Goal: Task Accomplishment & Management: Complete application form

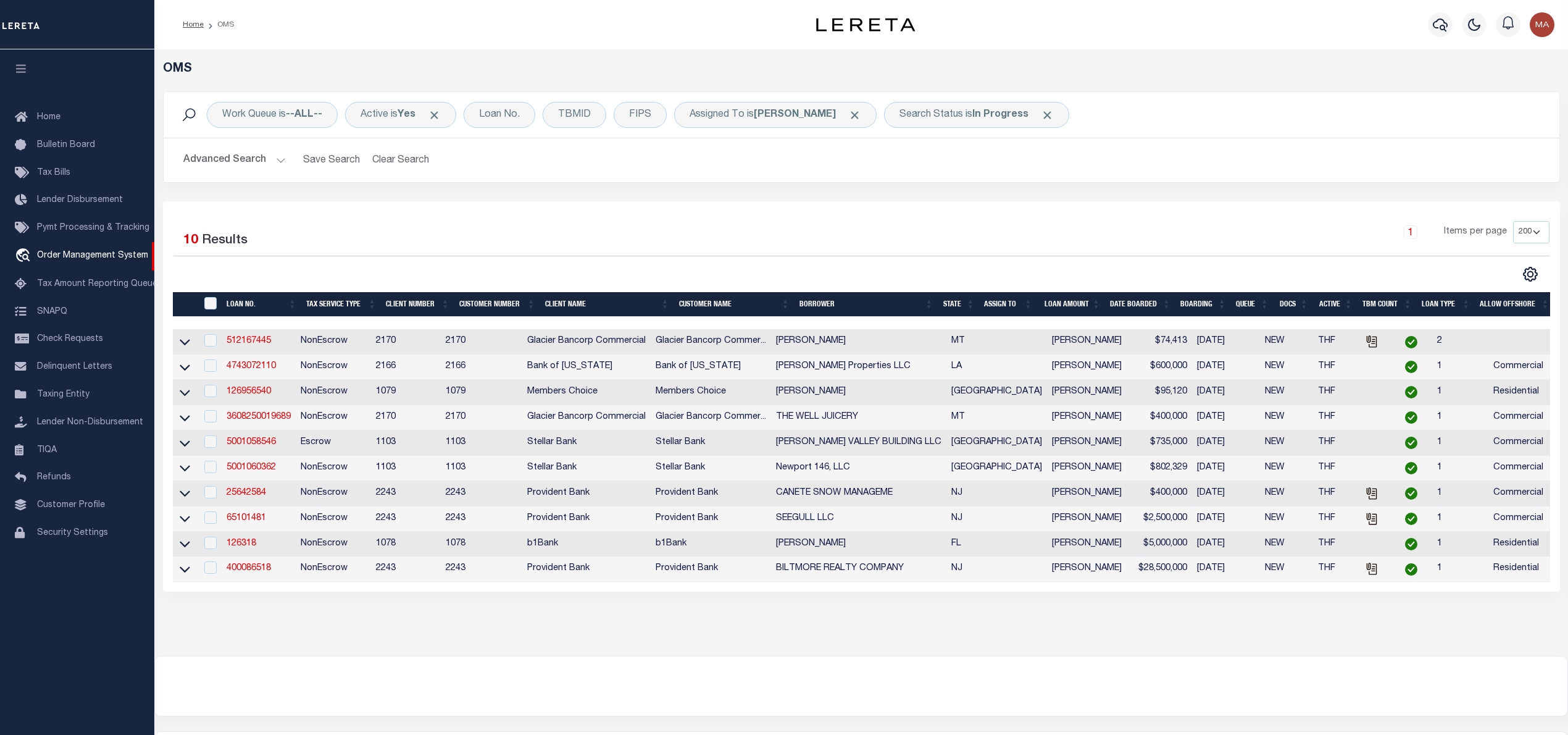
select select "200"
click at [248, 497] on link "25642584" at bounding box center [246, 492] width 39 height 9
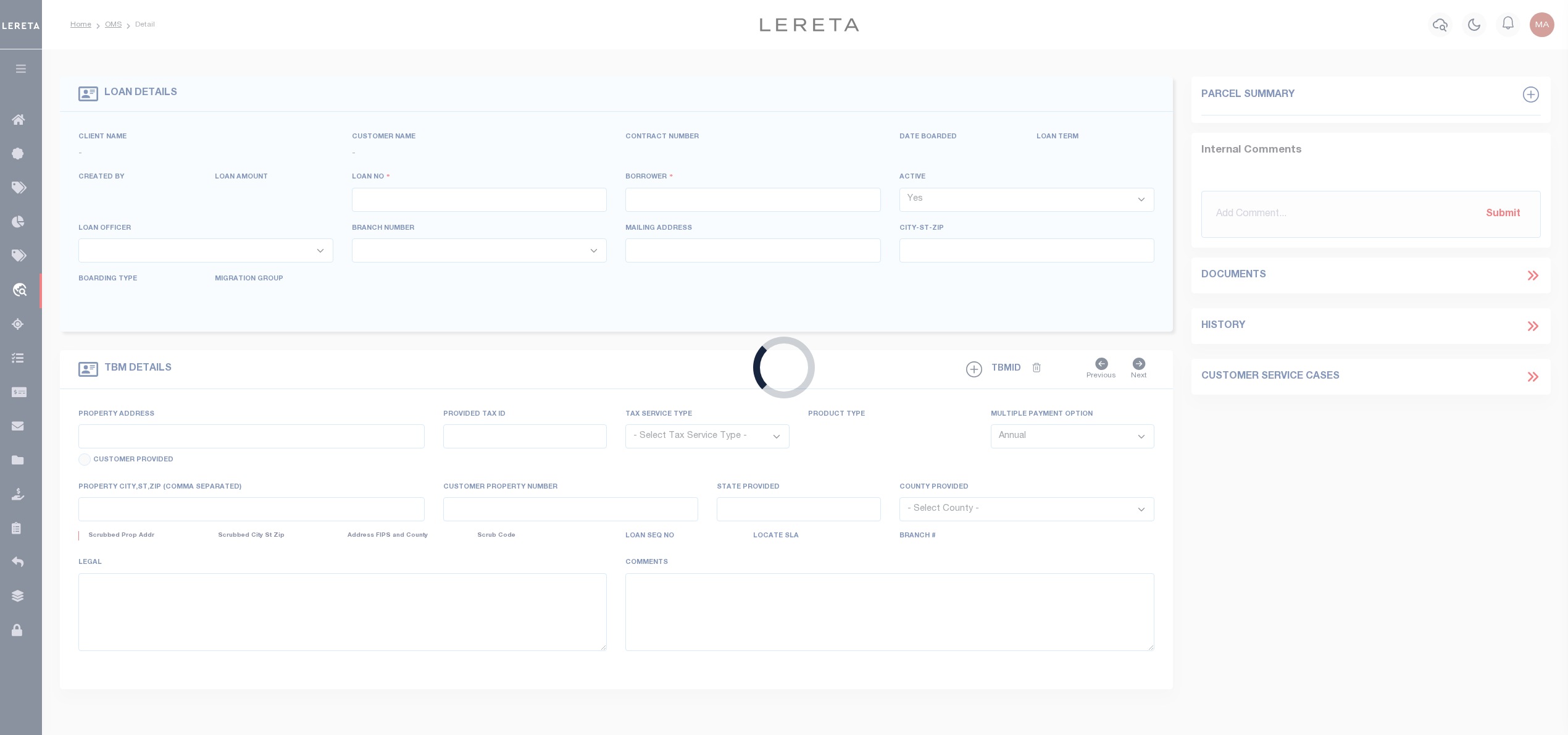
type input "25642584"
type input "CANETE SNOW MANAGEME"
select select
type input "[DATE]"
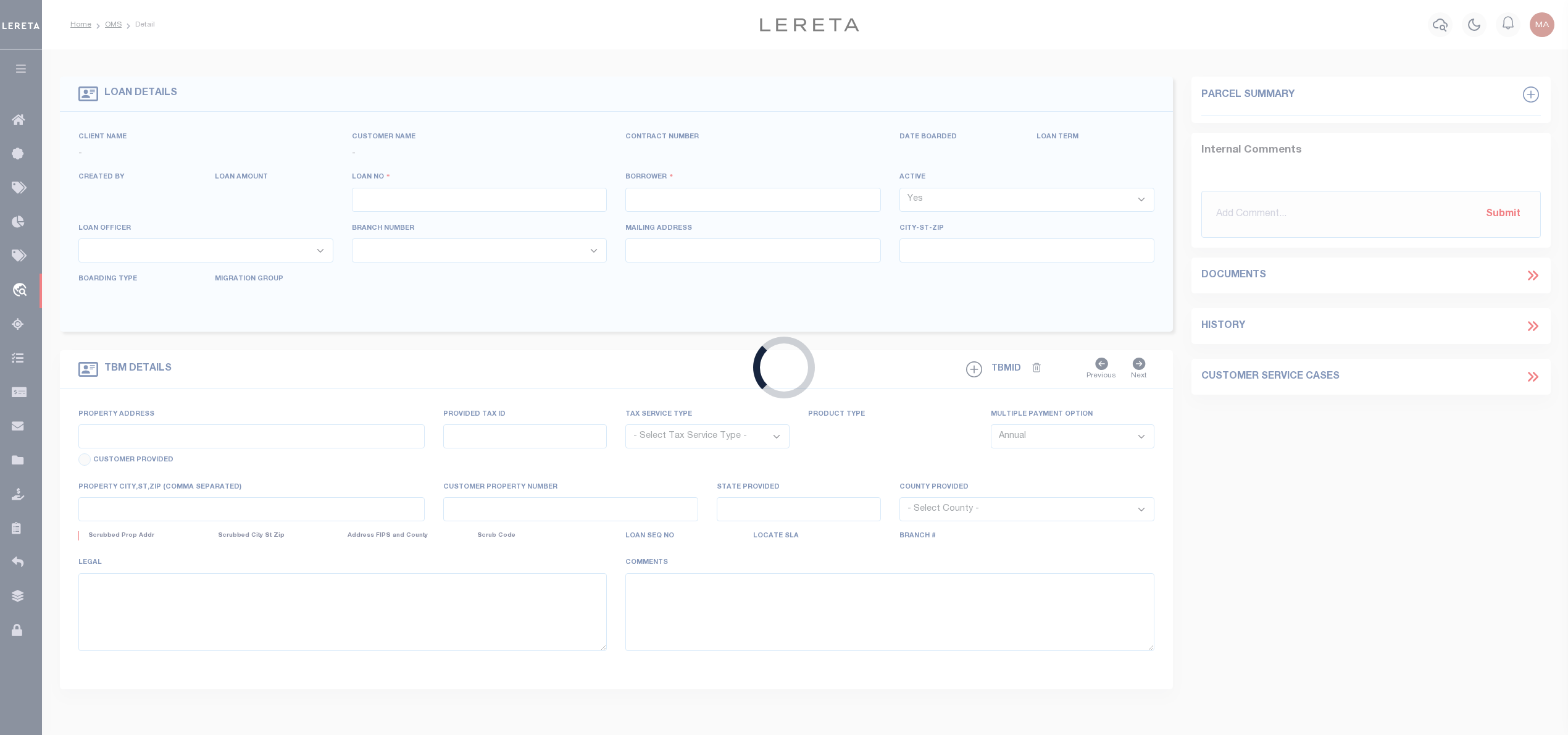
select select "20"
select select "NonEscrow"
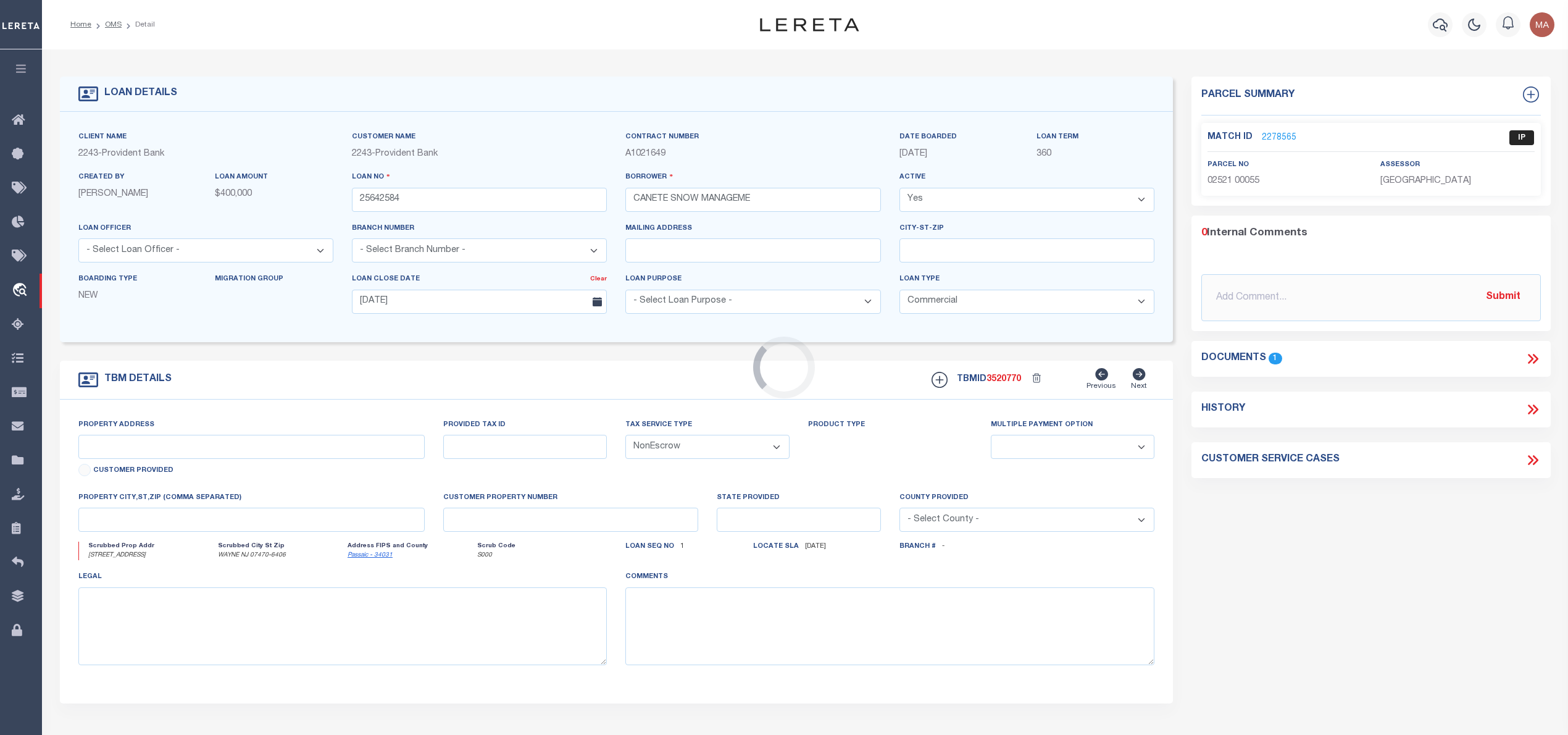
type input "[STREET_ADDRESS]"
type input "B-2521 L-55"
select select
type input "WAYNE NJ 07470-6406"
type input "NJ"
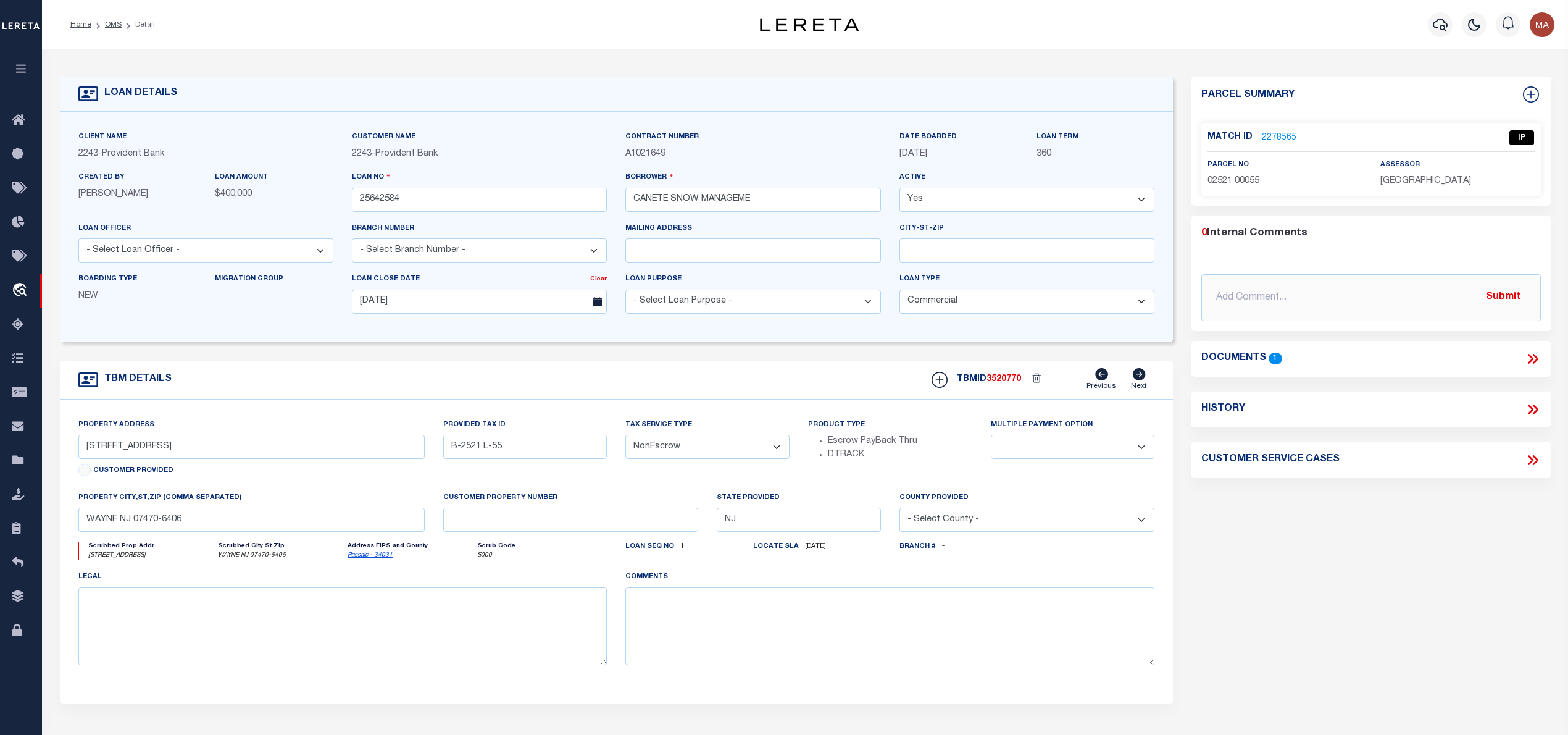
click at [1529, 360] on icon at bounding box center [1533, 359] width 16 height 16
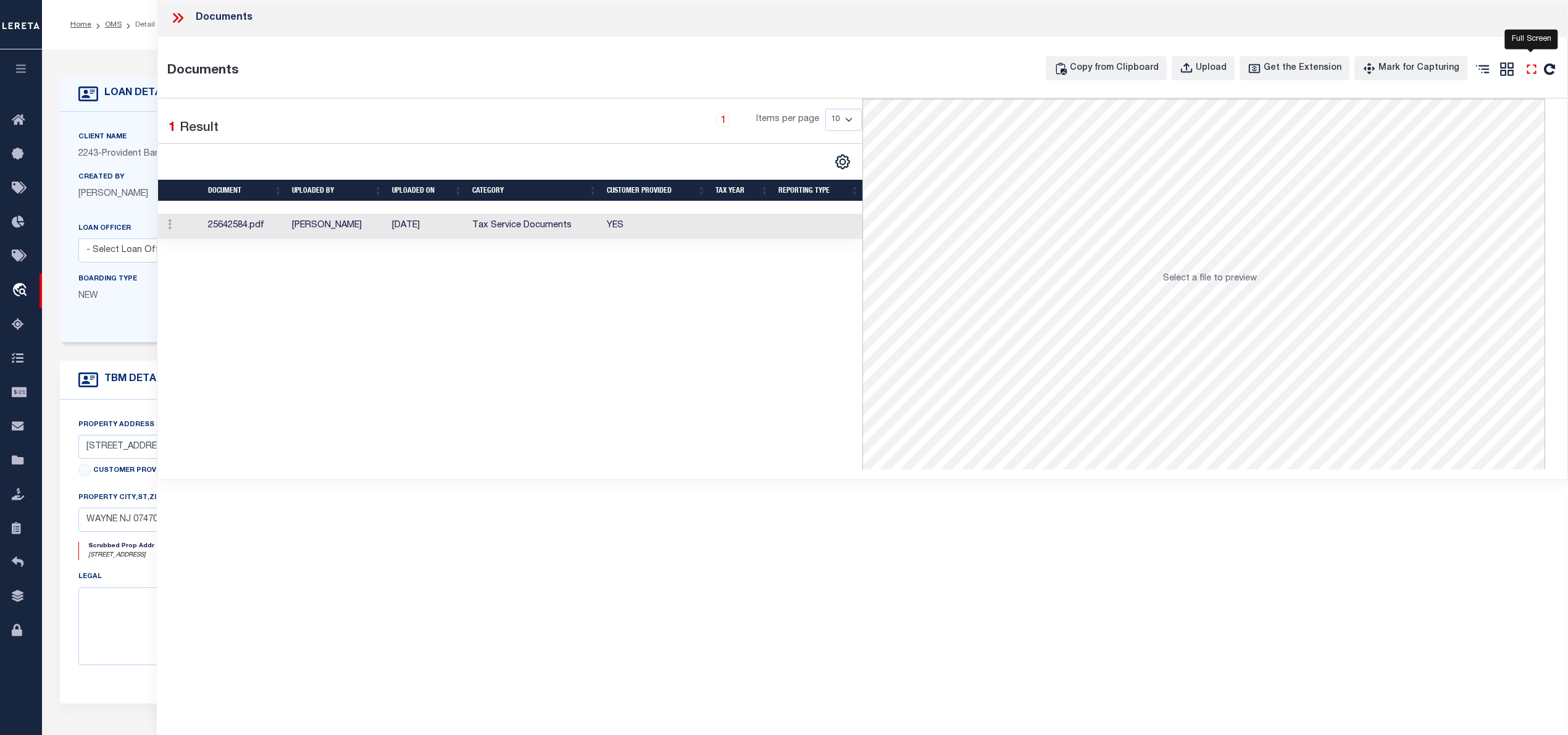
click at [1534, 75] on icon "" at bounding box center [1532, 69] width 16 height 16
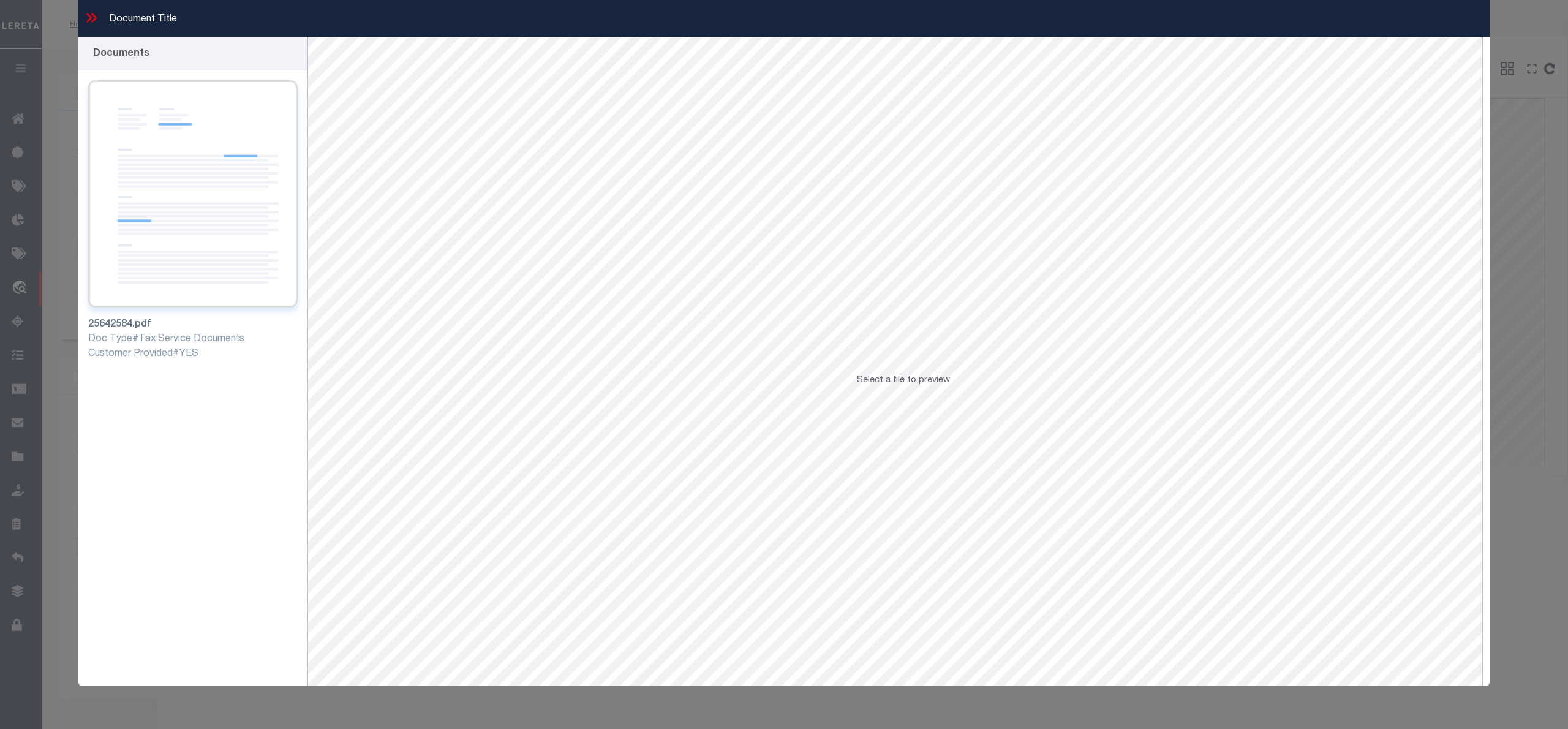
click at [244, 209] on img at bounding box center [193, 194] width 210 height 228
click at [89, 23] on icon at bounding box center [91, 18] width 16 height 16
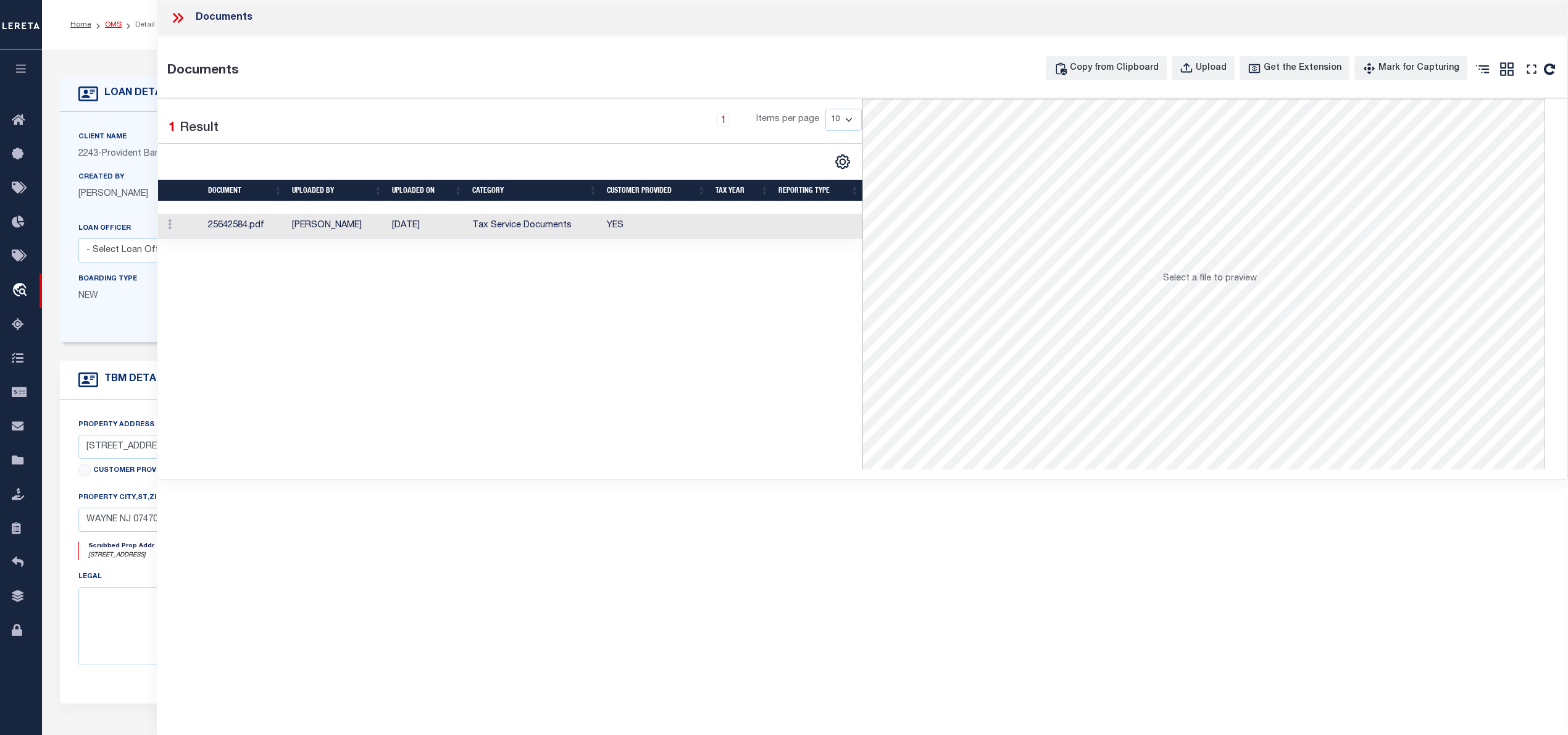
click at [110, 24] on link "OMS" at bounding box center [113, 24] width 17 height 7
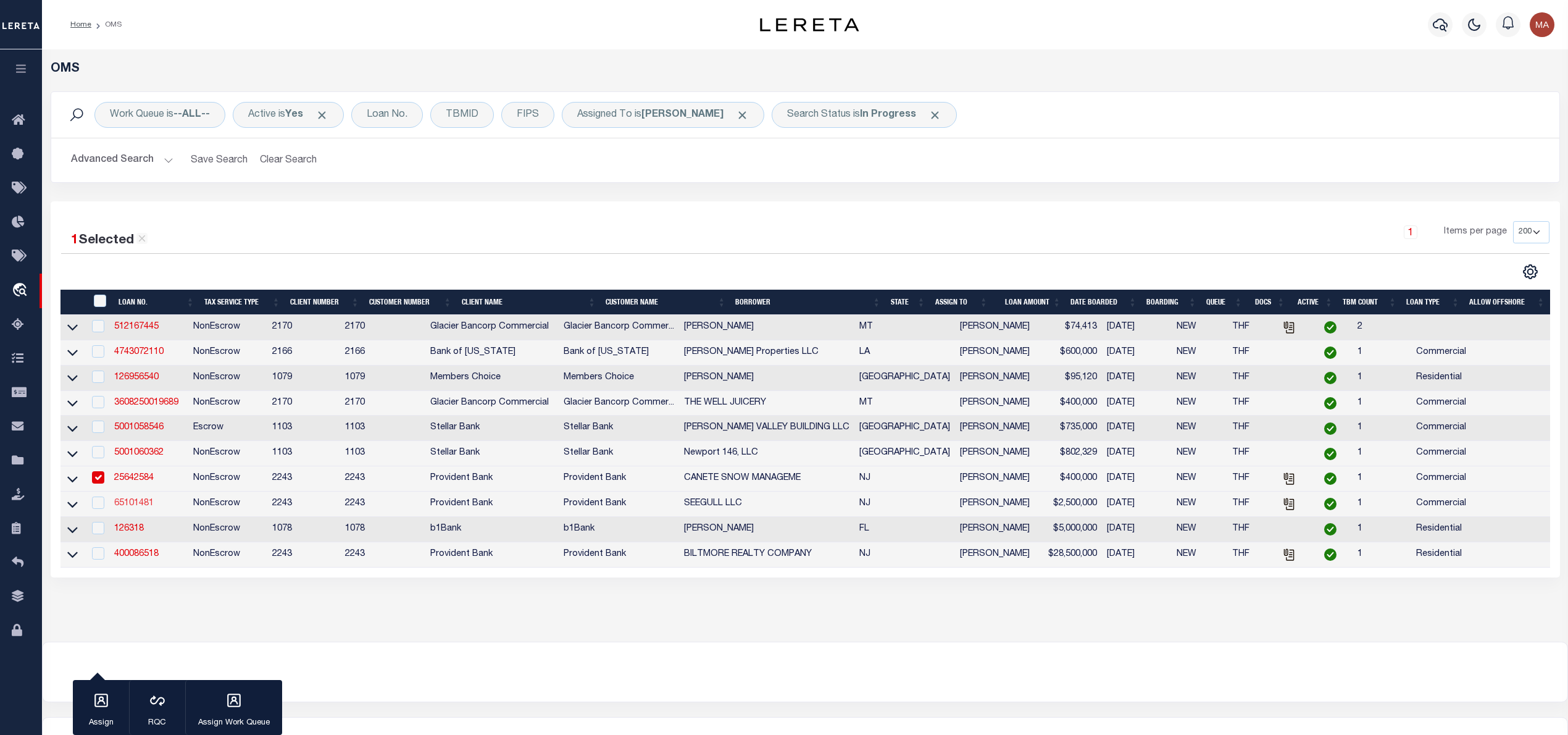
click at [149, 508] on link "65101481" at bounding box center [134, 503] width 39 height 9
type input "65101481"
type input "SEEGULL LLC"
type input "09/25/2025"
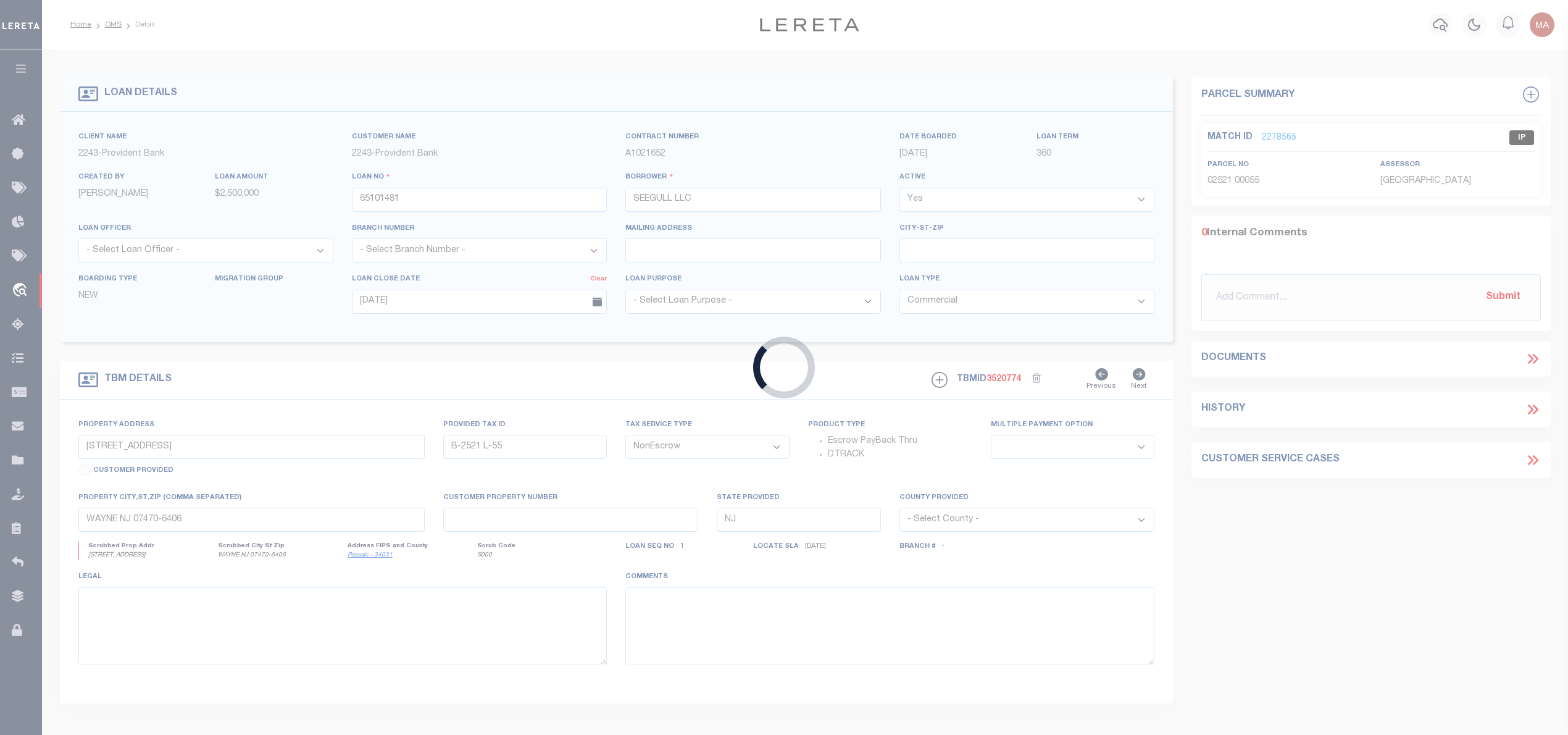
type input "1023 LIMECREST RD"
type input "B-108 L-4.01"
select select
type input "SPARTA NJ 07871"
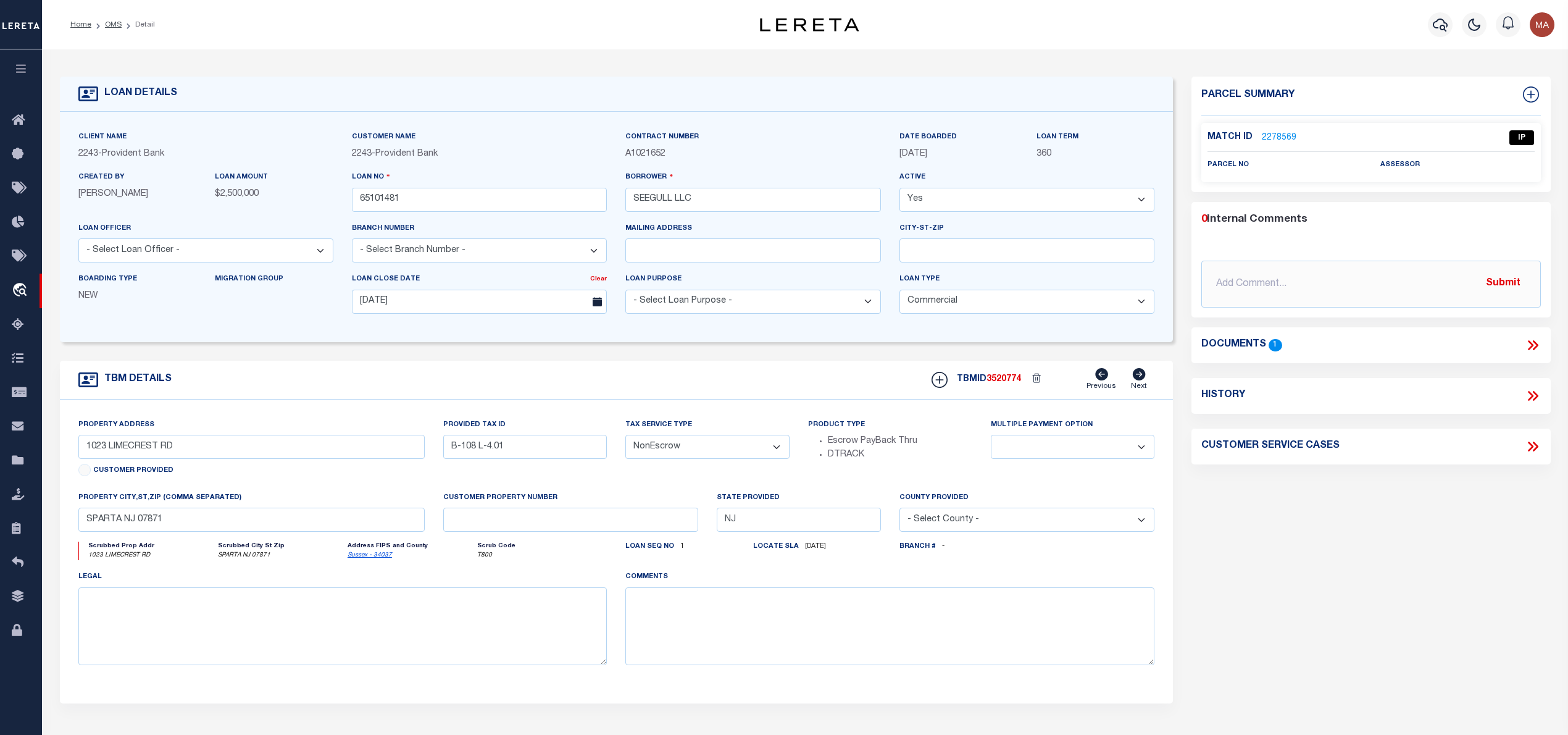
click at [1533, 345] on icon at bounding box center [1533, 345] width 16 height 16
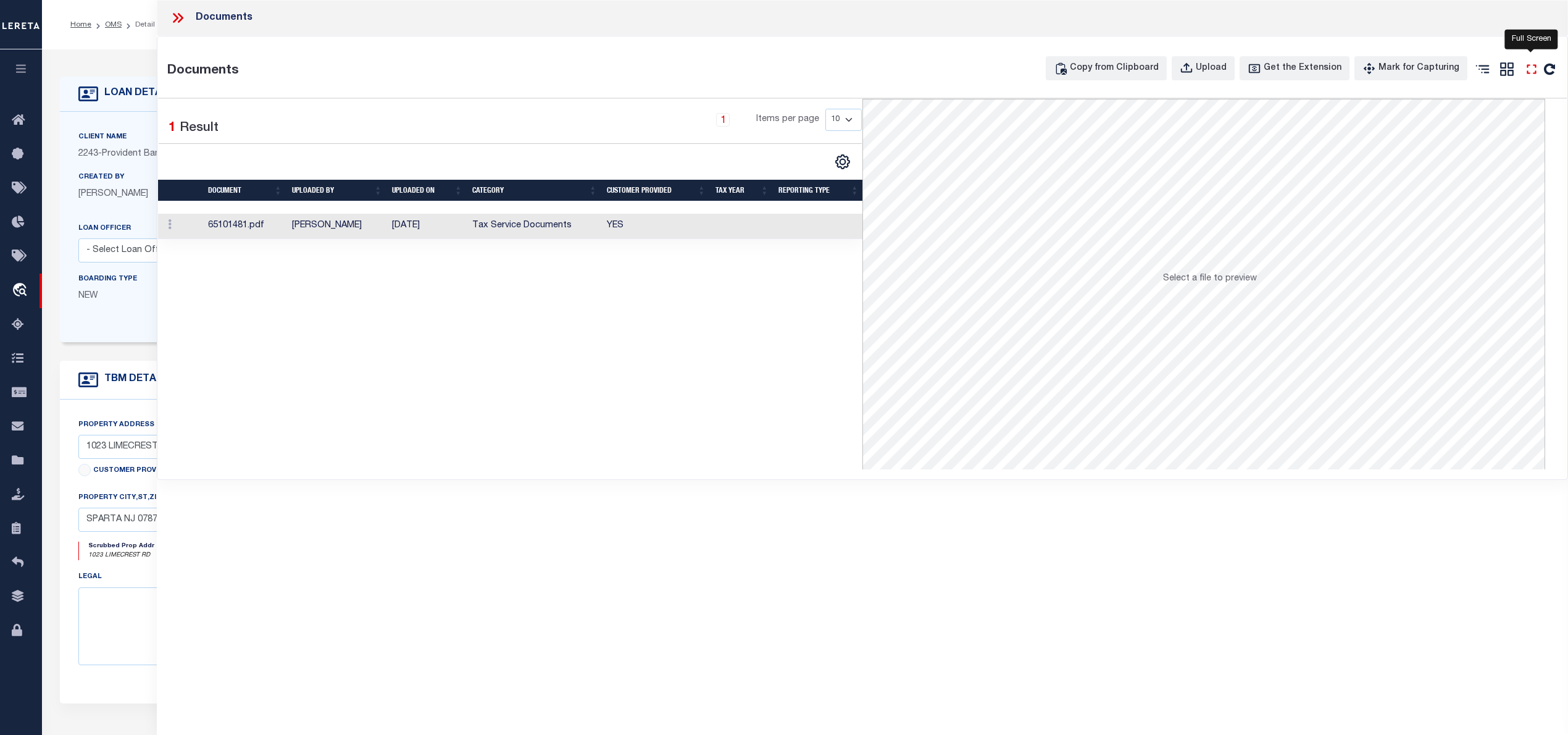
click at [1526, 70] on icon "" at bounding box center [1532, 69] width 16 height 16
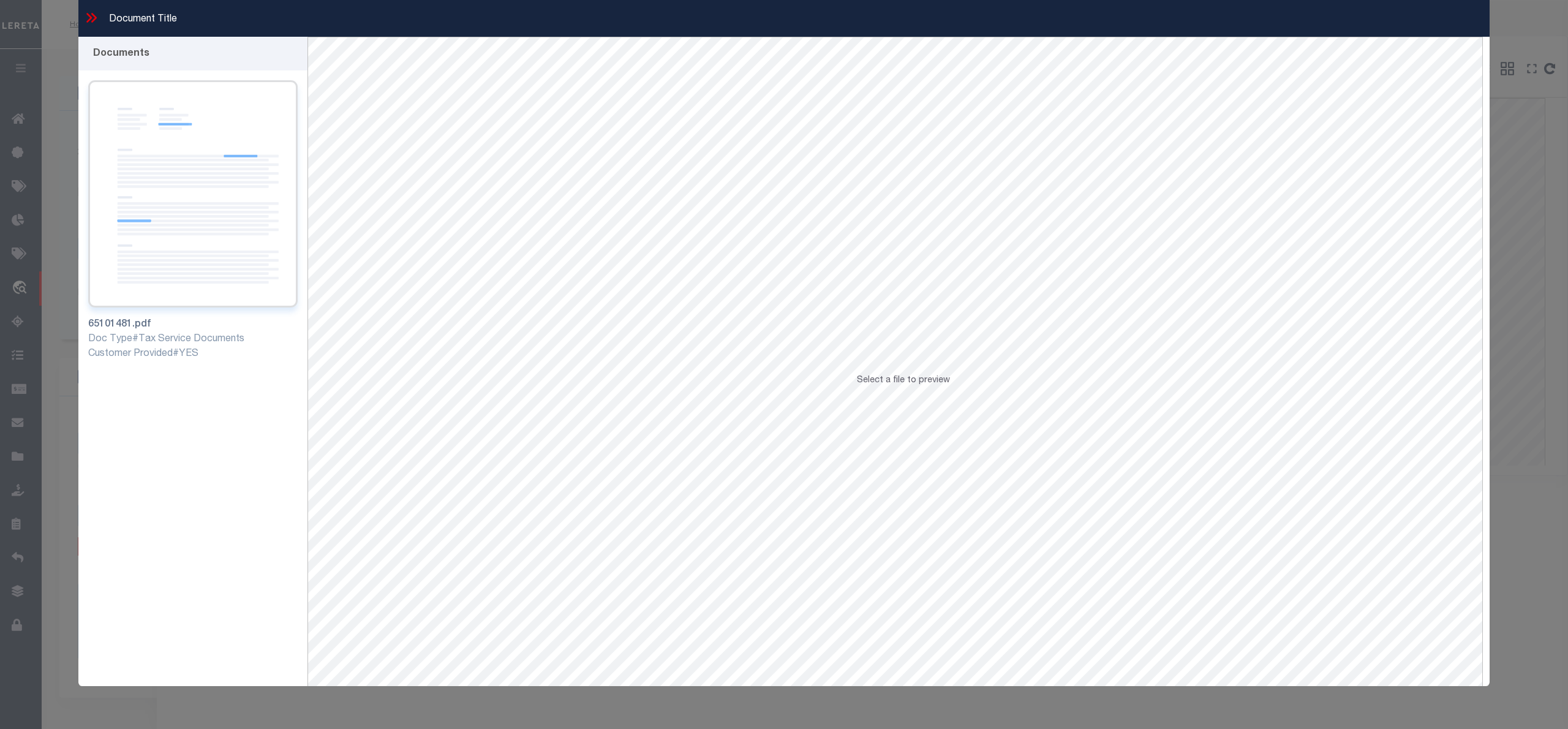
click at [184, 255] on img at bounding box center [193, 194] width 210 height 228
click at [91, 16] on icon at bounding box center [91, 18] width 16 height 16
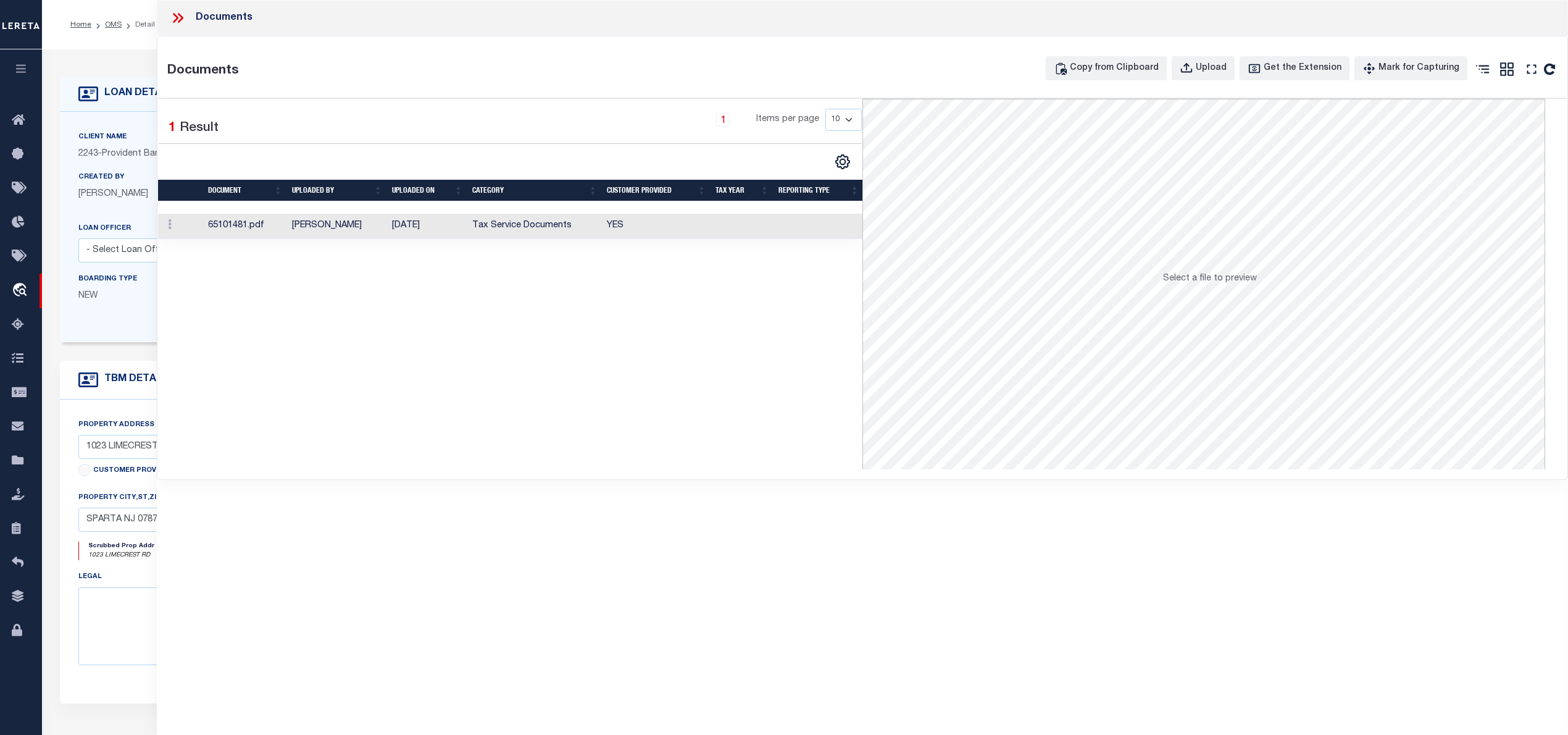
click at [181, 16] on icon at bounding box center [181, 17] width 6 height 10
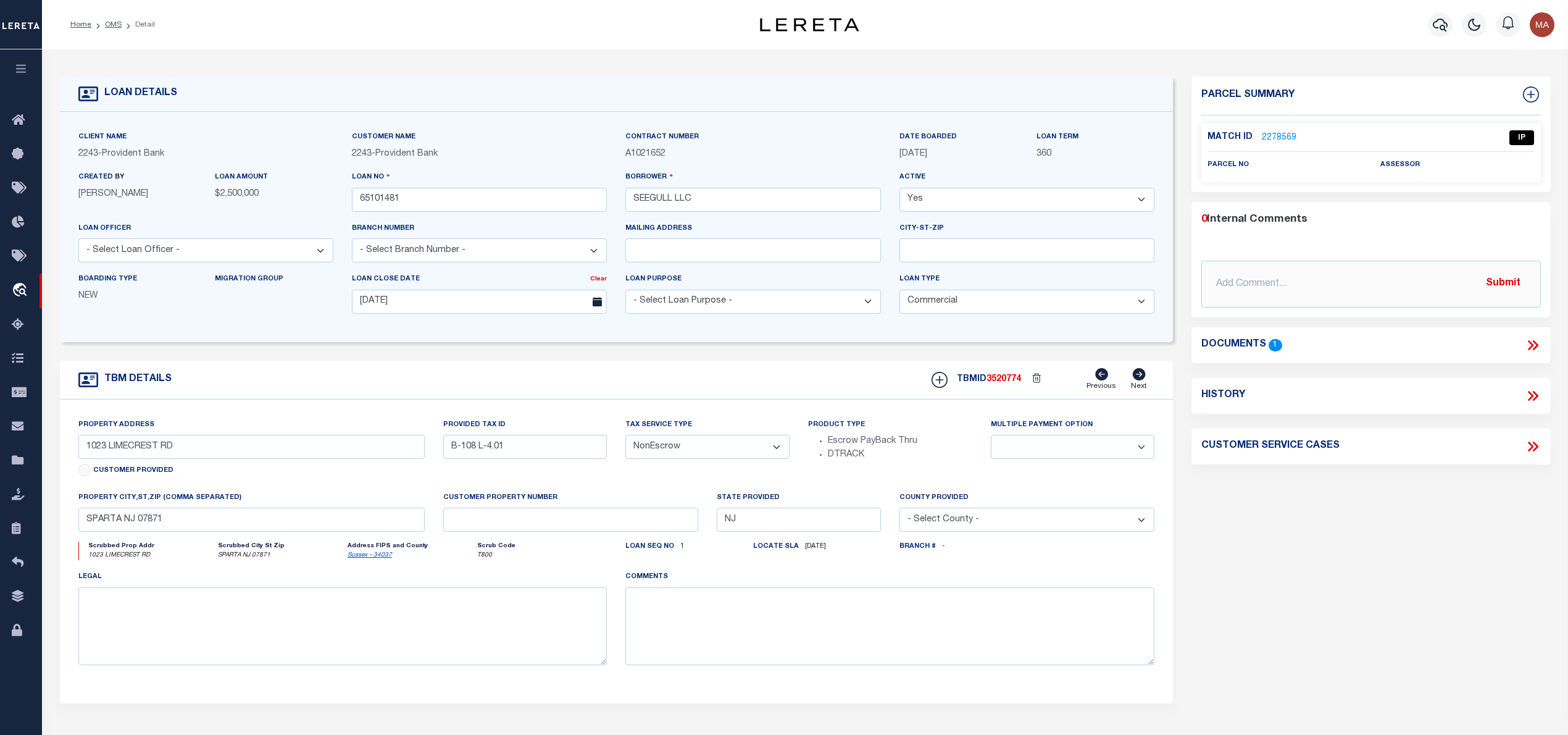
click at [1289, 138] on link "2278569" at bounding box center [1279, 138] width 35 height 13
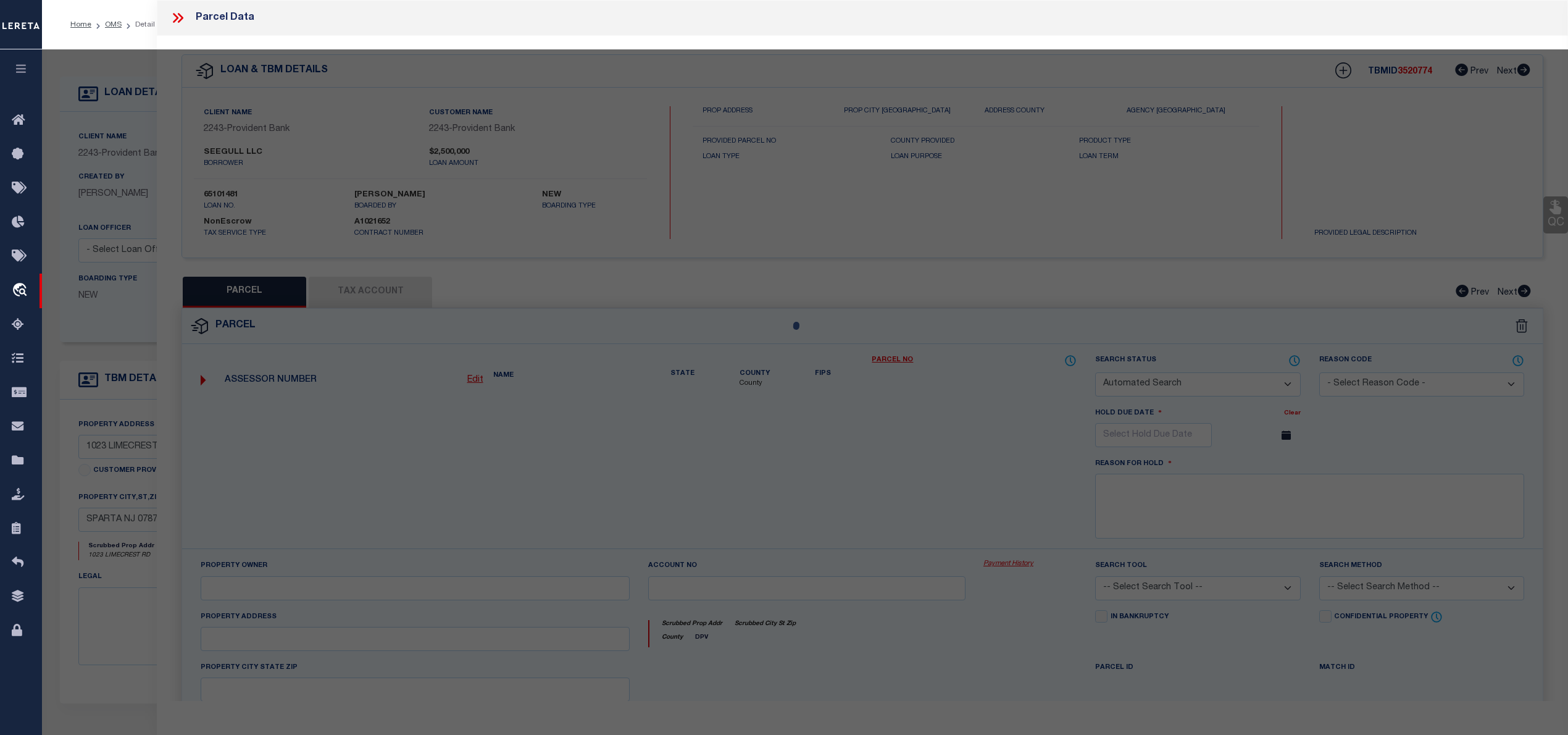
checkbox input "false"
select select "IP"
checkbox input "false"
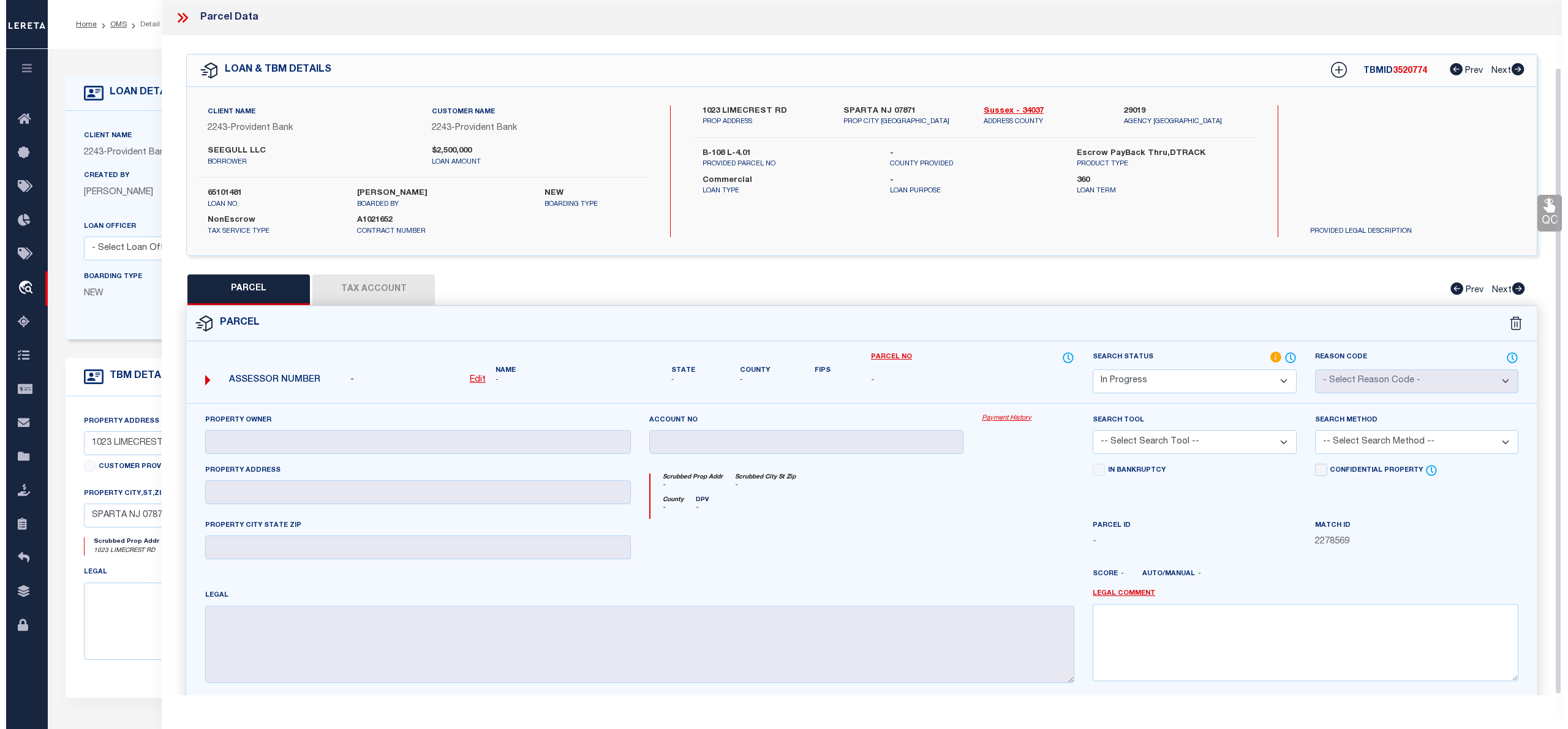
scroll to position [75, 0]
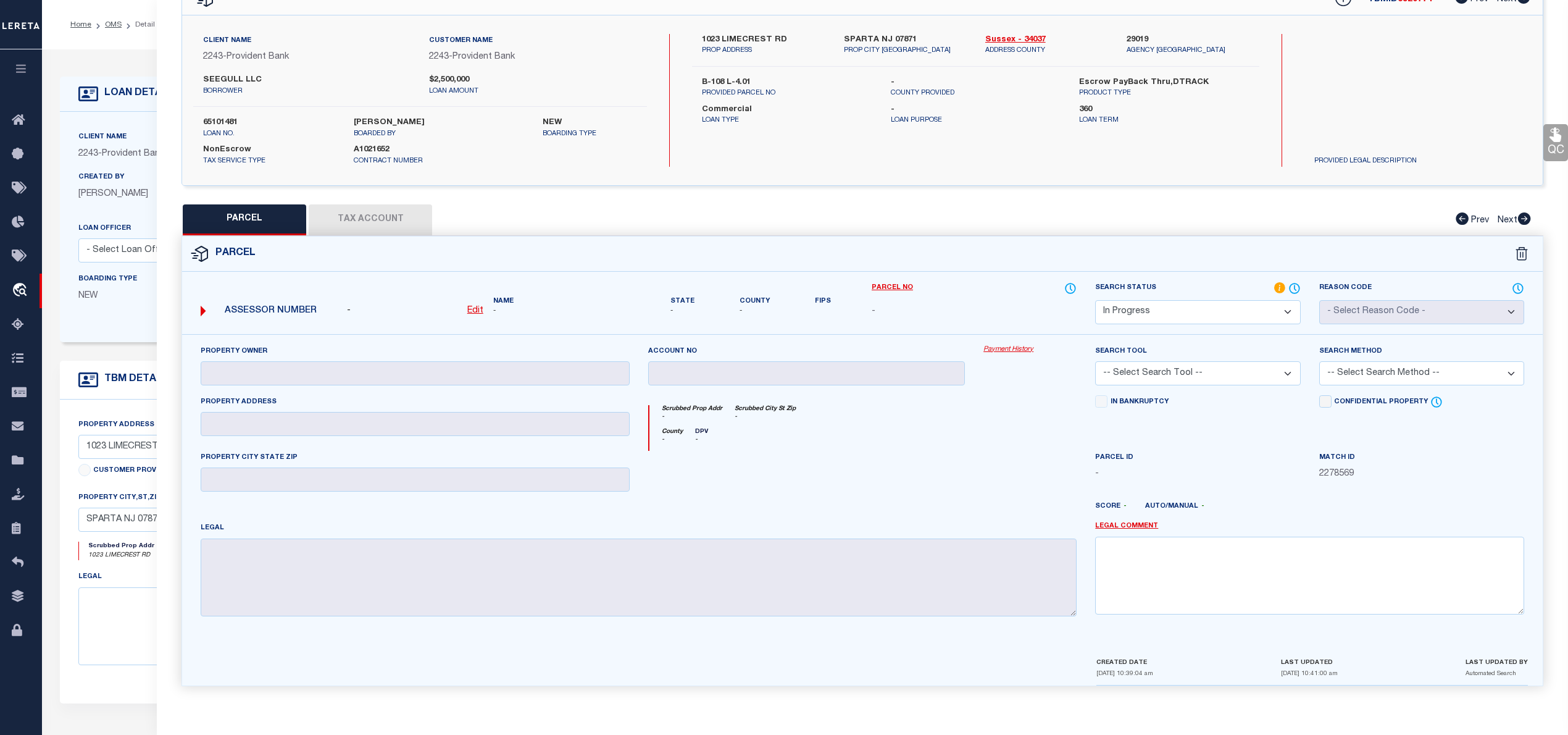
click at [474, 306] on u "Edit" at bounding box center [475, 310] width 16 height 9
select select "IP"
type textarea "-"
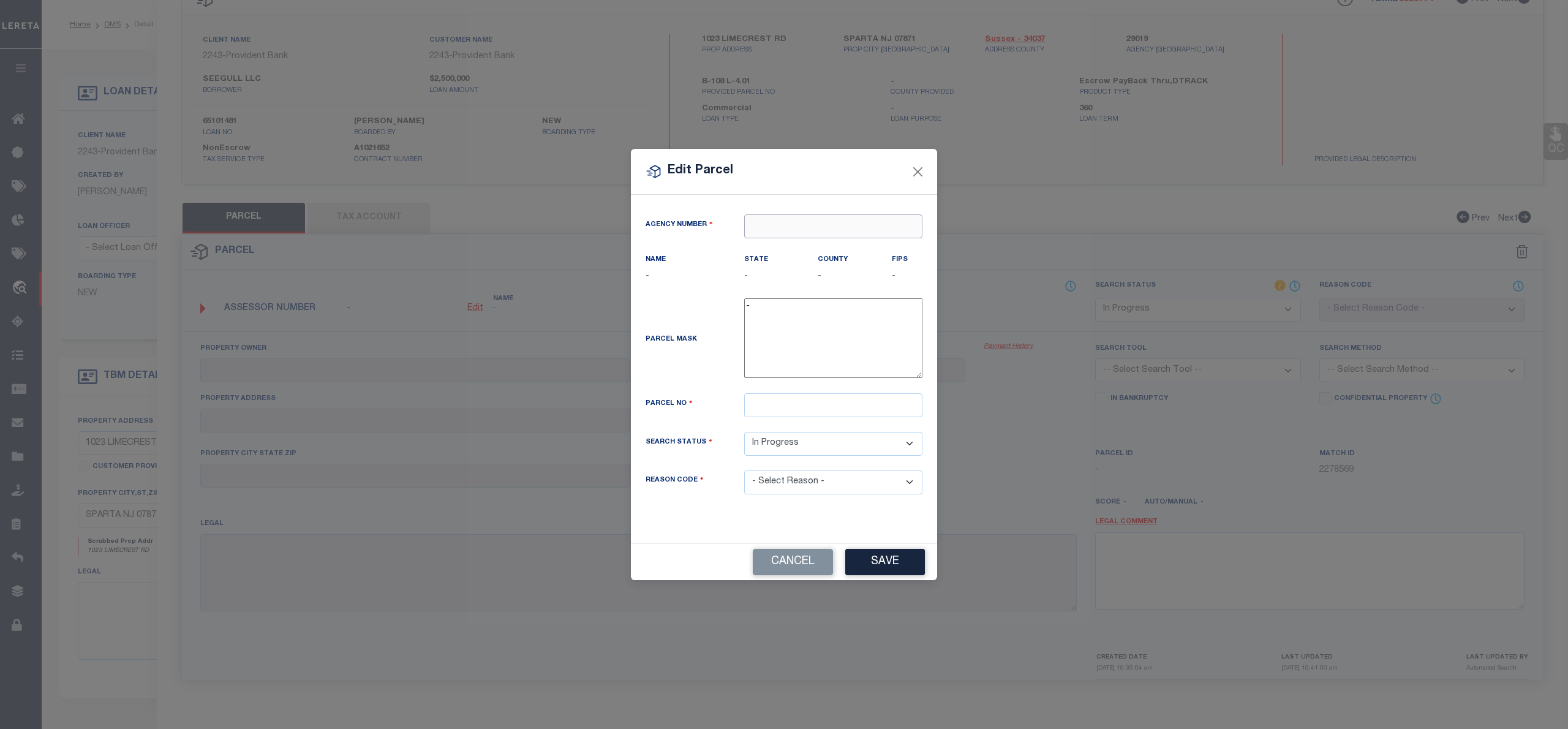
click at [780, 223] on input "text" at bounding box center [833, 226] width 178 height 24
click at [809, 247] on div "290190000 : SUSSEX COUNTY" at bounding box center [833, 255] width 177 height 35
type input "290190000"
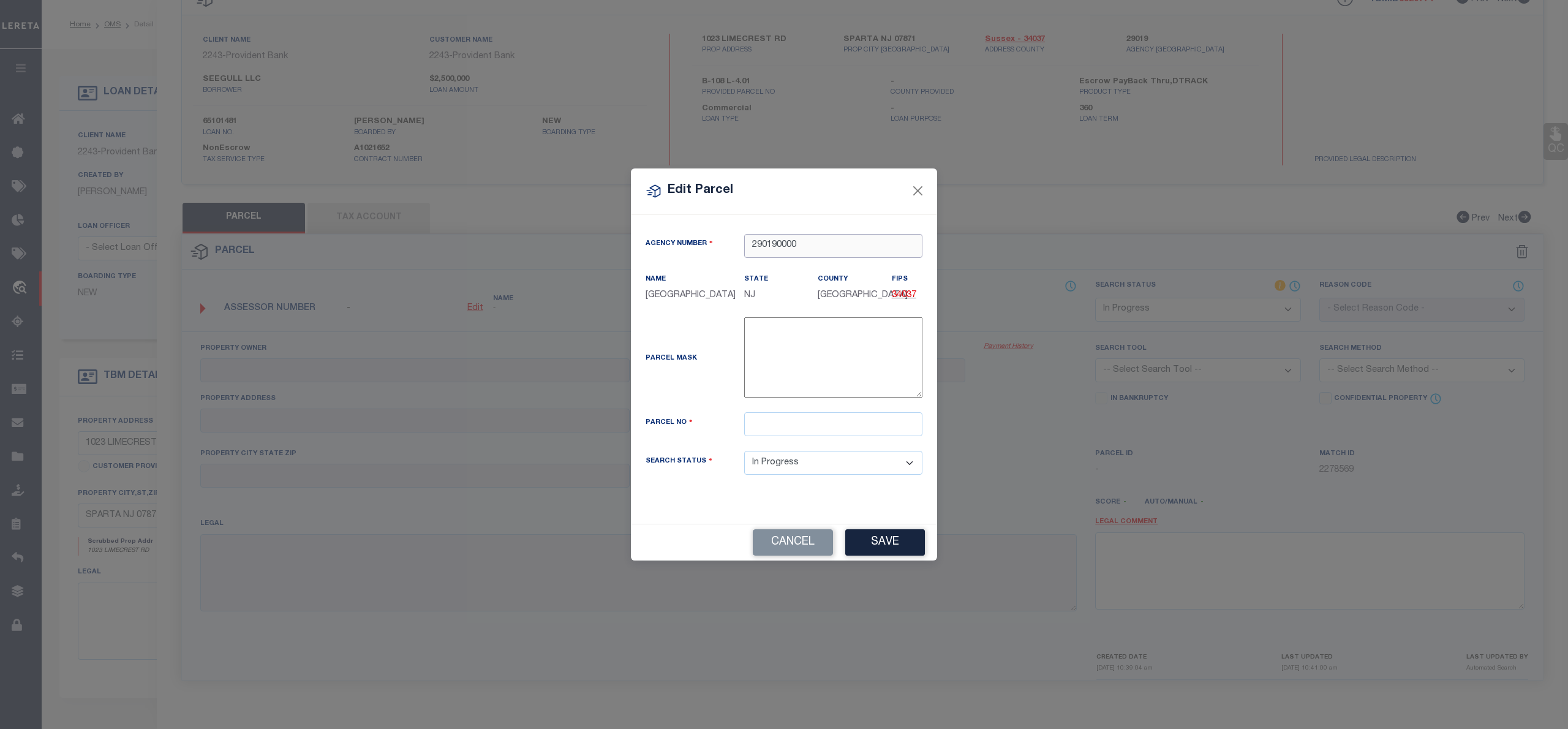
type input "290190000"
click at [766, 429] on input "text" at bounding box center [833, 424] width 178 height 24
type input "00108 00004 01"
click at [870, 547] on button "Save" at bounding box center [885, 543] width 80 height 27
select select "IP"
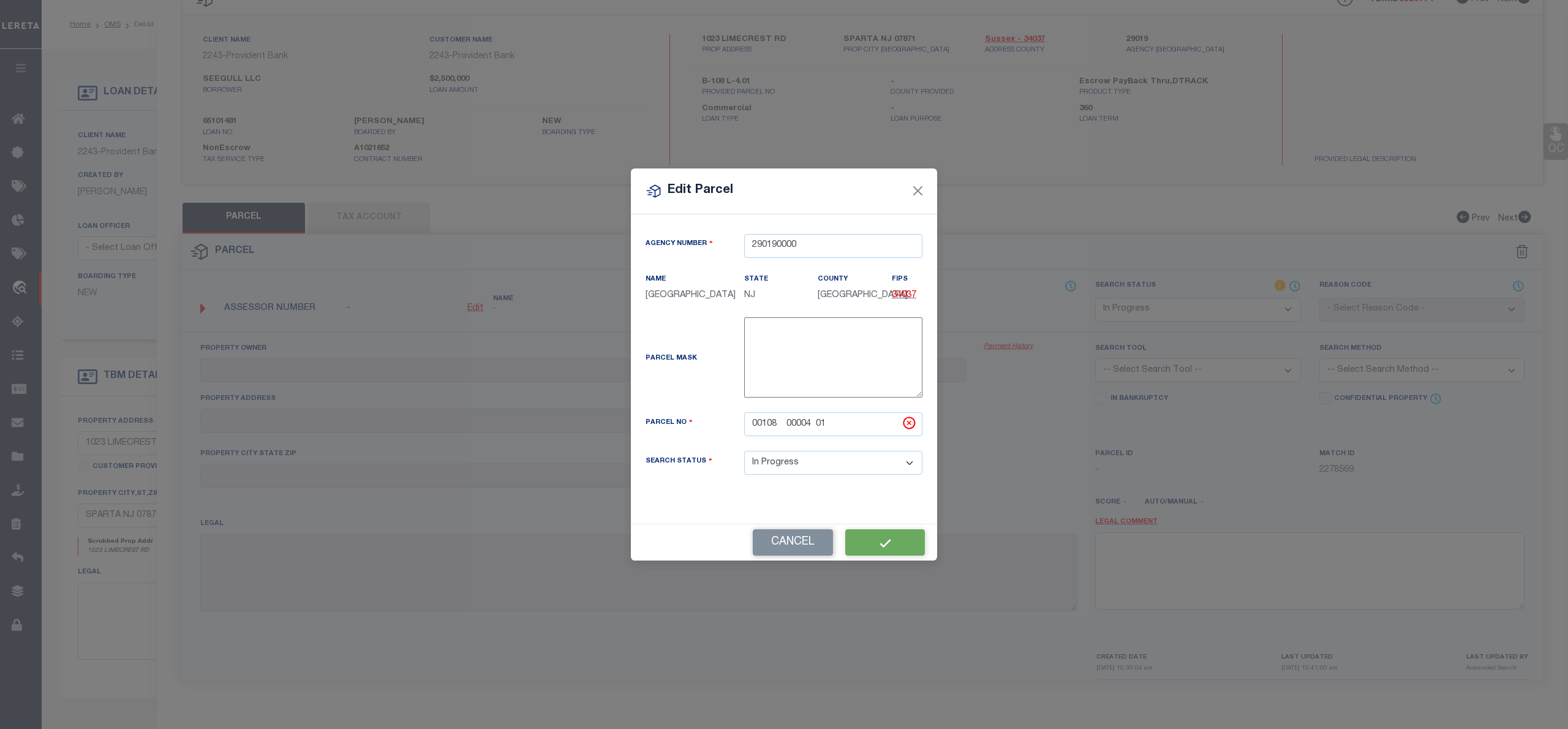
checkbox input "false"
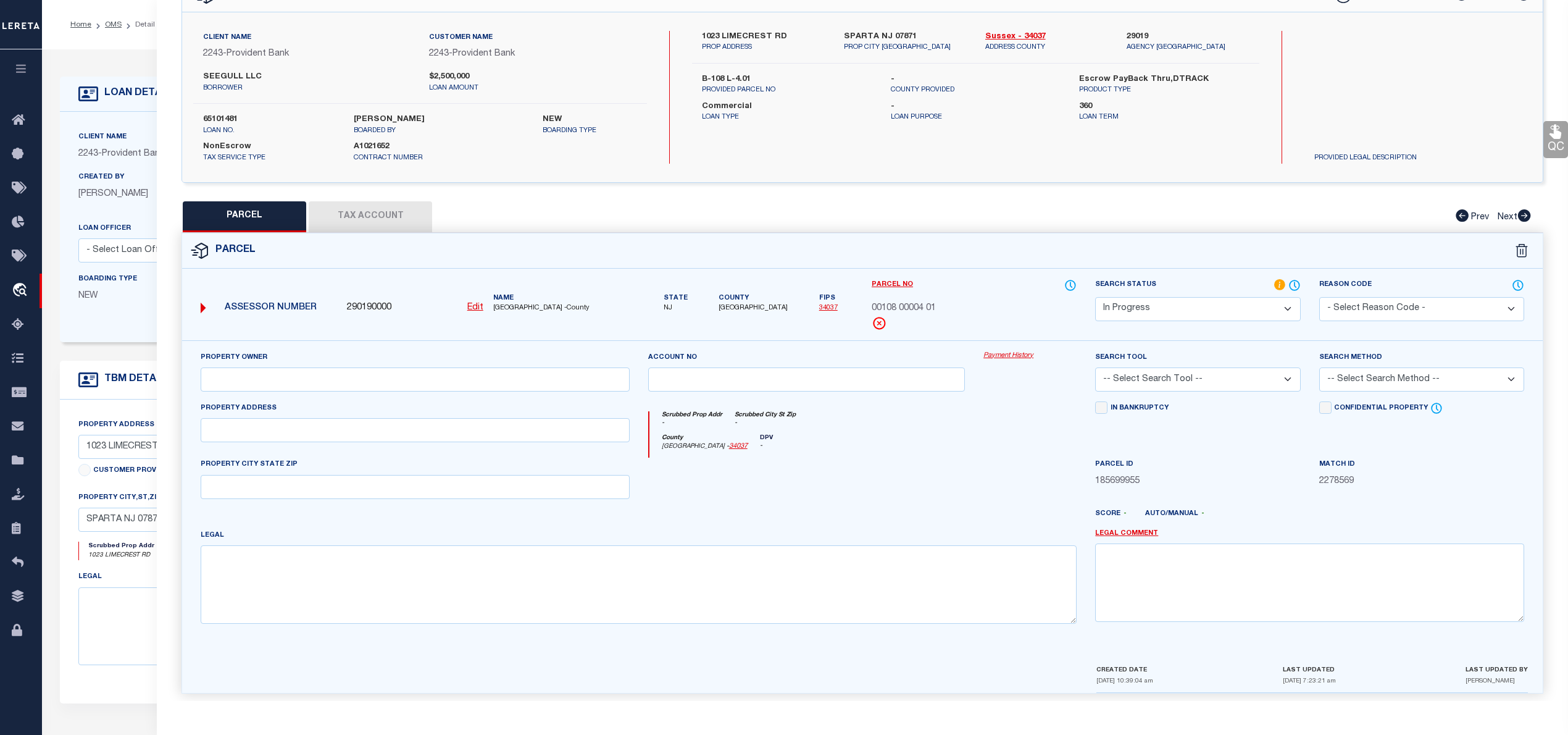
click at [377, 222] on button "Tax Account" at bounding box center [371, 216] width 124 height 31
select select "100"
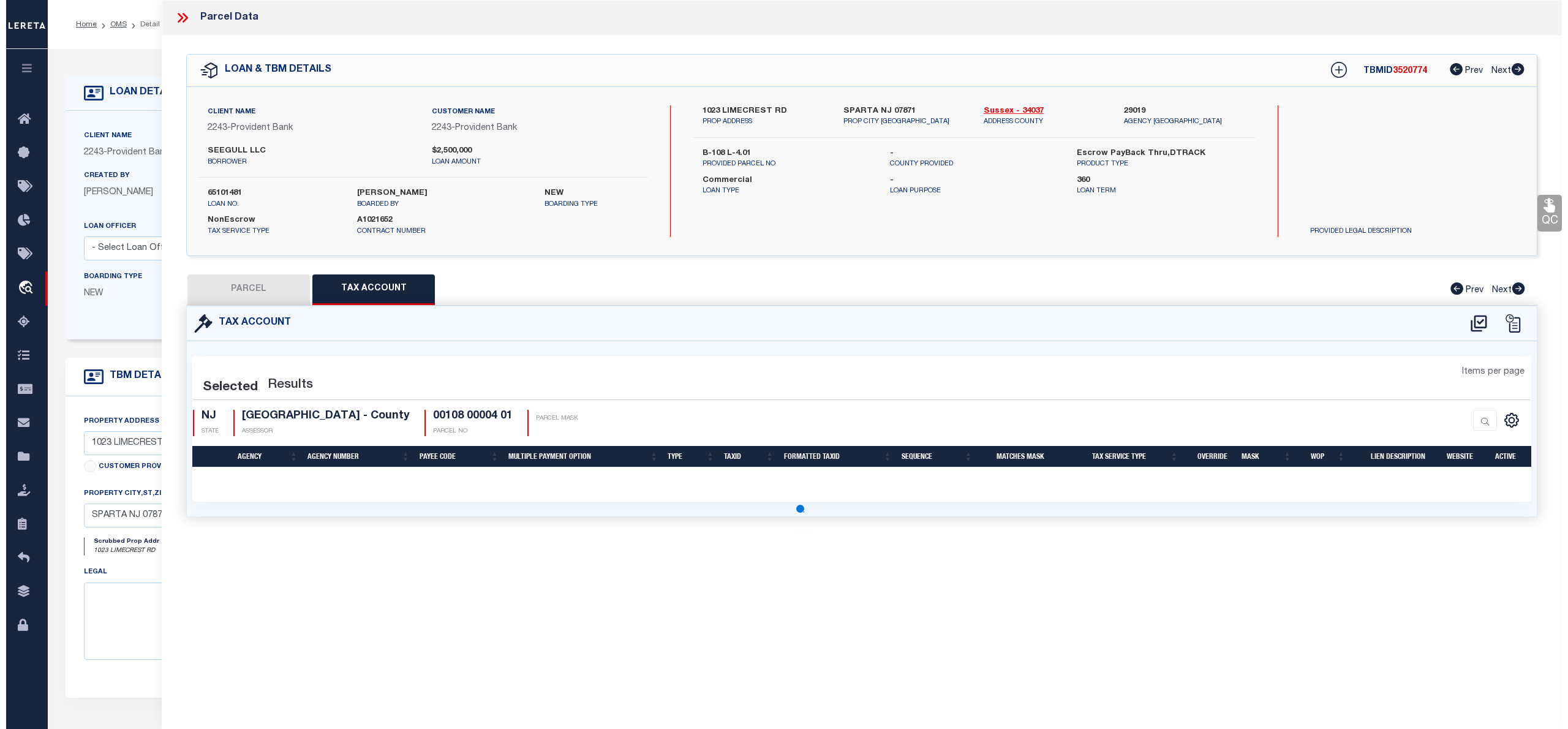
scroll to position [0, 0]
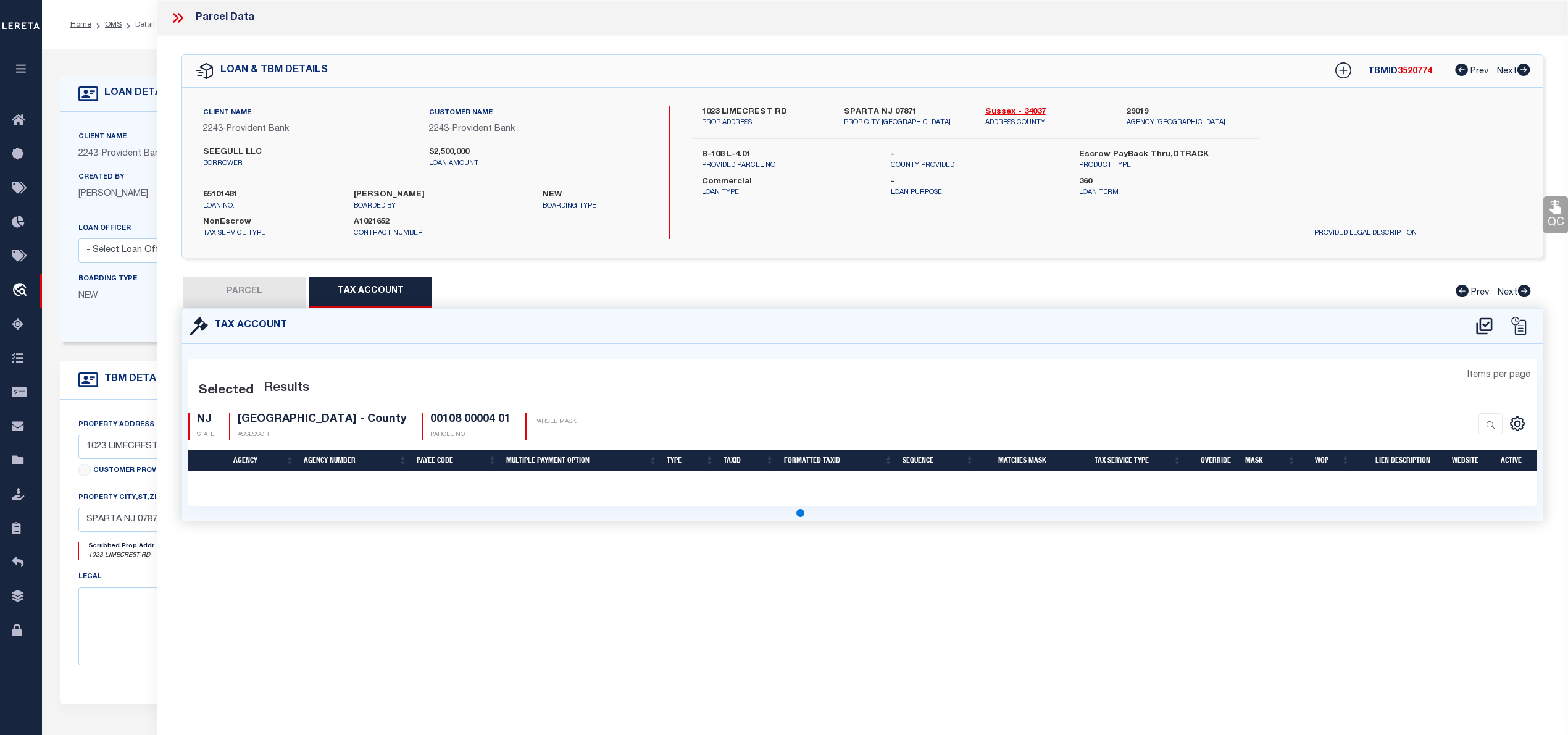
select select "100"
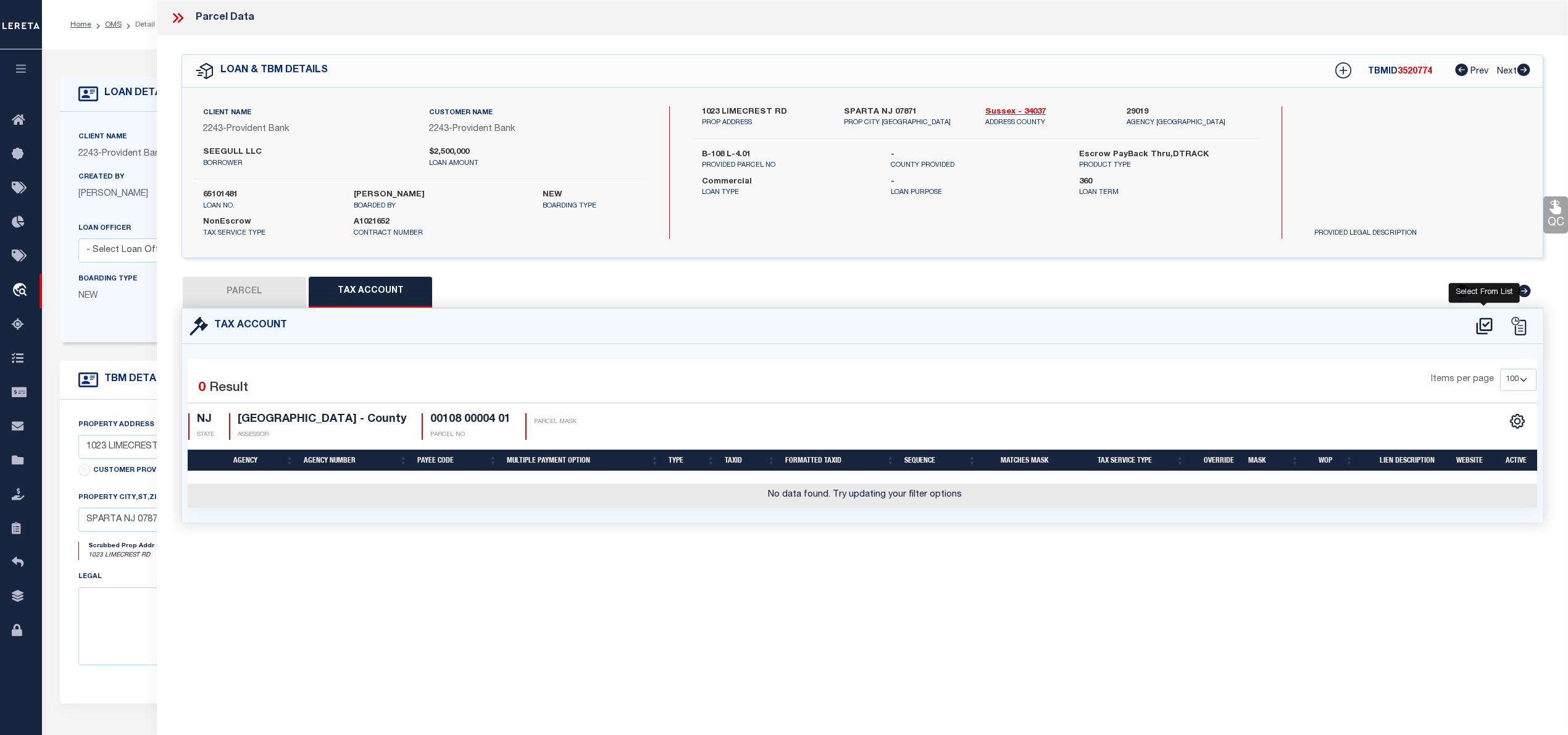
click at [1492, 322] on icon at bounding box center [1484, 325] width 16 height 17
select select "100"
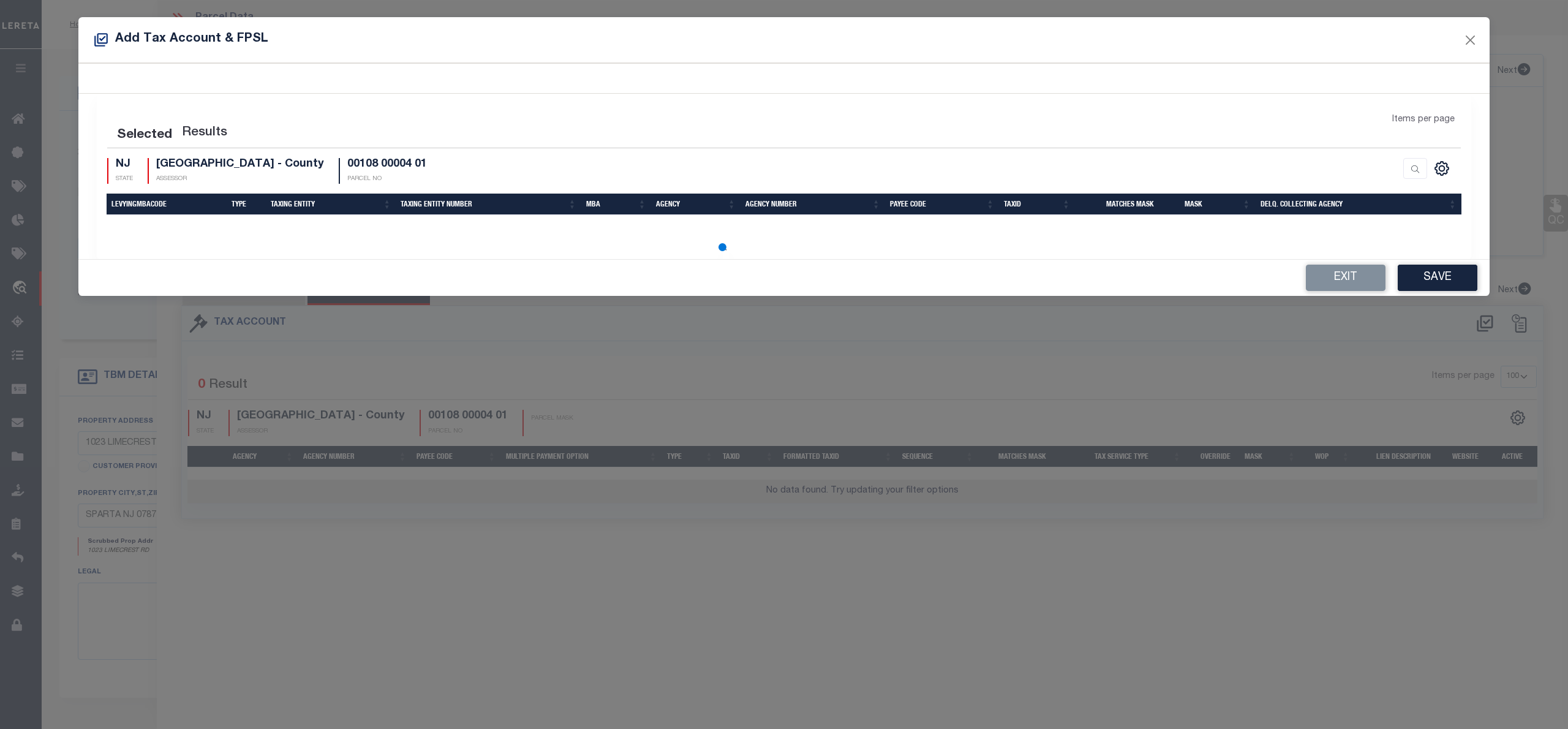
select select "100"
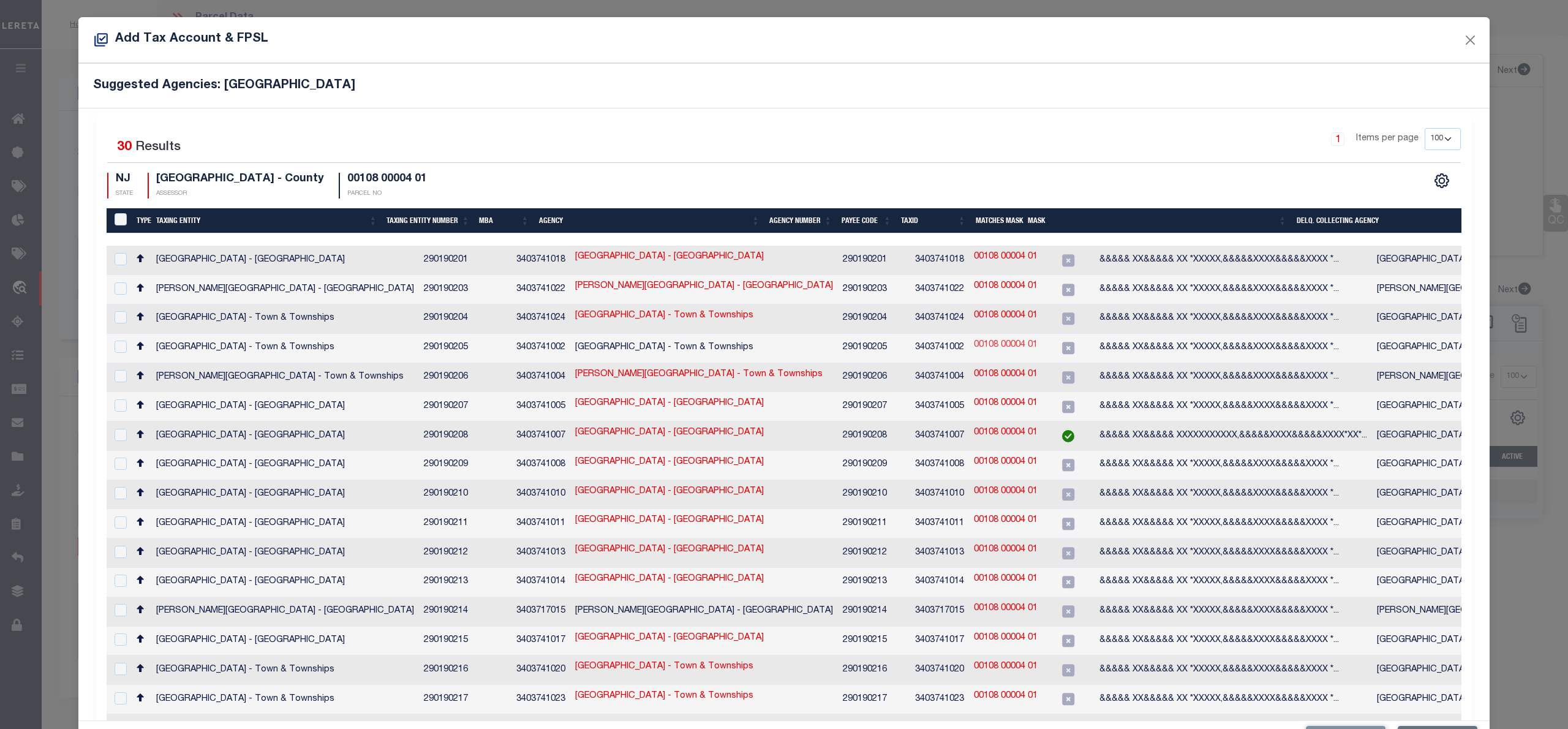
click at [974, 341] on link "00108 00004 01" at bounding box center [1005, 345] width 63 height 13
type input "00108 00004 01"
type textarea "&&&&& XX&&&&& XX *XXXXX,&&&&&XXXX&&&&&XXXX *XXXX"
checkbox input "true"
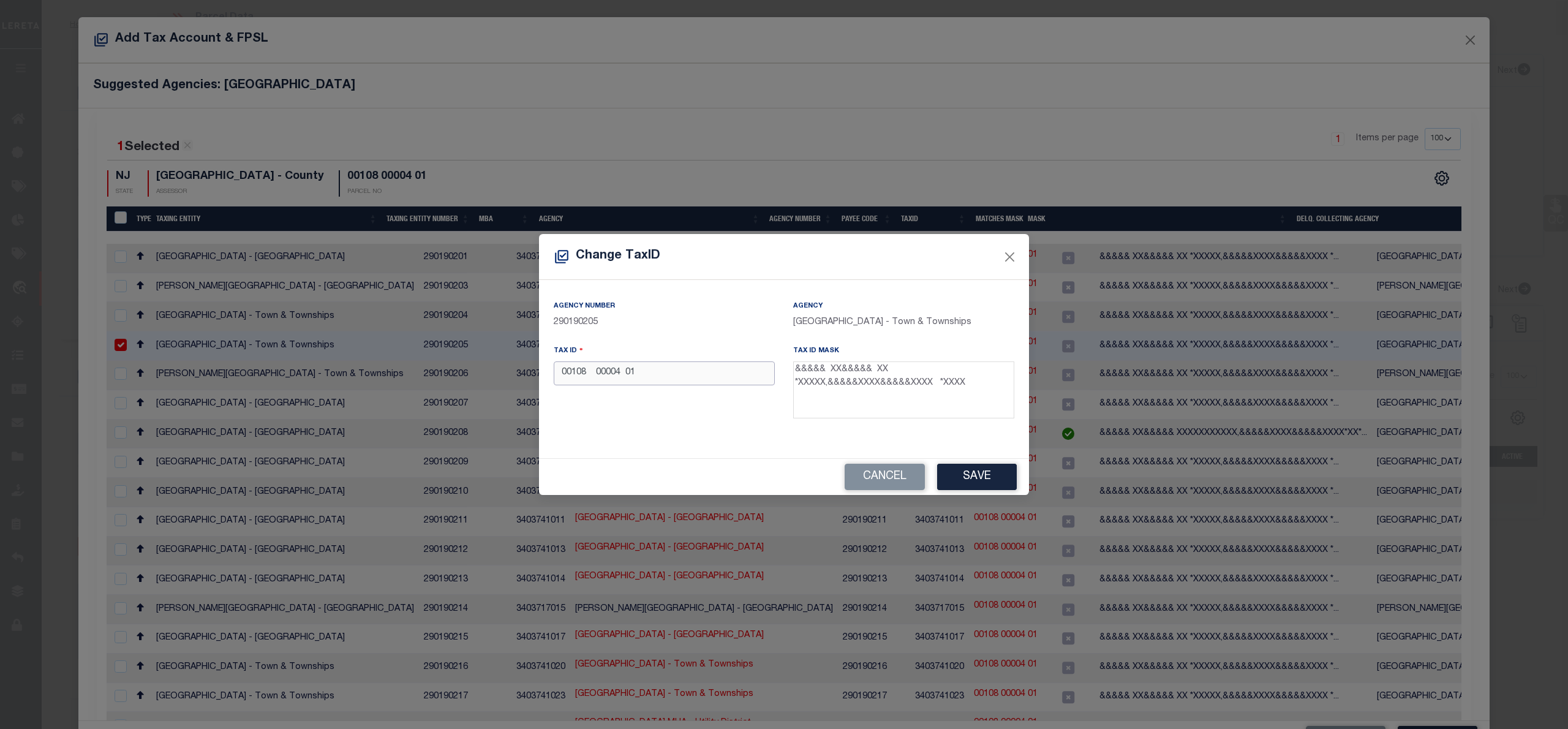
click at [628, 372] on input "00108 00004 01" at bounding box center [664, 373] width 221 height 24
type input "00108 00004 01"
click at [956, 479] on button "Save" at bounding box center [977, 477] width 80 height 27
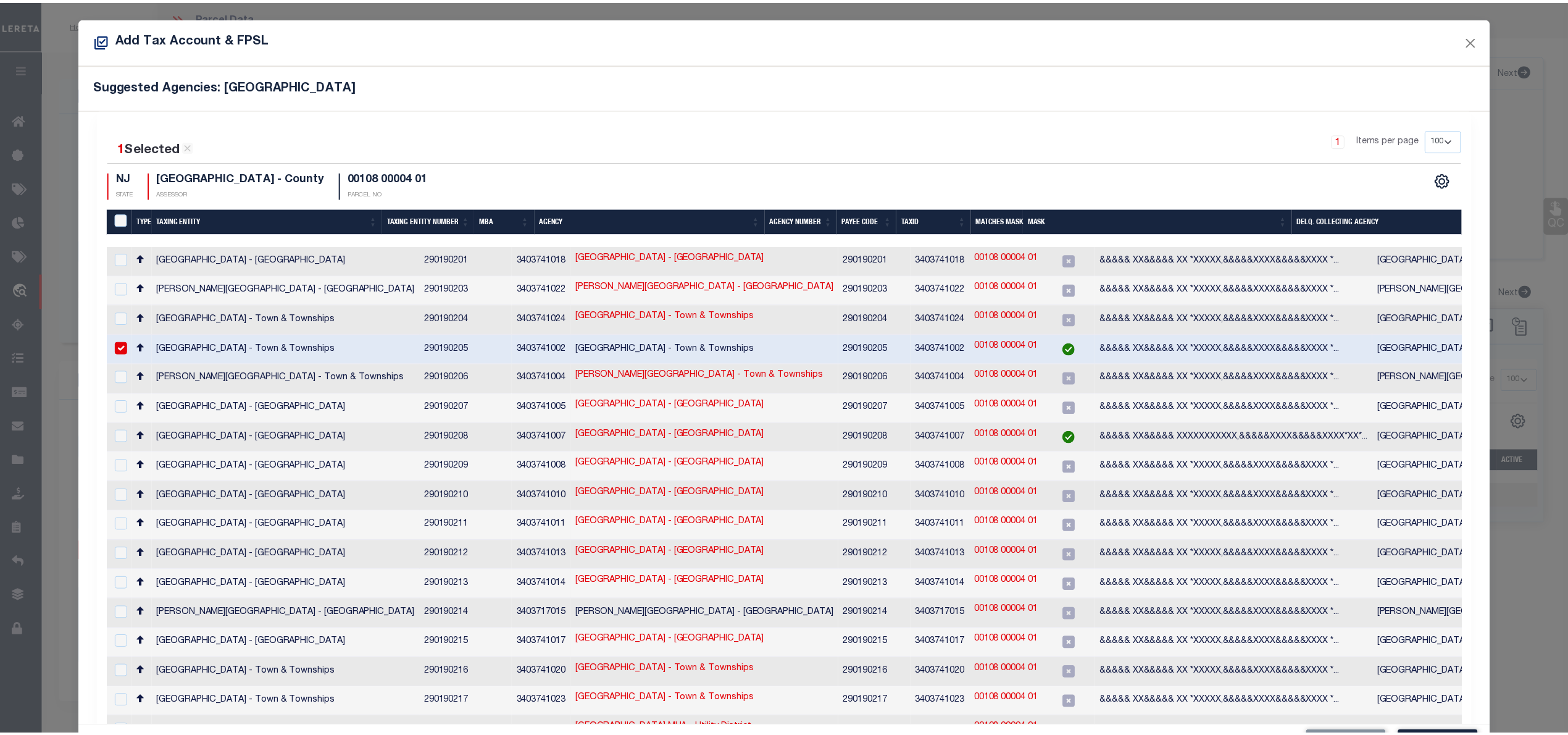
scroll to position [46, 0]
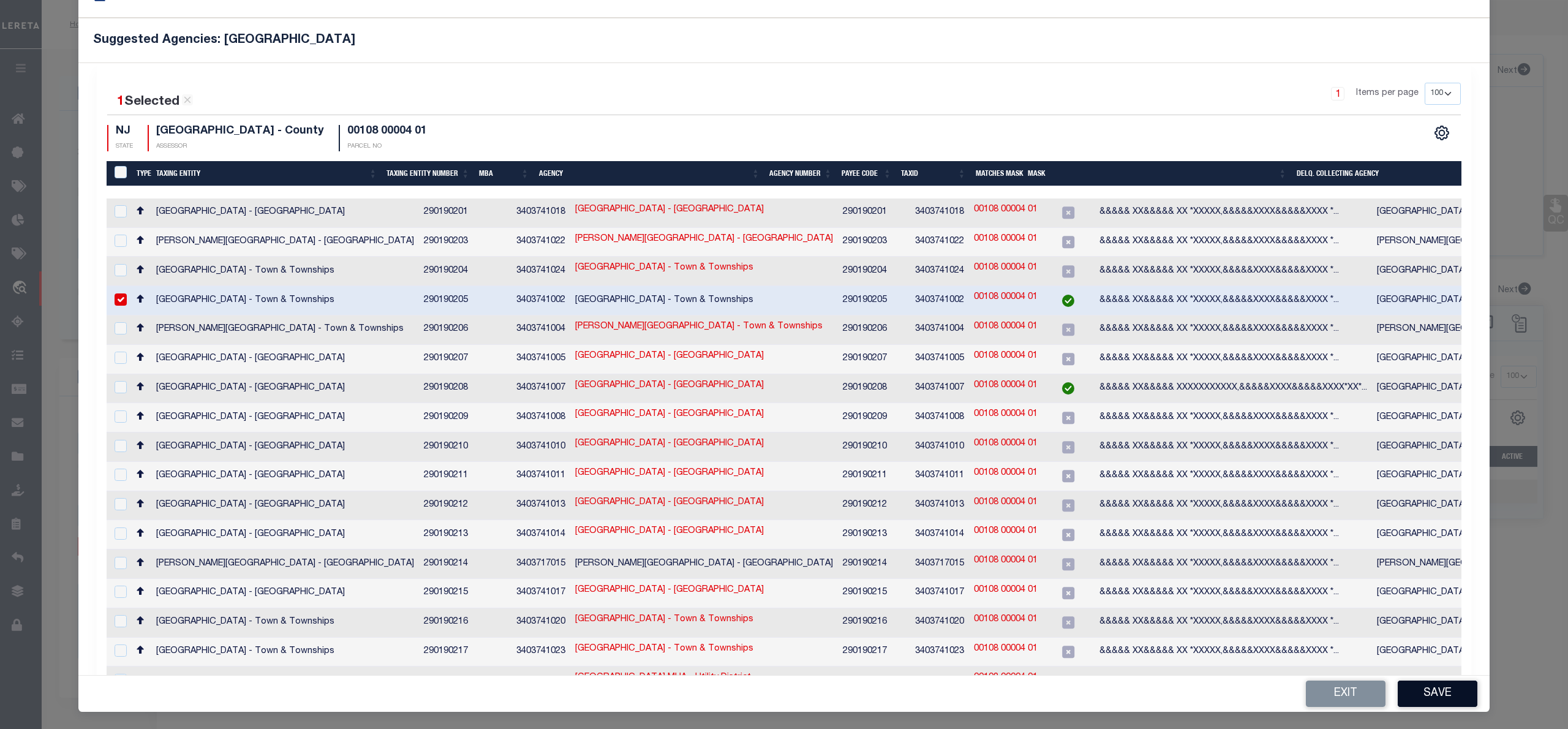
click at [1414, 689] on button "Save" at bounding box center [1437, 694] width 80 height 27
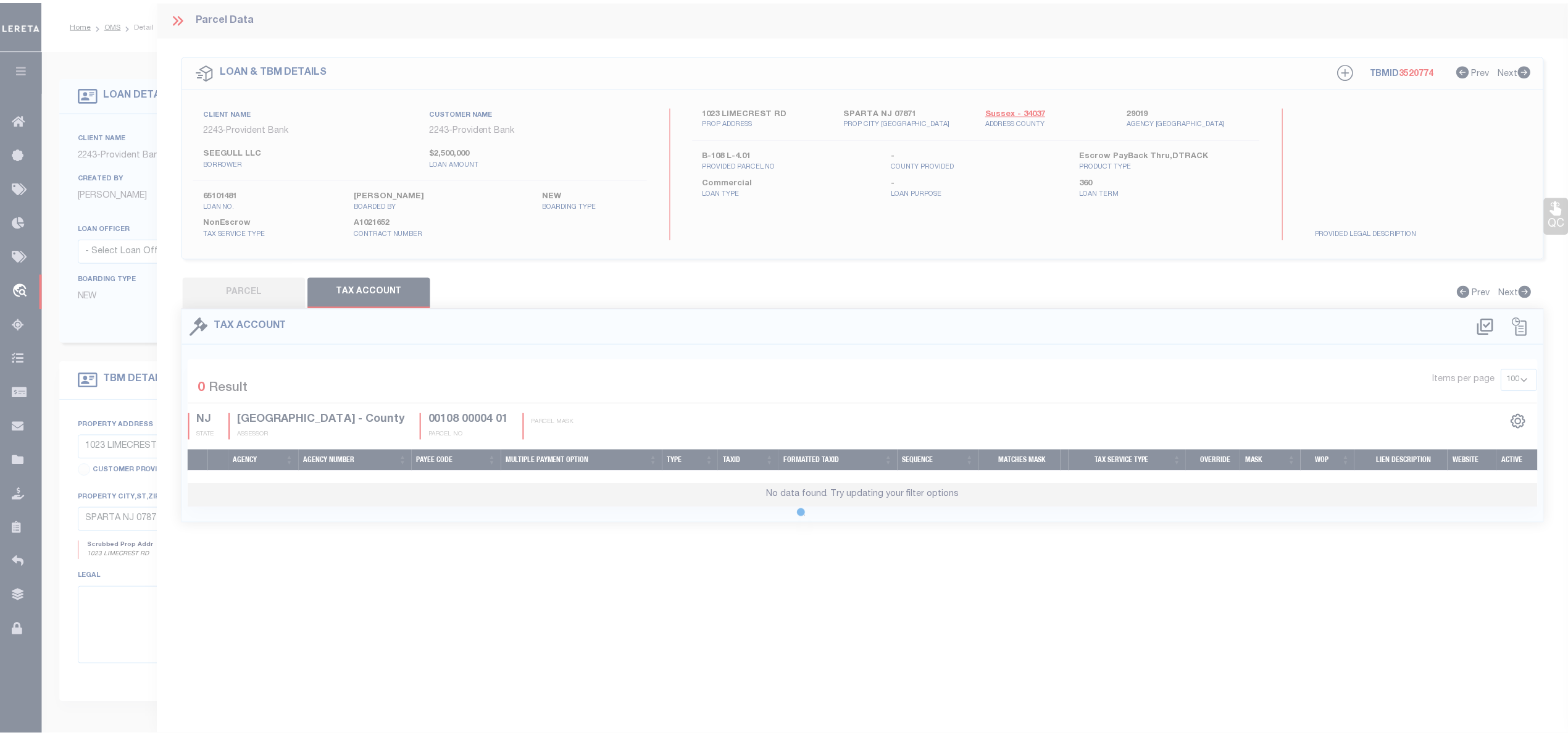
scroll to position [0, 0]
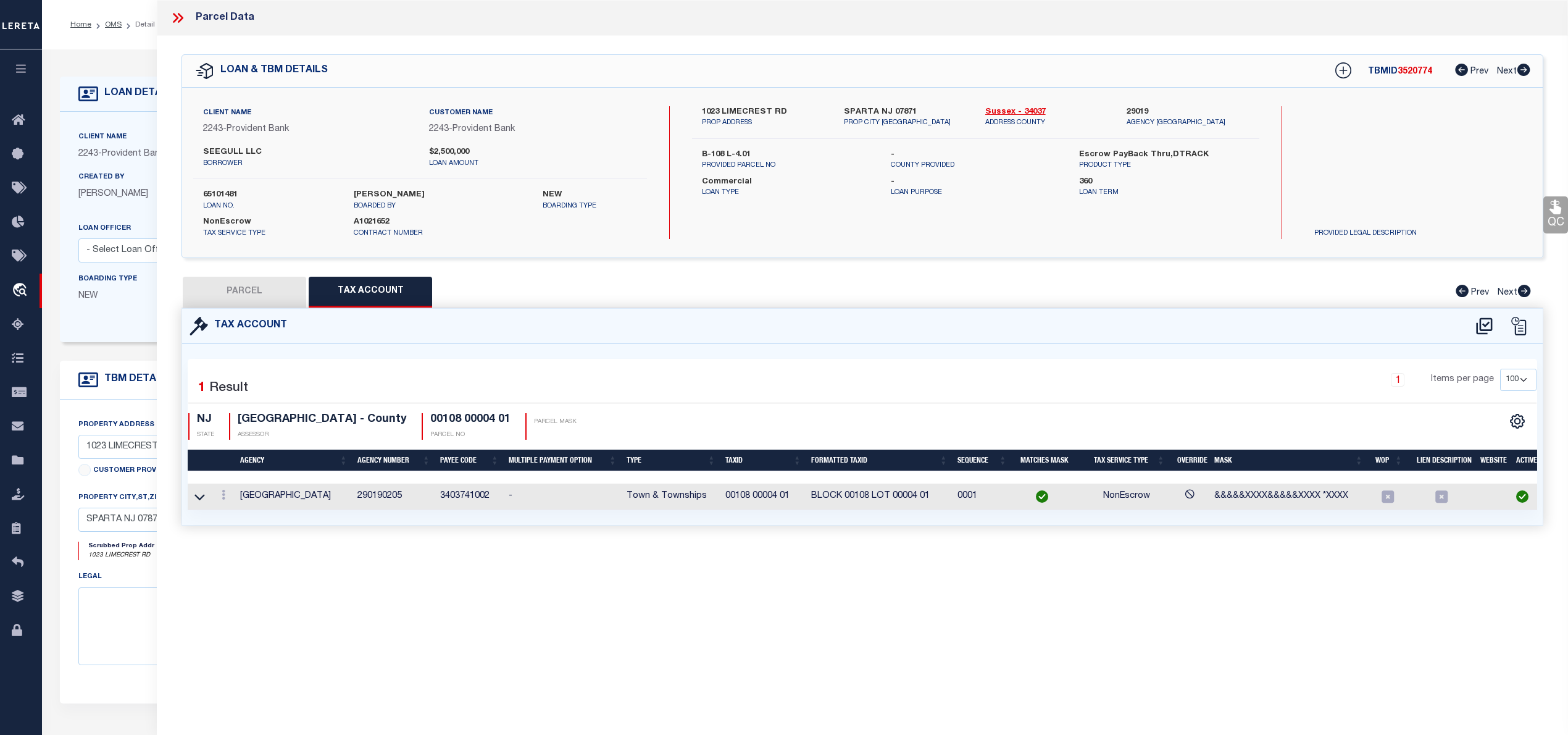
click at [230, 284] on button "PARCEL" at bounding box center [244, 292] width 124 height 31
select select "AS"
checkbox input "false"
select select "IP"
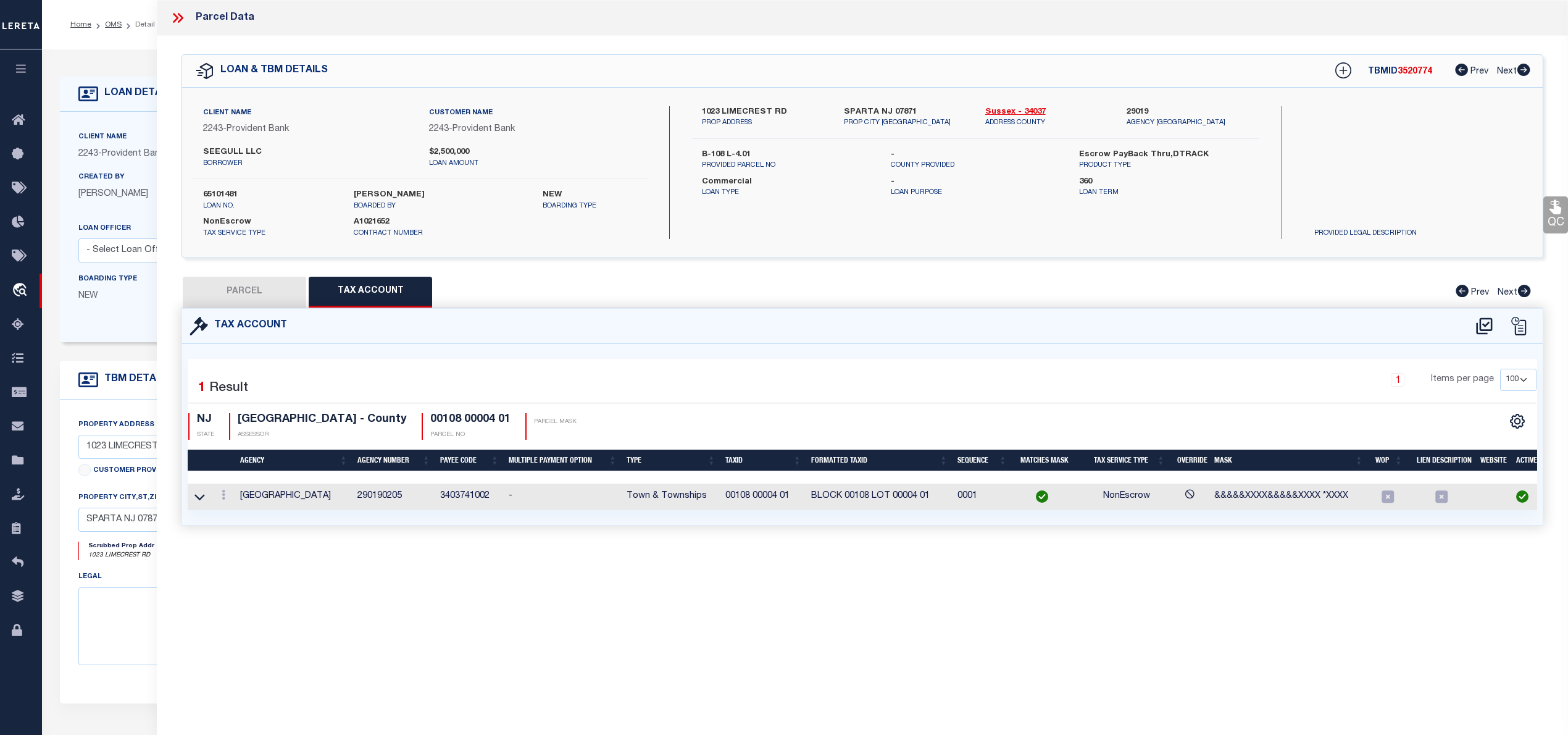
checkbox input "false"
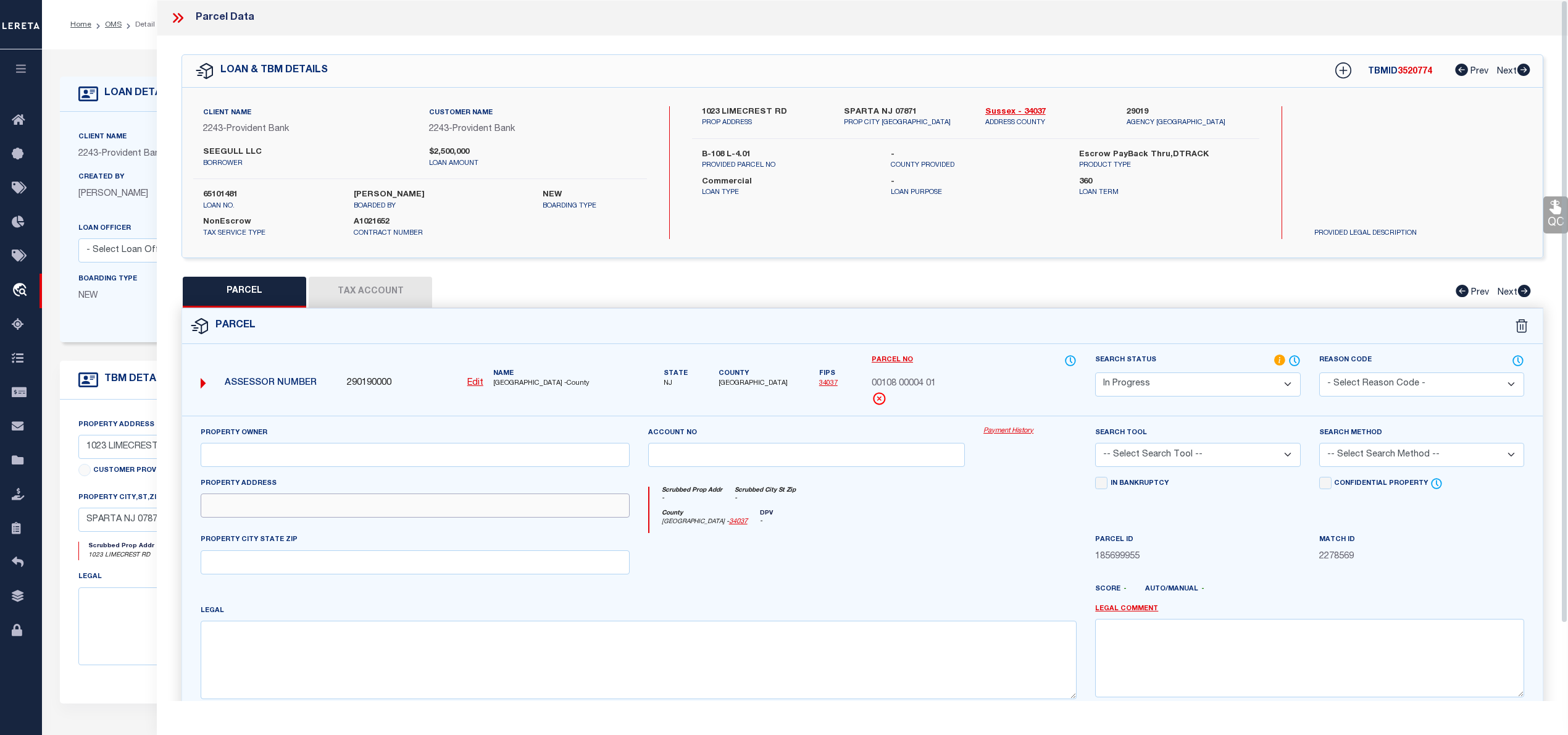
click at [237, 505] on input "text" at bounding box center [415, 506] width 429 height 24
paste input "1023 LIMECREST RD"
click at [223, 513] on input "1023 LIMECREST RD" at bounding box center [415, 506] width 429 height 24
type input "1023 LIMECREST RD"
click at [1168, 391] on select "Automated Search Bad Parcel Complete Duplicate Parcel High Dollar Reporting In …" at bounding box center [1197, 384] width 205 height 24
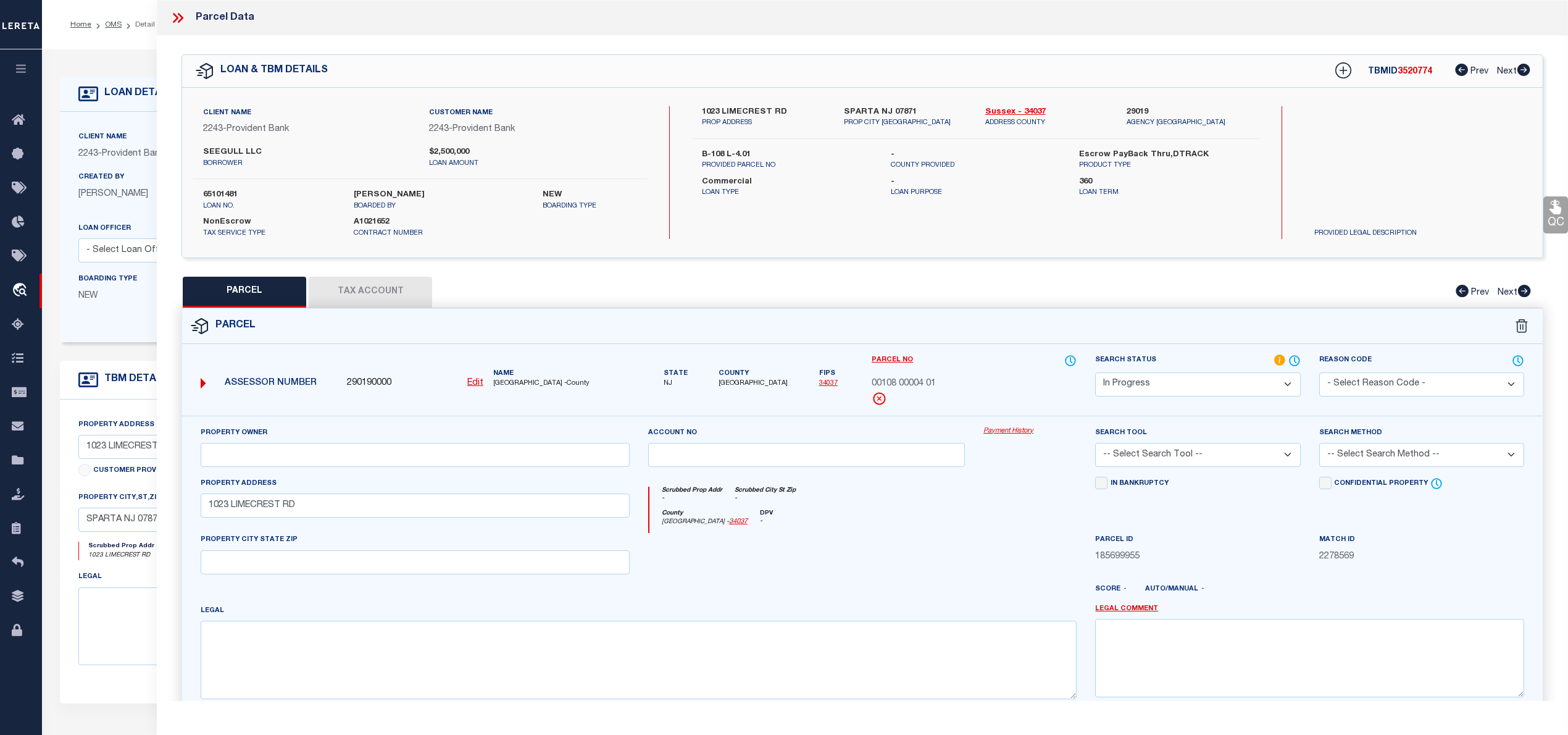
click at [1099, 409] on div "Search Status Automated Search Bad Parcel Complete Duplicate Parcel High Dollar…" at bounding box center [1197, 385] width 223 height 62
click at [223, 651] on textarea at bounding box center [638, 659] width 876 height 78
paste textarea "Block: 108"
click at [210, 636] on textarea "Block: 108" at bounding box center [638, 659] width 876 height 78
paste textarea "Lot: 4.01"
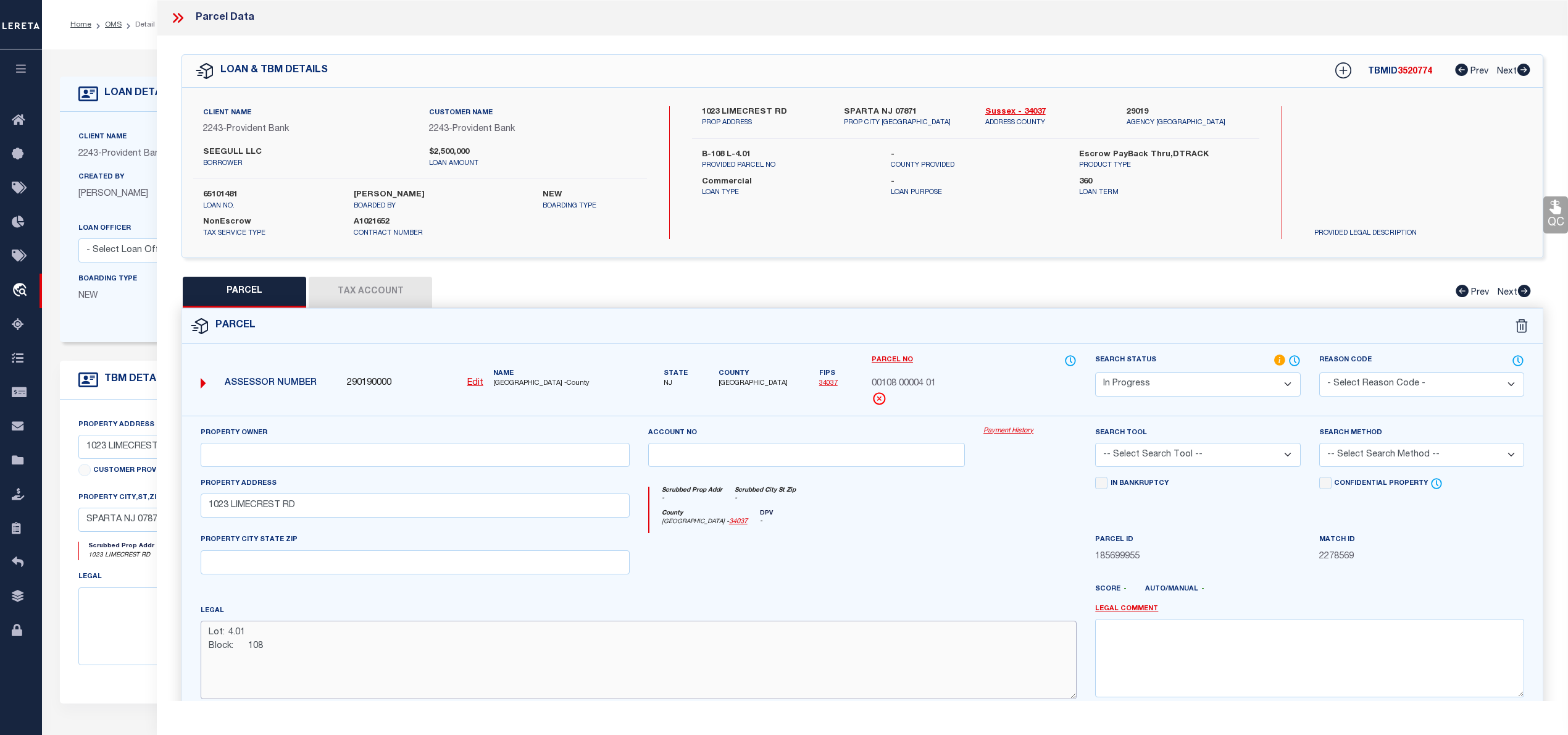
type textarea "Lot: 4.01 Block: 108"
click at [1122, 386] on select "Automated Search Bad Parcel Complete Duplicate Parcel High Dollar Reporting In …" at bounding box center [1197, 384] width 205 height 24
select select "QC"
click at [1095, 372] on select "Automated Search Bad Parcel Complete Duplicate Parcel High Dollar Reporting In …" at bounding box center [1197, 384] width 205 height 24
click at [1209, 457] on select "-- Select Search Tool -- 3rd Party Website Agency File Agency Website ATLS CNV-…" at bounding box center [1197, 454] width 205 height 24
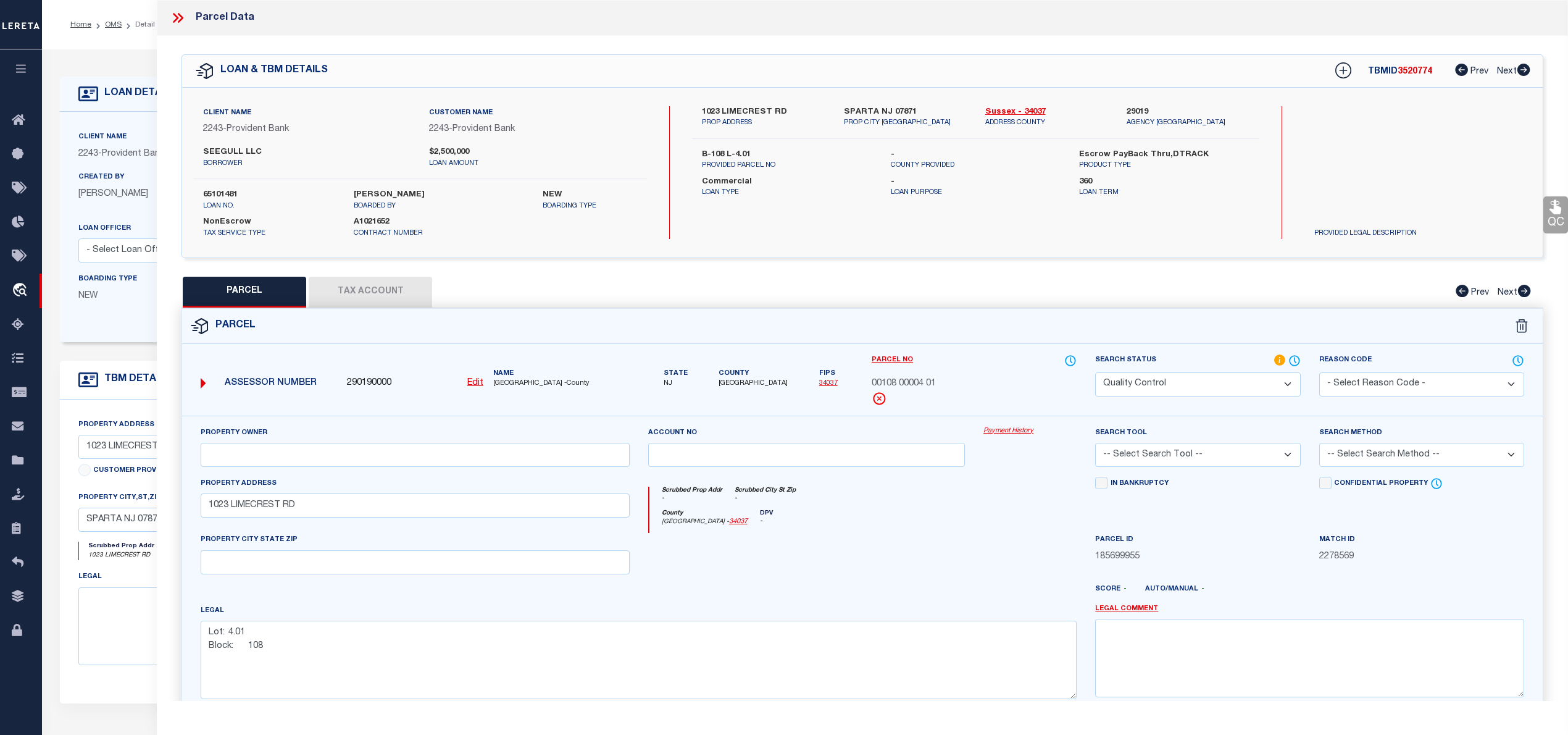
select select "AGW"
click at [1095, 445] on select "-- Select Search Tool -- 3rd Party Website Agency File Agency Website ATLS CNV-…" at bounding box center [1197, 454] width 205 height 24
click at [1420, 460] on select "-- Select Search Method -- Property Address Legal Liability Info Provided" at bounding box center [1421, 454] width 205 height 24
select select "LEG"
click at [1319, 445] on select "-- Select Search Method -- Property Address Legal Liability Info Provided" at bounding box center [1421, 454] width 205 height 24
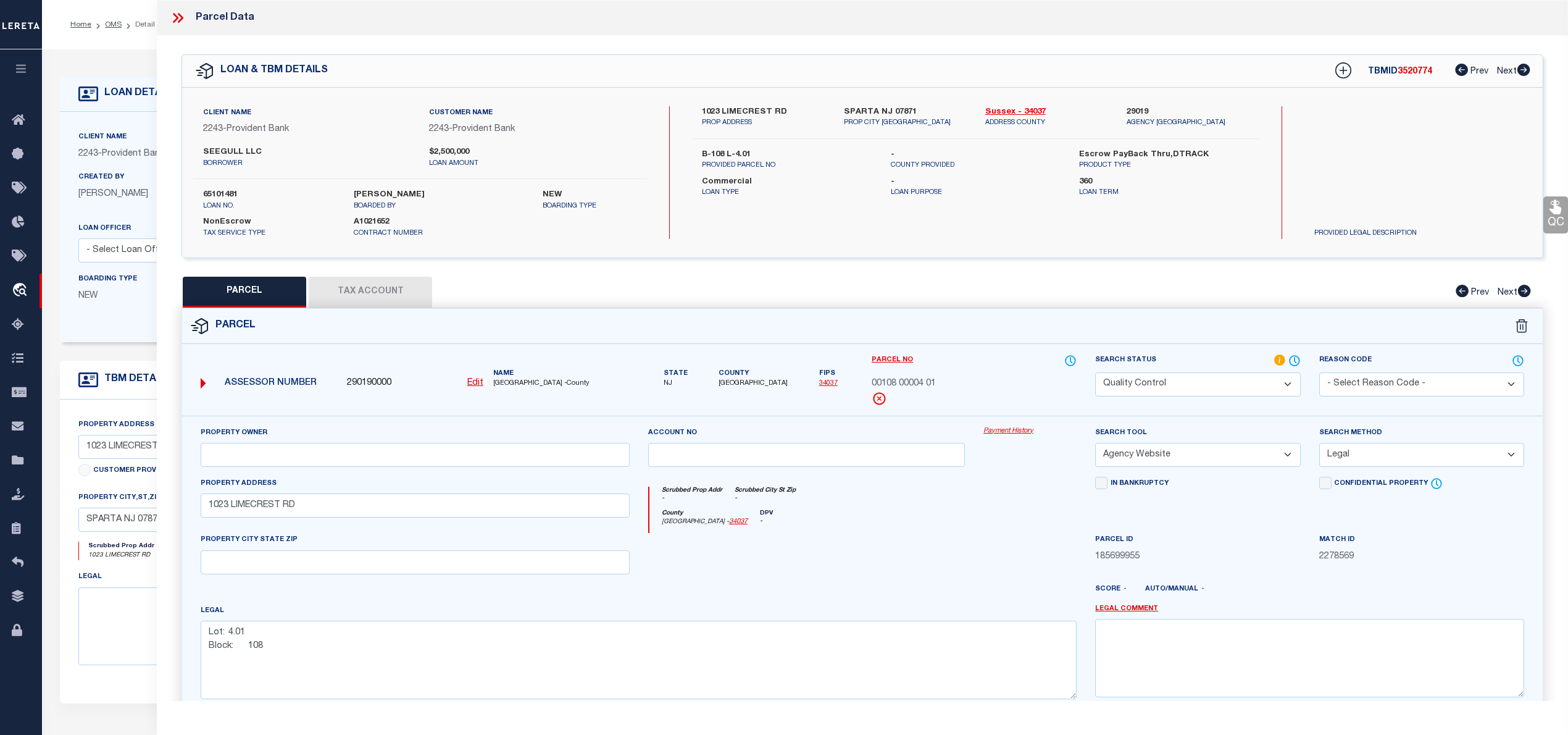
scroll to position [124, 0]
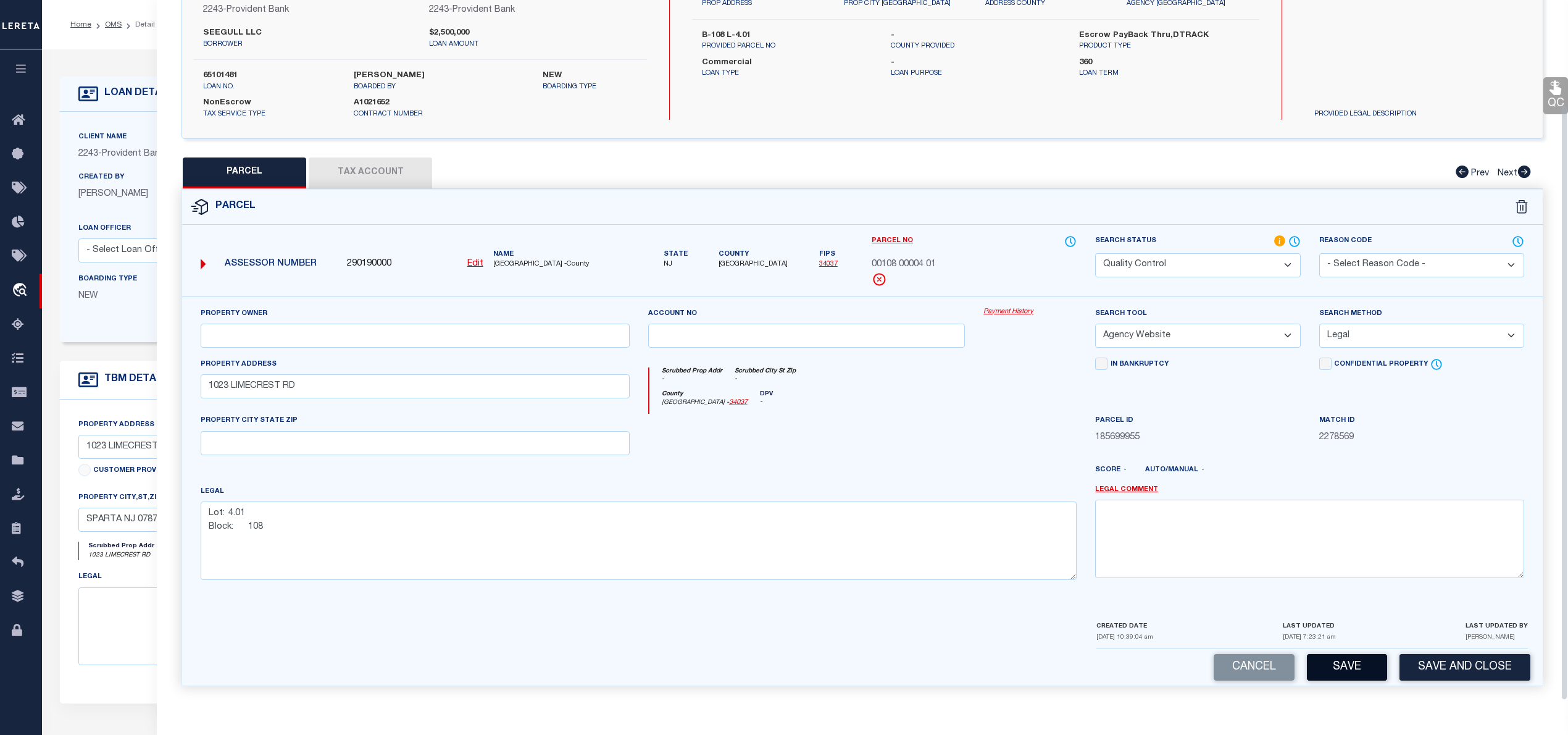
click at [1356, 670] on button "Save" at bounding box center [1347, 667] width 80 height 27
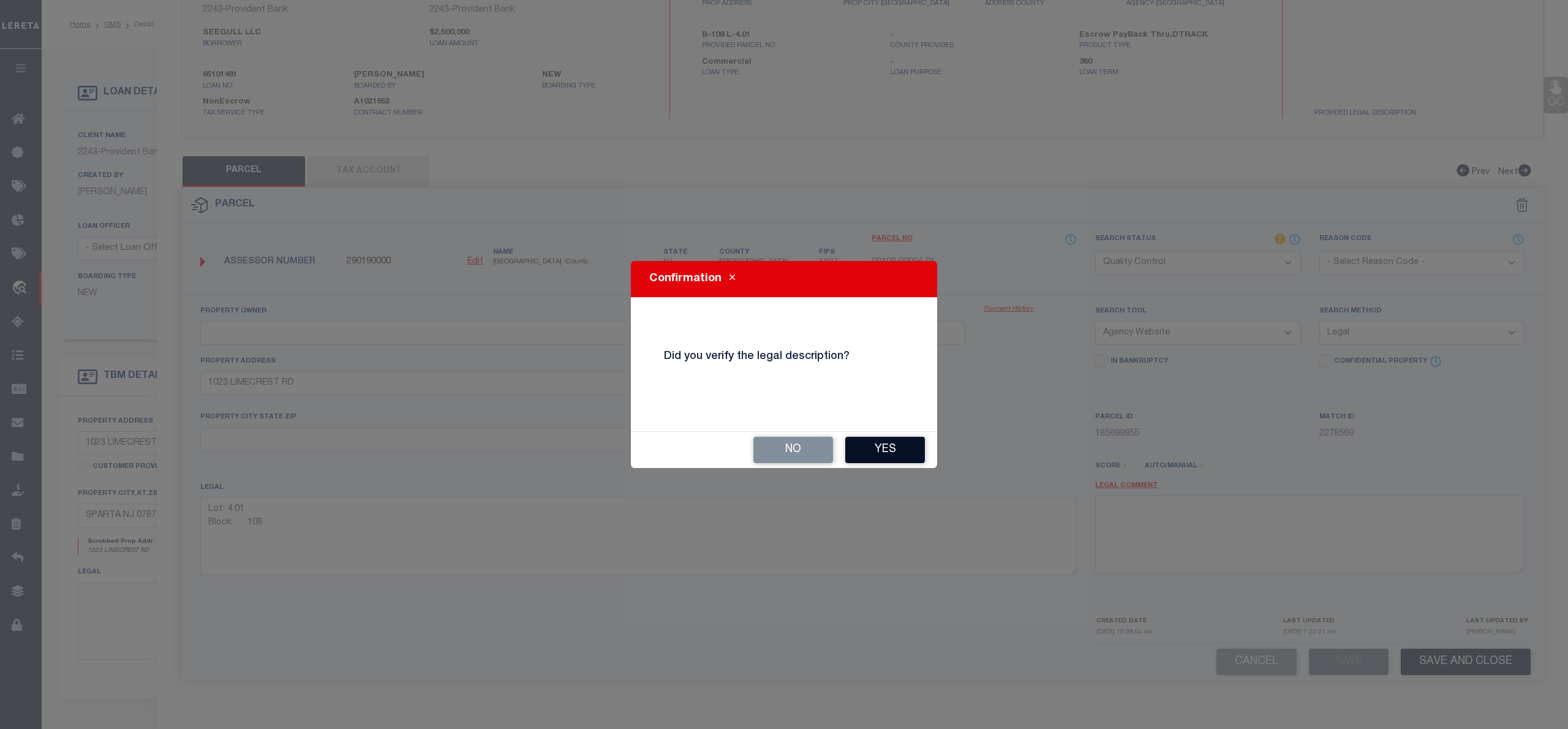
click at [900, 447] on button "Yes" at bounding box center [885, 450] width 80 height 27
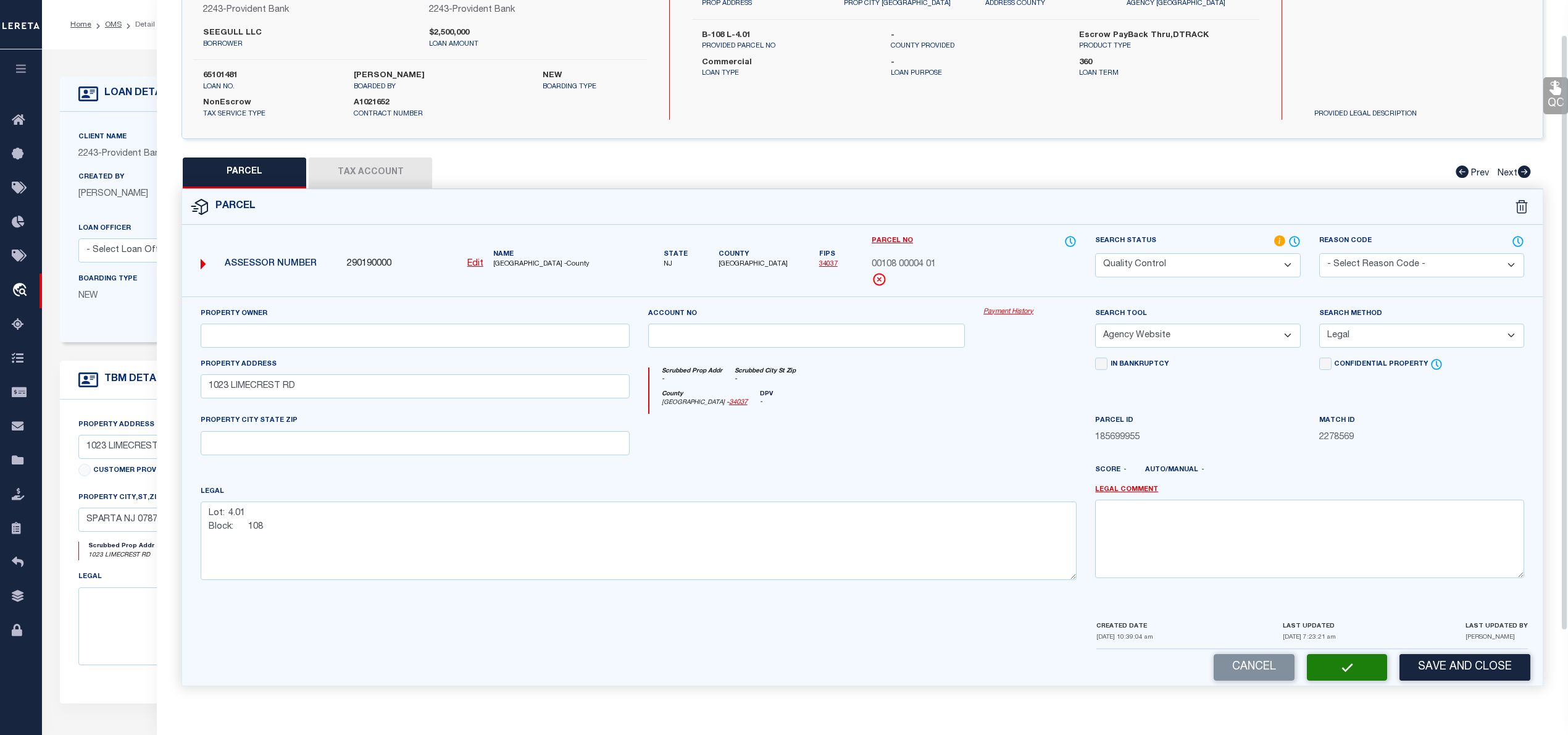
scroll to position [0, 0]
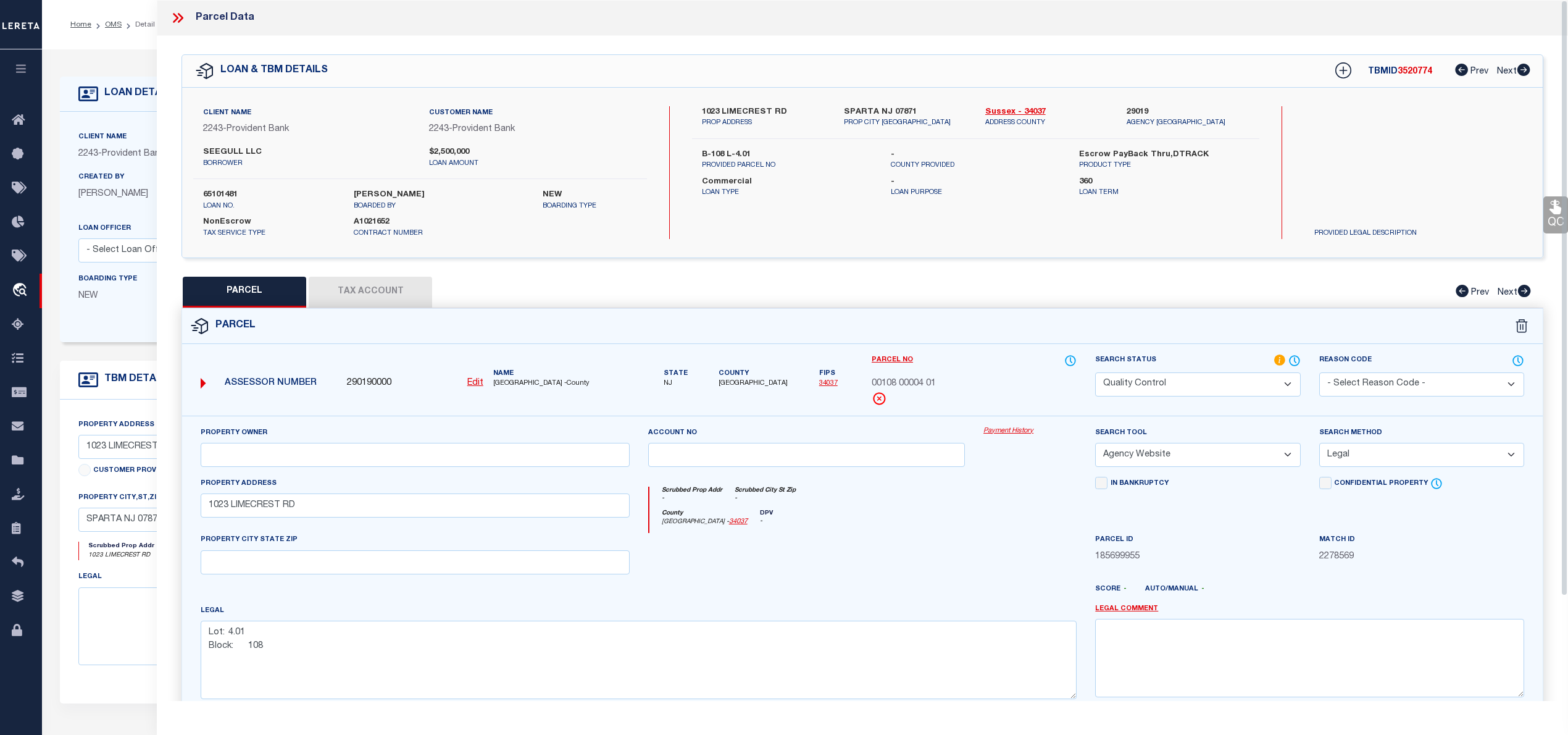
select select "AS"
select select
checkbox input "false"
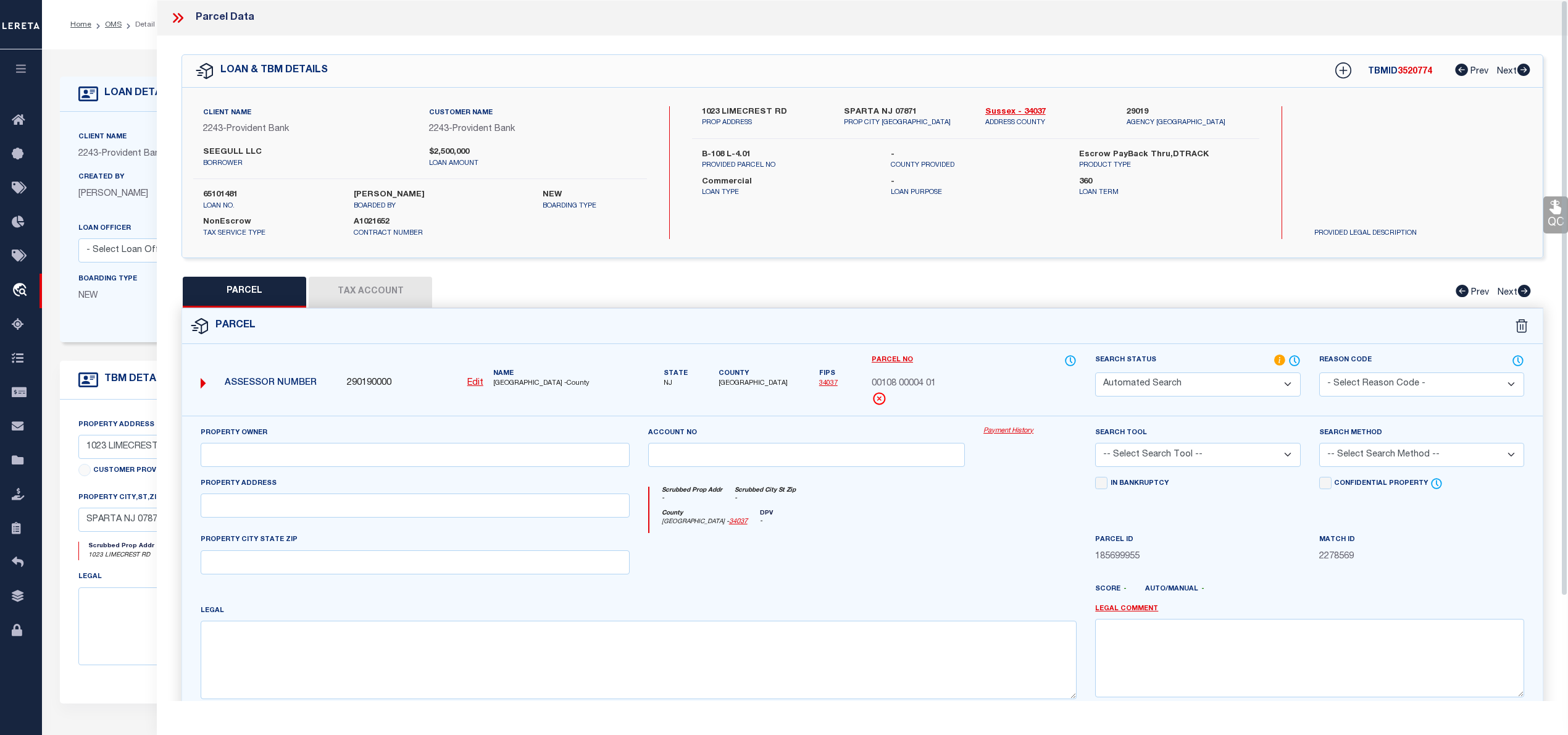
select select "QC"
select select "AGW"
select select "LEG"
type input "1023 LIMECREST RD"
type textarea "Lot: 4.01 Block: 108"
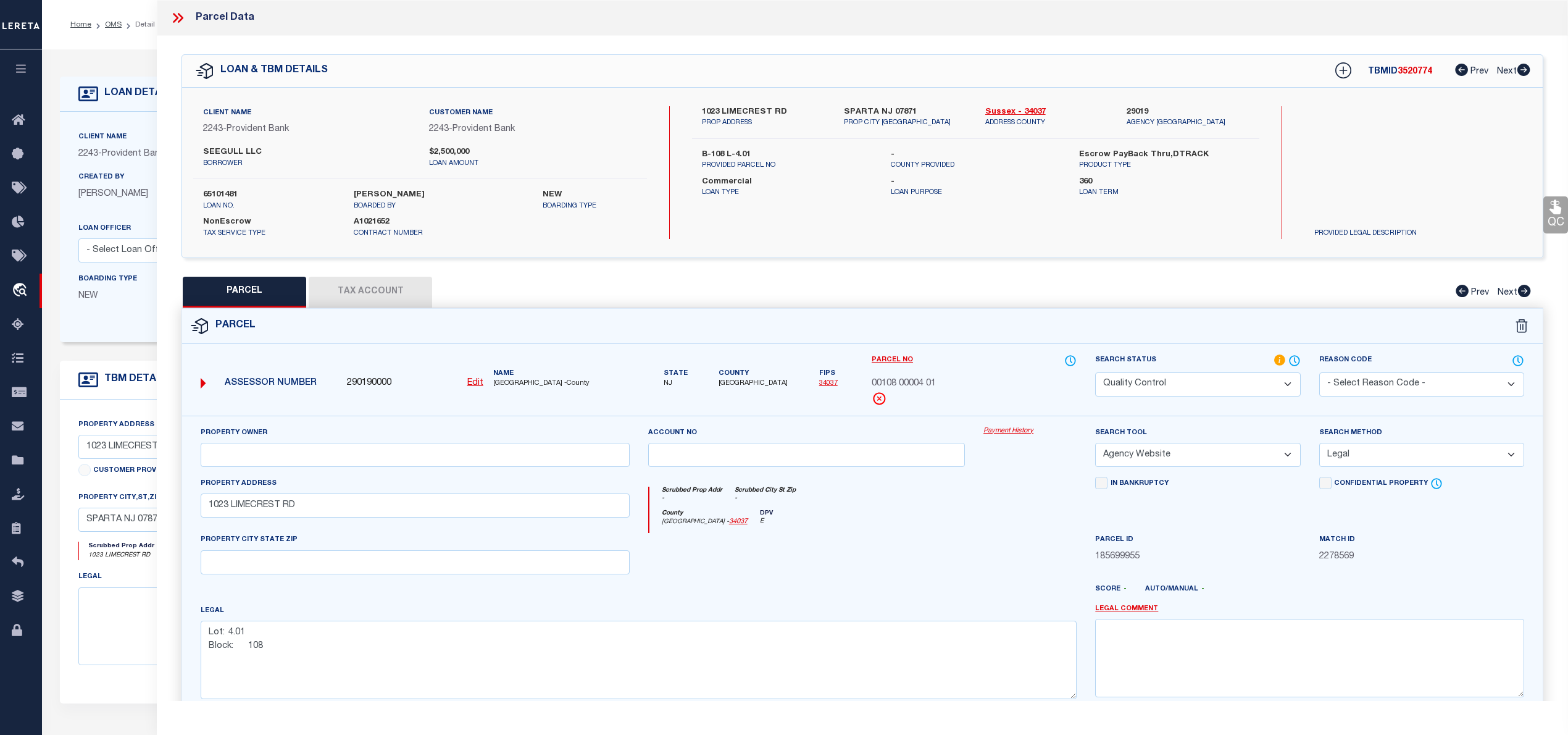
click at [1418, 69] on span "3520774" at bounding box center [1415, 71] width 35 height 9
copy span "3520774"
click at [899, 379] on span "00108 00004 01" at bounding box center [903, 383] width 64 height 13
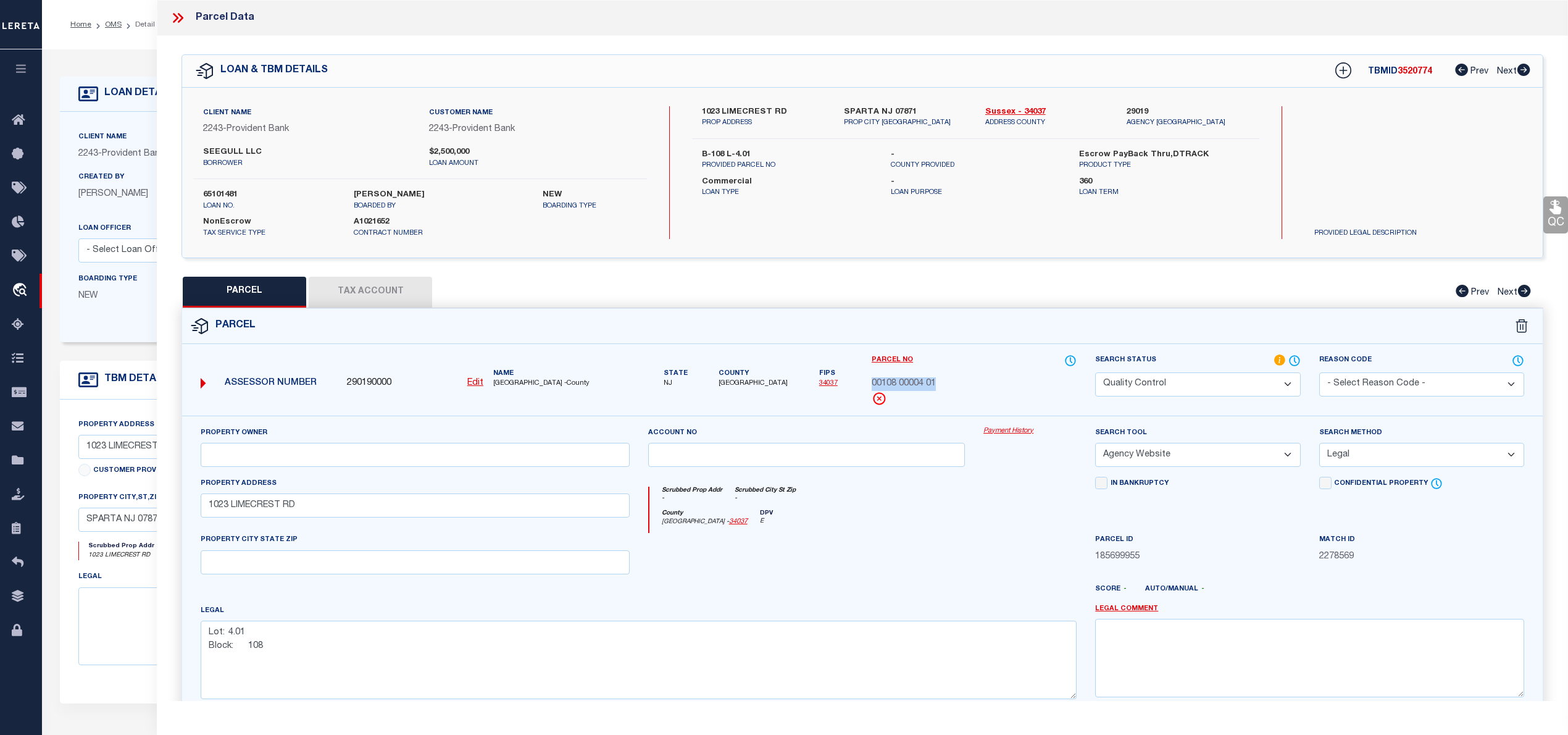
click at [899, 379] on span "00108 00004 01" at bounding box center [903, 383] width 64 height 13
copy div "00108 00004 01"
click at [173, 20] on icon at bounding box center [177, 18] width 16 height 16
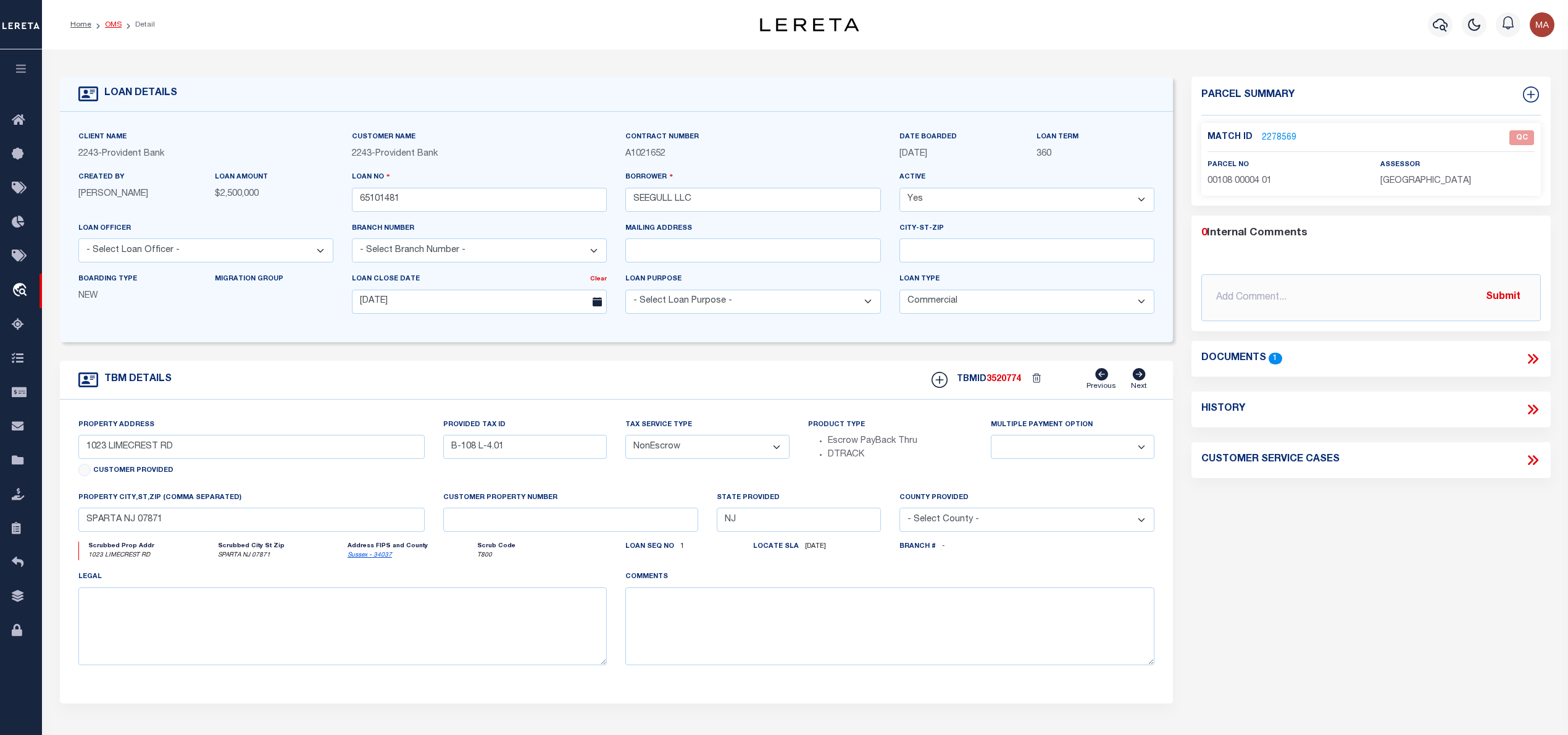
click at [116, 21] on link "OMS" at bounding box center [113, 24] width 17 height 7
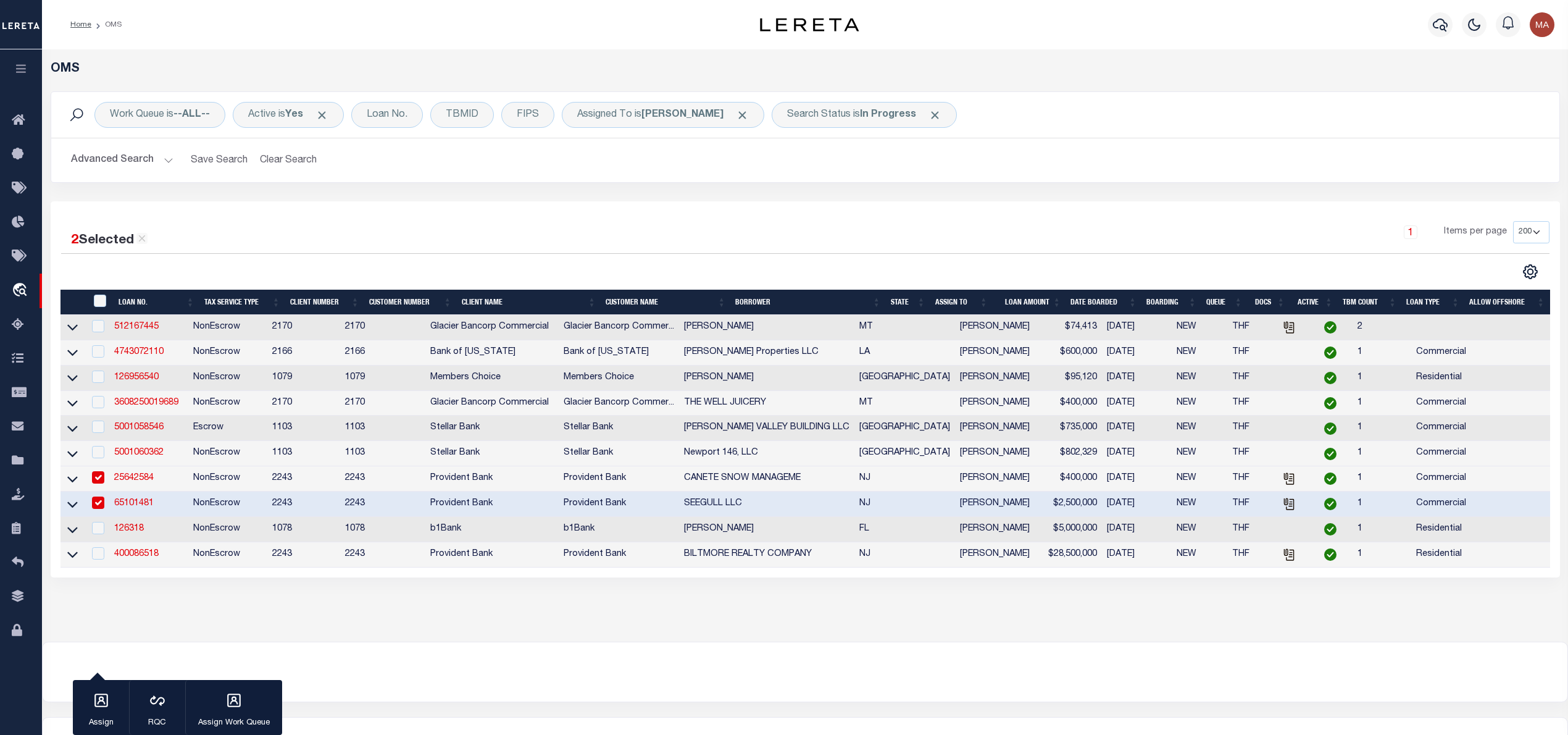
click at [141, 479] on td "25642584" at bounding box center [149, 479] width 79 height 25
checkbox input "false"
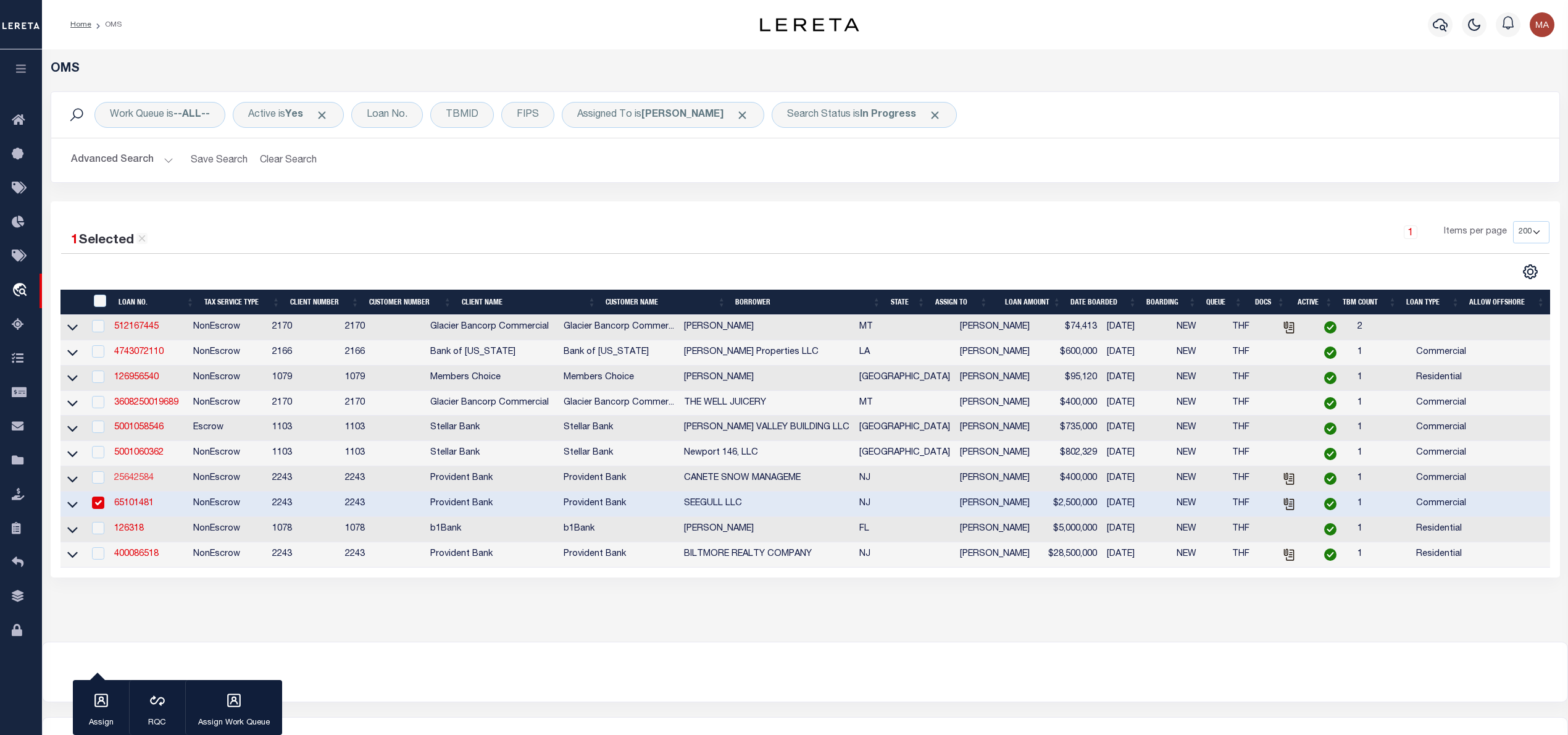
click at [125, 483] on link "25642584" at bounding box center [134, 478] width 39 height 9
type input "25642584"
type input "CANETE SNOW MANAGEME"
type input "[DATE]"
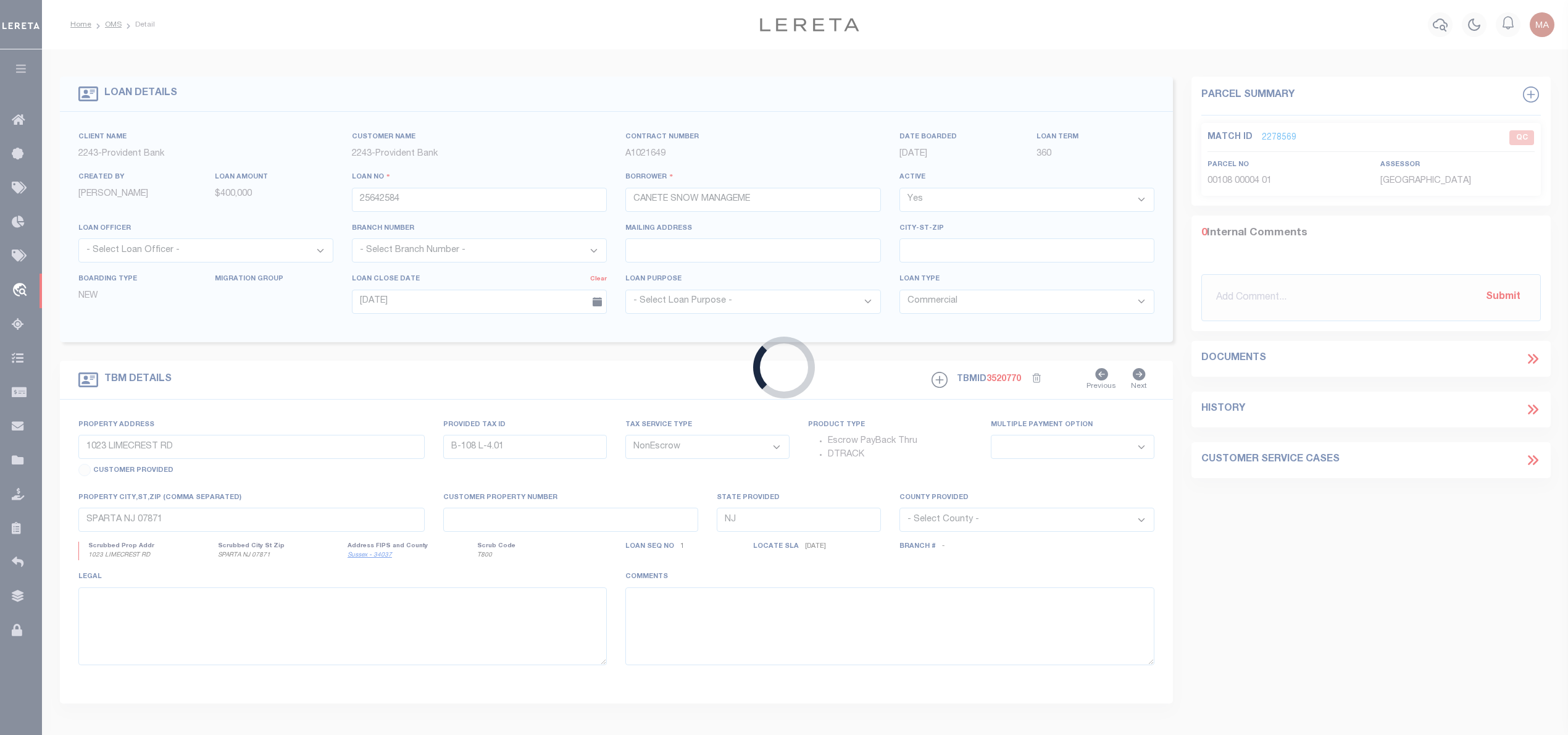
type input "[STREET_ADDRESS]"
type input "B-2521 L-55"
select select
type input "WAYNE NJ 07470-6406"
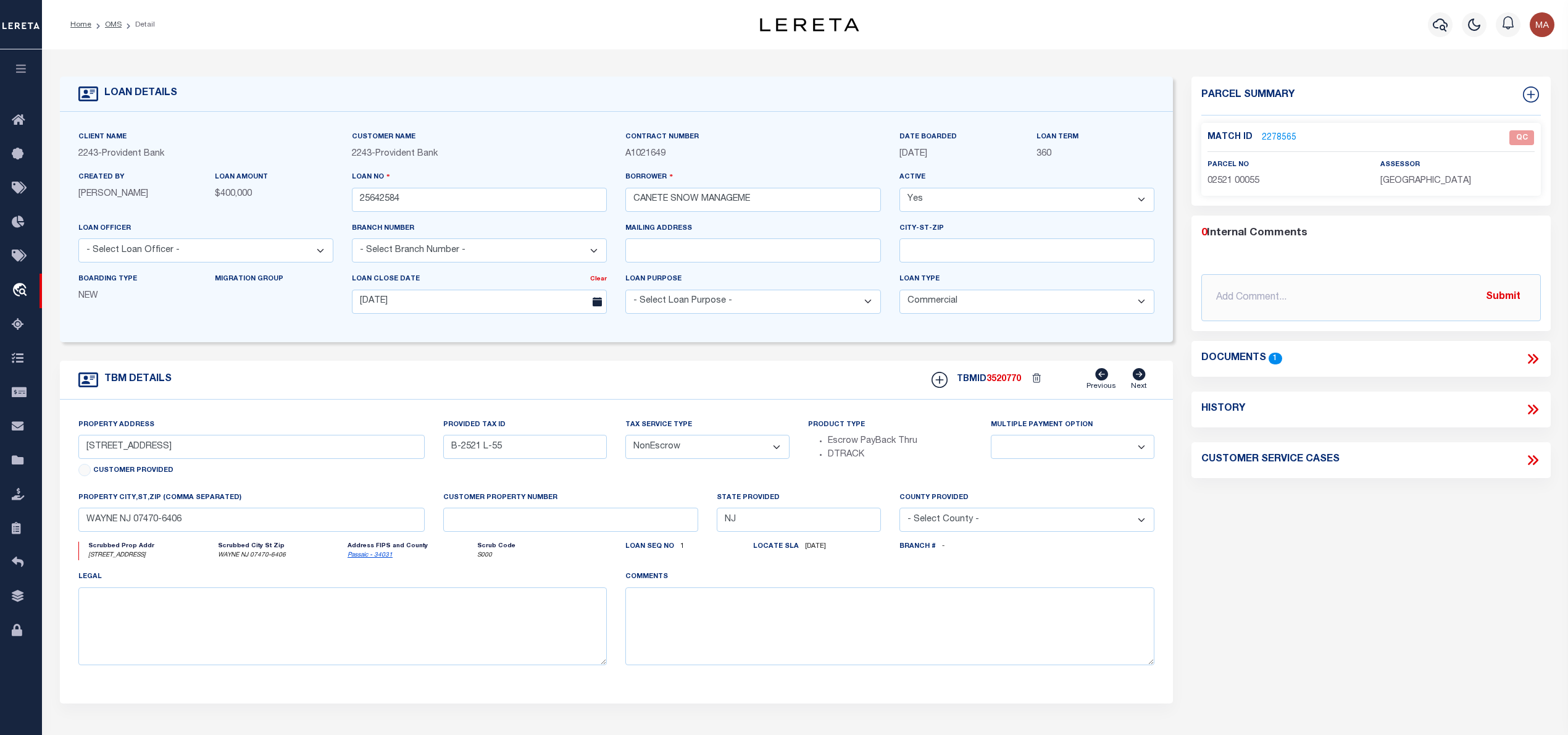
click at [1270, 136] on link "2278565" at bounding box center [1279, 138] width 35 height 13
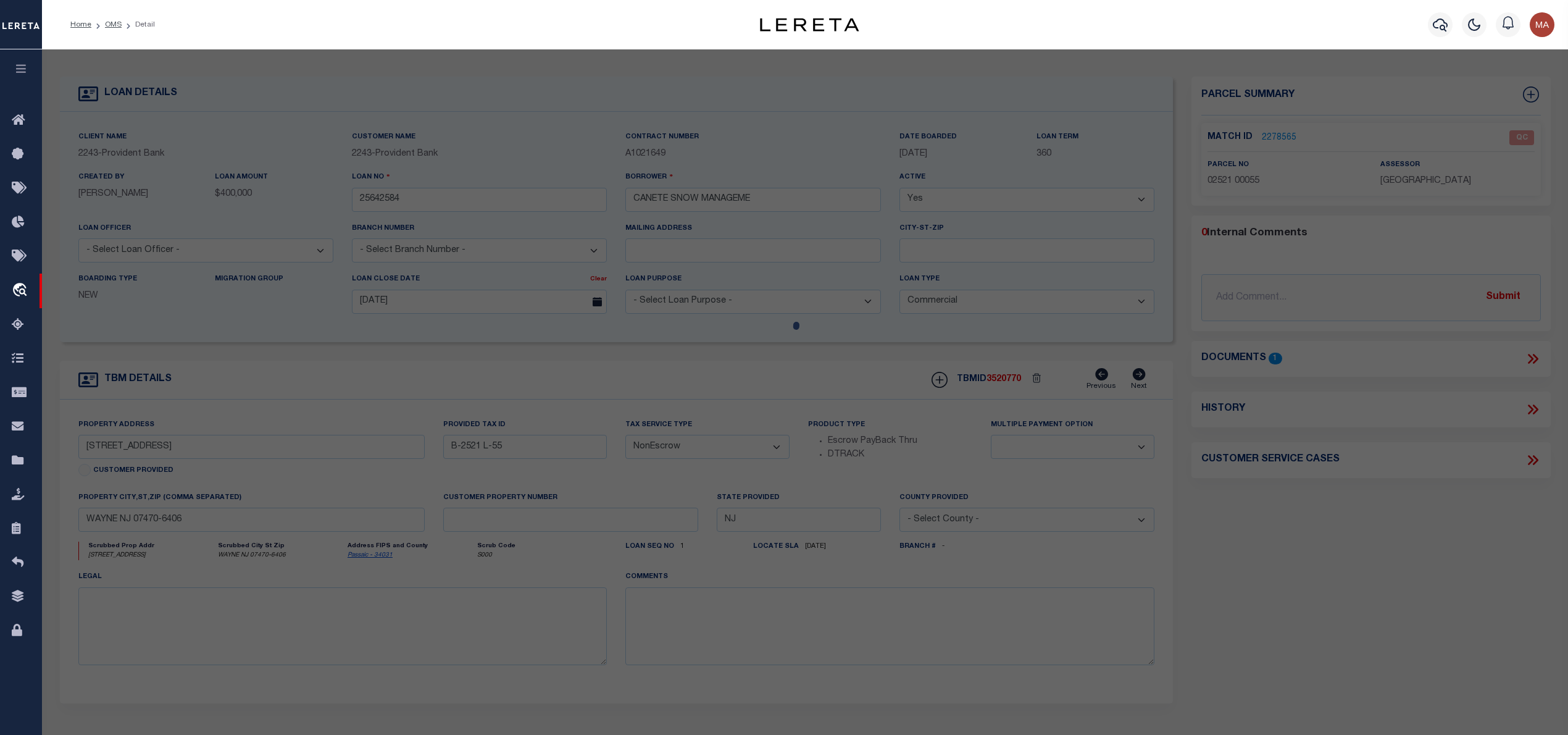
select select "AS"
select select
checkbox input "false"
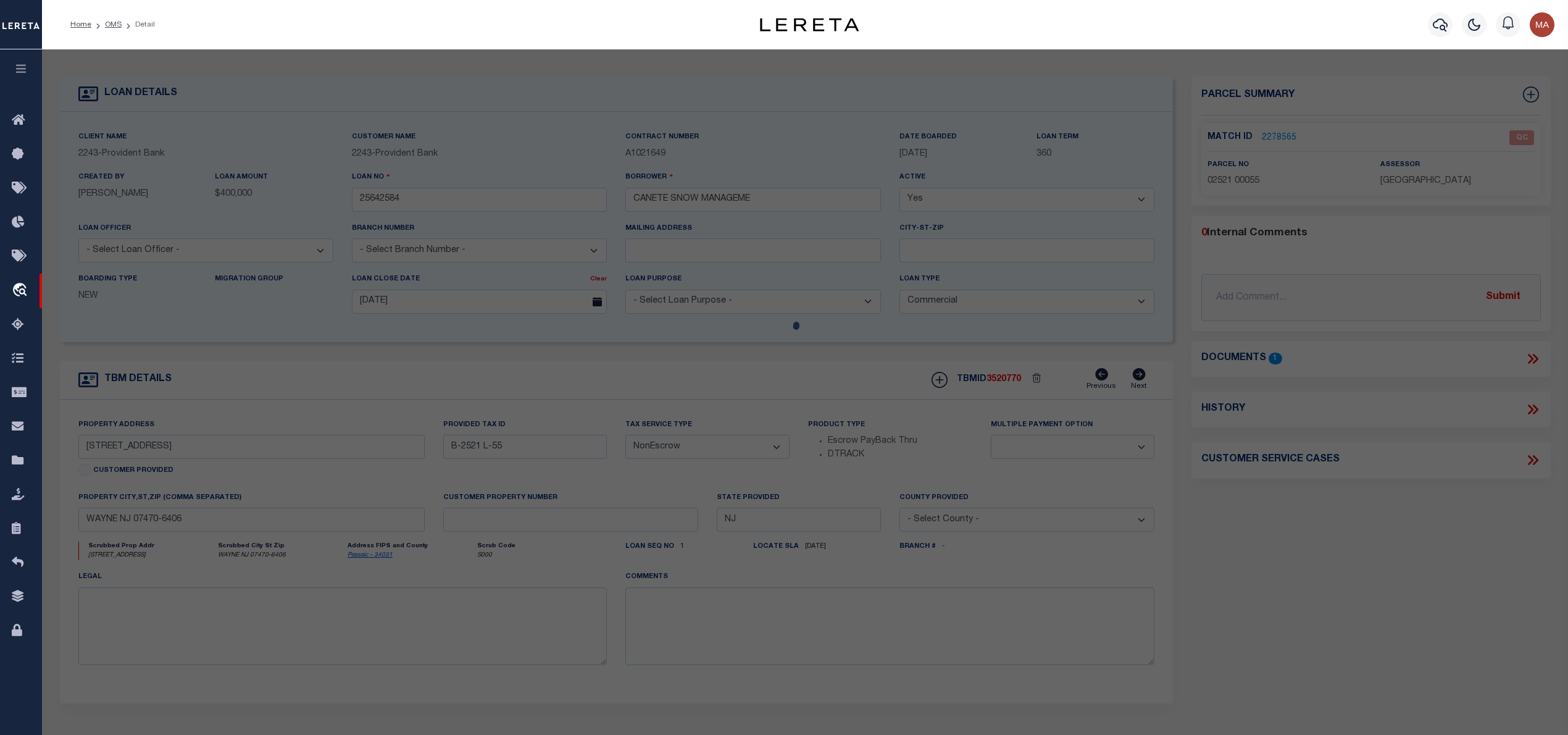
select select "QC"
type input "Black Oak Associates,Llc"
select select "AGW"
select select "LEG"
type input "[STREET_ADDRESS]"
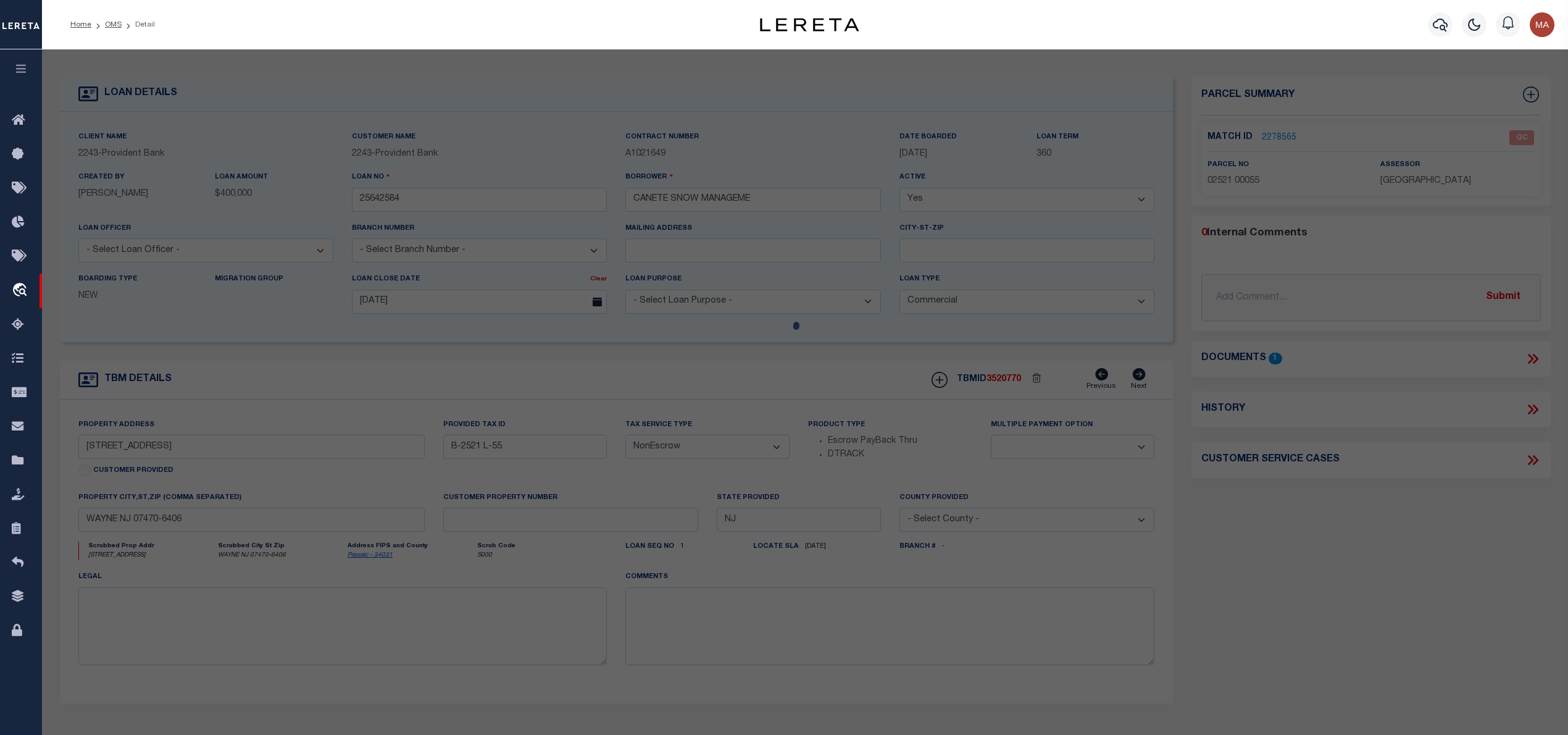
type input "[GEOGRAPHIC_DATA], [GEOGRAPHIC_DATA]"
type textarea "Block: 2521 Lot: 55"
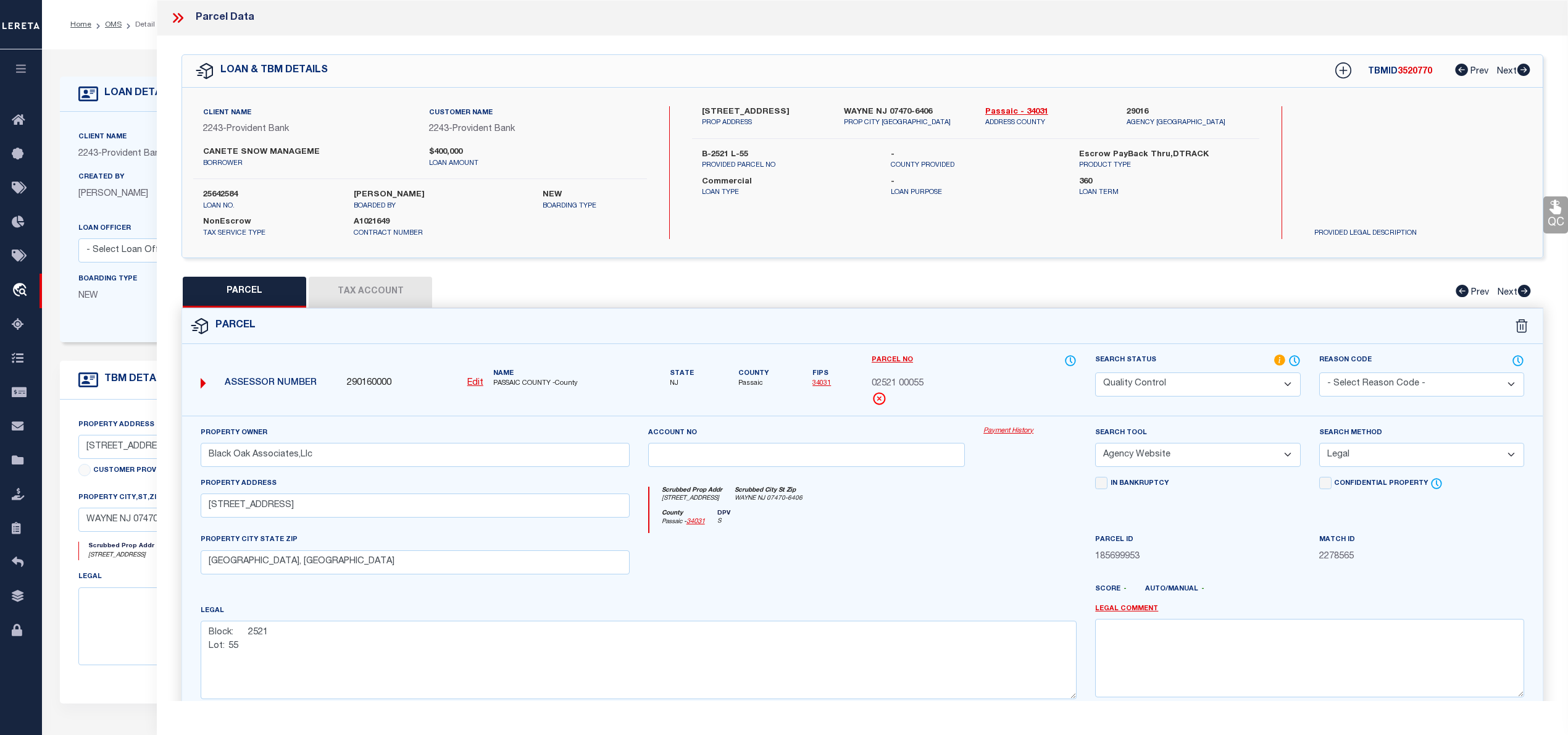
click at [382, 289] on button "Tax Account" at bounding box center [371, 292] width 124 height 31
select select "100"
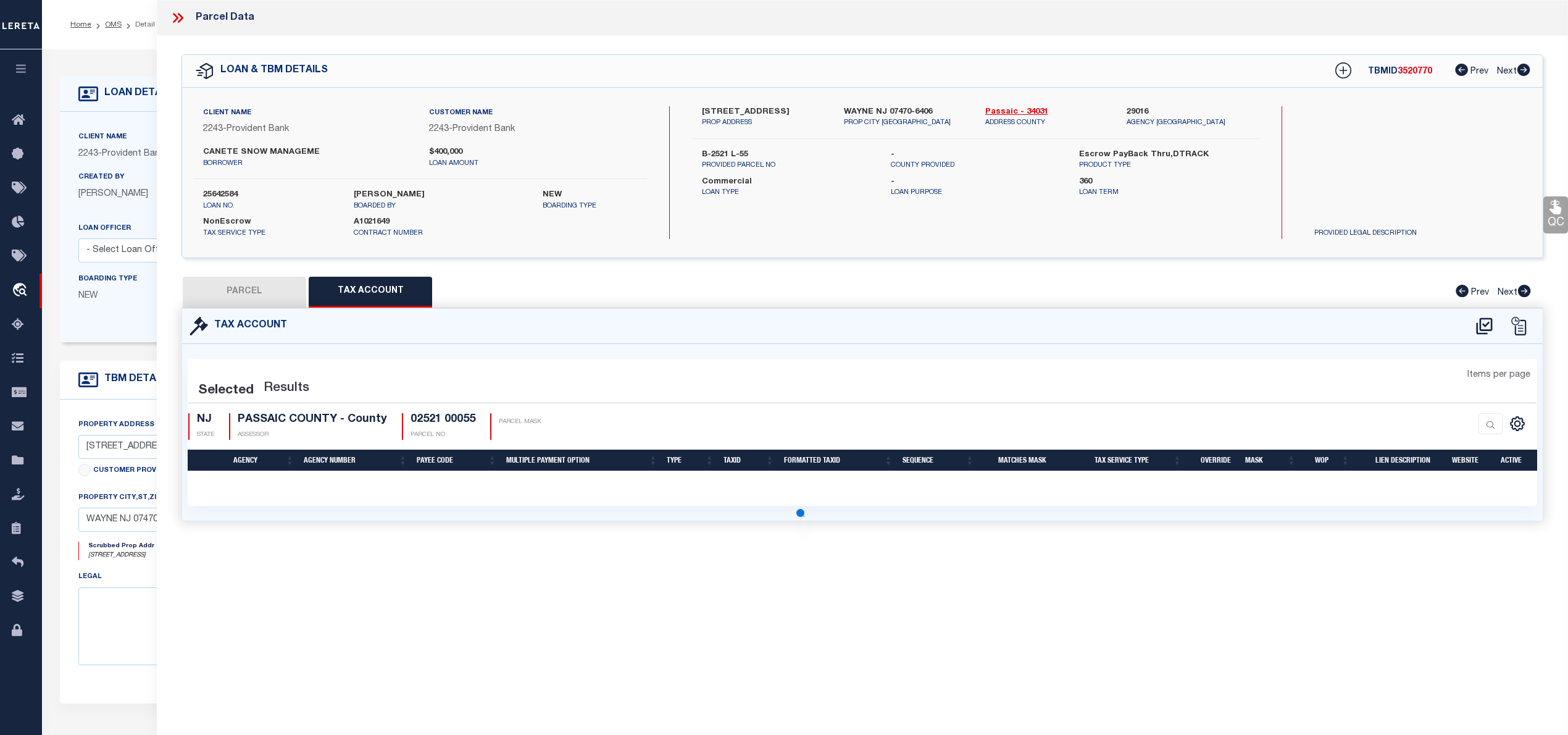
select select "100"
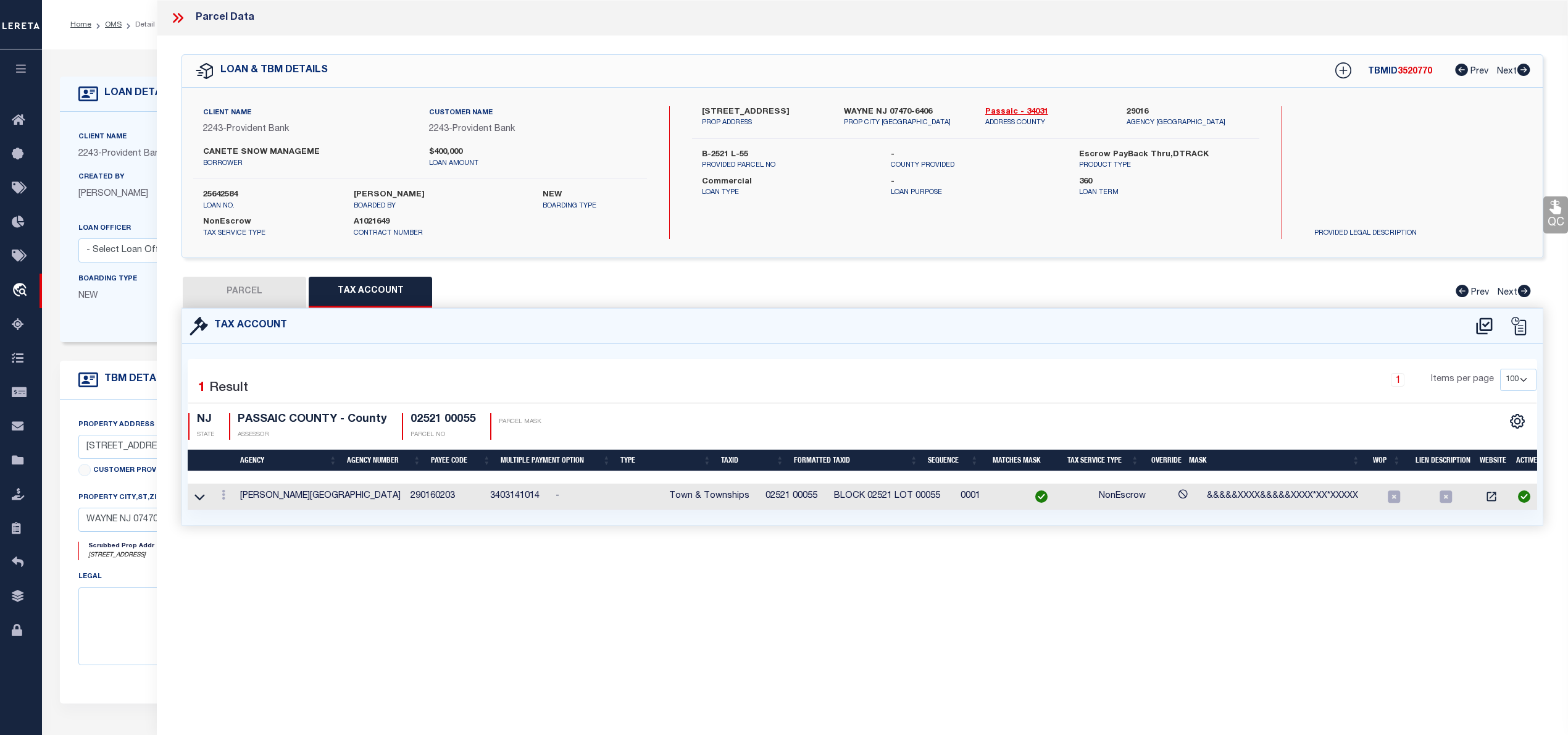
click at [237, 292] on button "PARCEL" at bounding box center [244, 292] width 124 height 31
select select "AS"
select select
checkbox input "false"
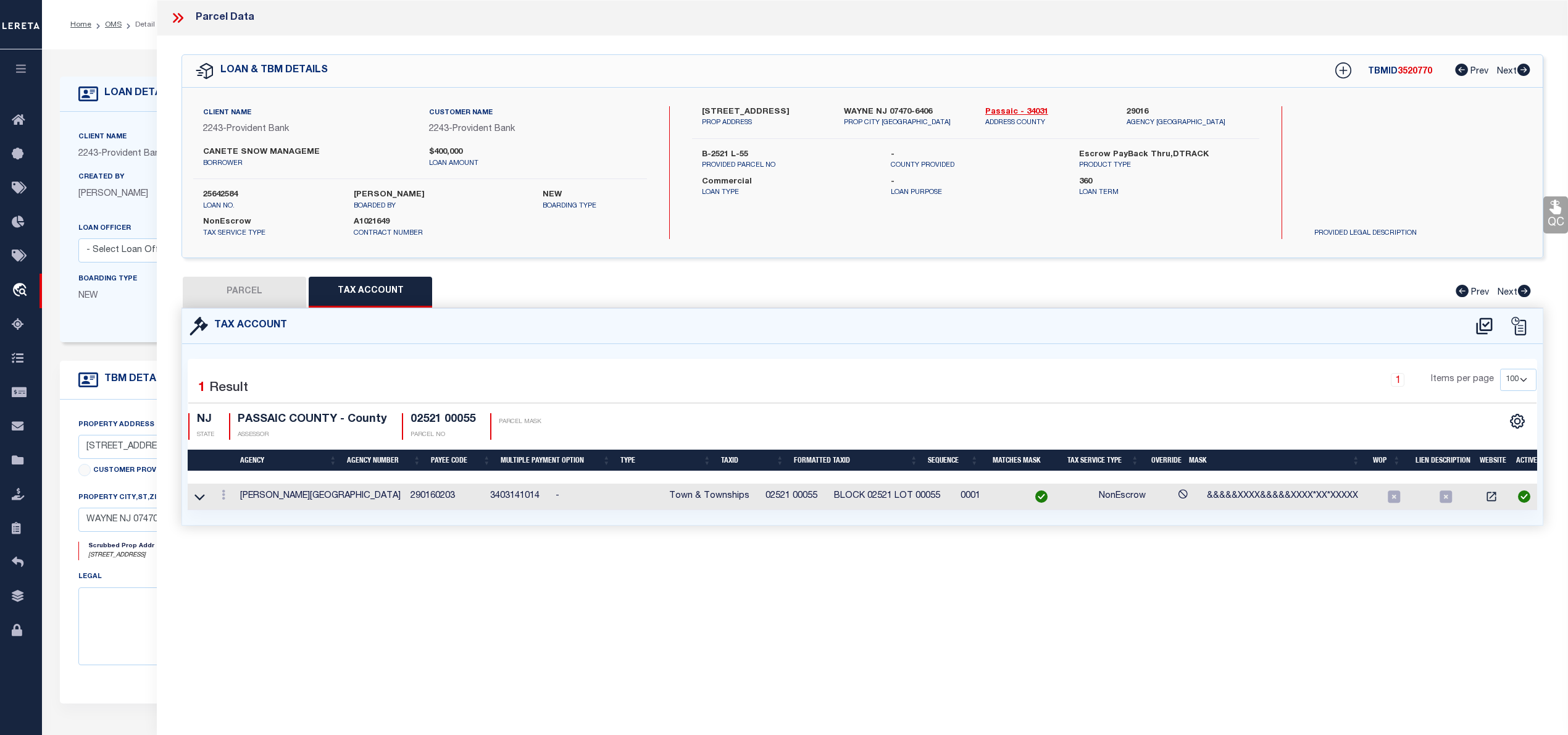
checkbox input "false"
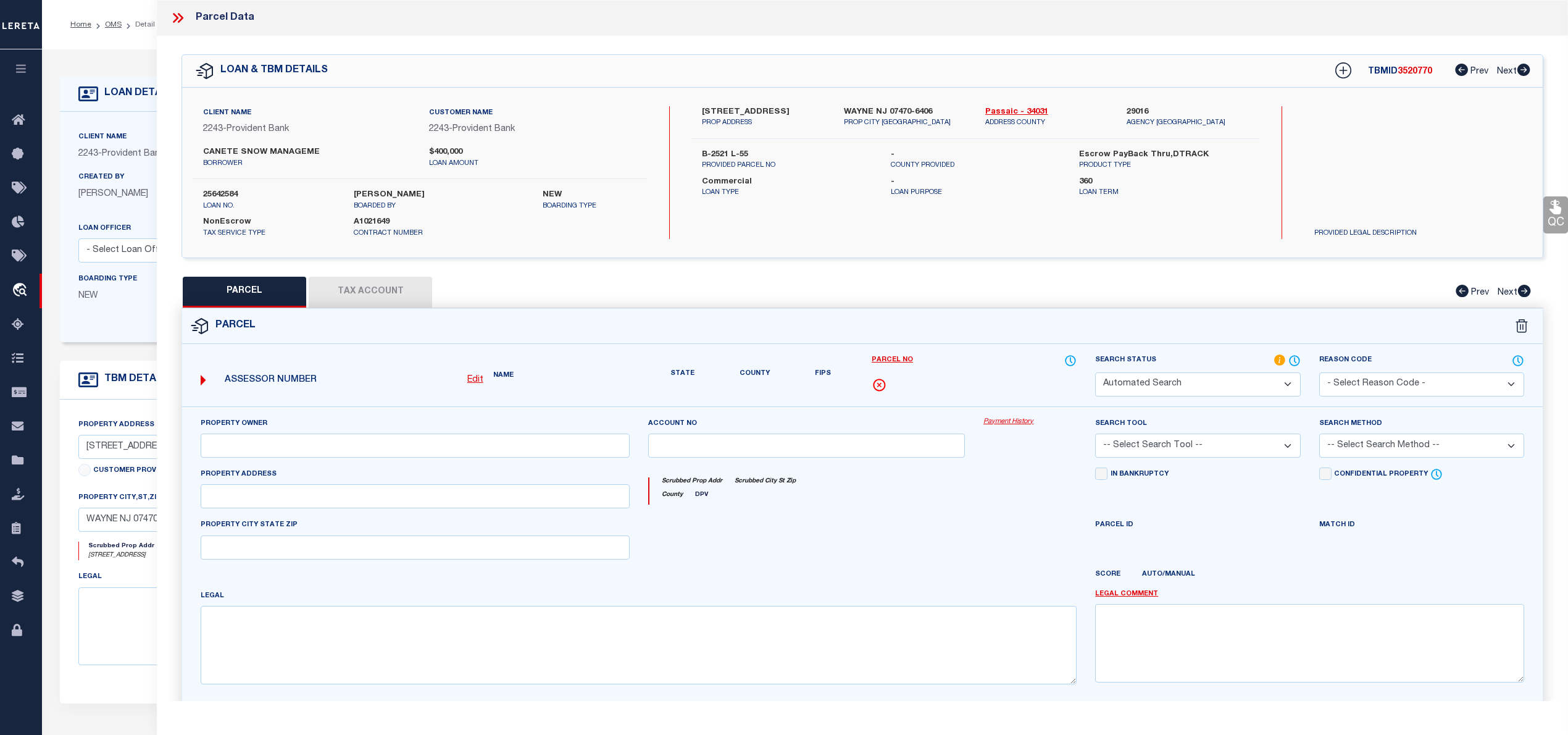
select select "QC"
type input "Black Oak Associates,Llc"
select select "AGW"
select select "LEG"
type input "[STREET_ADDRESS]"
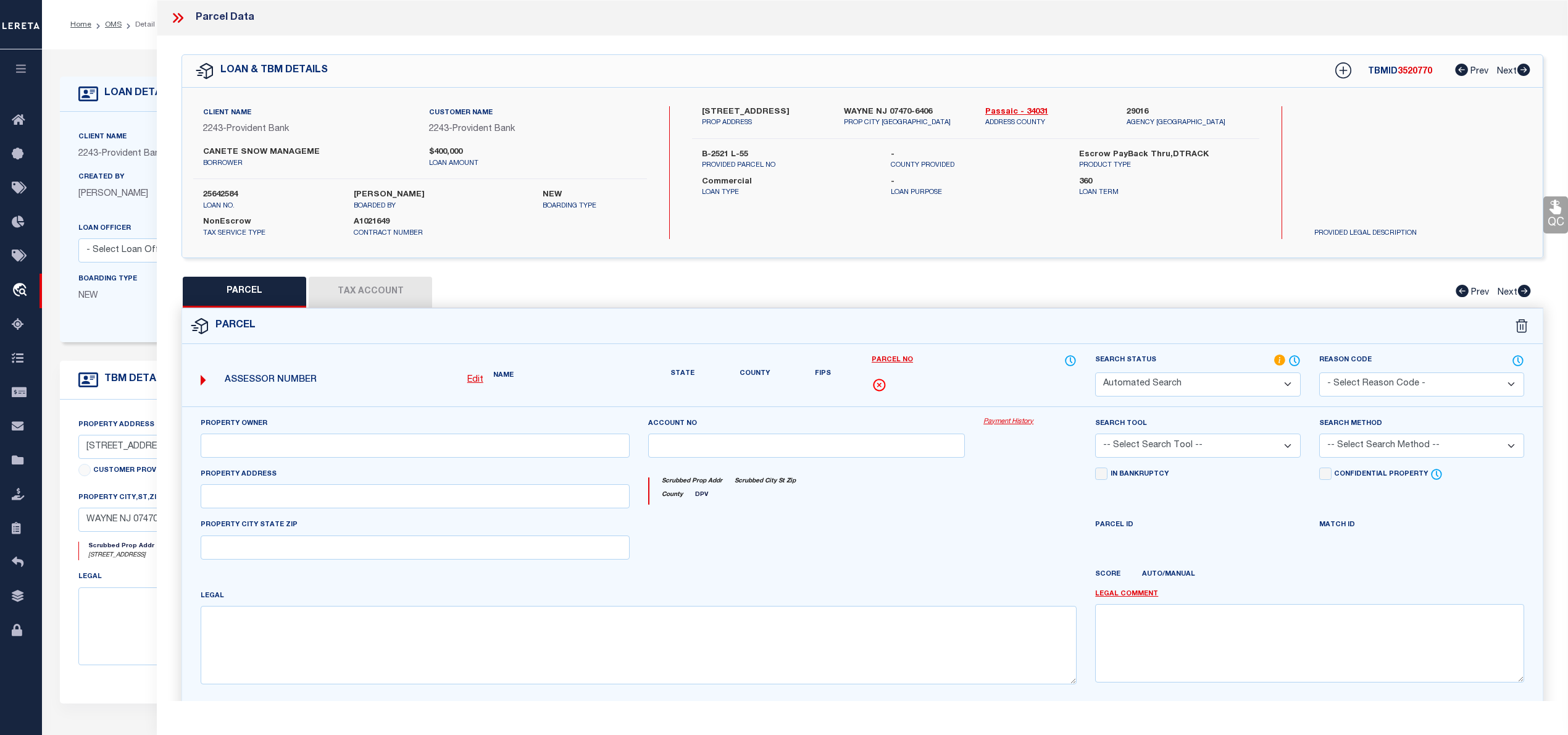
type input "[GEOGRAPHIC_DATA], [GEOGRAPHIC_DATA]"
type textarea "Block: 2521 Lot: 55"
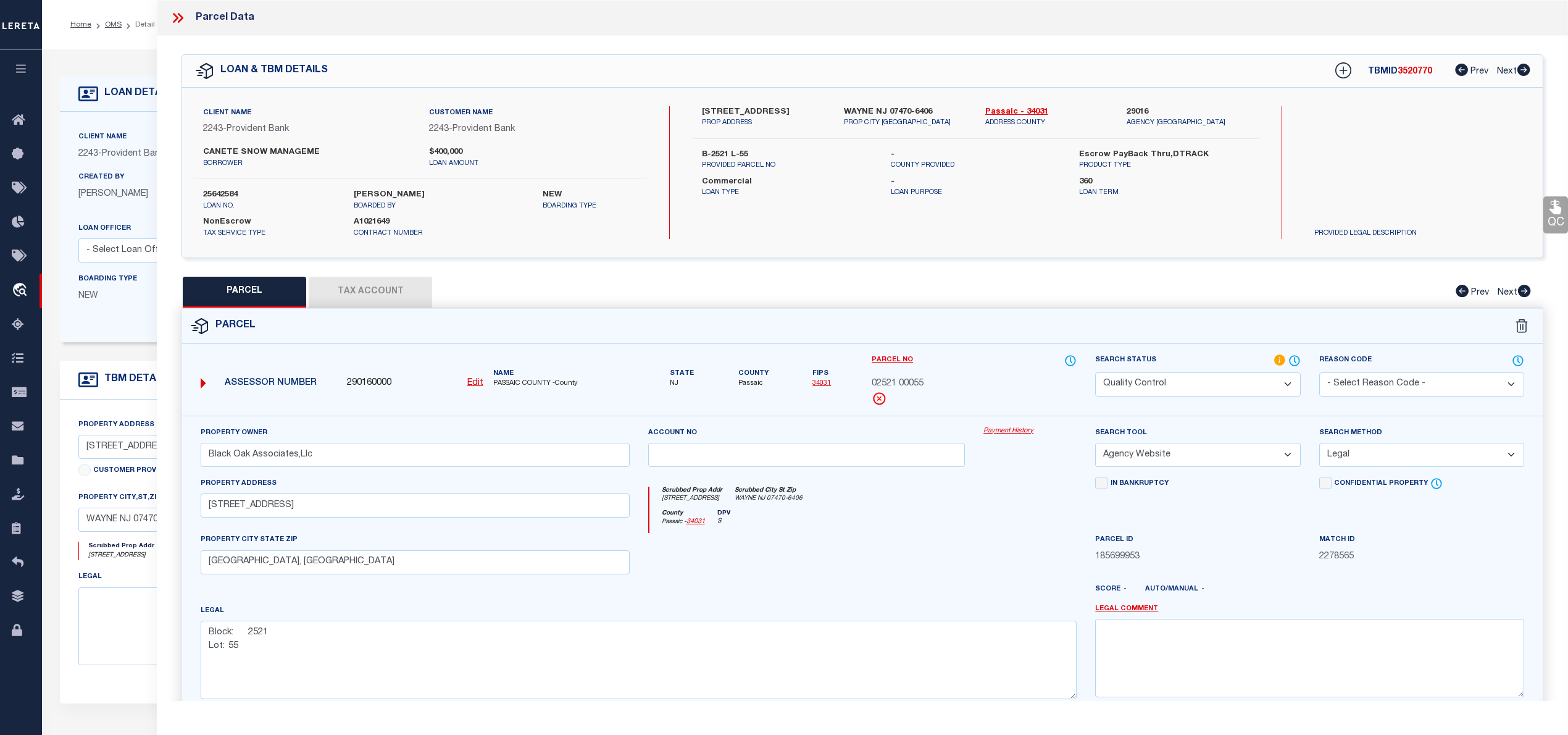
click at [1409, 74] on span "3520770" at bounding box center [1415, 71] width 35 height 9
click at [1427, 72] on span "3520770" at bounding box center [1415, 71] width 35 height 9
copy span "3520770"
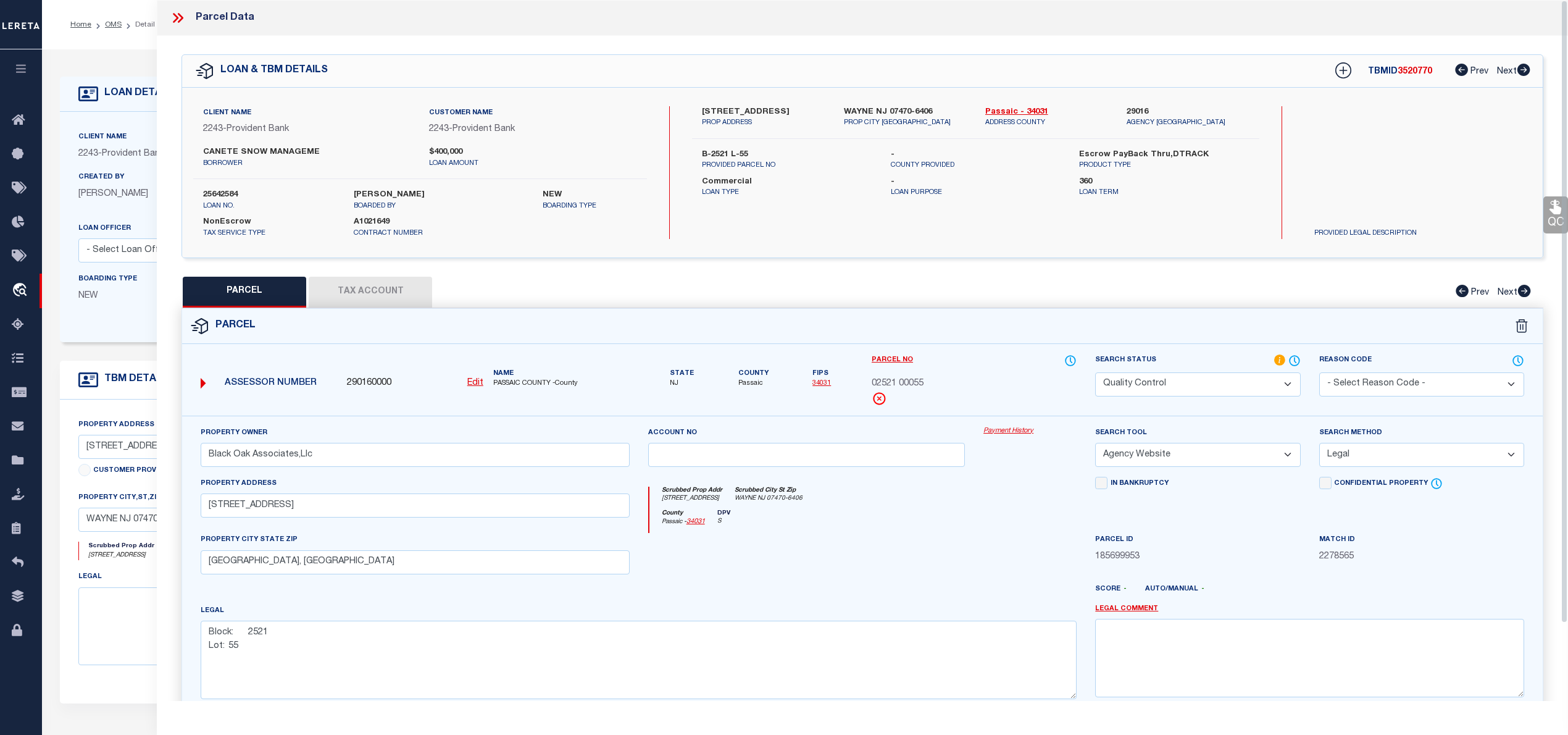
click at [174, 13] on icon at bounding box center [175, 17] width 6 height 10
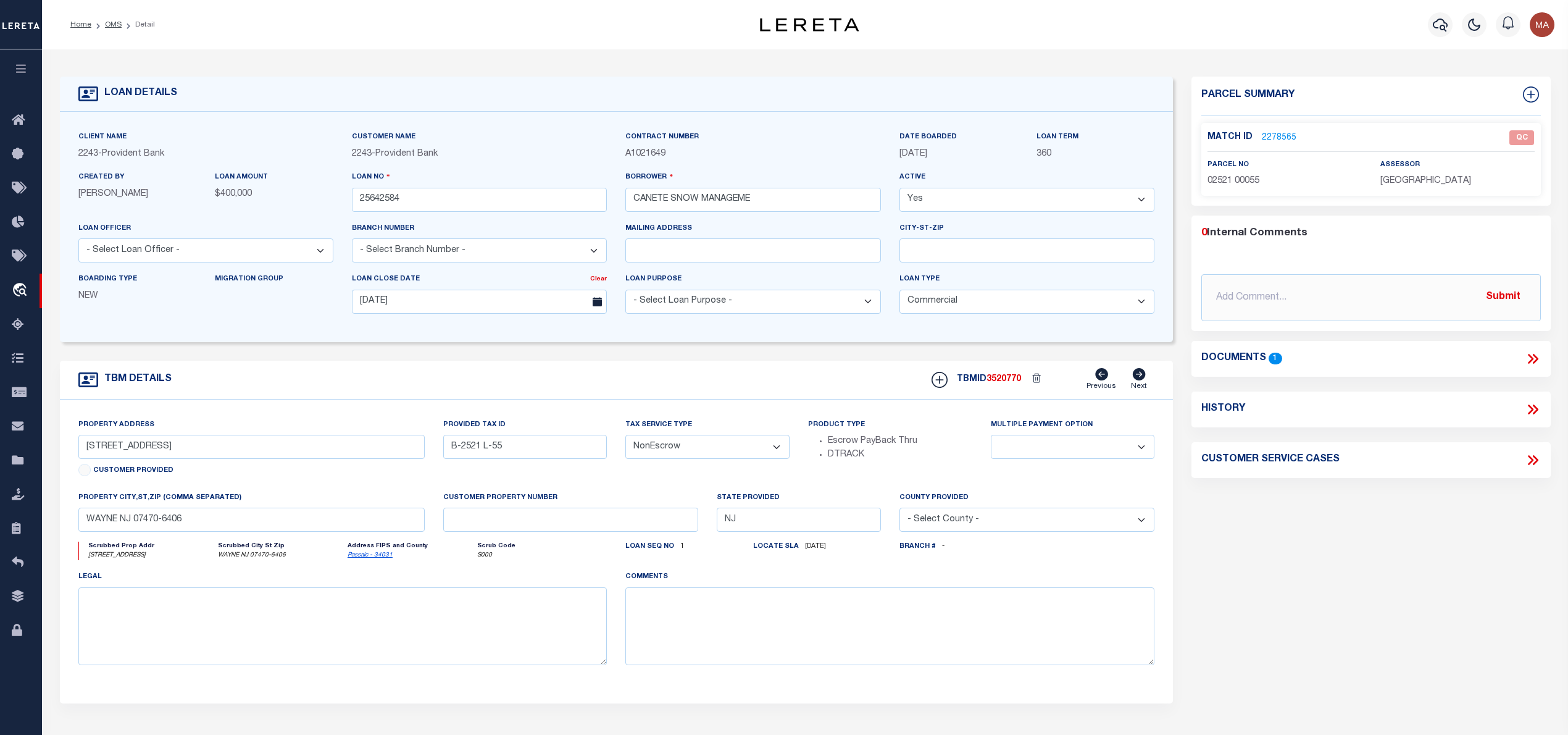
click at [104, 24] on li "OMS" at bounding box center [106, 24] width 30 height 11
click at [107, 21] on link "OMS" at bounding box center [113, 24] width 17 height 7
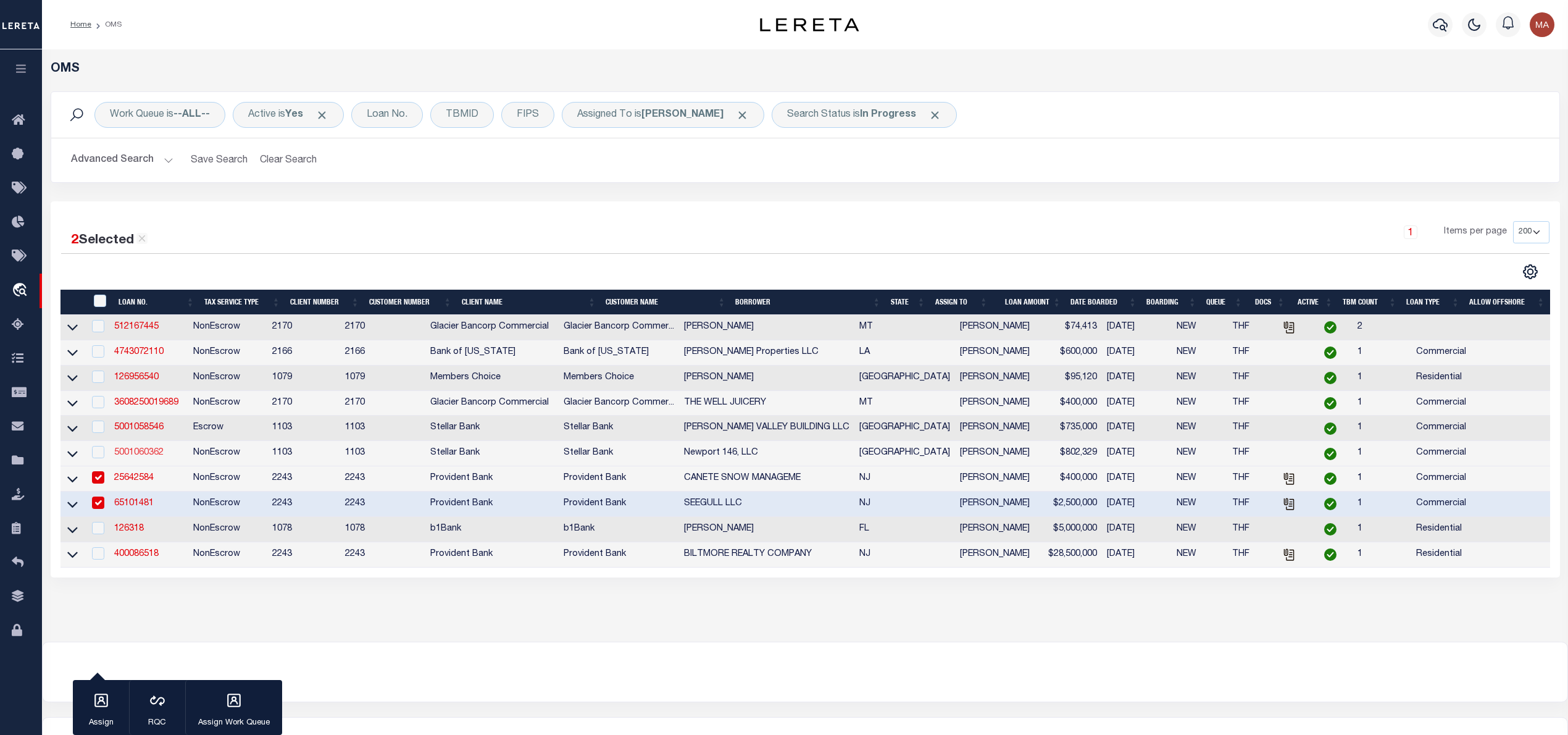
click at [149, 457] on link "5001060362" at bounding box center [139, 452] width 50 height 9
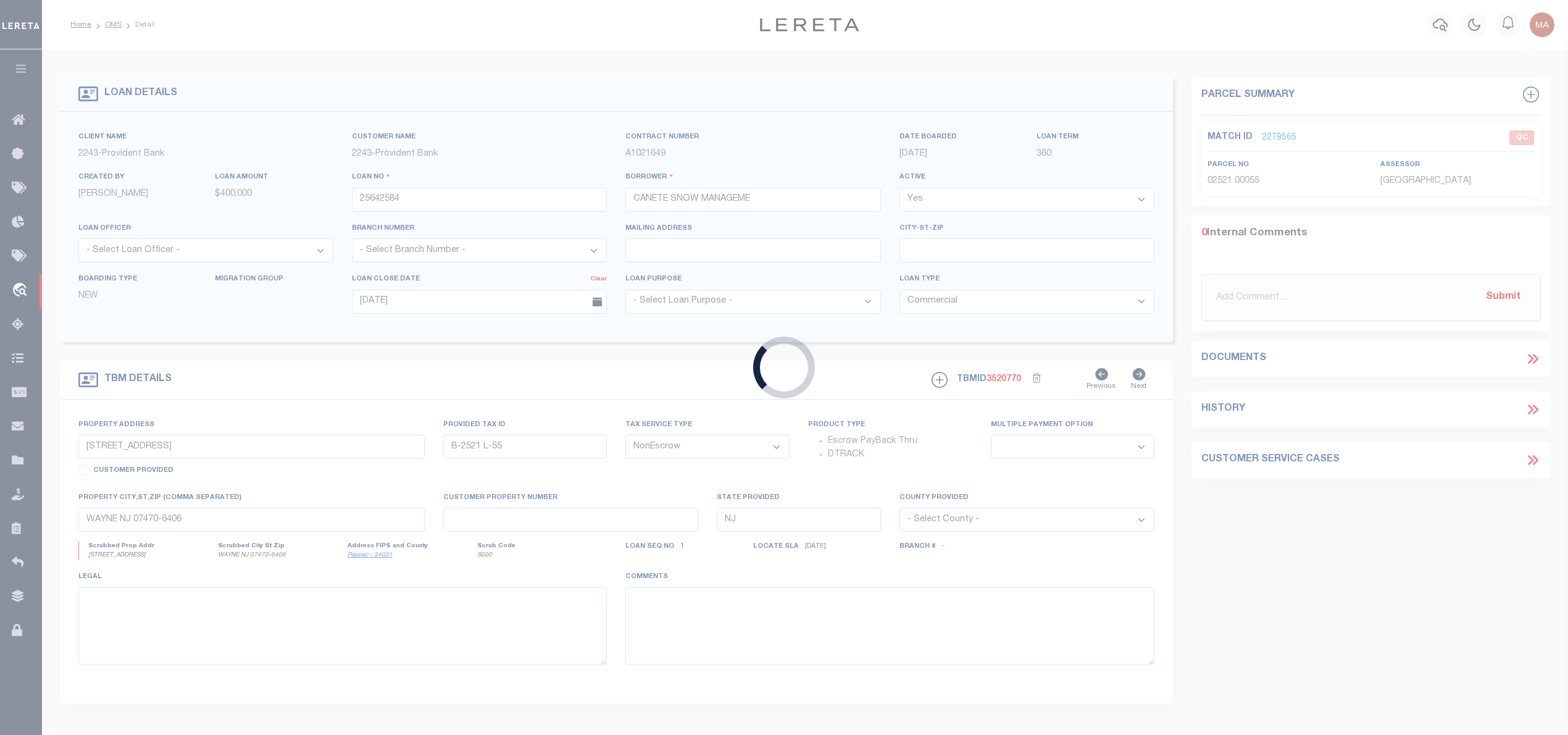
type input "5001060362"
type input "Newport 146, LLC"
select select
type input "10/02/2025"
type input "4.343 Acres Old Hwy 146"
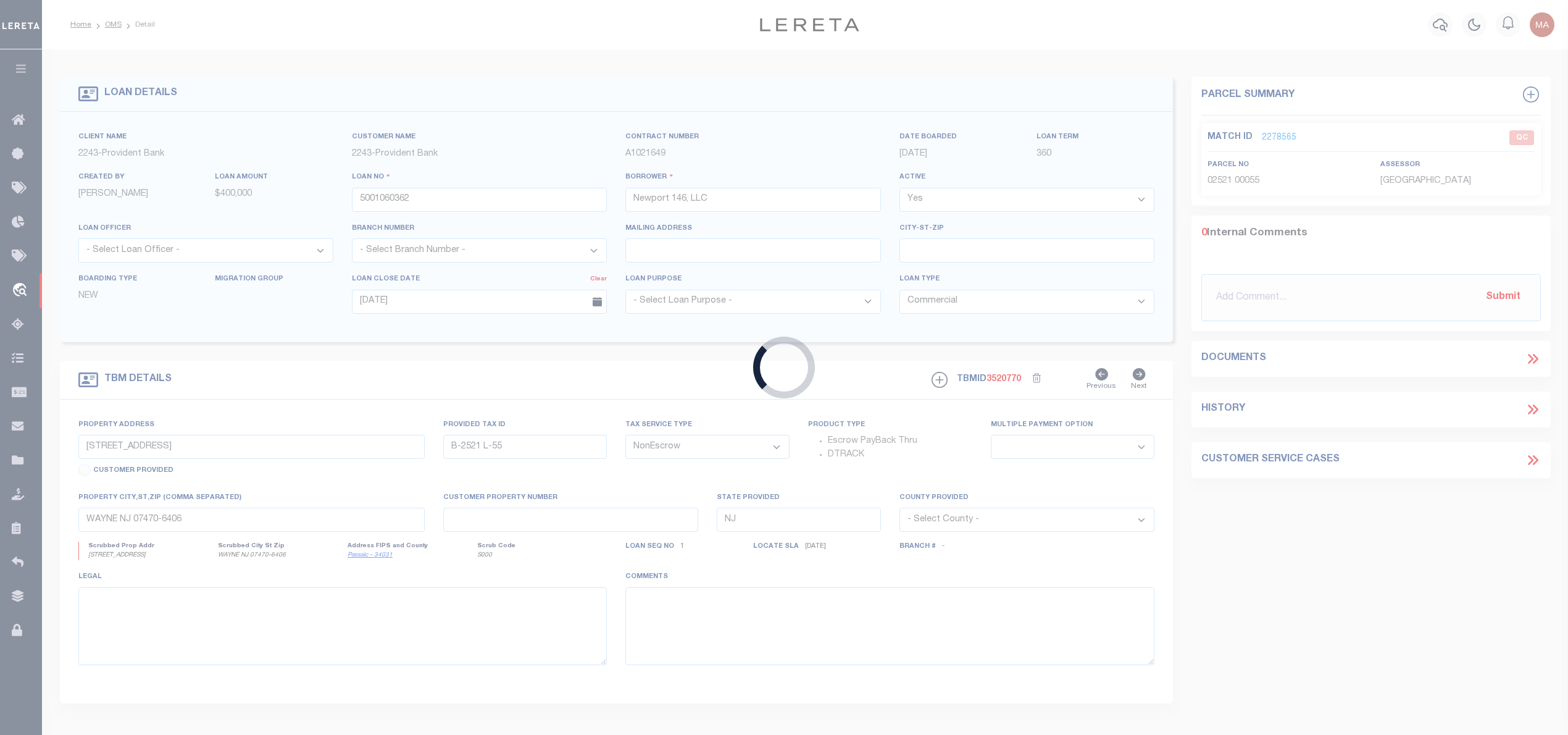
select select
type input "Seabrook TX 77586"
type input "[GEOGRAPHIC_DATA]"
type textarea "4.343 Acres Old Hwy 146, Seabrook TX 77586"
select select "28624"
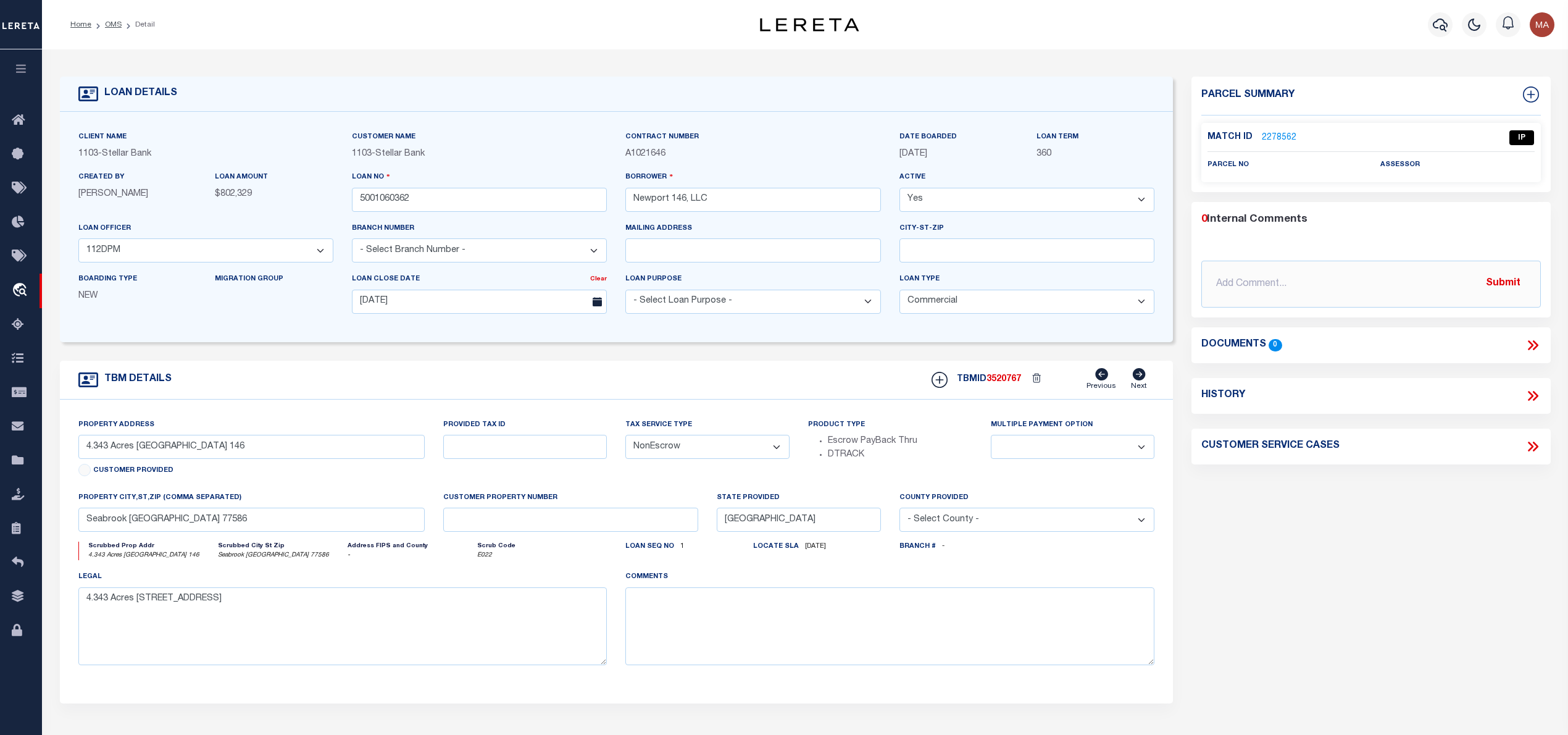
click at [1282, 140] on link "2278562" at bounding box center [1279, 138] width 35 height 13
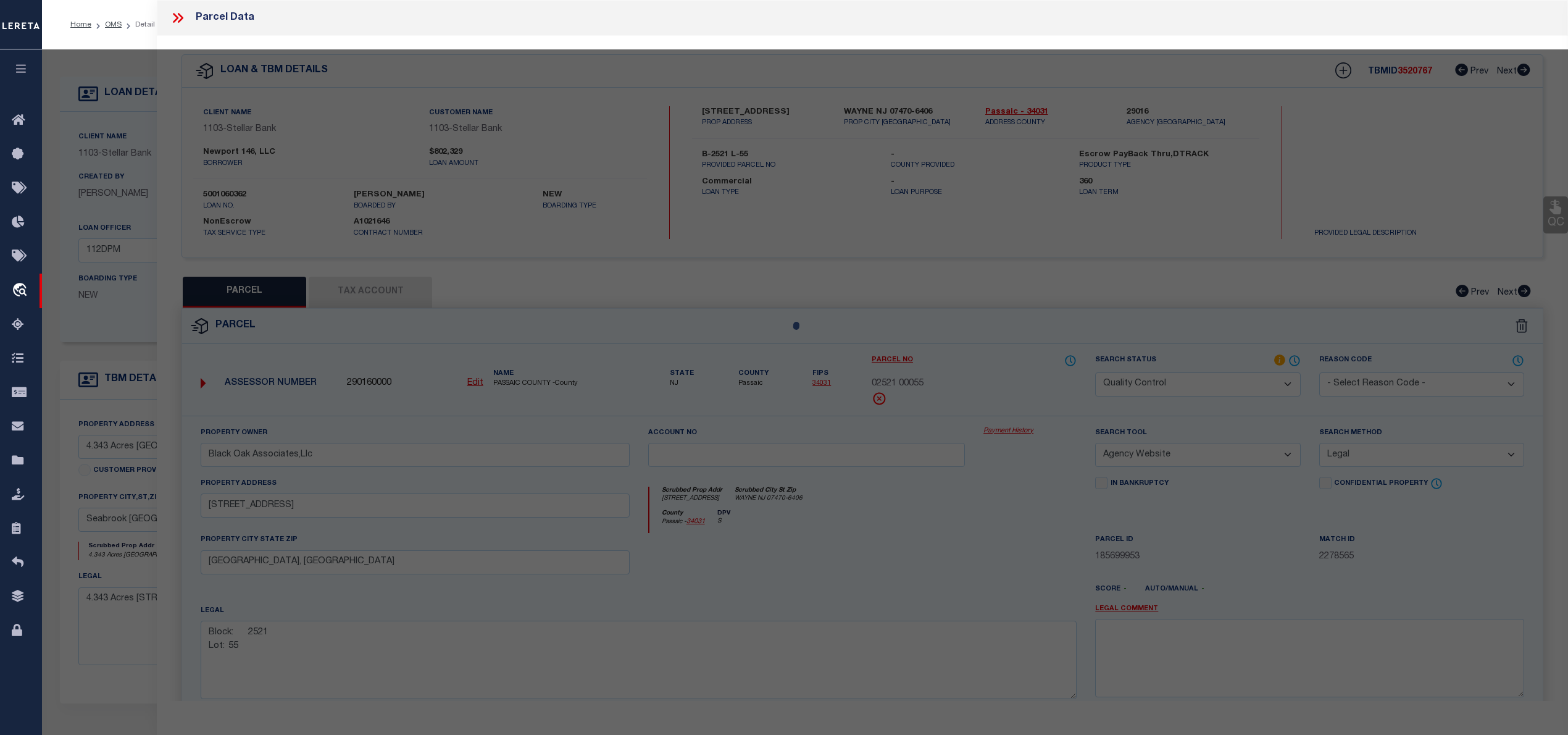
select select "AS"
select select
checkbox input "false"
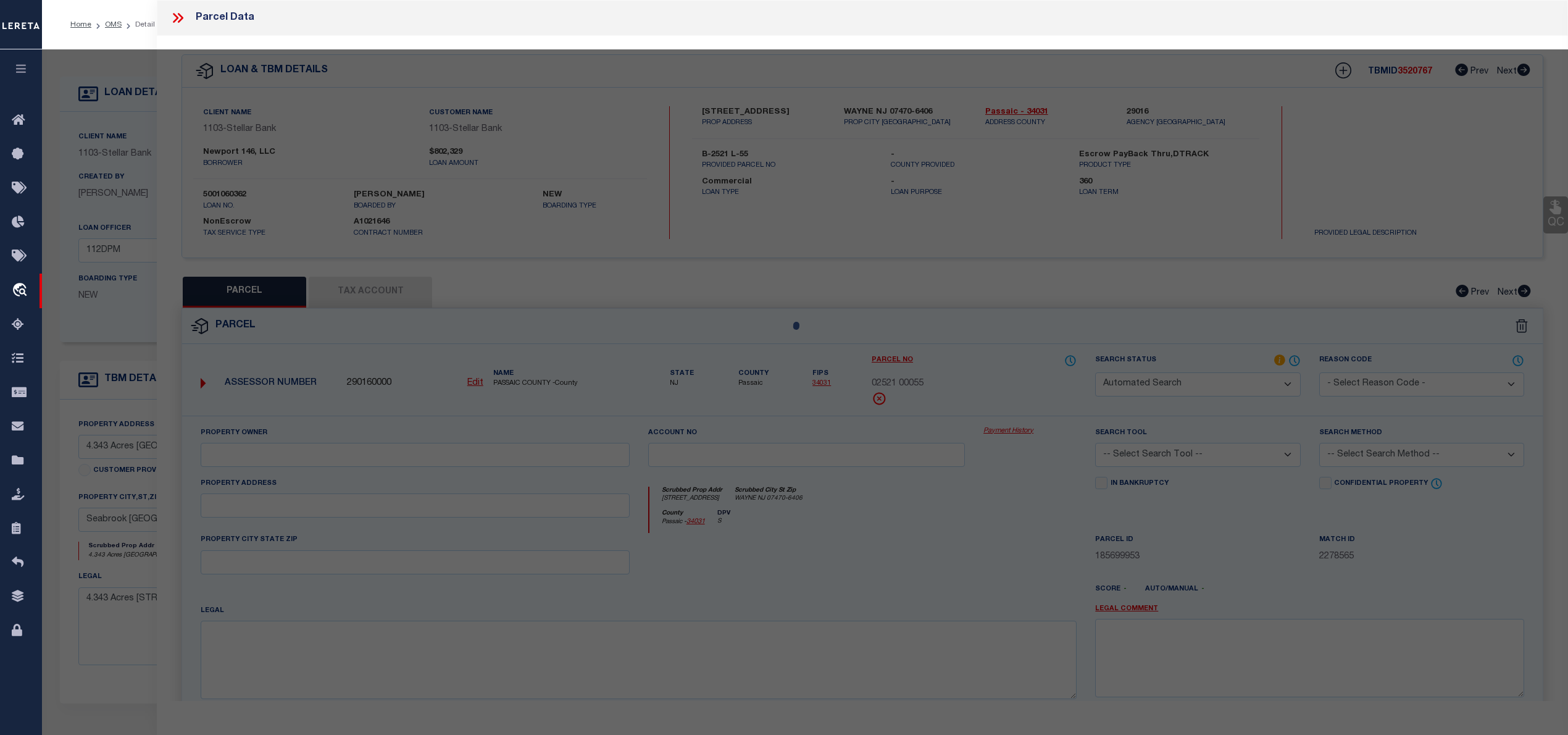
select select "IP"
checkbox input "false"
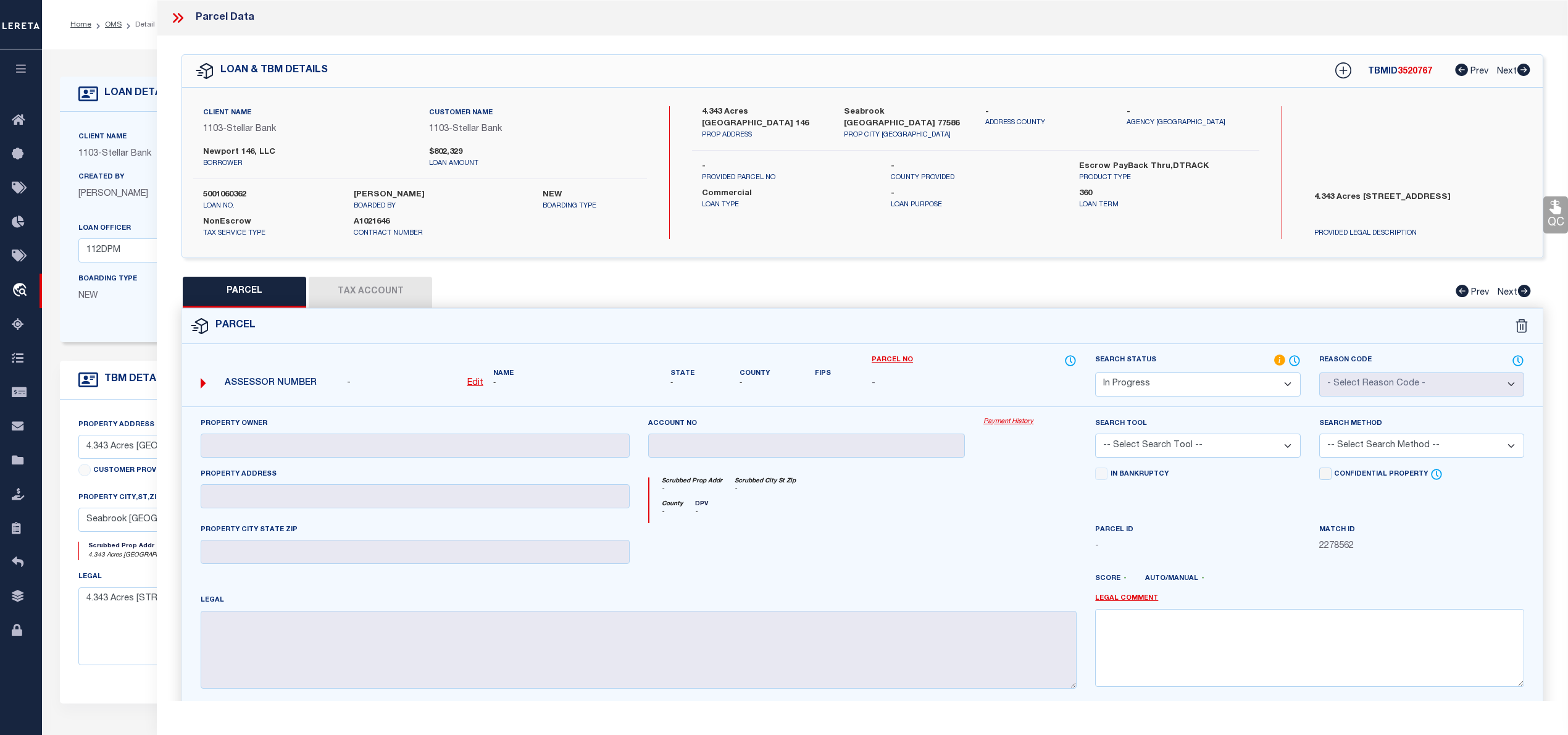
click at [181, 15] on icon at bounding box center [181, 17] width 6 height 10
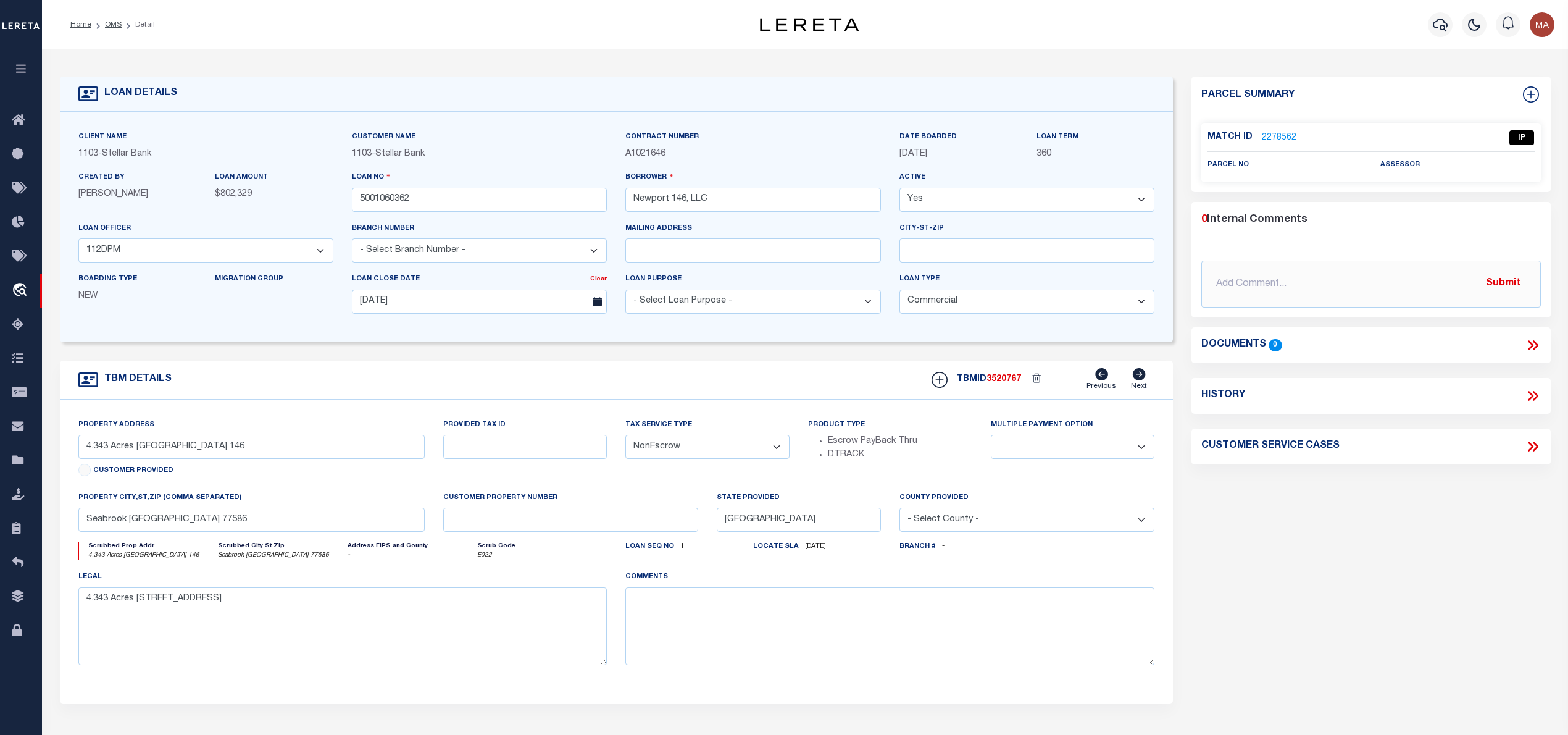
click at [1272, 135] on link "2278562" at bounding box center [1279, 138] width 35 height 13
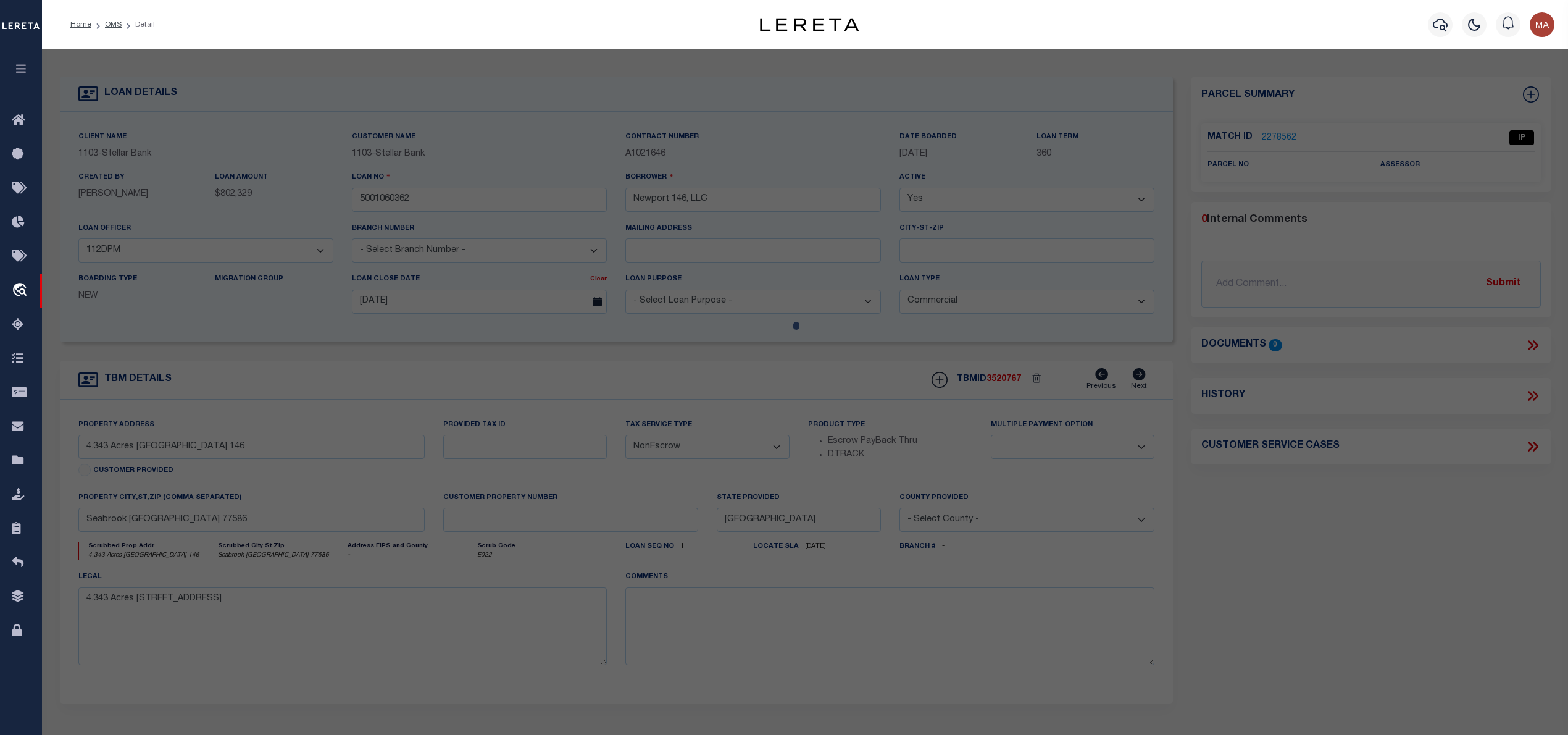
select select "AS"
checkbox input "false"
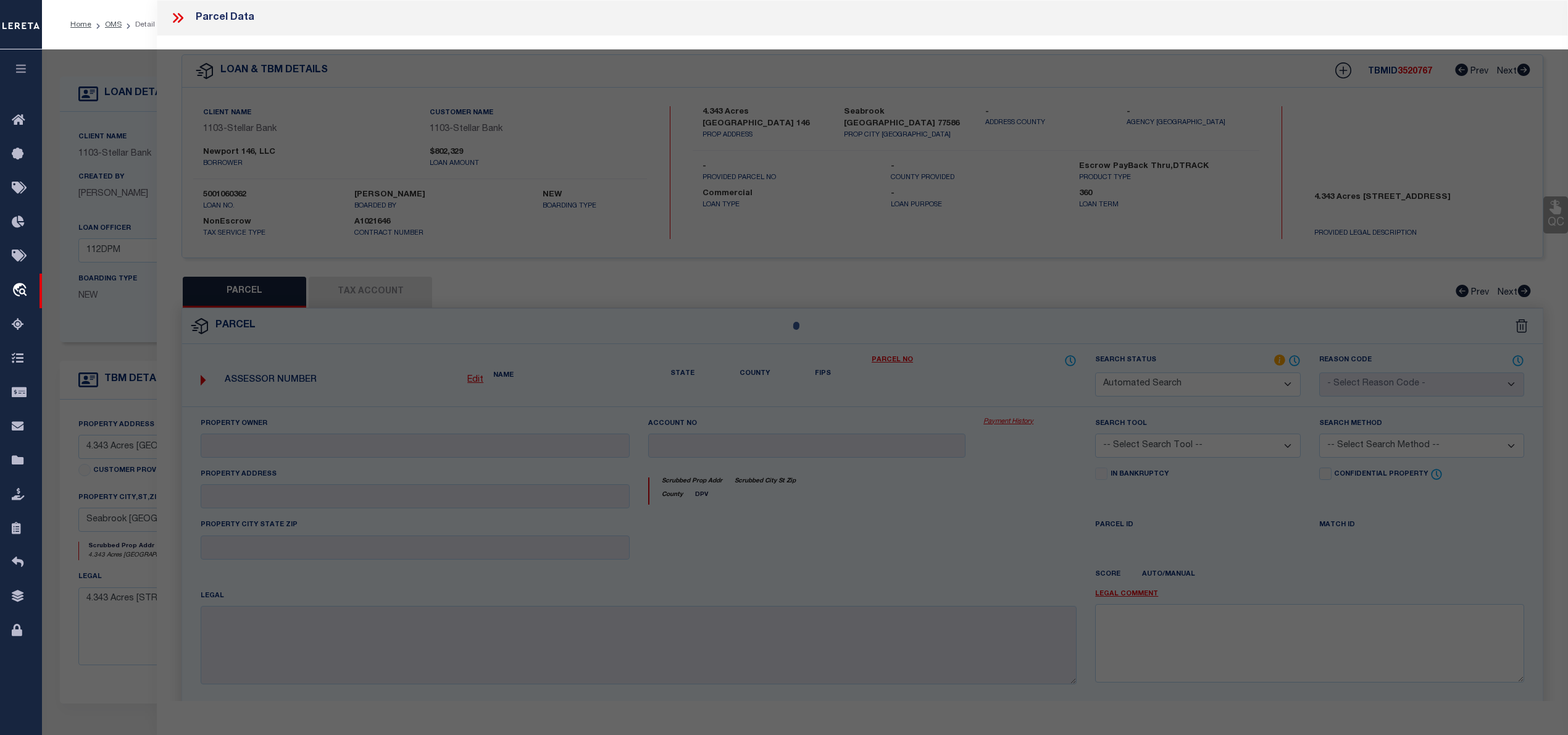
select select "IP"
checkbox input "false"
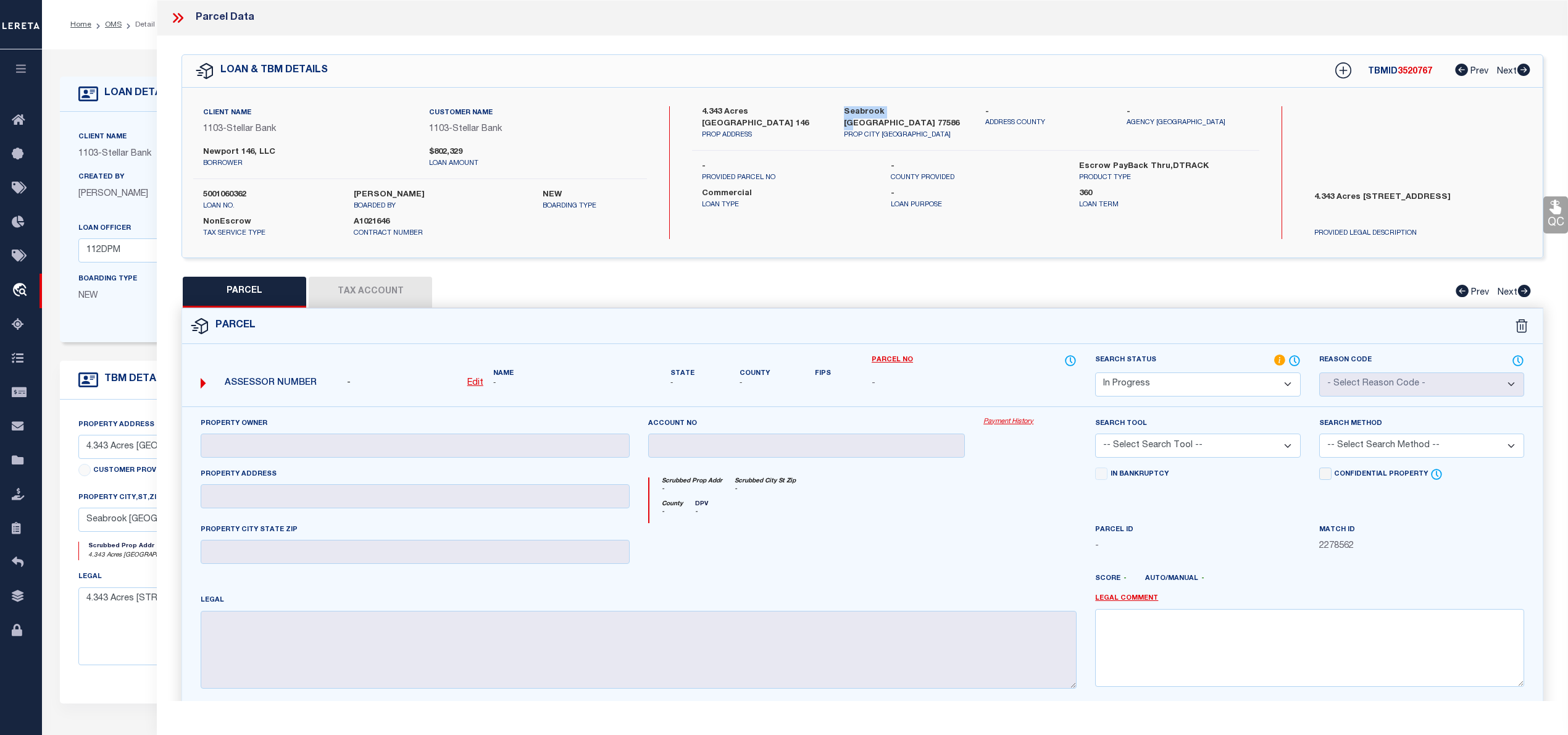
drag, startPoint x: 844, startPoint y: 106, endPoint x: 894, endPoint y: 107, distance: 50.0
click at [894, 107] on label "Seabrook TX 77586" at bounding box center [905, 118] width 123 height 24
copy label "Seabrook TX"
drag, startPoint x: 203, startPoint y: 152, endPoint x: 253, endPoint y: 151, distance: 50.0
click at [253, 151] on label "Newport 146, LLC" at bounding box center [307, 153] width 207 height 13
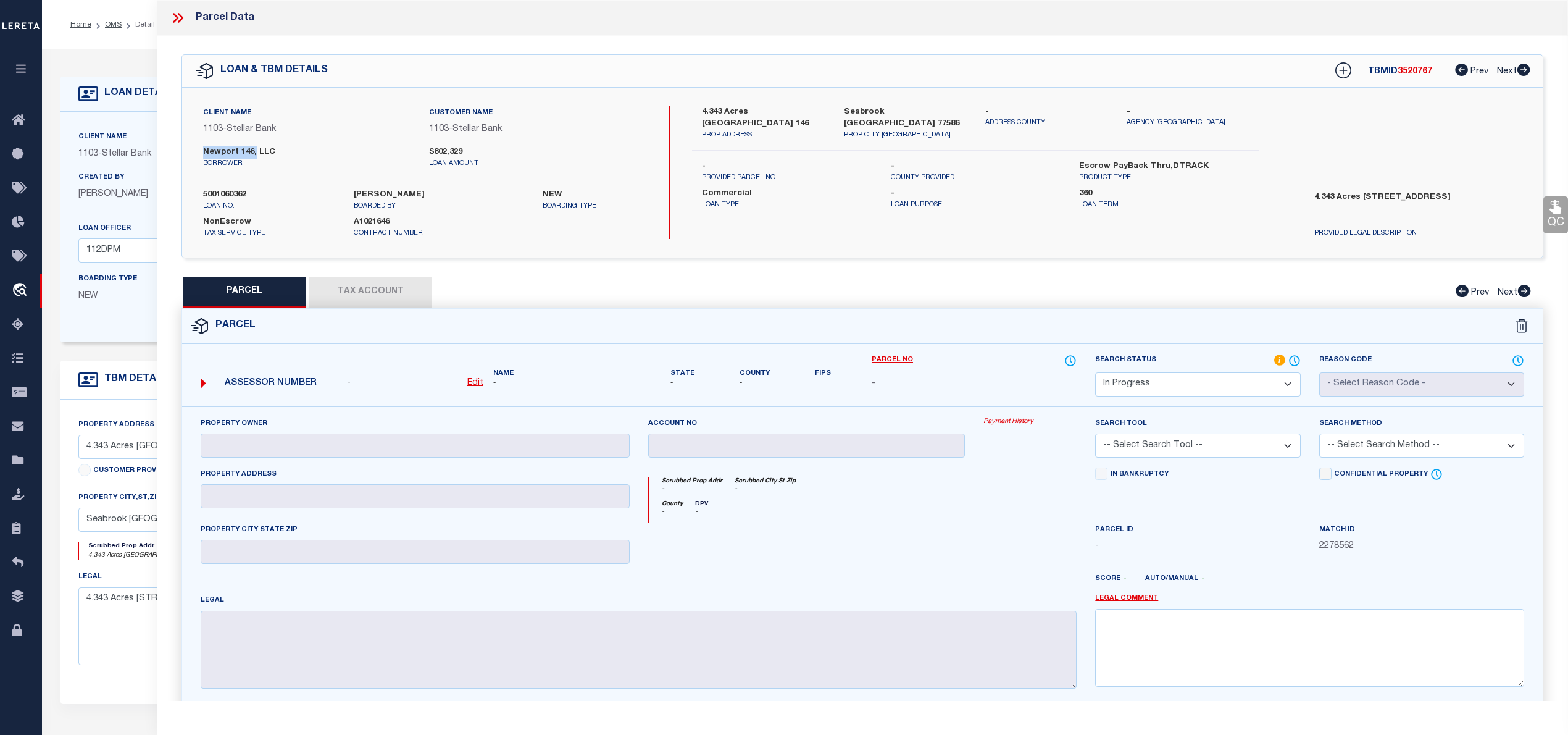
copy label "Newport 146,"
drag, startPoint x: 1361, startPoint y: 196, endPoint x: 1406, endPoint y: 200, distance: 45.2
click at [1406, 200] on label "4.343 Acres Old Hwy 146, Seabrook TX 77586" at bounding box center [1417, 210] width 225 height 37
drag, startPoint x: 1403, startPoint y: 195, endPoint x: 1417, endPoint y: 209, distance: 19.8
click at [1417, 209] on label "4.343 Acres Old Hwy 146, Seabrook TX 77586" at bounding box center [1417, 210] width 225 height 37
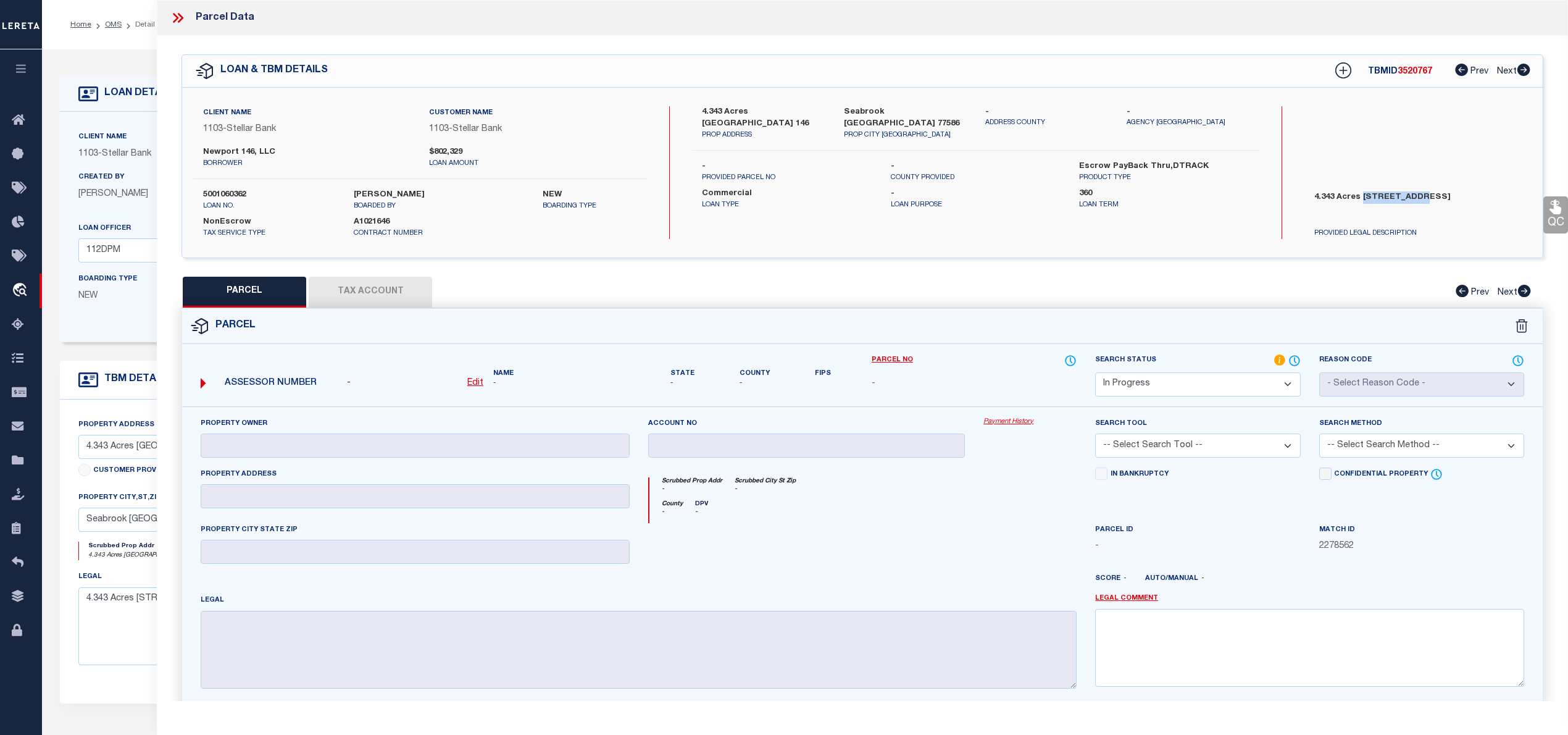
drag, startPoint x: 1359, startPoint y: 196, endPoint x: 1406, endPoint y: 193, distance: 47.1
click at [1406, 193] on label "4.343 Acres Old Hwy 146, Seabrook TX 77586" at bounding box center [1417, 210] width 225 height 37
drag, startPoint x: 1406, startPoint y: 193, endPoint x: 1410, endPoint y: 203, distance: 10.8
click at [1410, 203] on label "4.343 Acres Old Hwy 146, Seabrook TX 77586" at bounding box center [1417, 210] width 225 height 37
drag, startPoint x: 750, startPoint y: 110, endPoint x: 801, endPoint y: 110, distance: 51.0
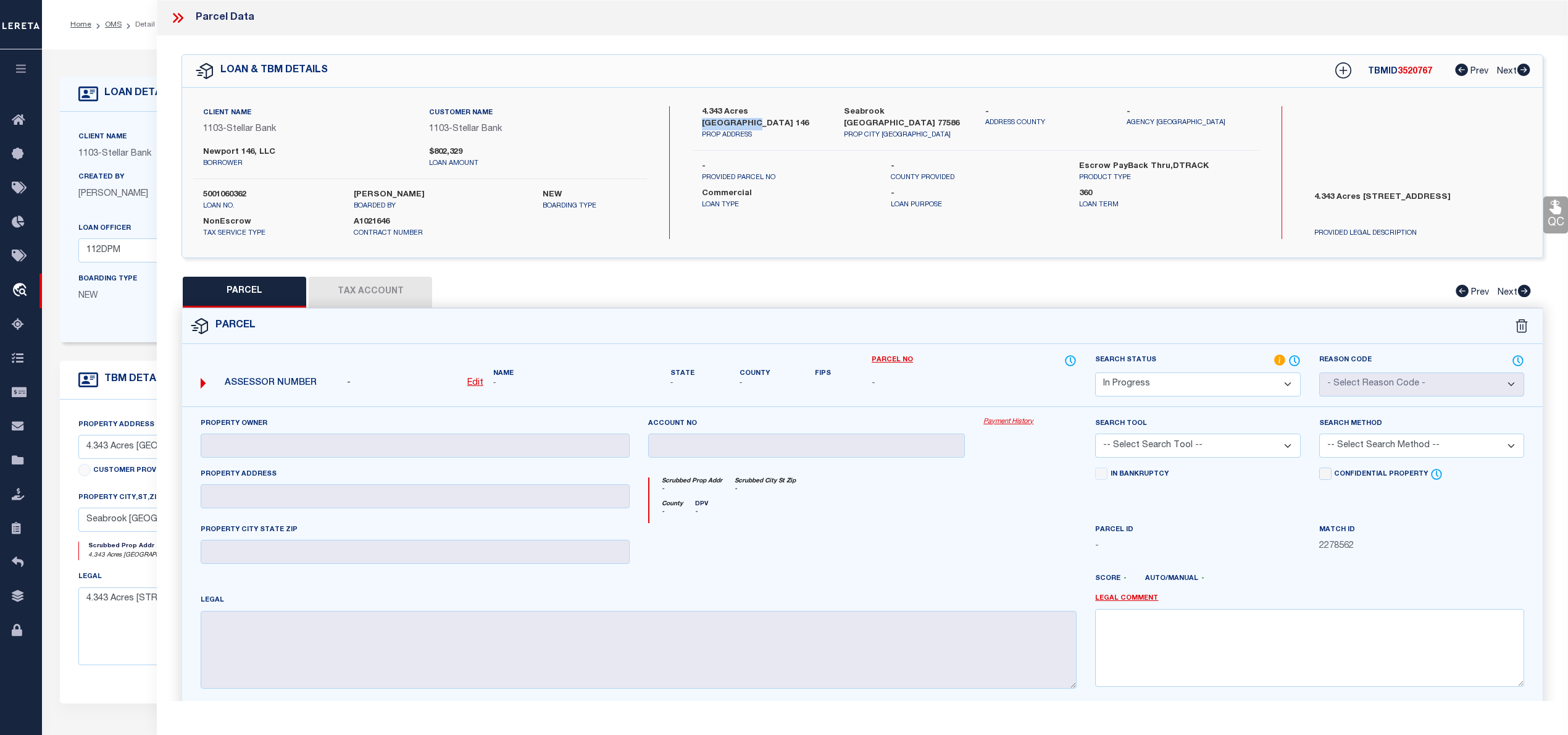
click at [801, 110] on label "4.343 Acres Old Hwy 146" at bounding box center [763, 118] width 123 height 24
copy label "Old Hwy 146"
click at [480, 383] on u "Edit" at bounding box center [475, 382] width 16 height 9
select select "IP"
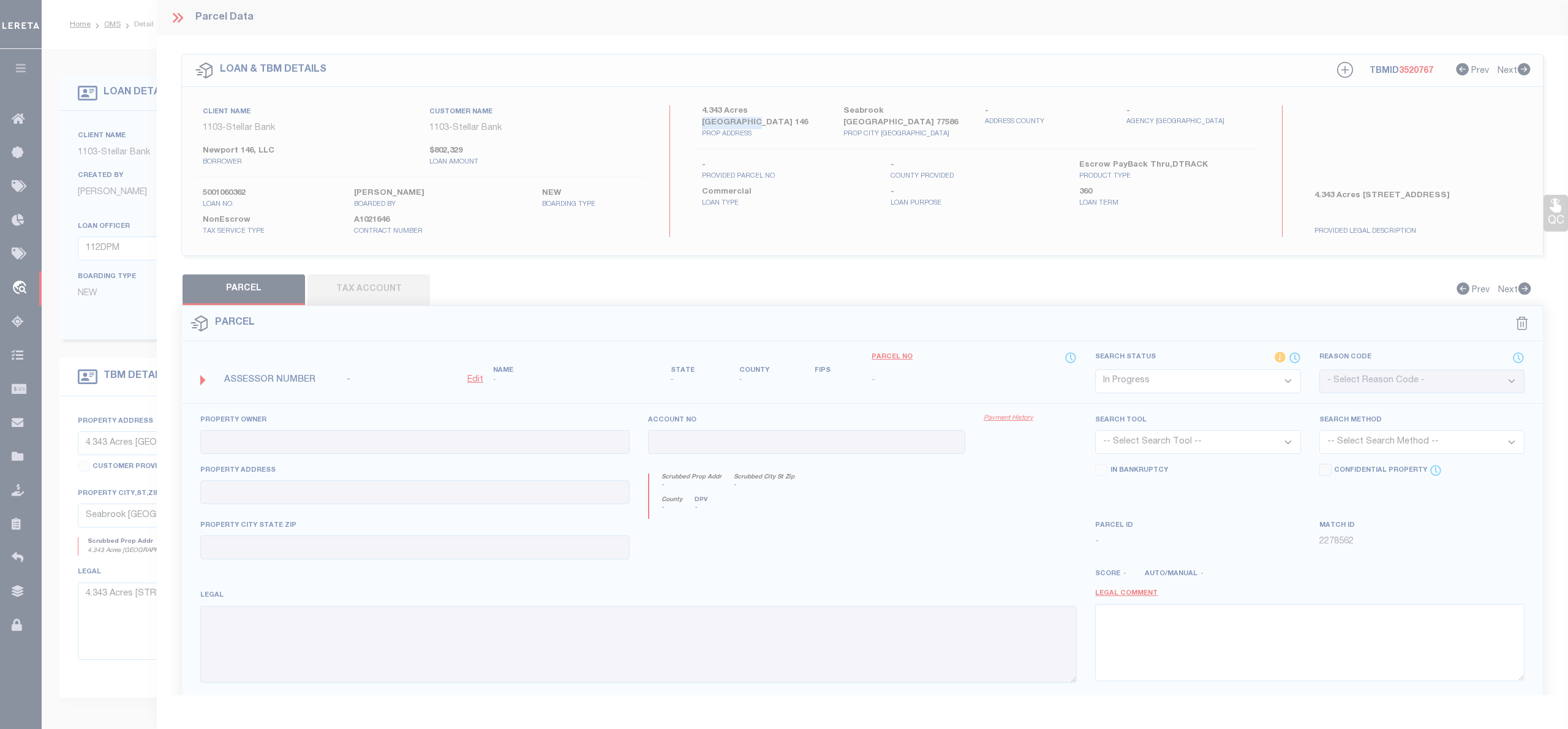
type textarea "-"
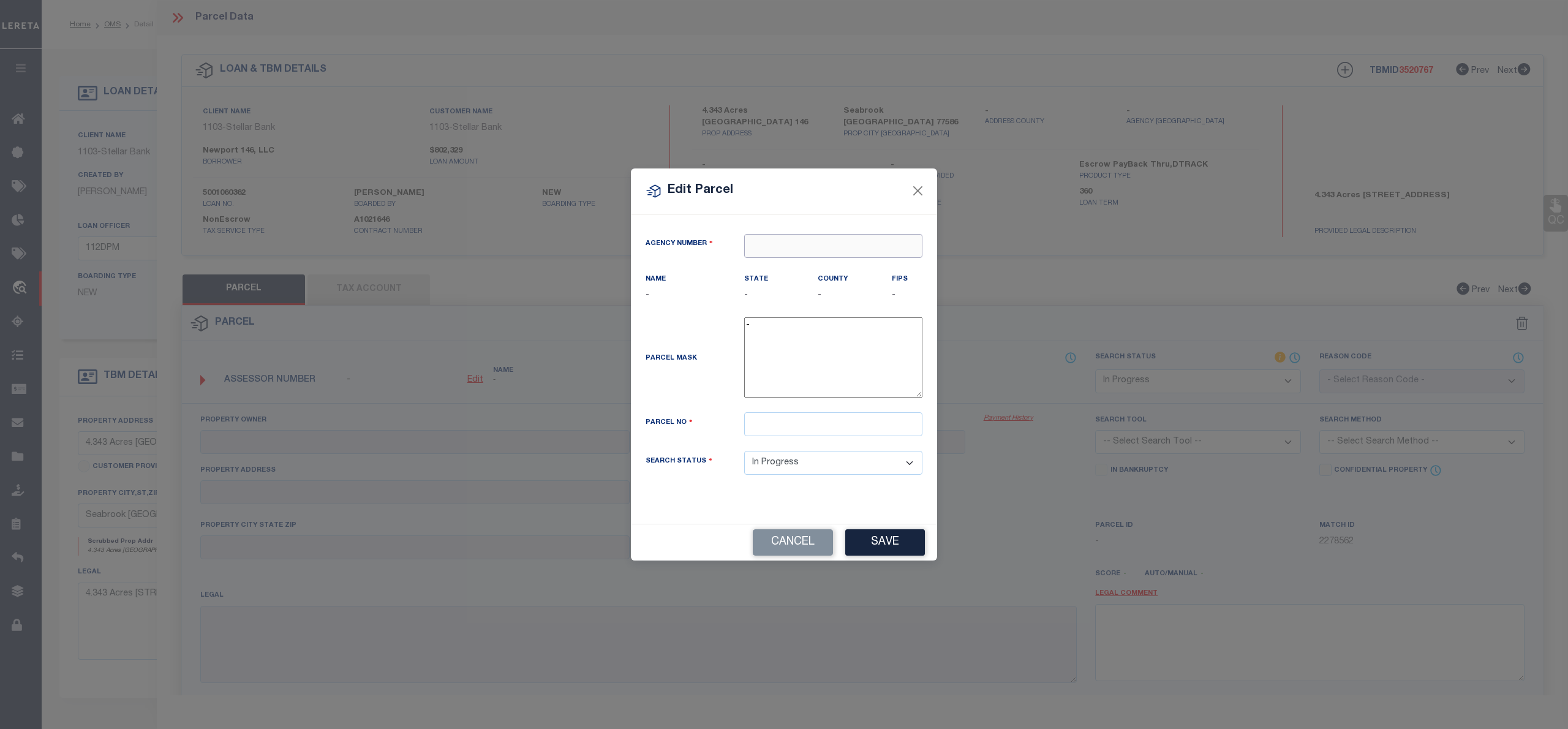
click at [775, 253] on input "text" at bounding box center [833, 246] width 178 height 24
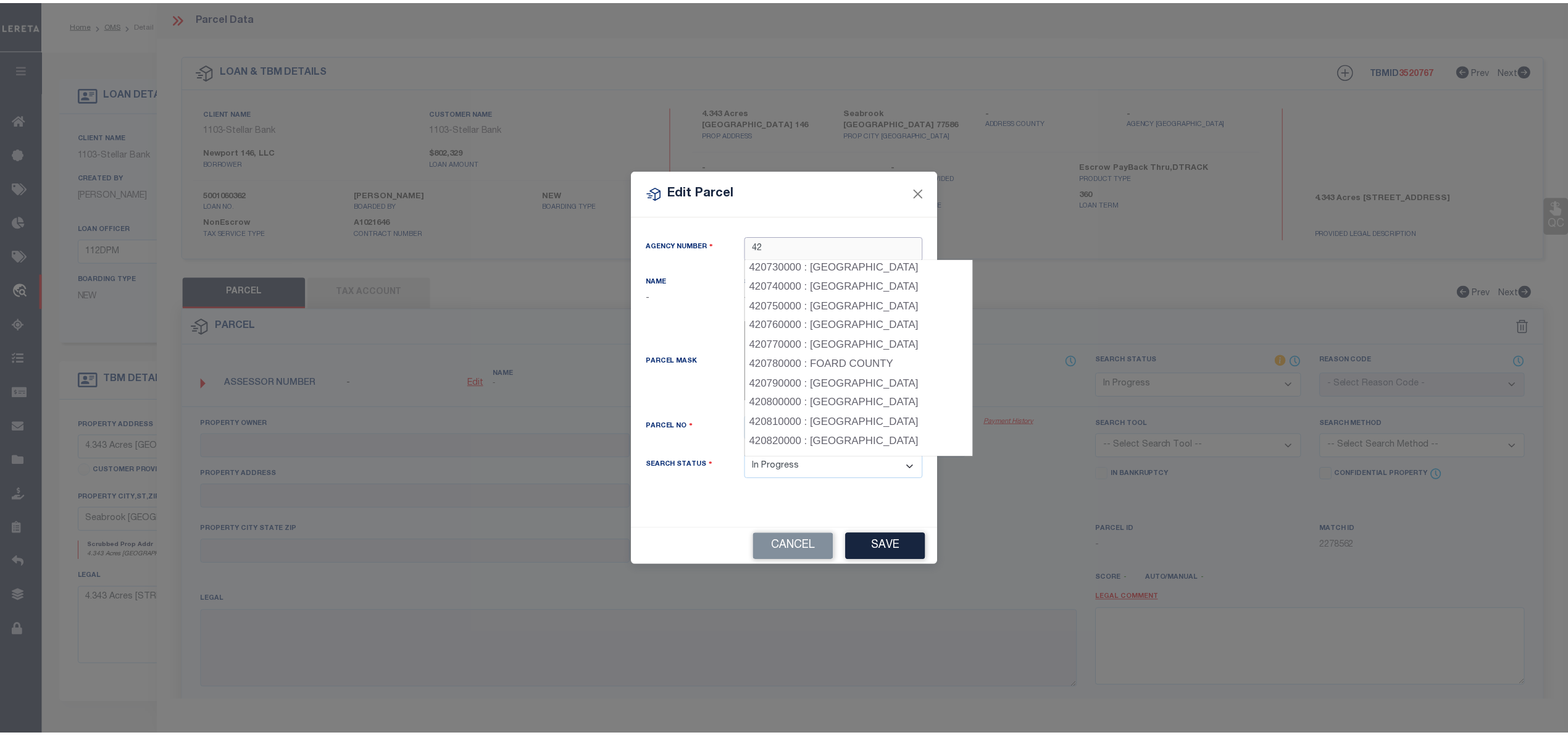
scroll to position [1893, 0]
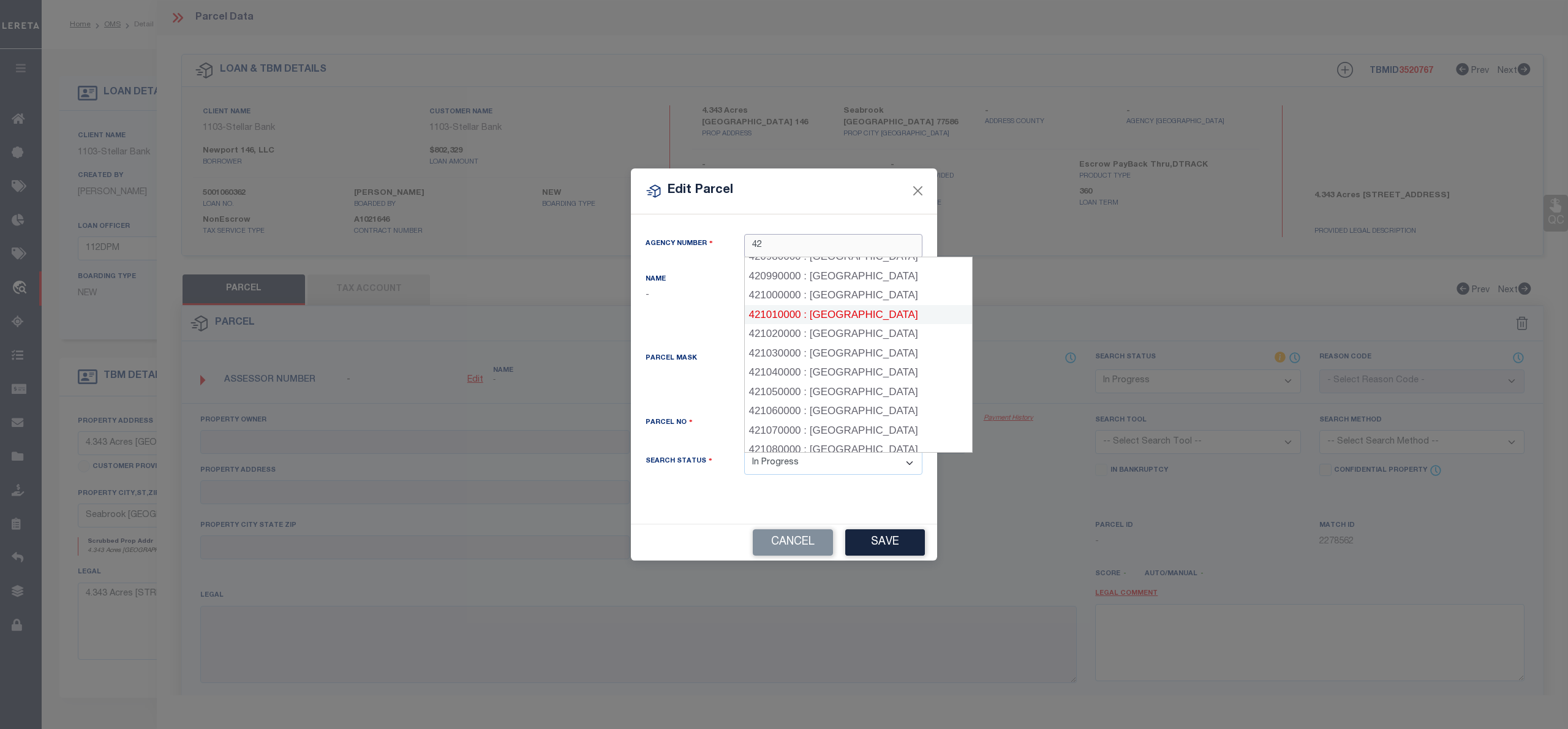
click at [845, 305] on div "421010000 : HARRIS COUNTY" at bounding box center [858, 314] width 228 height 20
type input "421010000"
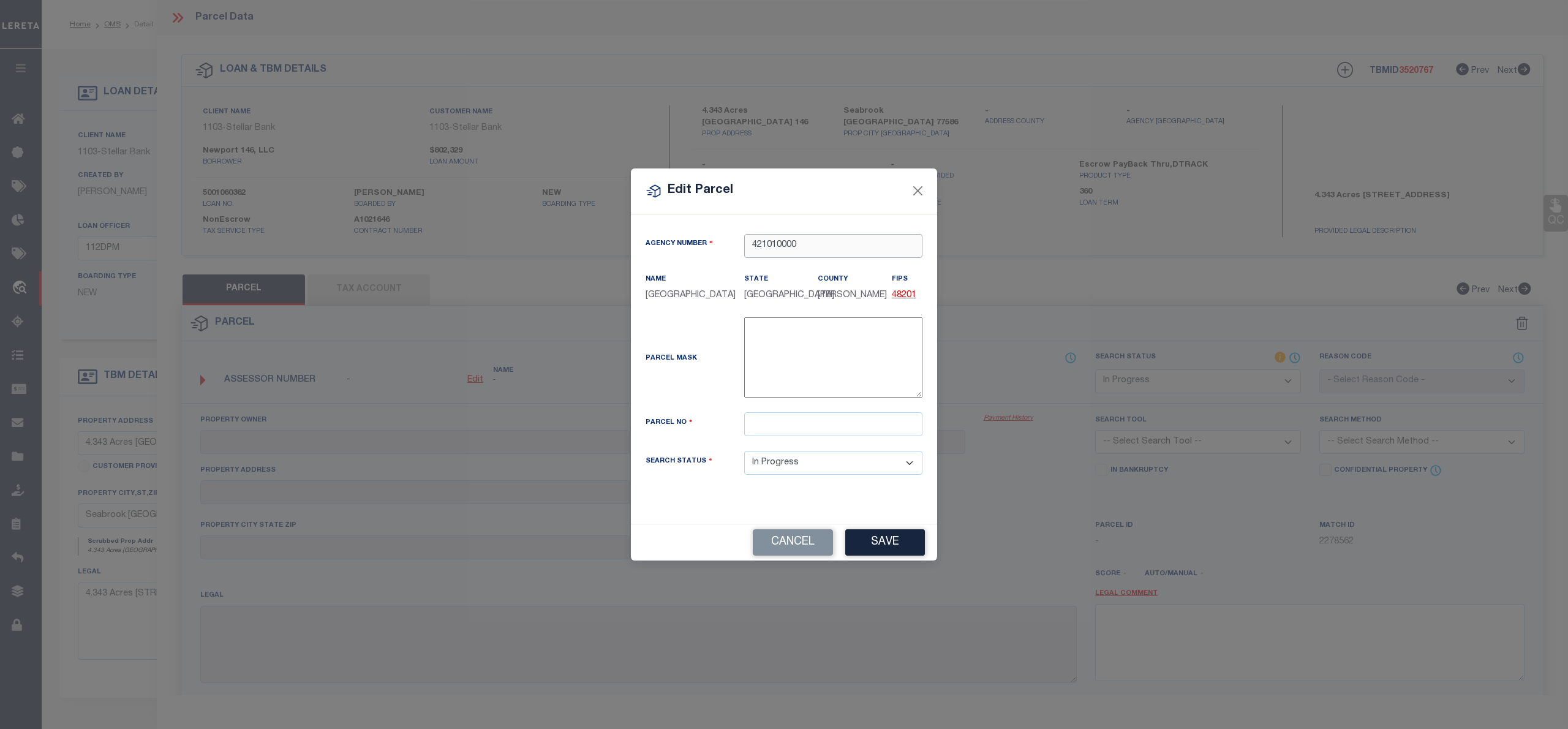
type input "421010000"
click at [798, 428] on input "text" at bounding box center [833, 424] width 178 height 24
paste input "0410080030100"
click at [746, 425] on input "0410080030100" at bounding box center [833, 424] width 178 height 24
type input "0410080030100"
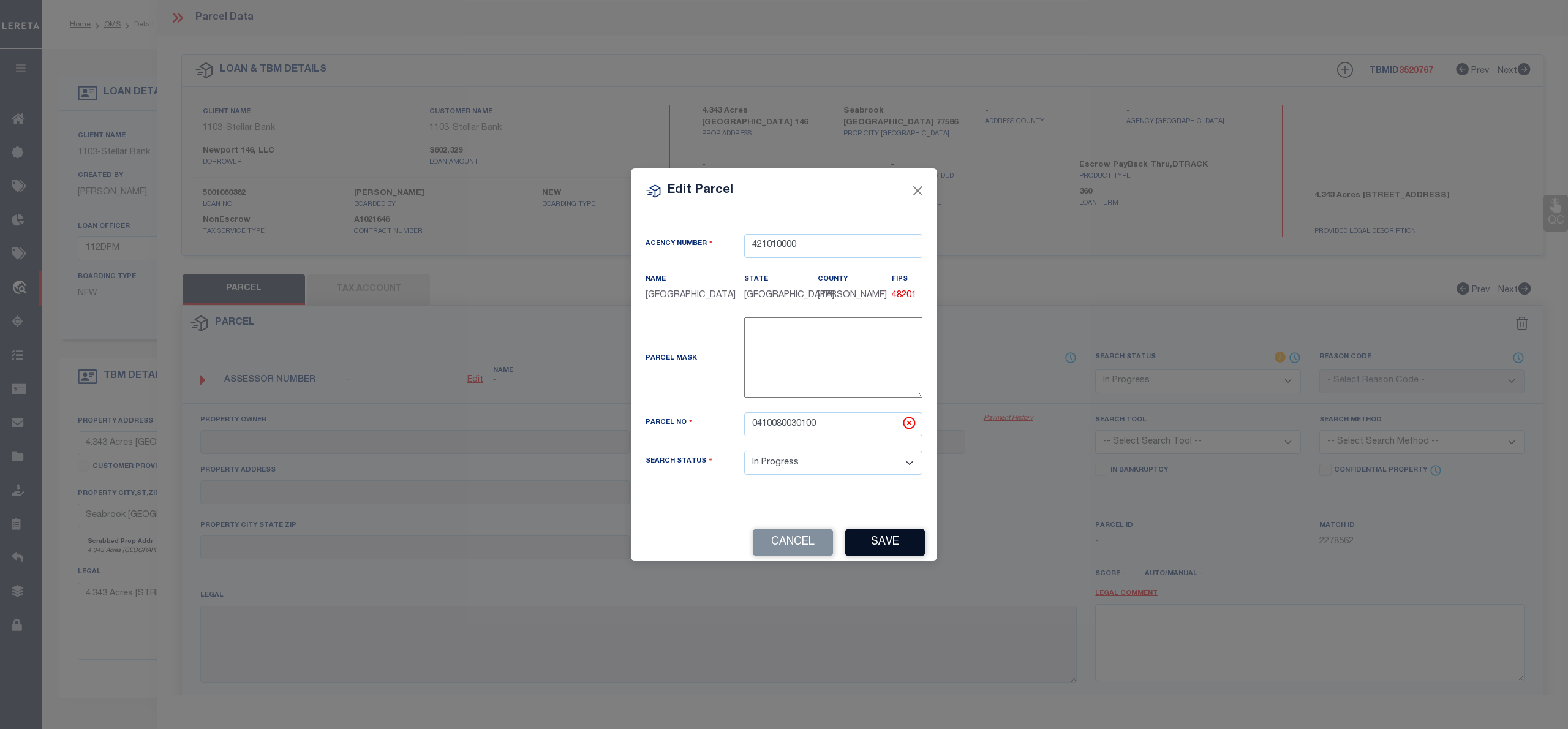
click at [888, 534] on button "Save" at bounding box center [885, 543] width 80 height 27
select select "IP"
checkbox input "false"
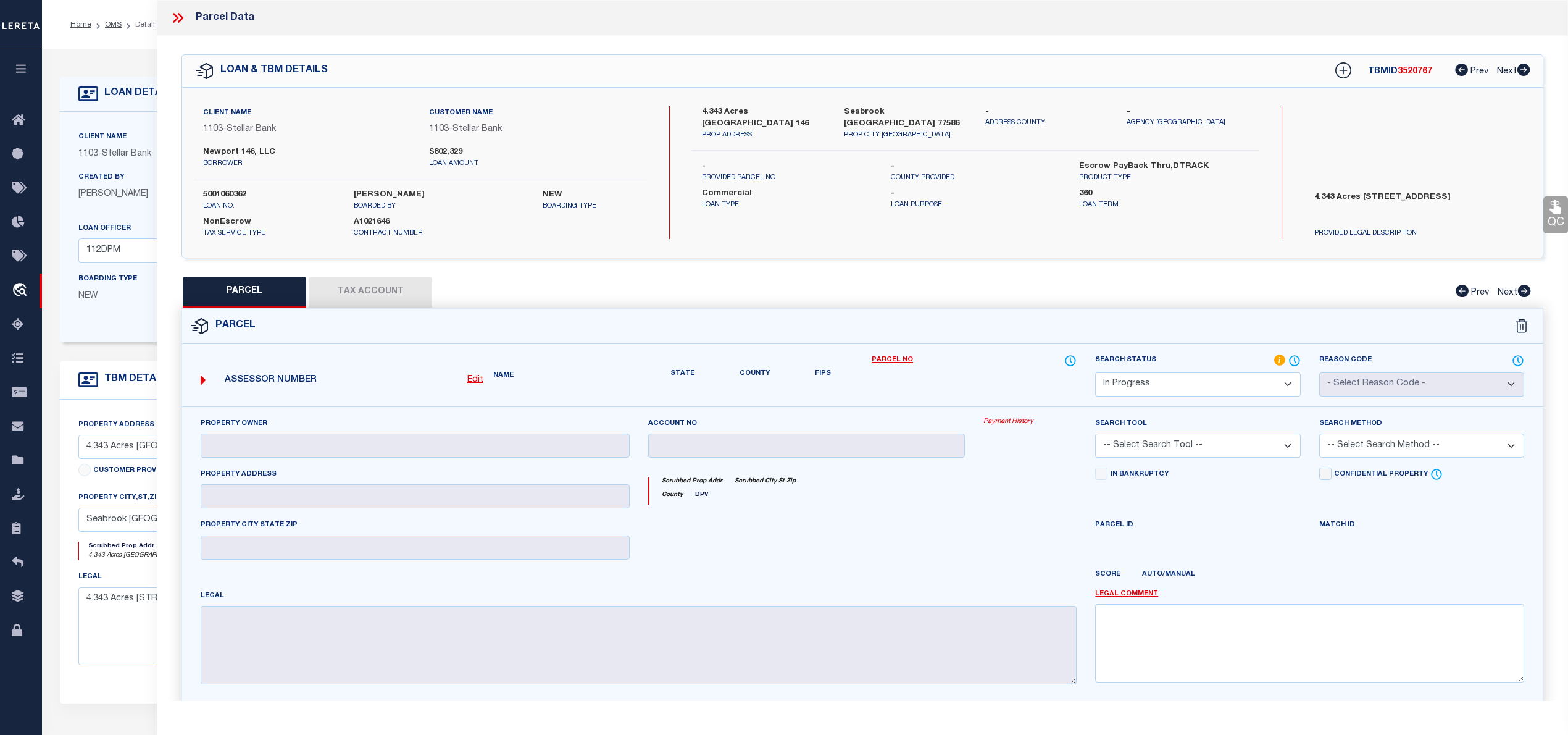
checkbox input "false"
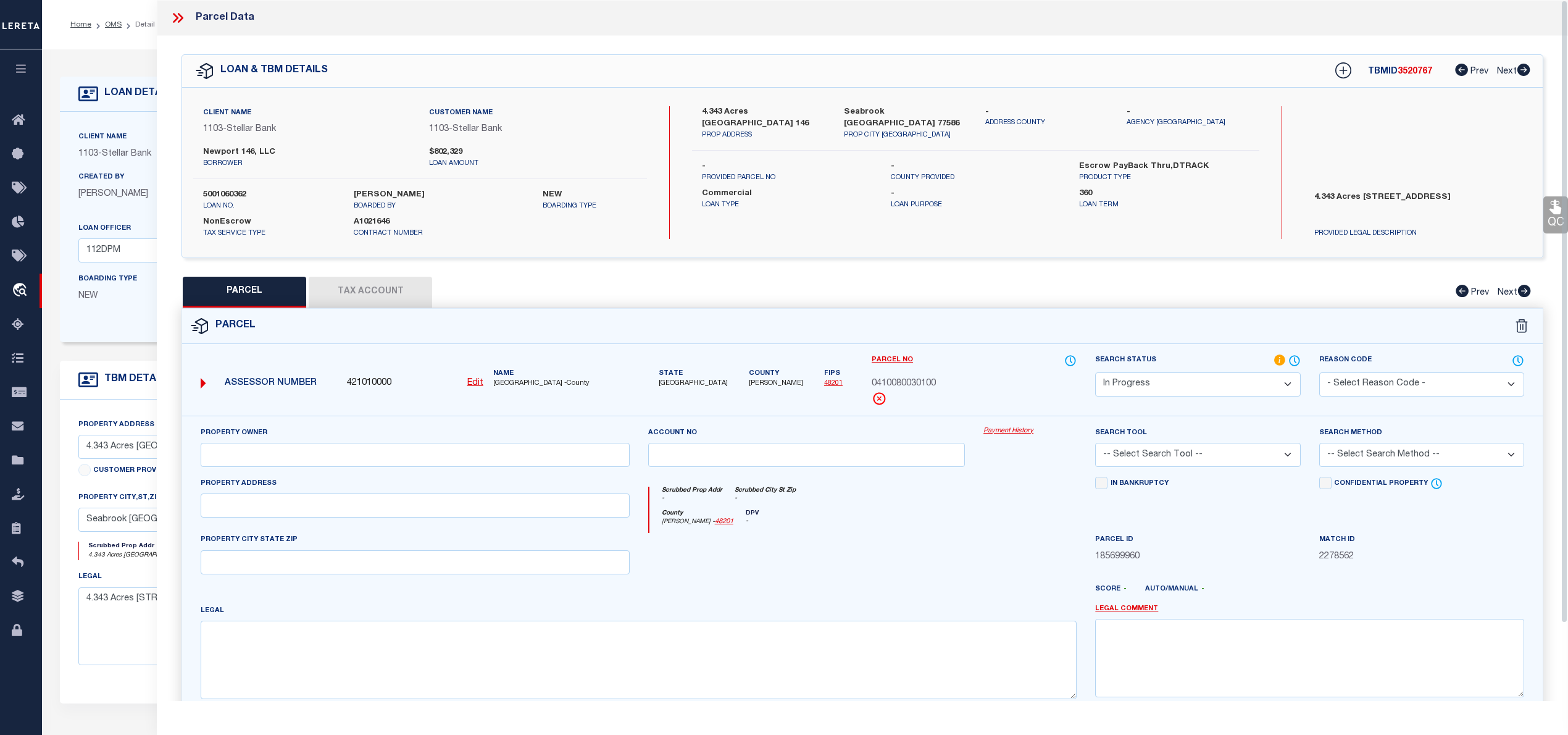
click at [1141, 390] on select "Automated Search Bad Parcel Complete Duplicate Parcel High Dollar Reporting In …" at bounding box center [1197, 384] width 205 height 24
select select "ND"
click at [1095, 372] on select "Automated Search Bad Parcel Complete Duplicate Parcel High Dollar Reporting In …" at bounding box center [1197, 384] width 205 height 24
click at [1386, 386] on select "- Select Reason Code - 099 - Other (Provide additional detail) ACT - Agency Cha…" at bounding box center [1421, 384] width 205 height 24
click at [1197, 397] on div "Search Status Automated Search Bad Parcel Complete Duplicate Parcel High Dollar…" at bounding box center [1197, 385] width 223 height 62
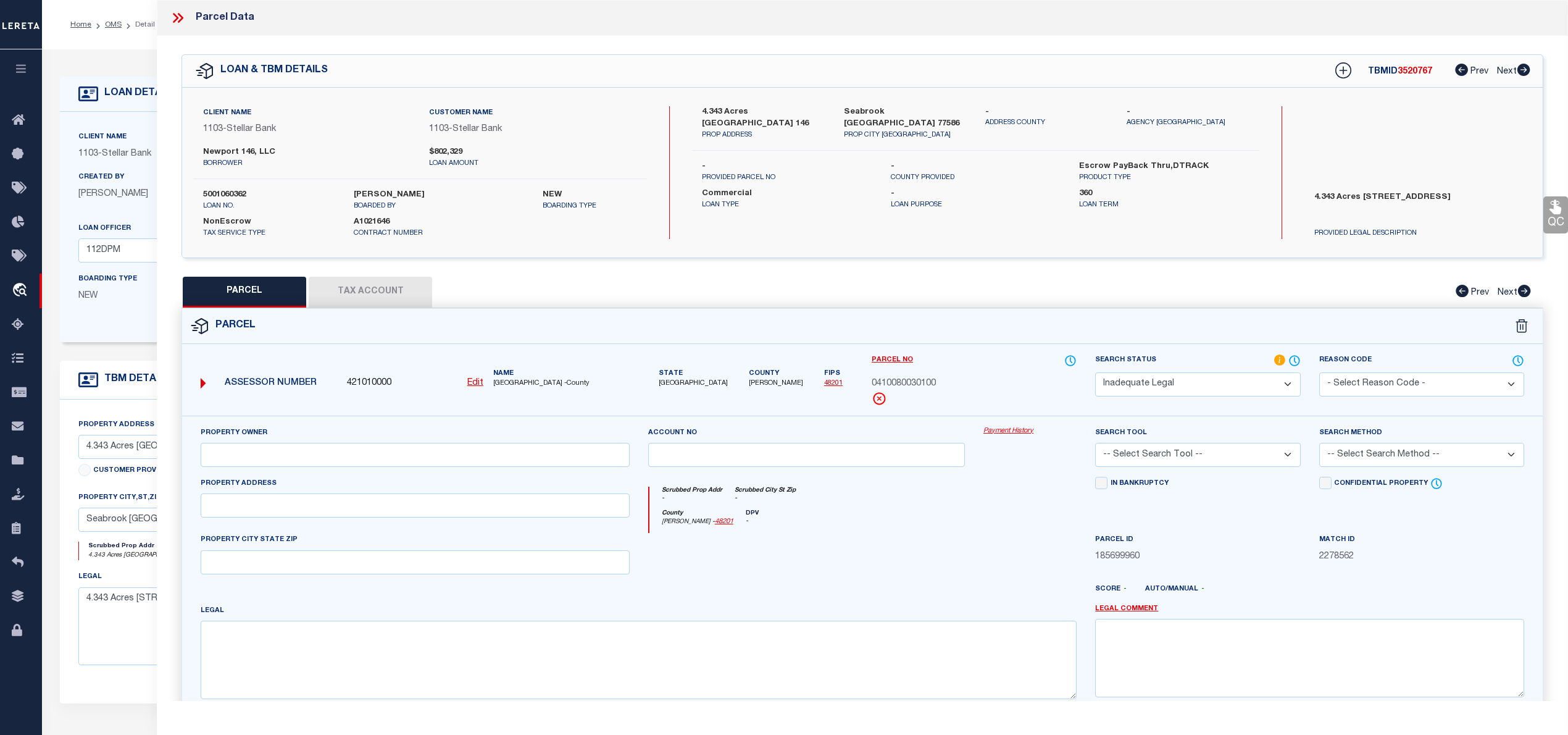
click at [1197, 375] on select "Automated Search Bad Parcel Complete Duplicate Parcel High Dollar Reporting In …" at bounding box center [1197, 384] width 205 height 24
click at [1095, 372] on select "Automated Search Bad Parcel Complete Duplicate Parcel High Dollar Reporting In …" at bounding box center [1197, 384] width 205 height 24
click at [1125, 614] on link "Legal Comment" at bounding box center [1127, 609] width 63 height 10
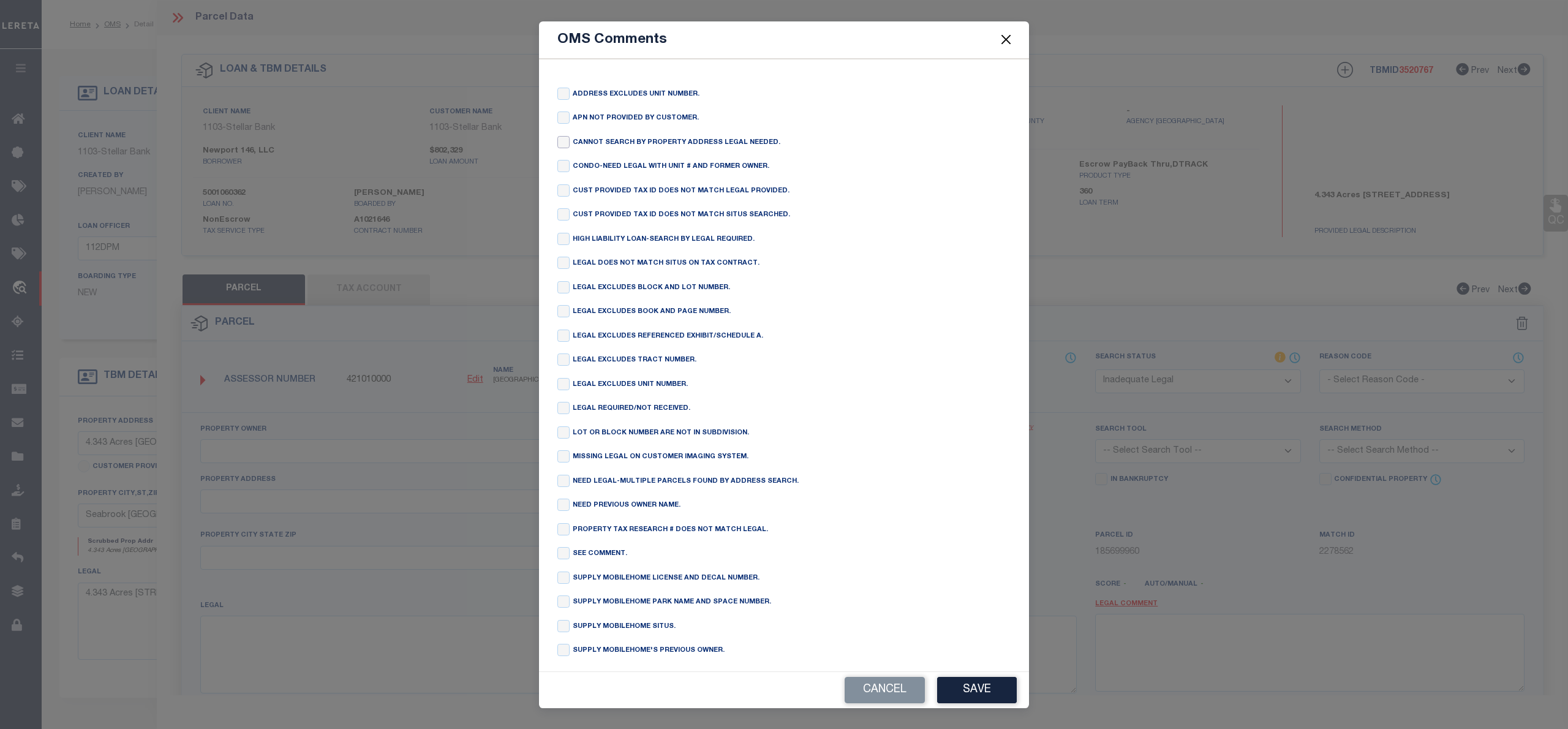
click at [562, 145] on input "checkbox" at bounding box center [564, 142] width 13 height 13
checkbox input "true"
click at [978, 687] on button "Save" at bounding box center [977, 690] width 80 height 27
type textarea "CANNOT SEARCH BY PROPERTY ADDRESS LEGAL NEEDED."
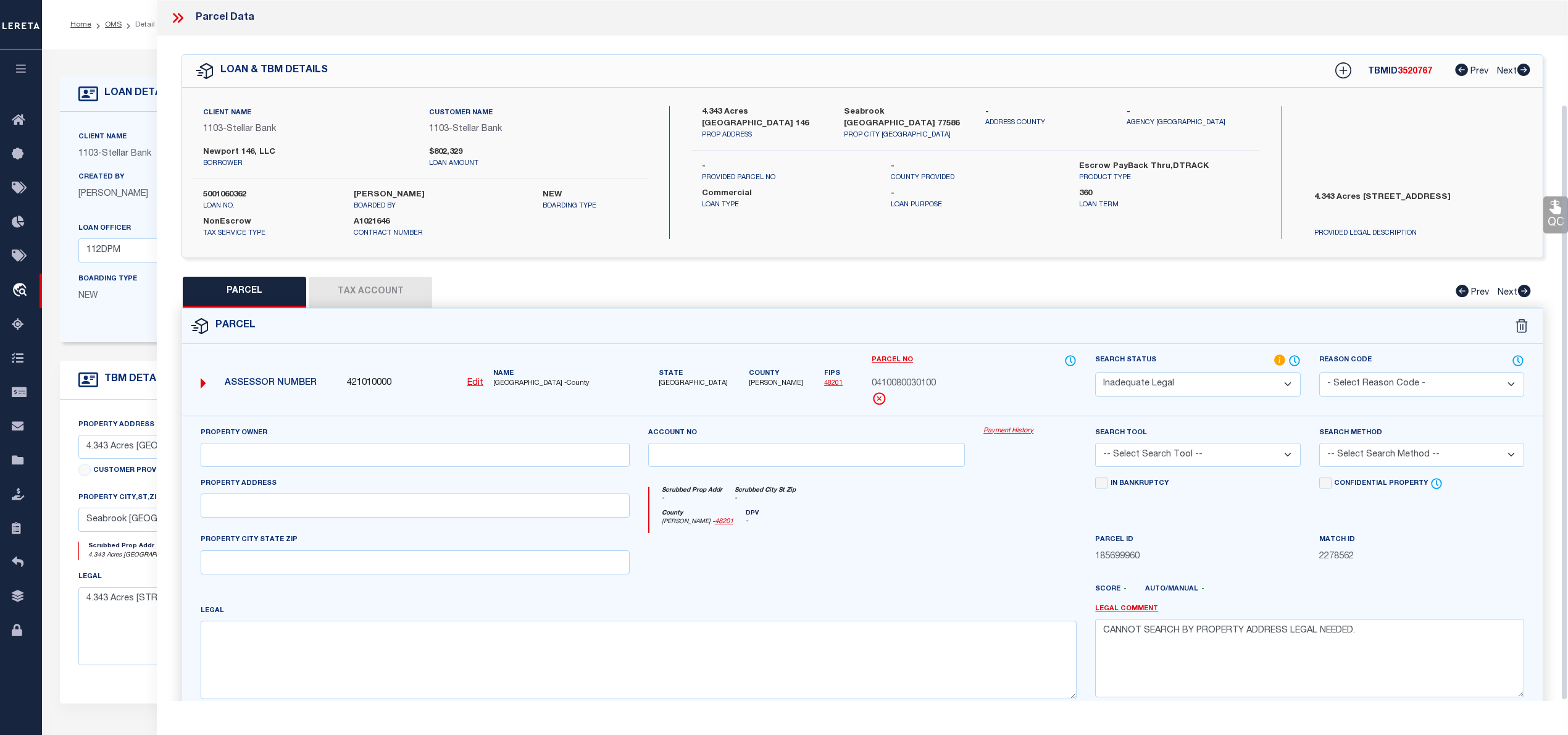
scroll to position [124, 0]
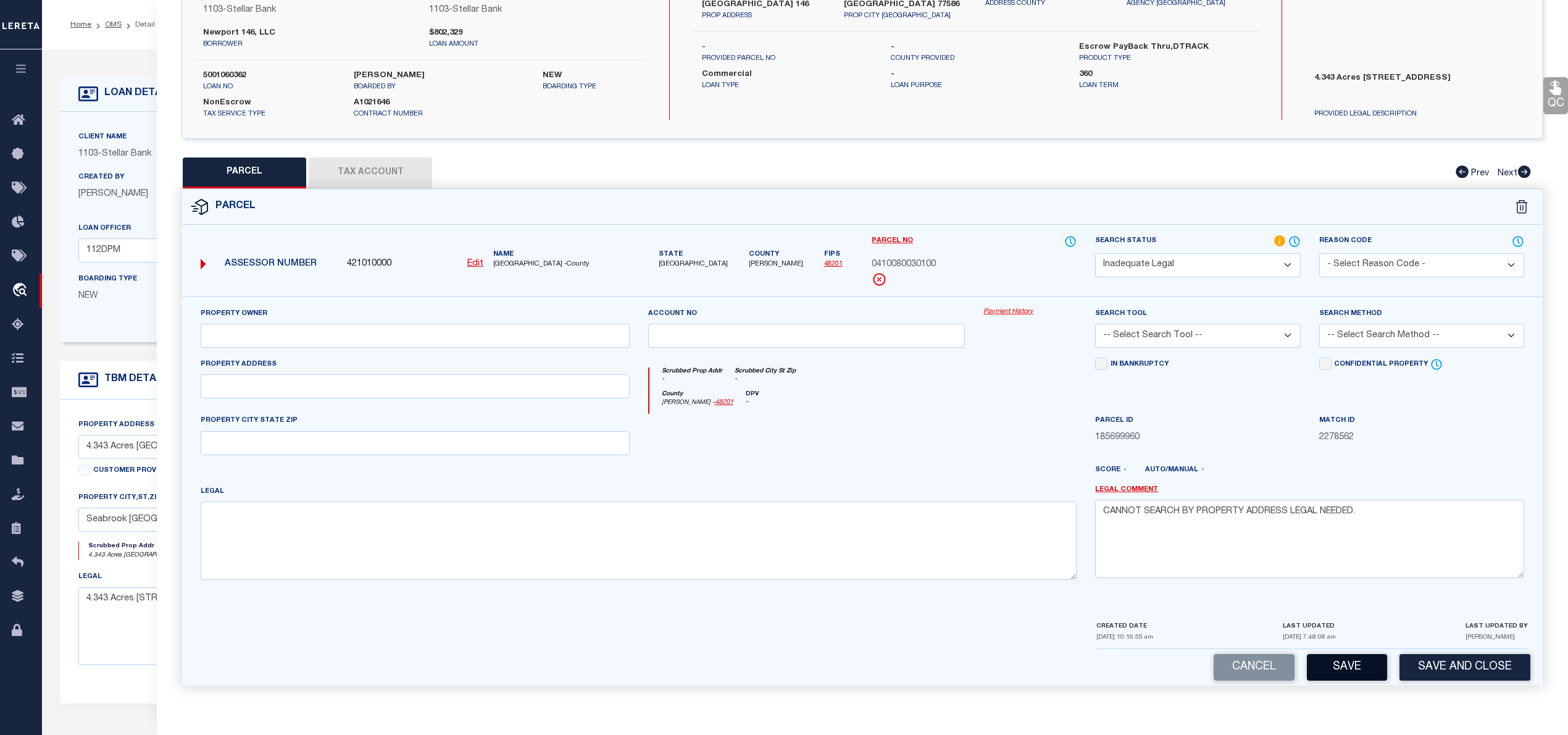
click at [1351, 670] on button "Save" at bounding box center [1347, 667] width 80 height 27
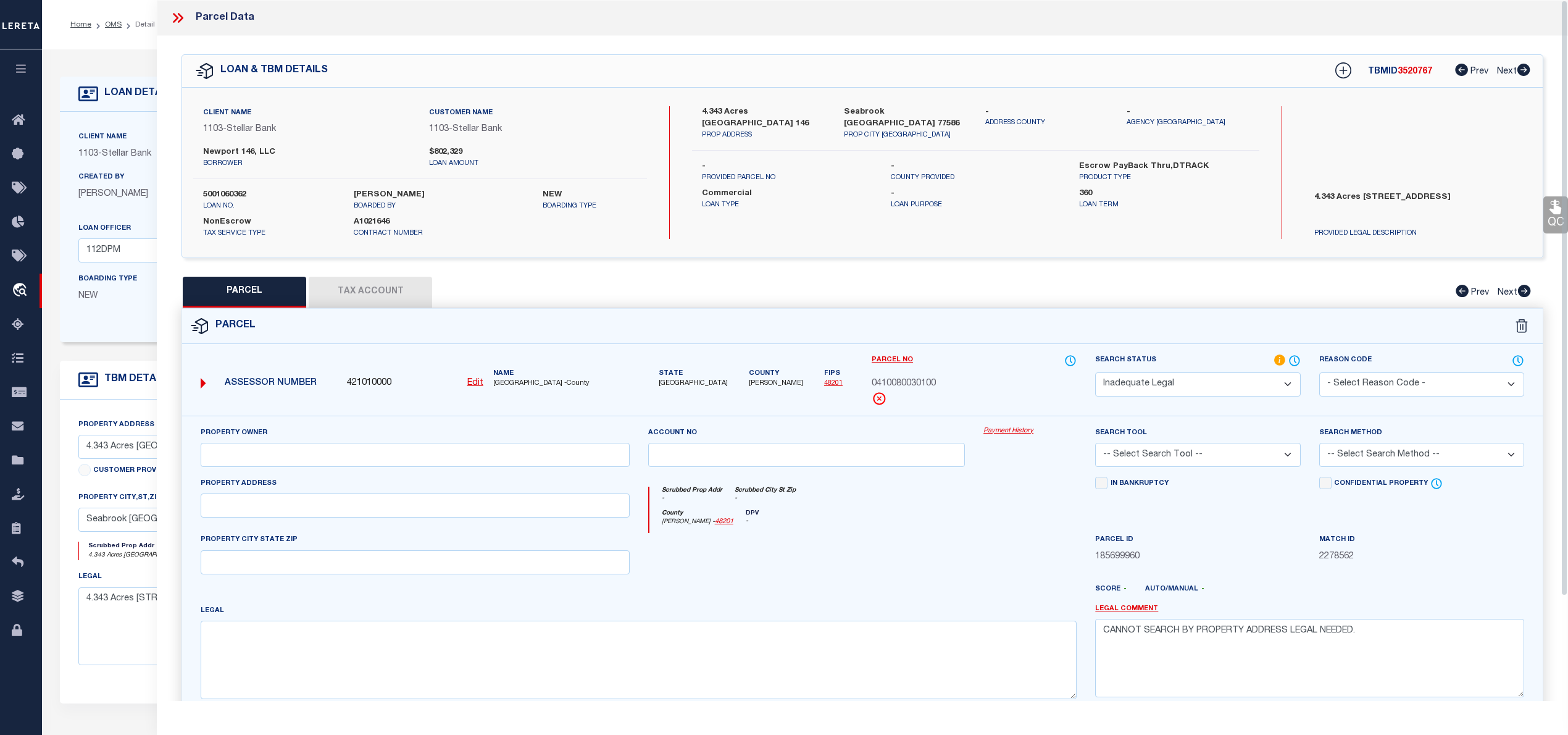
select select "AS"
checkbox input "false"
select select "ND"
type textarea "CANNOT SEARCH BY PROPERTY ADDRESS LEGAL NEEDED."
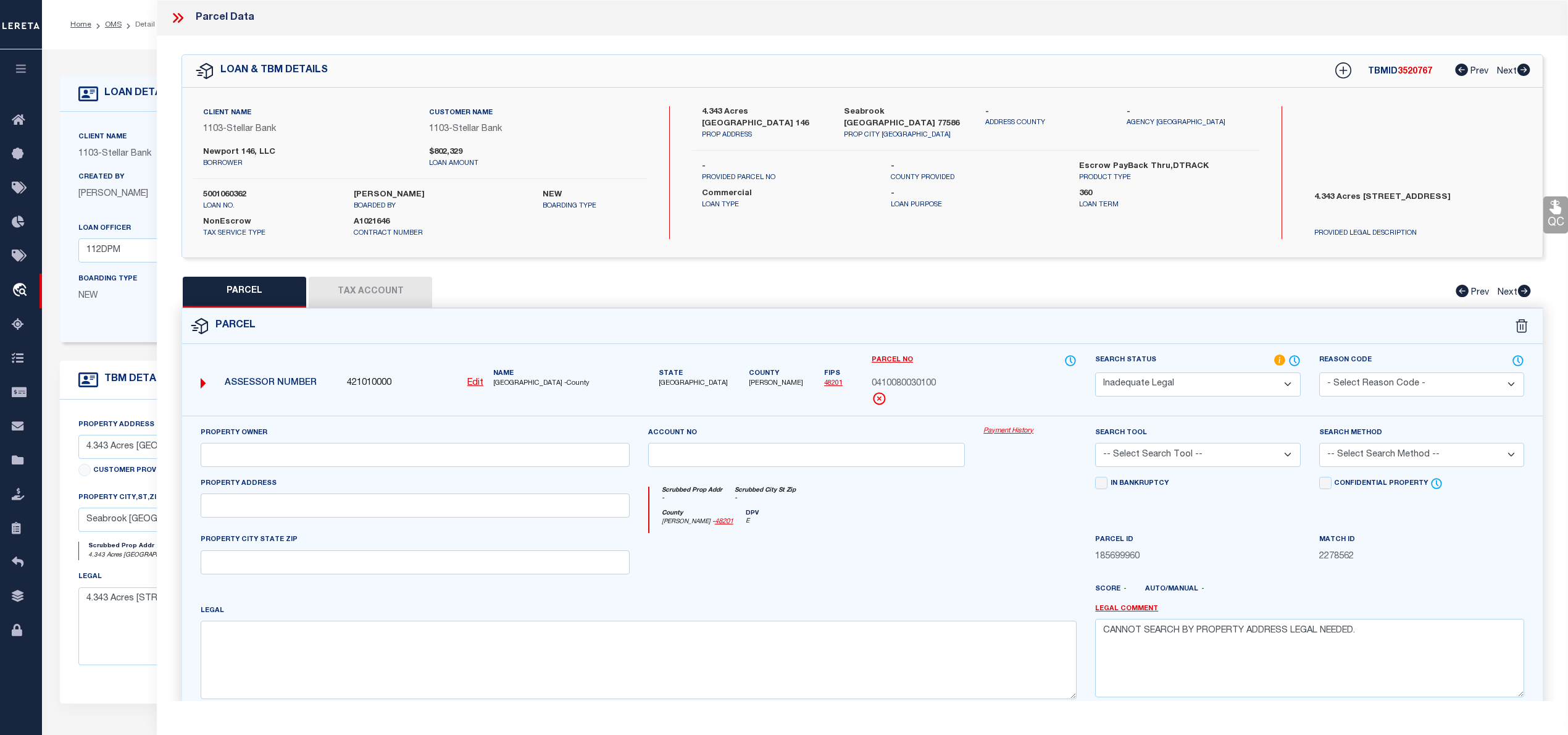
click at [1413, 69] on span "3520767" at bounding box center [1415, 71] width 35 height 9
copy span "3520767"
click at [181, 18] on icon at bounding box center [177, 18] width 16 height 16
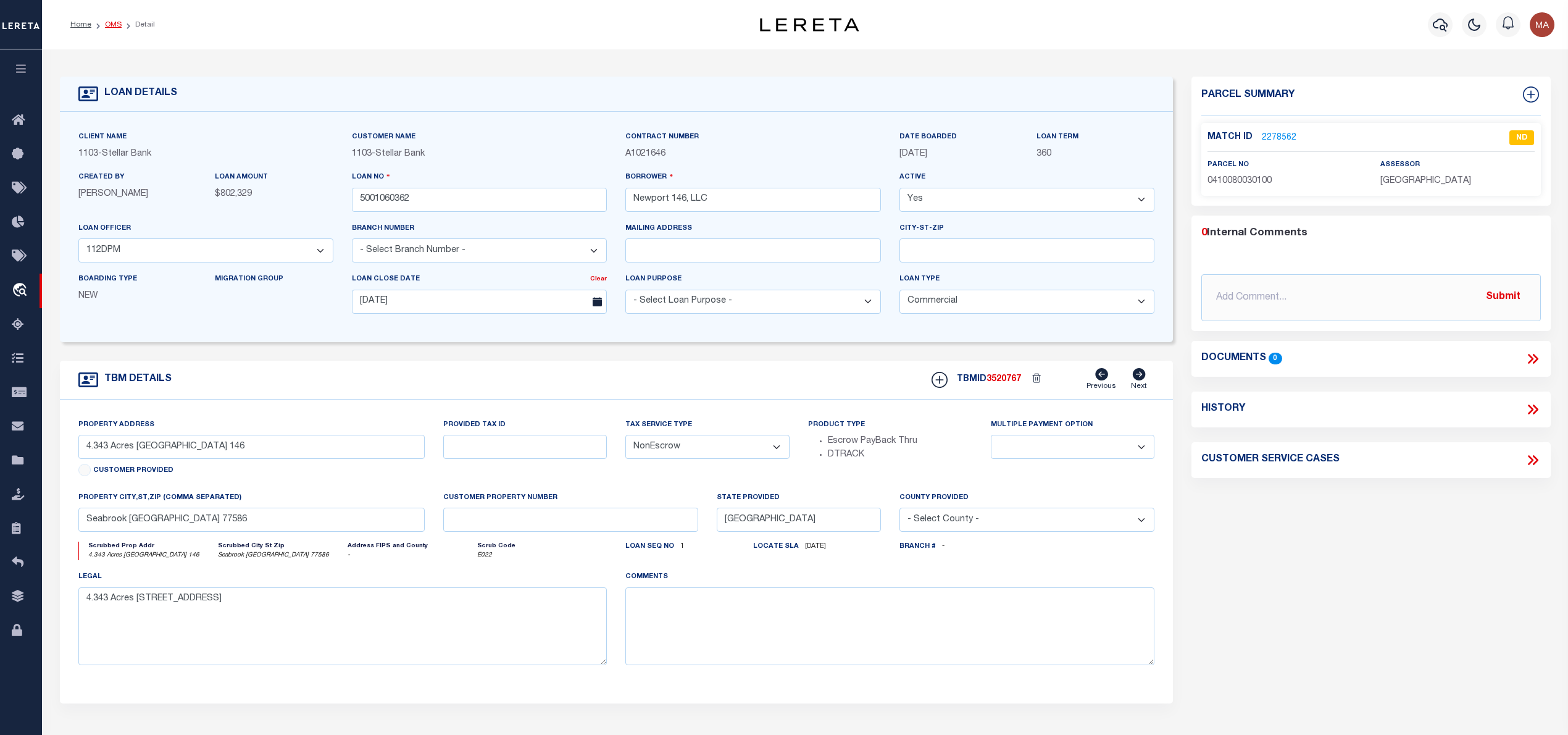
click at [107, 24] on link "OMS" at bounding box center [113, 24] width 17 height 7
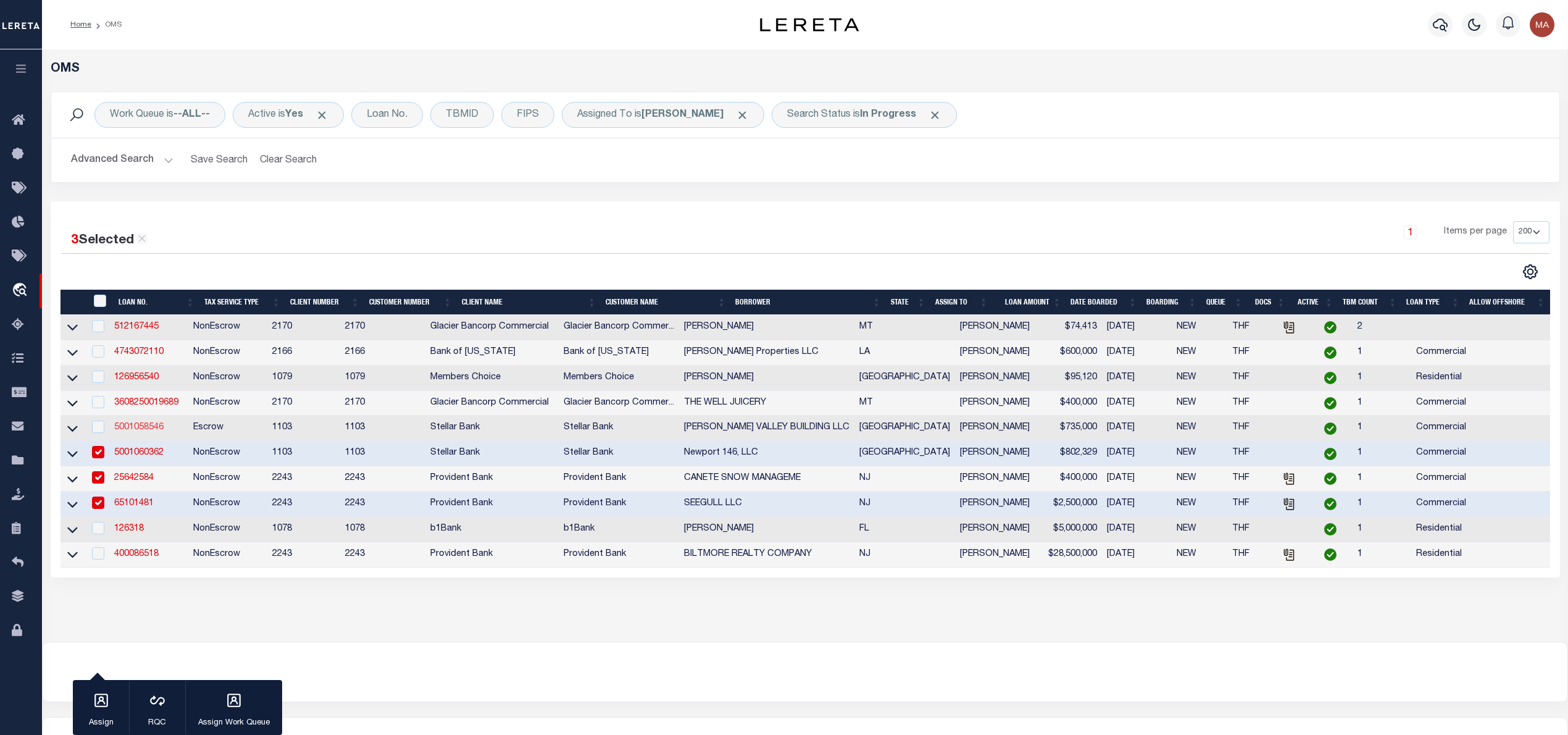
click at [133, 431] on link "5001058546" at bounding box center [139, 427] width 50 height 9
type input "5001058546"
type input "[PERSON_NAME] VALLEY BUILDING LLC"
select select "28681"
select select "11166"
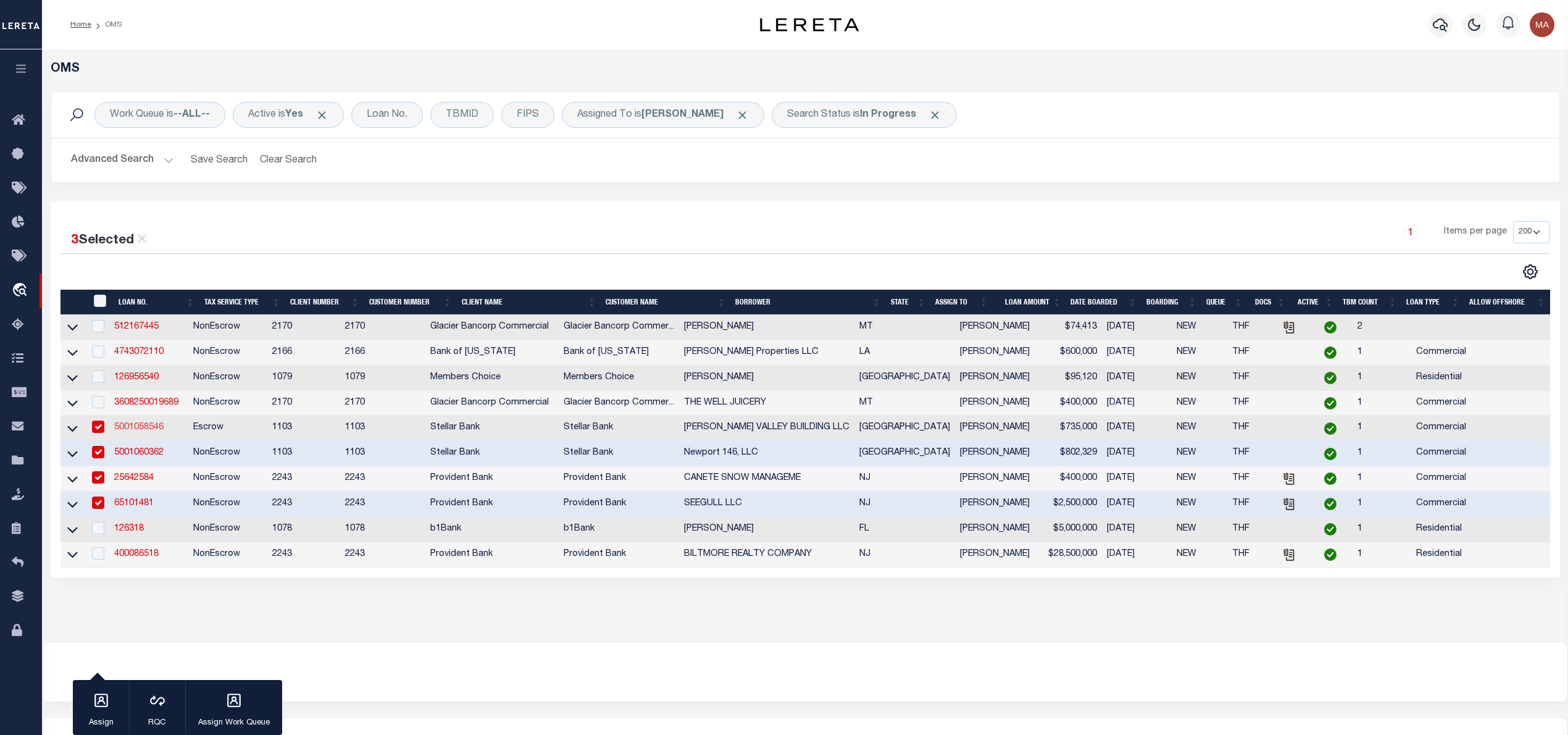
type input "12831 FOREST GARDEN CT"
type input "CONROE TX 77302-1231"
type input "09/30/2025"
select select "Escrow"
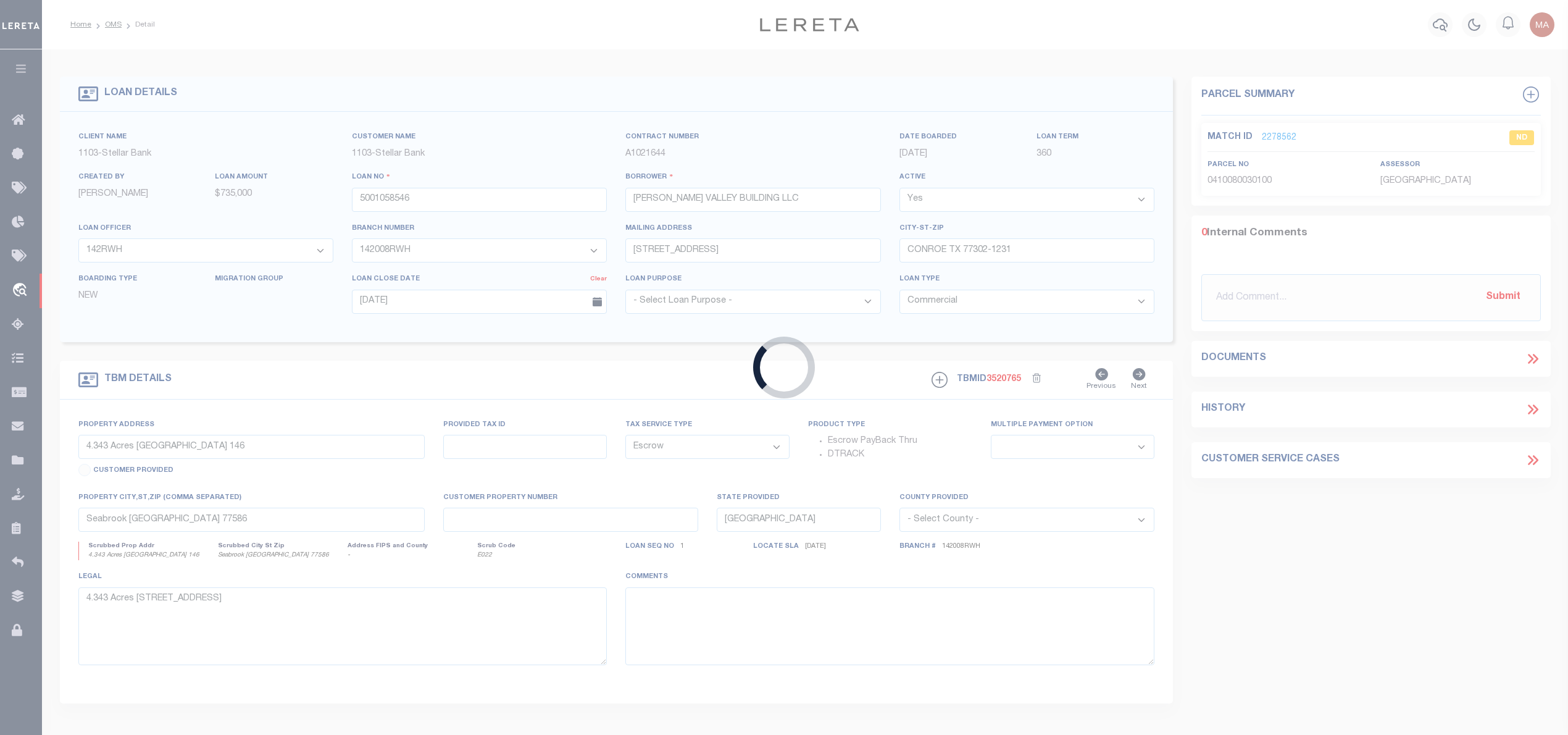
type input "11811 CHAMPION FOREST DR BLDG J"
type input "39-2216821"
select select
type input "HOUSTON TX 77066-2739"
type input "0461000000073"
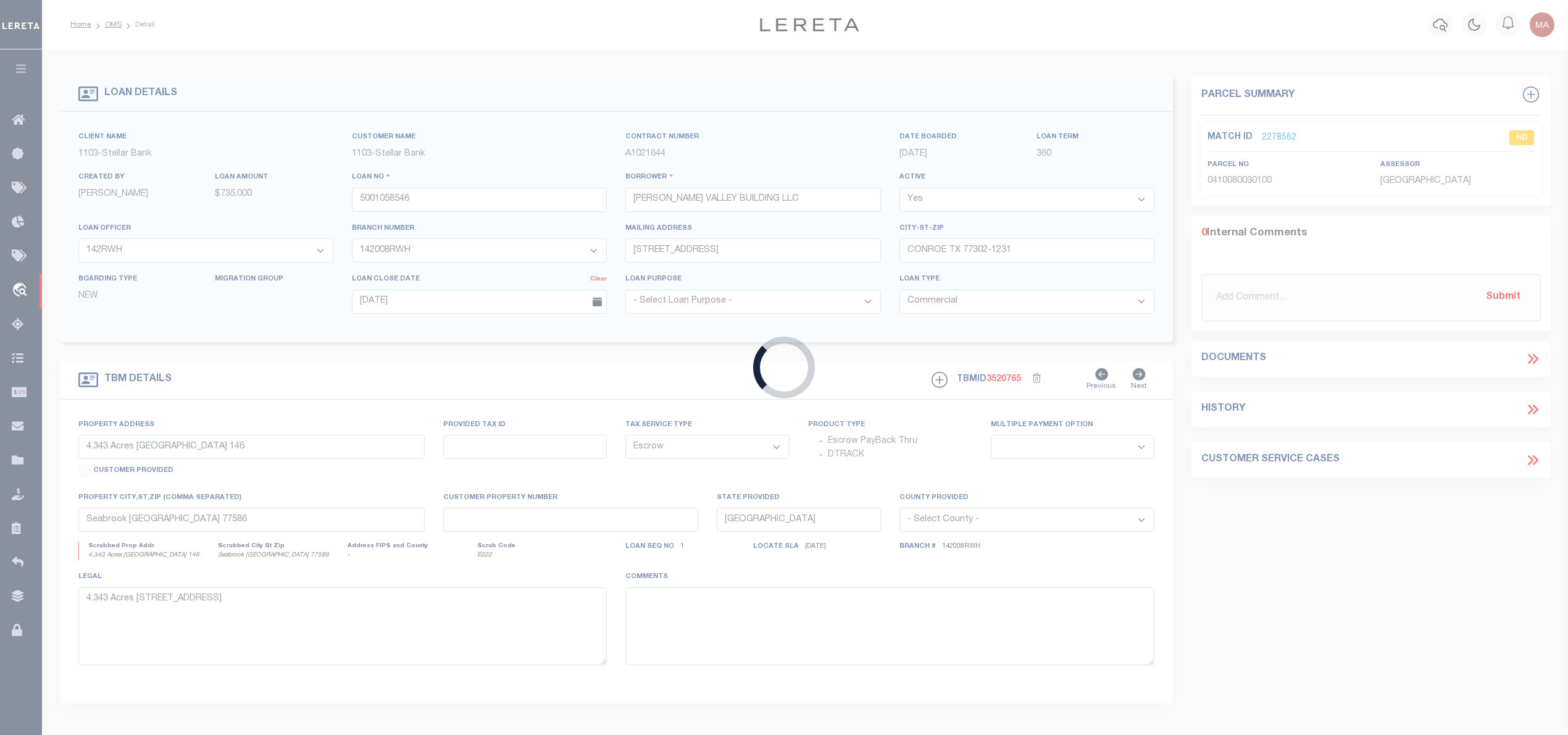
type textarea "0.5143 of one acre, situated in the Levi Hargrave Survey, Abst #999, Harris Co"
select select "28681"
select select "11166"
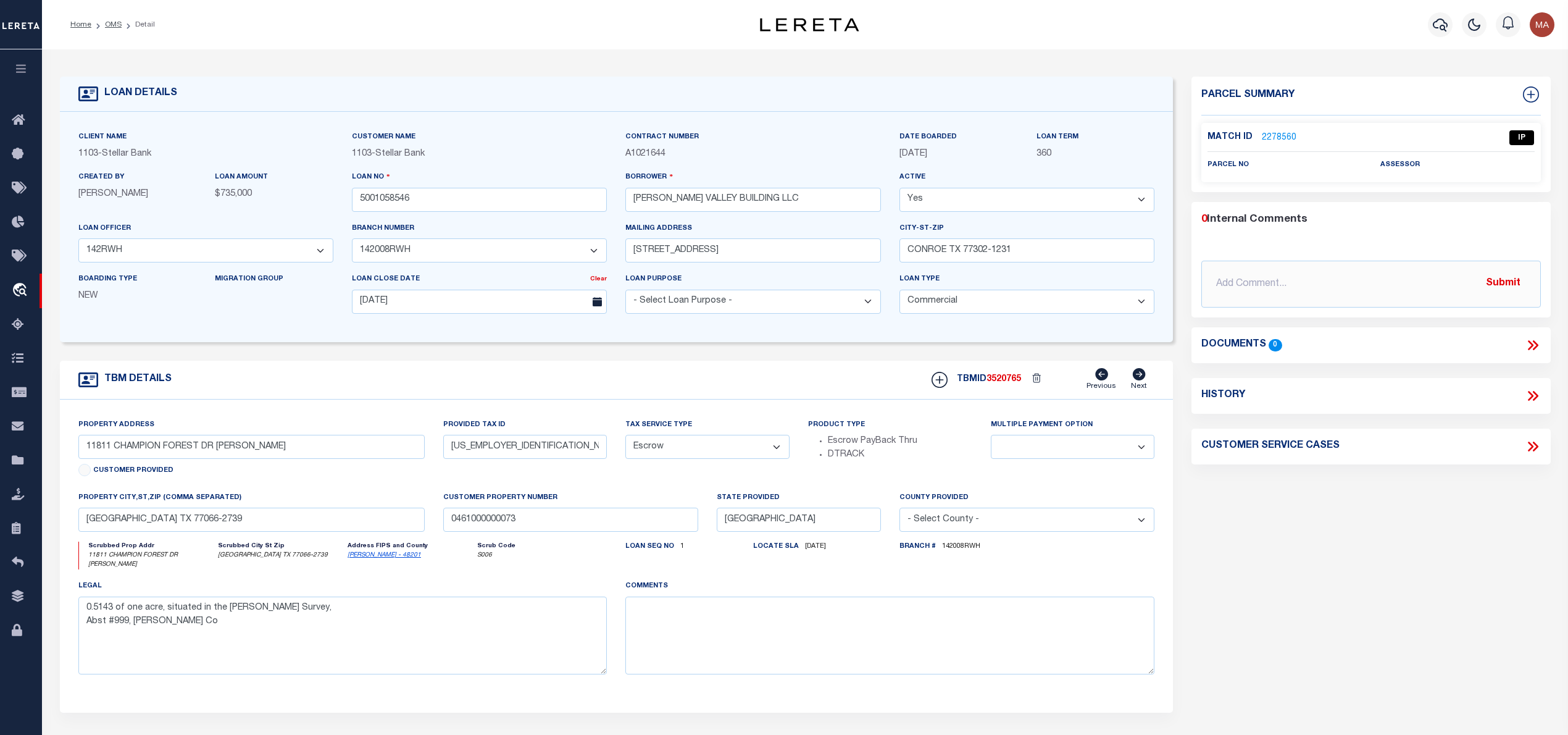
click at [1265, 137] on link "2278560" at bounding box center [1279, 138] width 35 height 13
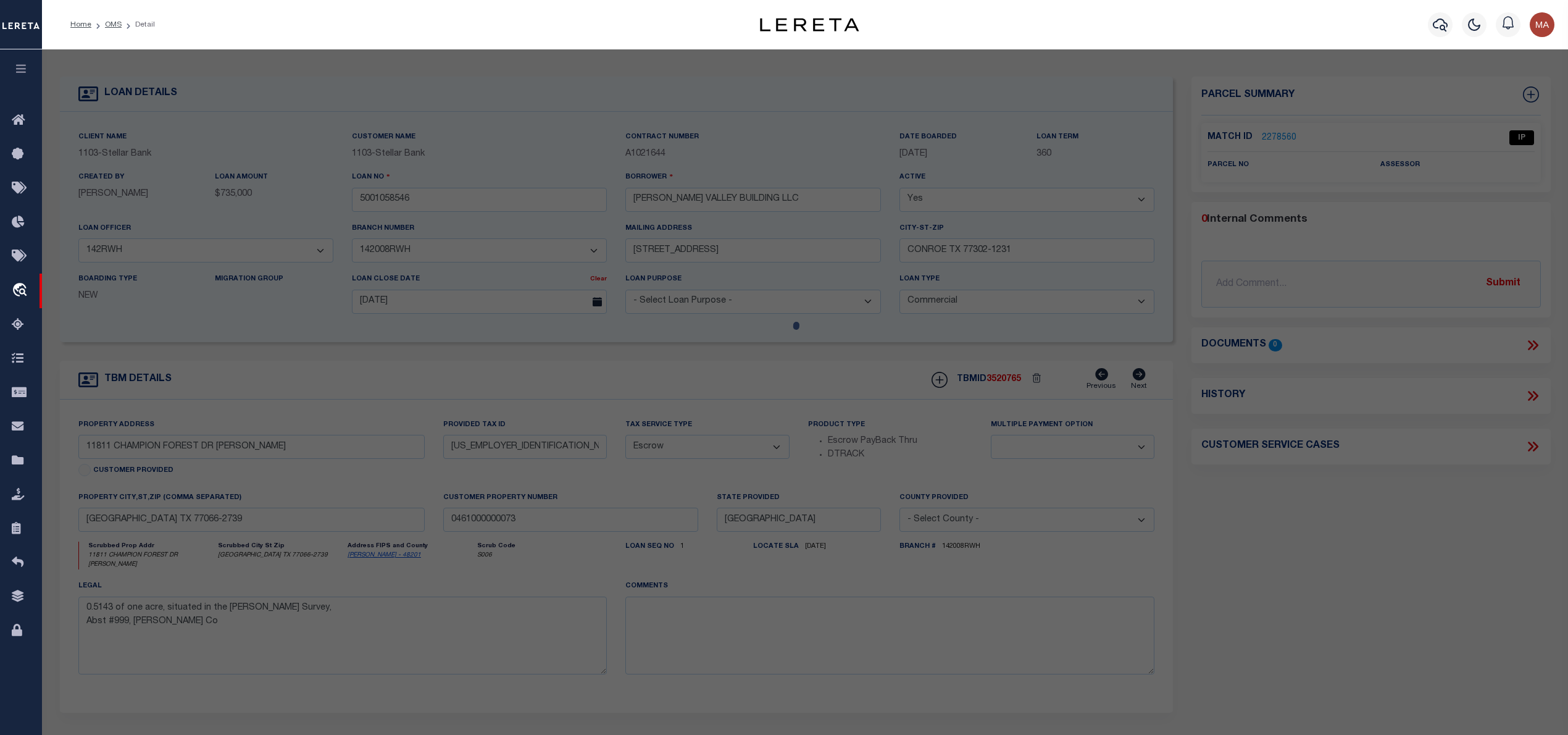
select select "AS"
checkbox input "false"
select select "IP"
checkbox input "false"
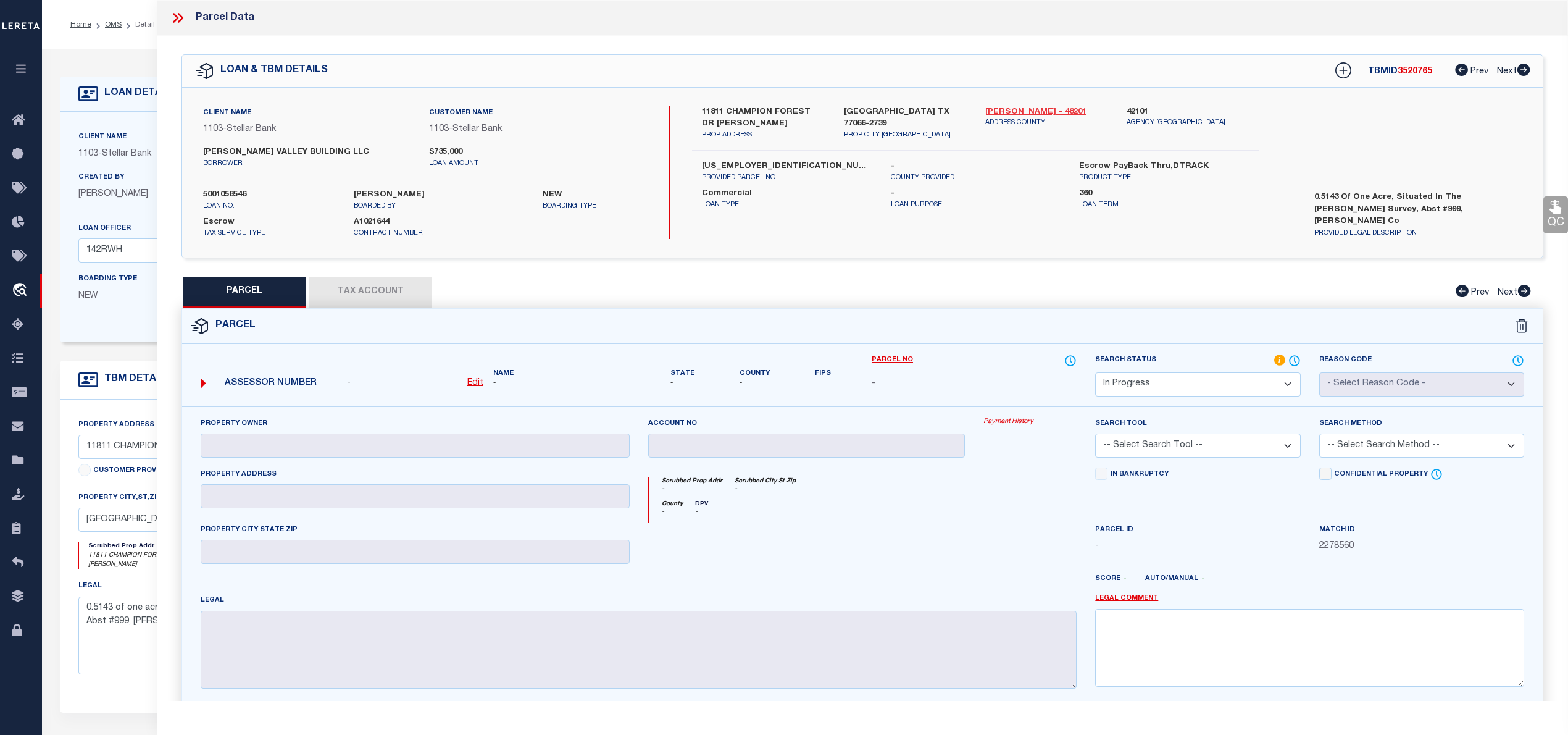
click at [1014, 111] on link "Harris - 48201" at bounding box center [1047, 113] width 123 height 13
drag, startPoint x: 687, startPoint y: 111, endPoint x: 824, endPoint y: 111, distance: 137.0
click at [824, 111] on div "11811 CHAMPION FOREST DR BLDG J PROP ADDRESS HOUSTON TX 77066-2739 PROP CITY ST…" at bounding box center [975, 124] width 585 height 35
copy label "11811 CHAMPION FOREST DR"
drag, startPoint x: 702, startPoint y: 166, endPoint x: 749, endPoint y: 166, distance: 47.0
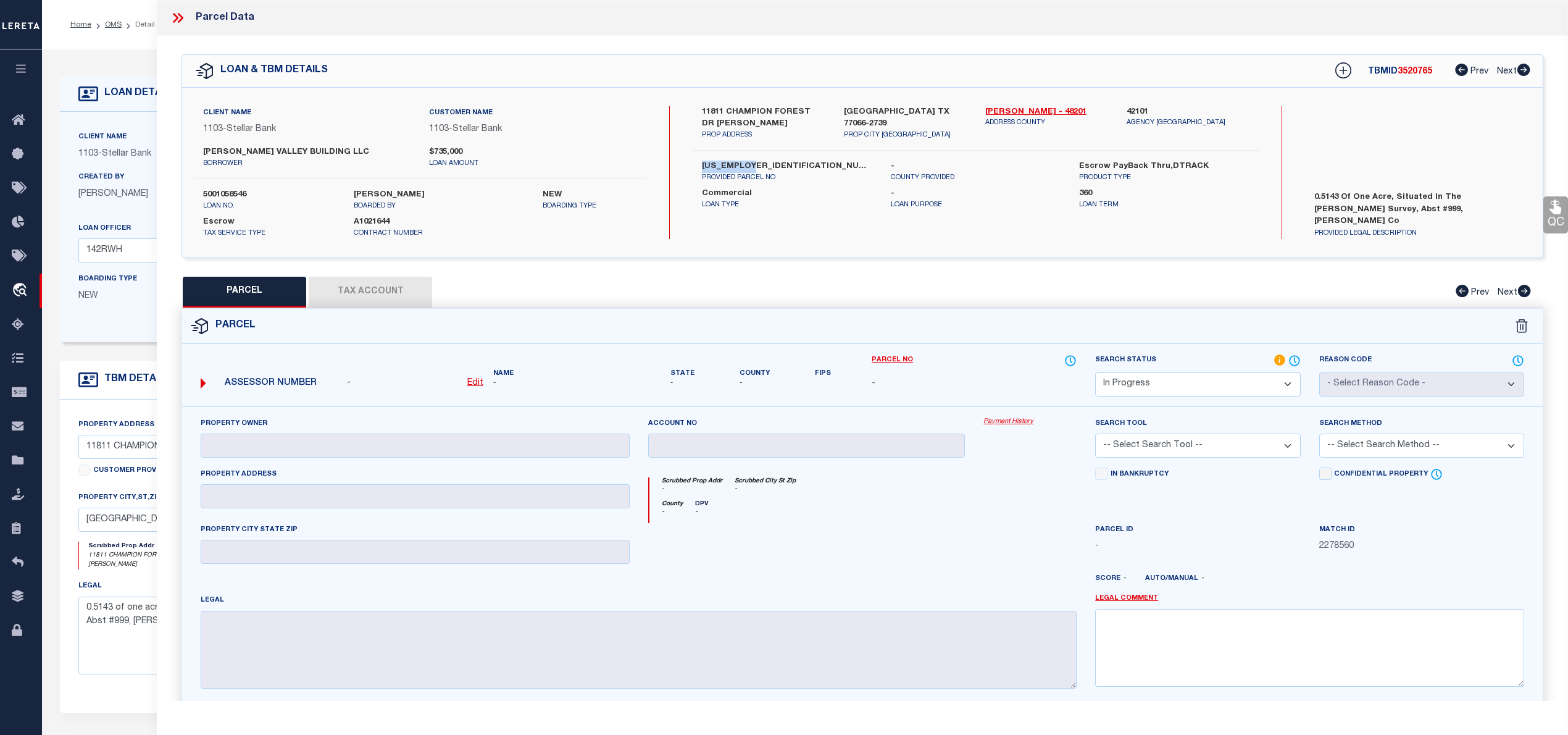
click at [749, 166] on div "39-2216821 PROVIDED PARCEL NO" at bounding box center [787, 172] width 188 height 22
copy label "39-2216821"
drag, startPoint x: 199, startPoint y: 151, endPoint x: 259, endPoint y: 155, distance: 60.1
click at [259, 155] on div "MISTY VALLEY BUILDING LLC borrower" at bounding box center [307, 158] width 226 height 22
drag, startPoint x: 1453, startPoint y: 196, endPoint x: 1505, endPoint y: 199, distance: 52.1
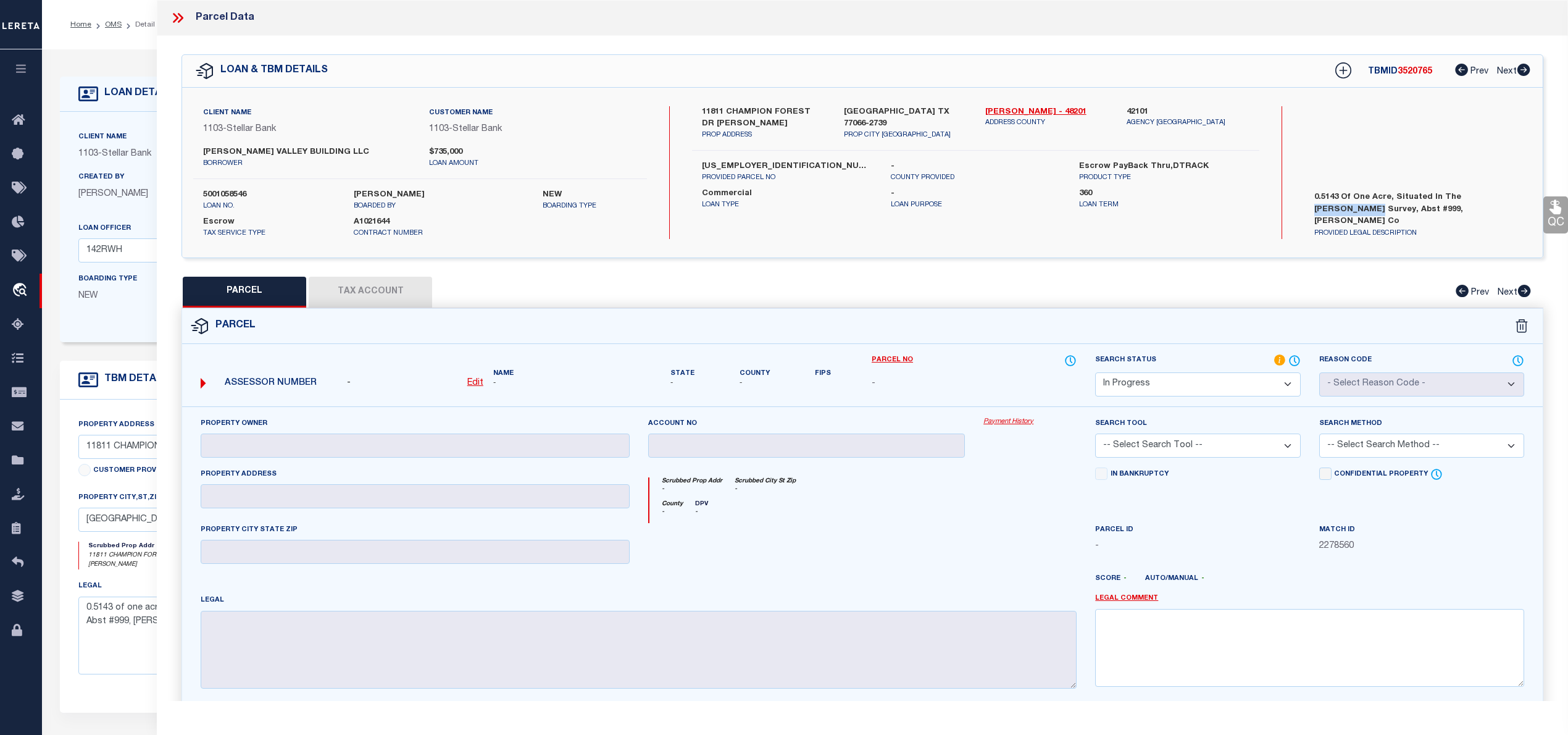
click at [1505, 199] on label "0.5143 of one acre, situated in the Levi Hargrave Survey, Abst #999, Harris Co" at bounding box center [1417, 210] width 225 height 37
click at [1376, 211] on label "0.5143 of one acre, situated in the Levi Hargrave Survey, Abst #999, Harris Co" at bounding box center [1417, 210] width 225 height 37
click at [1143, 388] on select "Automated Search Bad Parcel Complete Duplicate Parcel High Dollar Reporting In …" at bounding box center [1197, 384] width 205 height 24
select select "ND"
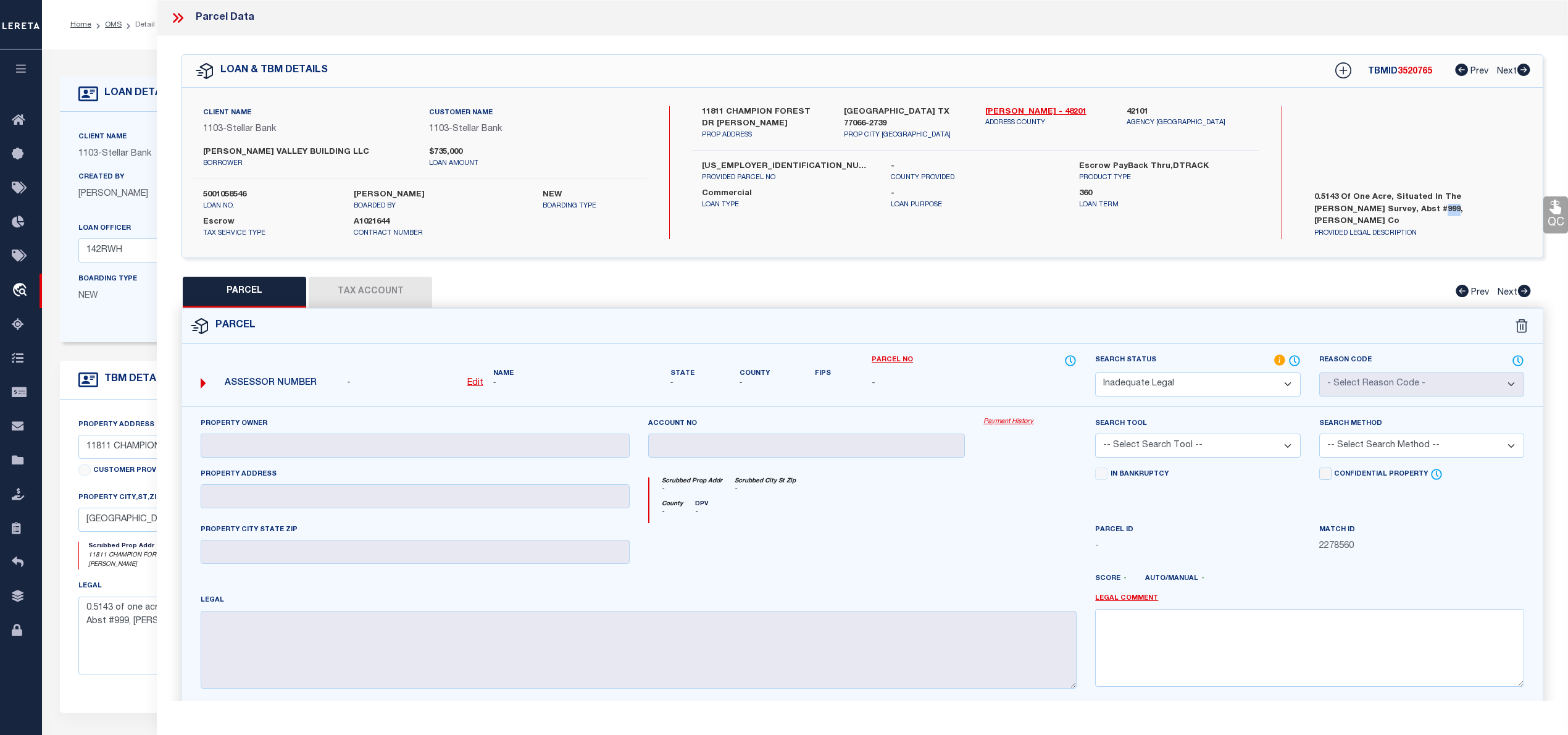
click at [1095, 372] on select "Automated Search Bad Parcel Complete Duplicate Parcel High Dollar Reporting In …" at bounding box center [1197, 384] width 205 height 24
click at [1119, 588] on div "Score - Auto/Manual -" at bounding box center [1309, 581] width 429 height 16
click at [1119, 603] on link "Legal Comment" at bounding box center [1127, 598] width 63 height 10
checkbox input "false"
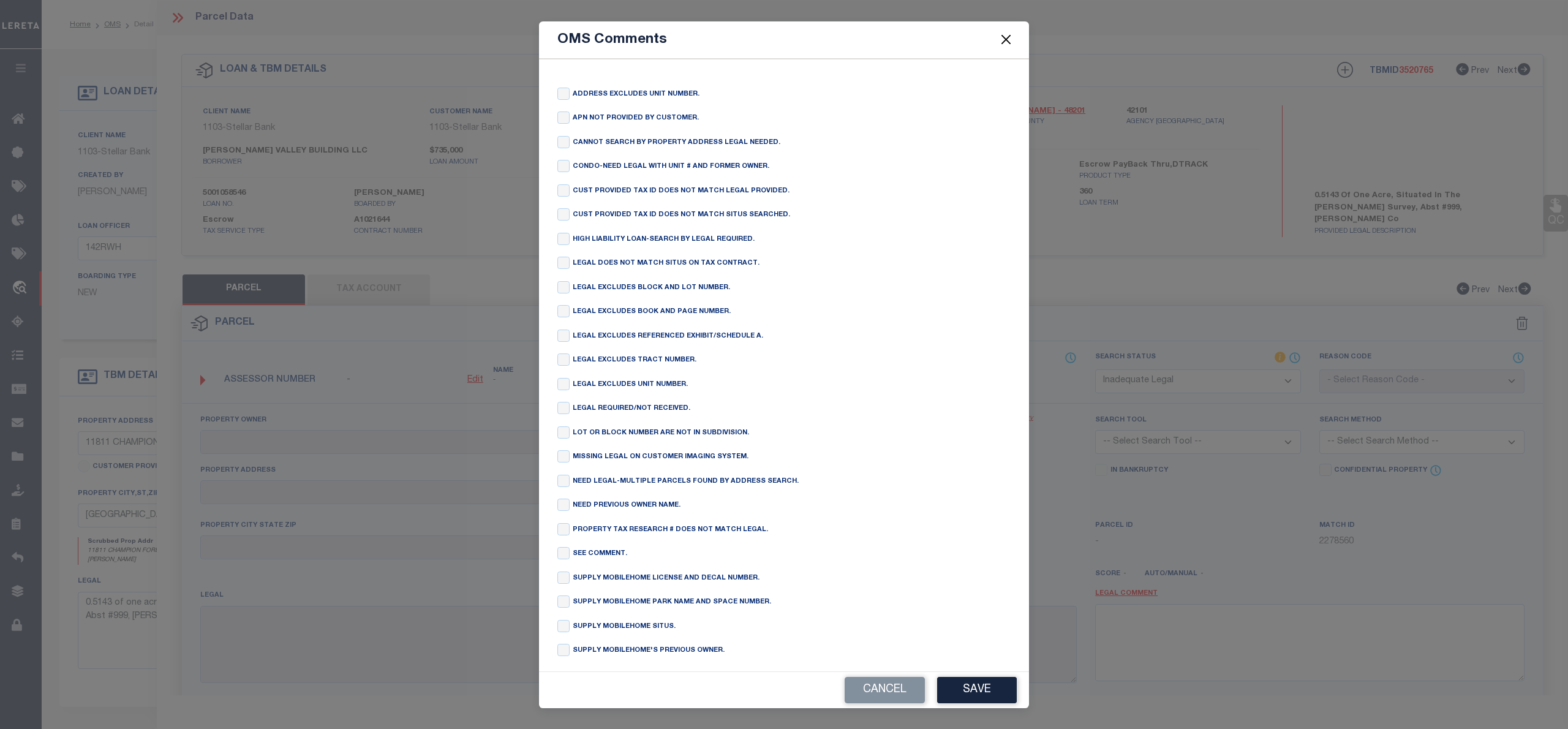
click at [1000, 41] on button "Close" at bounding box center [1006, 40] width 16 height 16
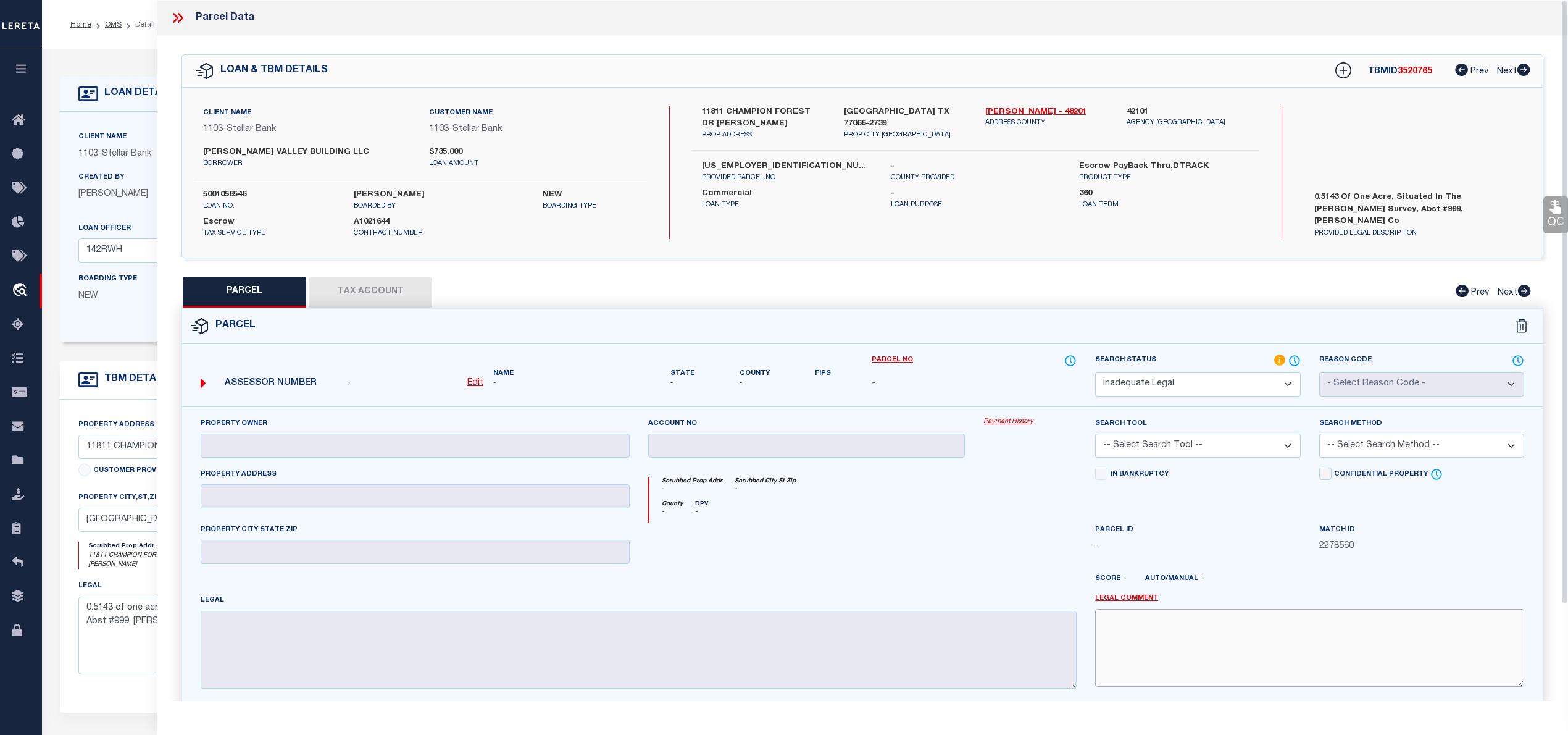
click at [1159, 656] on textarea at bounding box center [1309, 647] width 429 height 78
click at [1240, 631] on textarea "cannot match with provided" at bounding box center [1309, 647] width 429 height 78
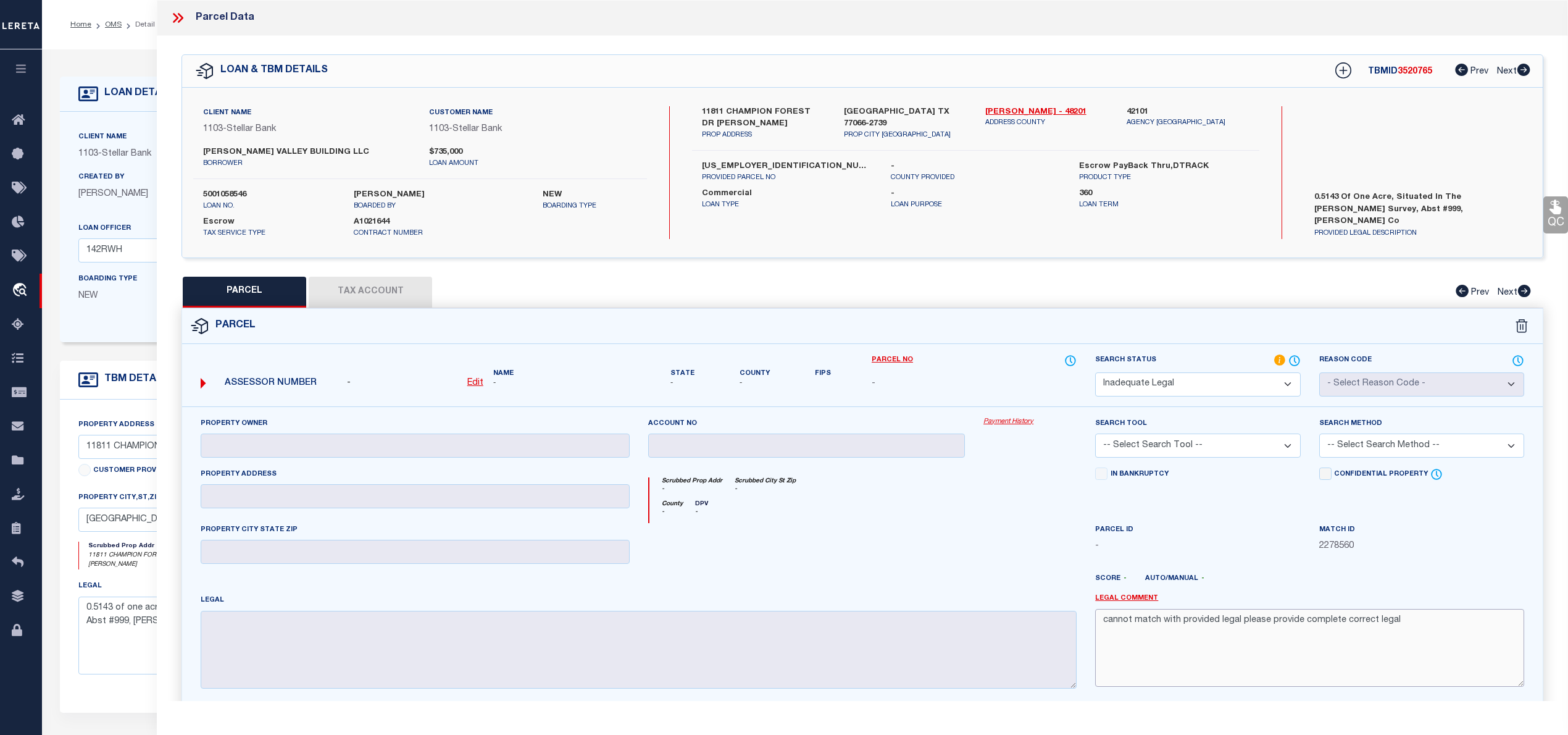
scroll to position [113, 0]
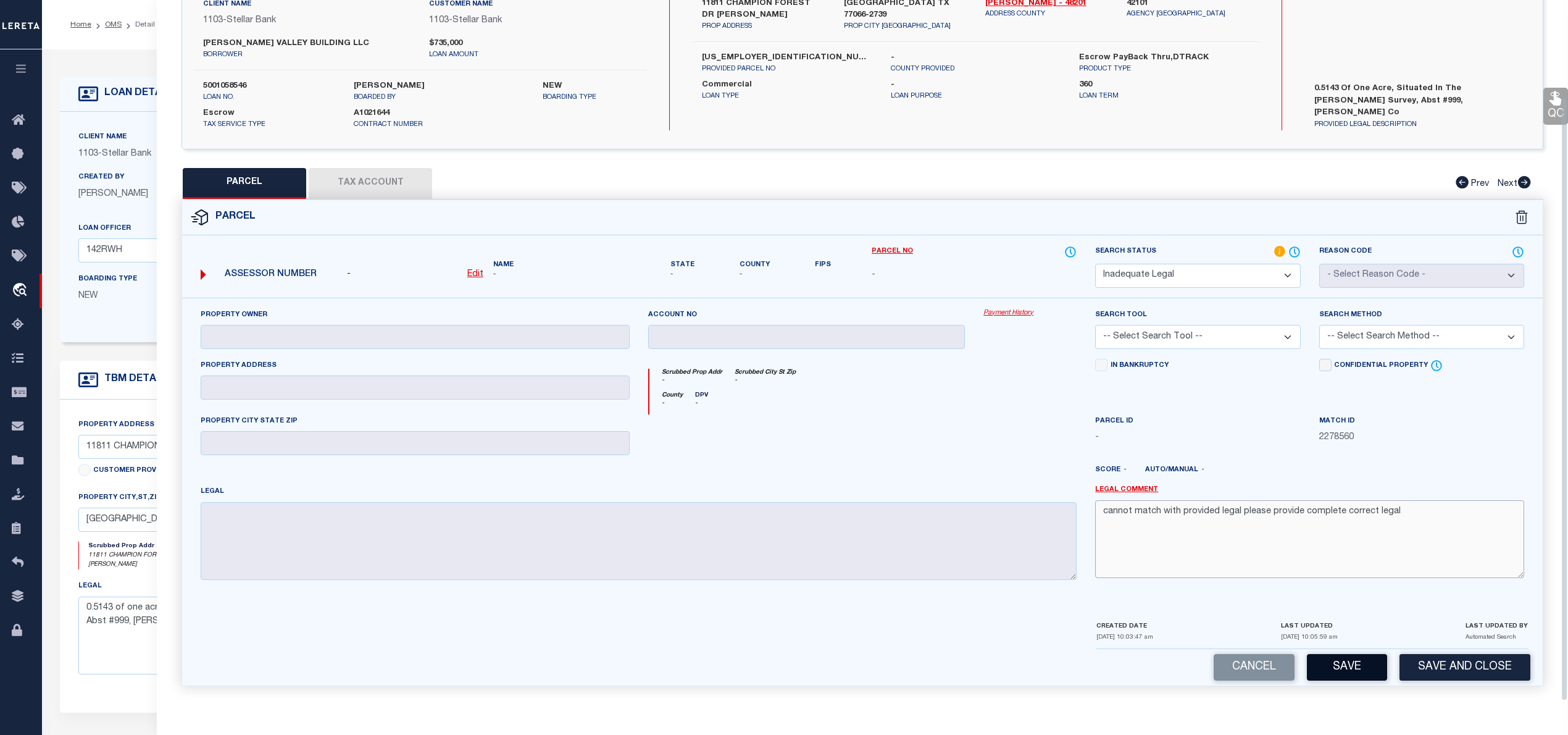
type textarea "cannot match with provided legal please provide complete correct legal"
click at [1334, 661] on button "Save" at bounding box center [1347, 667] width 80 height 27
select select "AS"
checkbox input "false"
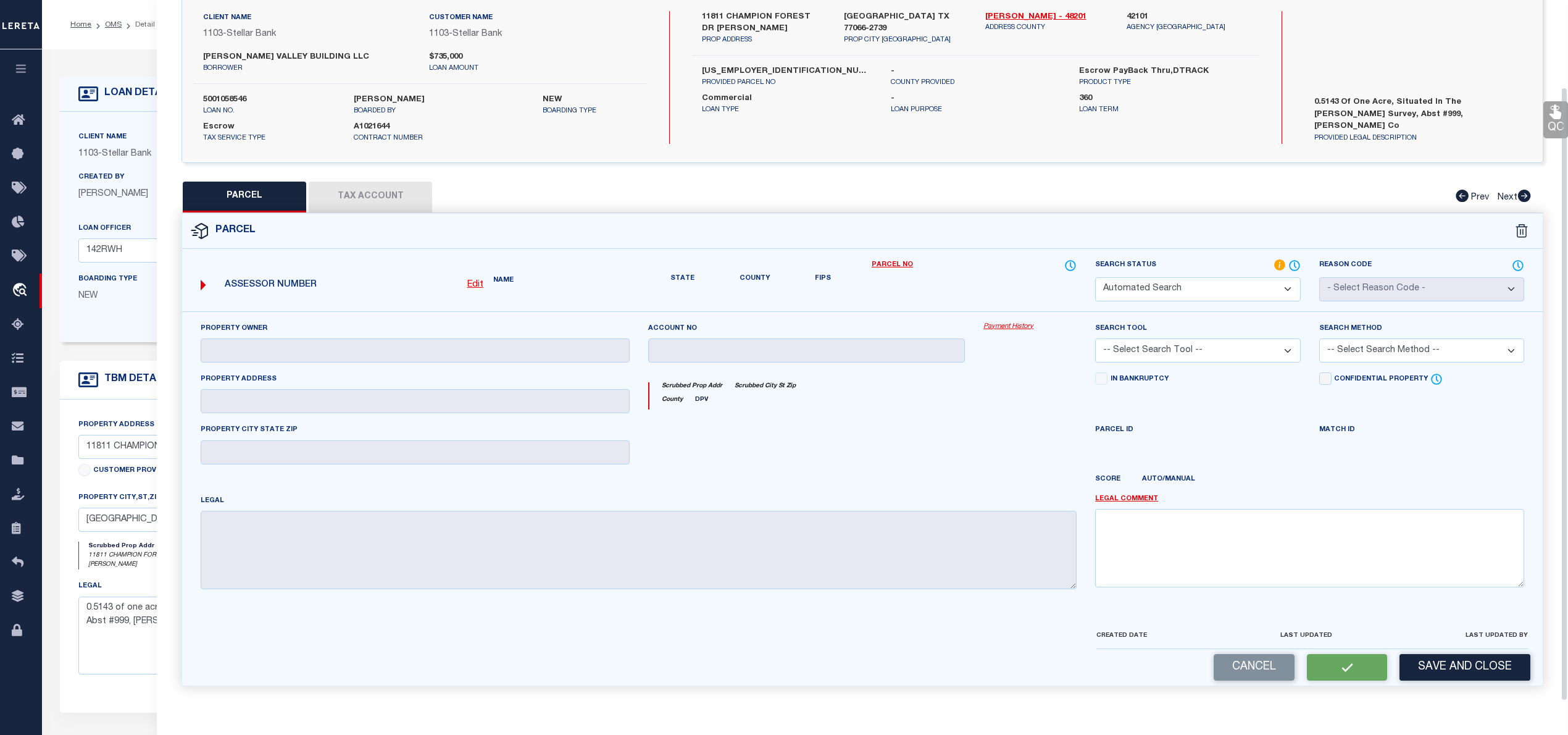
select select "ND"
checkbox input "false"
type textarea "cannot match with provided legal please provide complete correct legal"
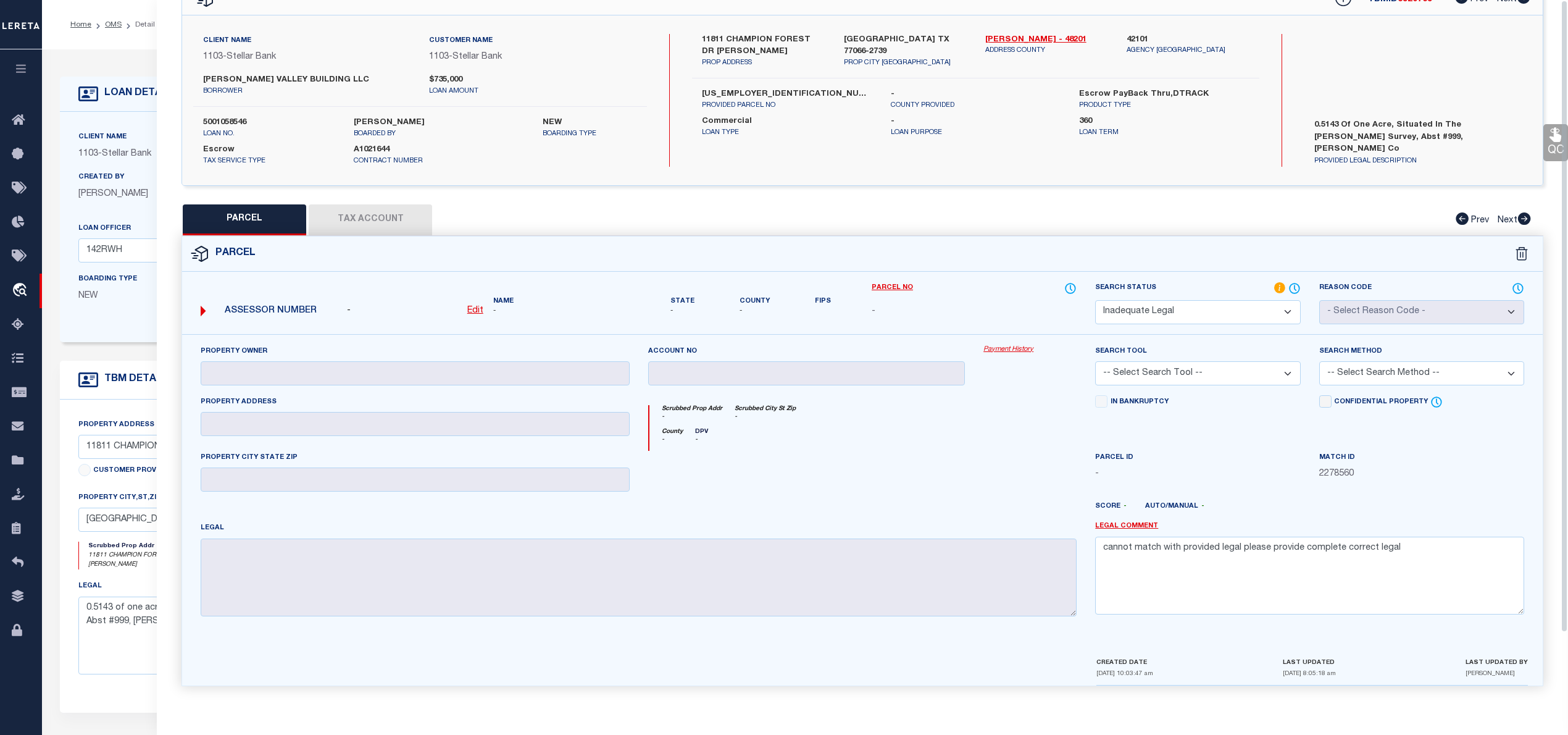
scroll to position [0, 0]
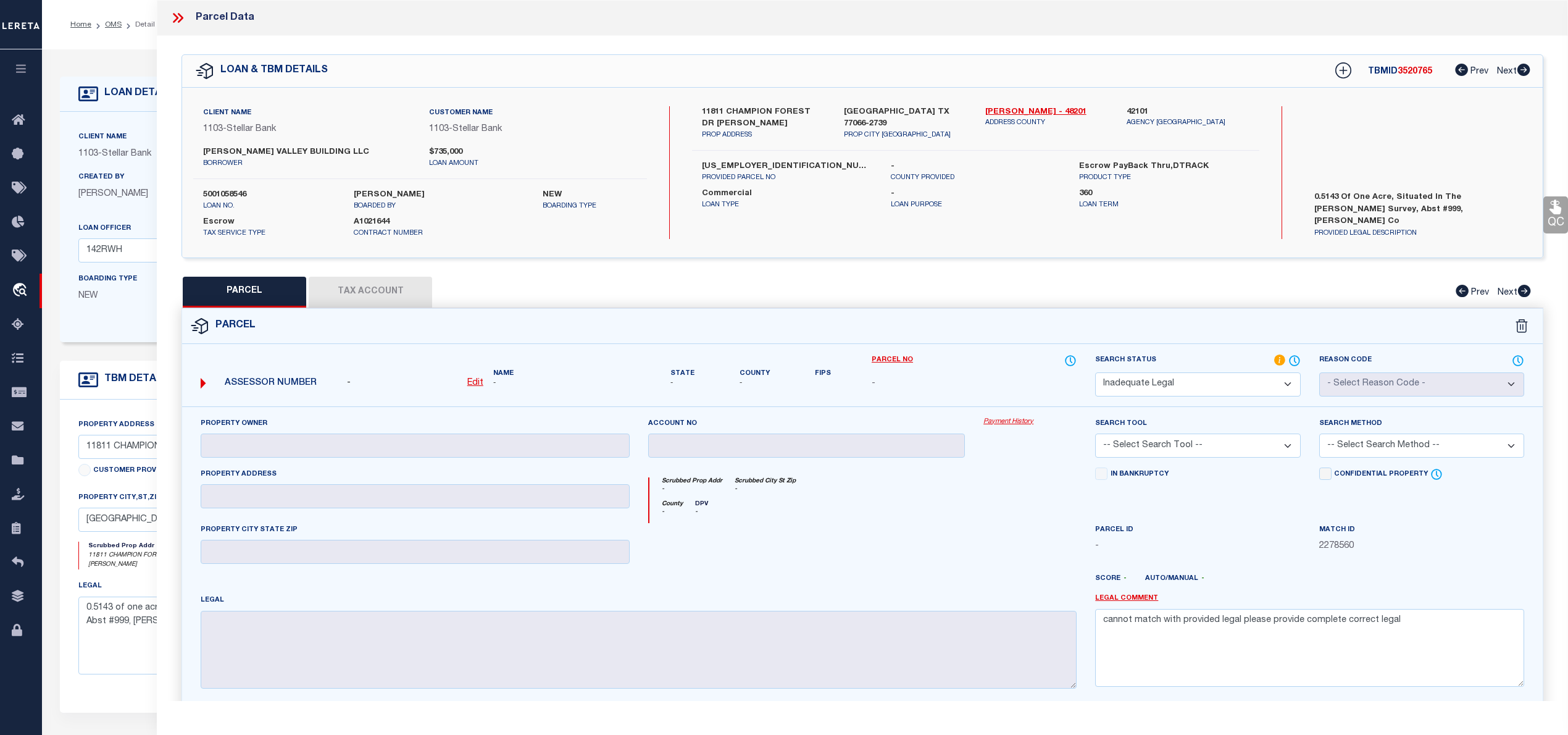
click at [1416, 74] on span "3520765" at bounding box center [1415, 71] width 35 height 9
click at [166, 13] on div "Parcel Data" at bounding box center [862, 17] width 1411 height 35
click at [174, 18] on icon at bounding box center [177, 18] width 16 height 16
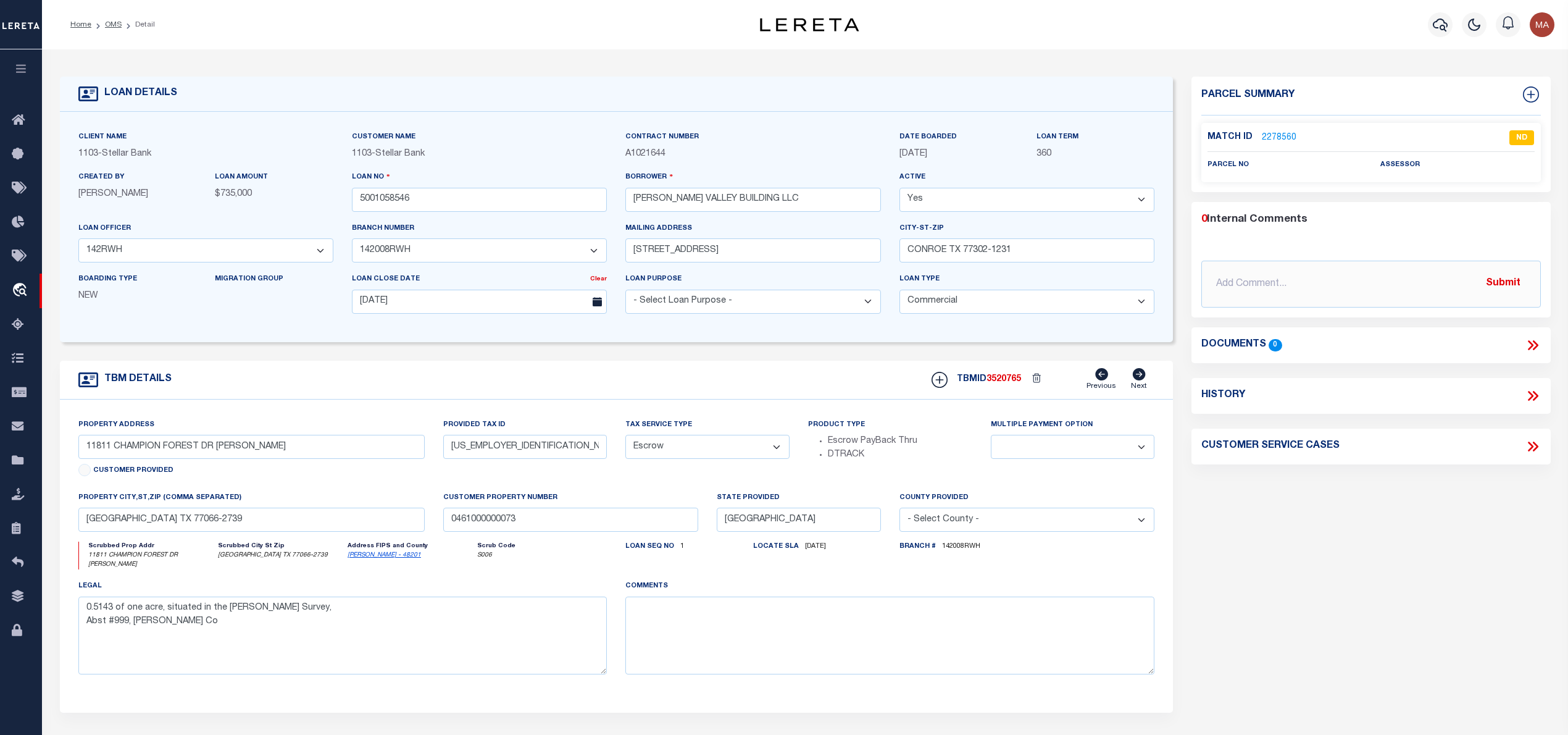
click at [112, 16] on ol "Home OMS Detail" at bounding box center [113, 24] width 104 height 26
click at [114, 13] on ol "Home OMS Detail" at bounding box center [113, 24] width 104 height 26
click at [106, 28] on link "OMS" at bounding box center [113, 24] width 17 height 7
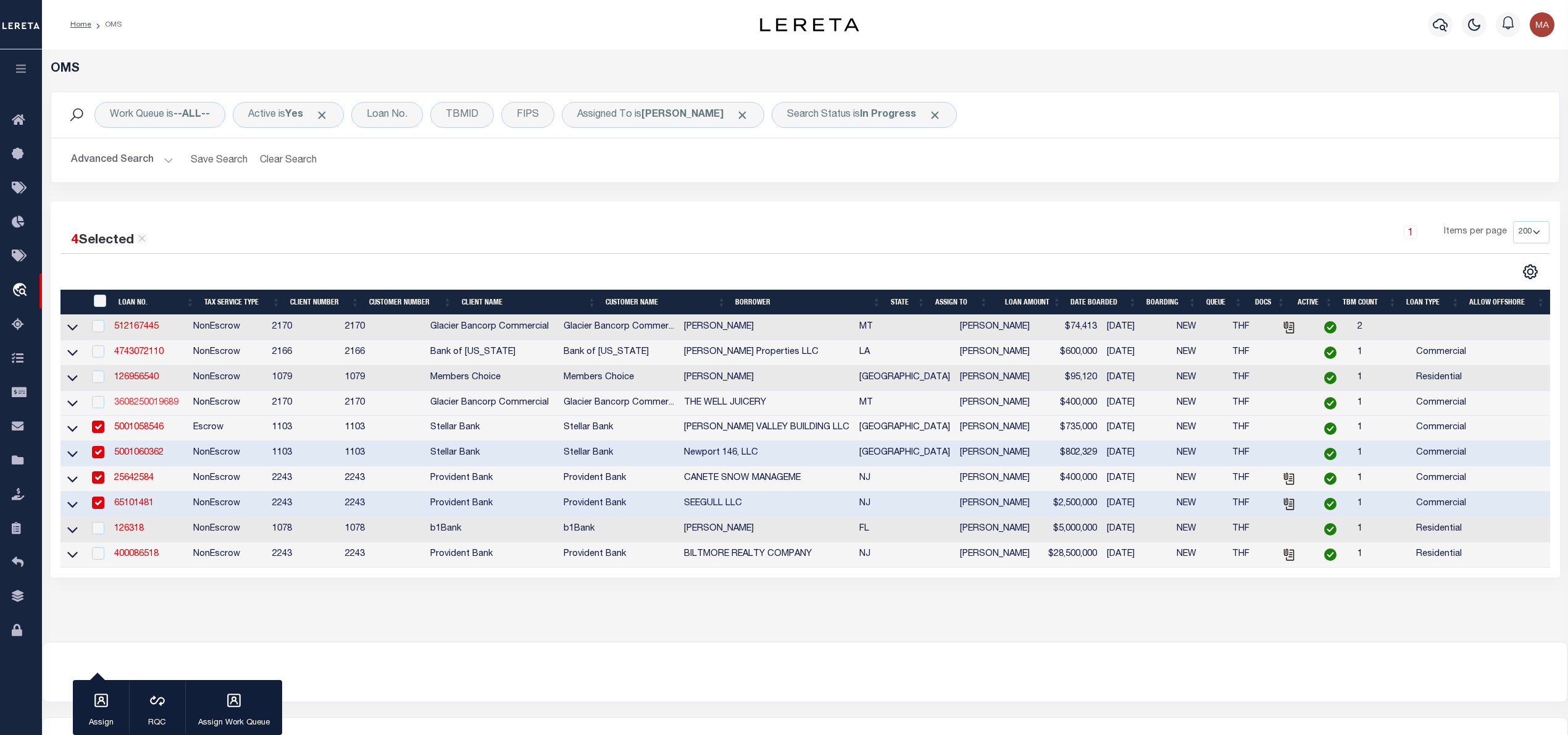
click at [178, 405] on link "3608250019689" at bounding box center [146, 402] width 64 height 9
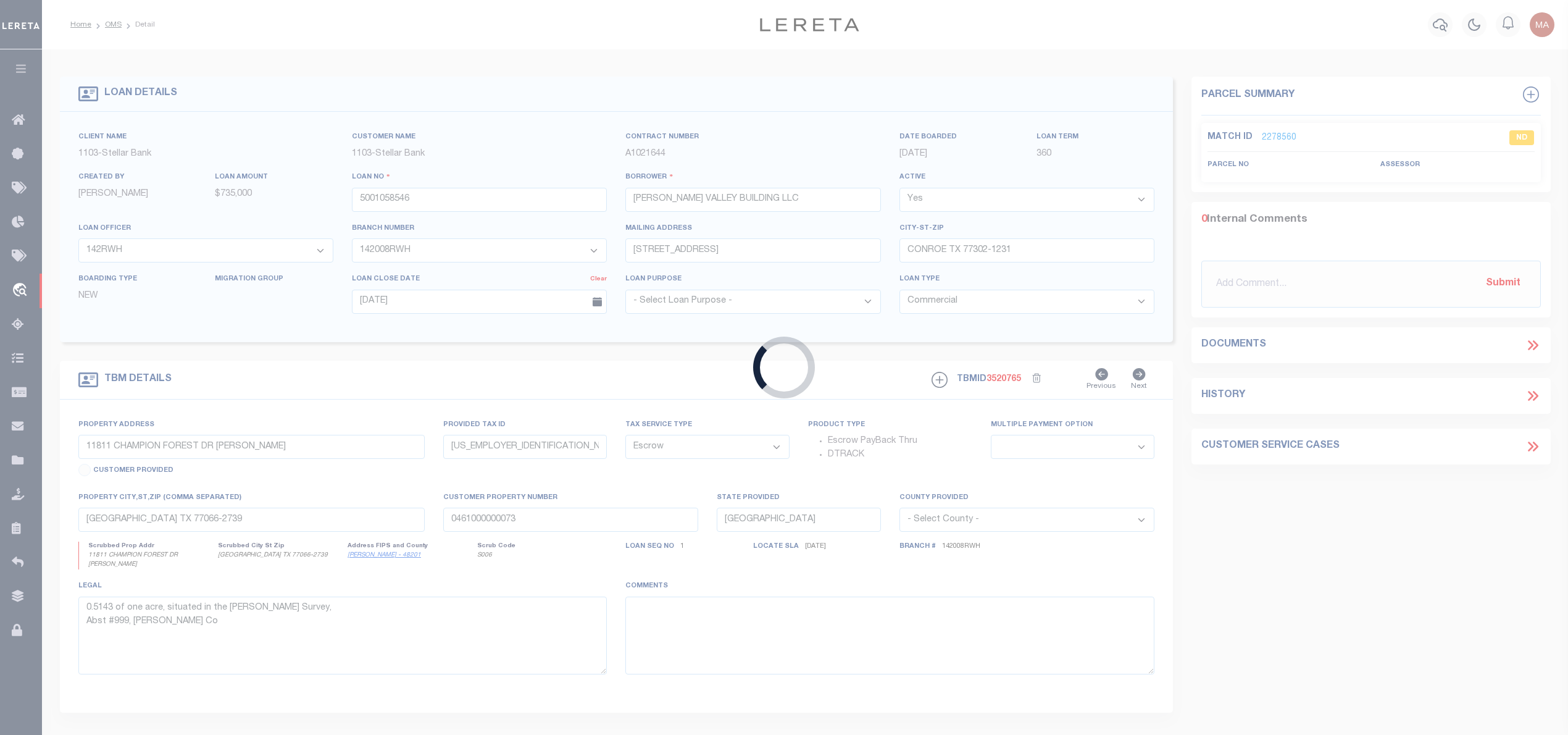
type input "3608250019689"
type input "THE WELL JUICERY"
select select
type input "6545 N VISTA LN"
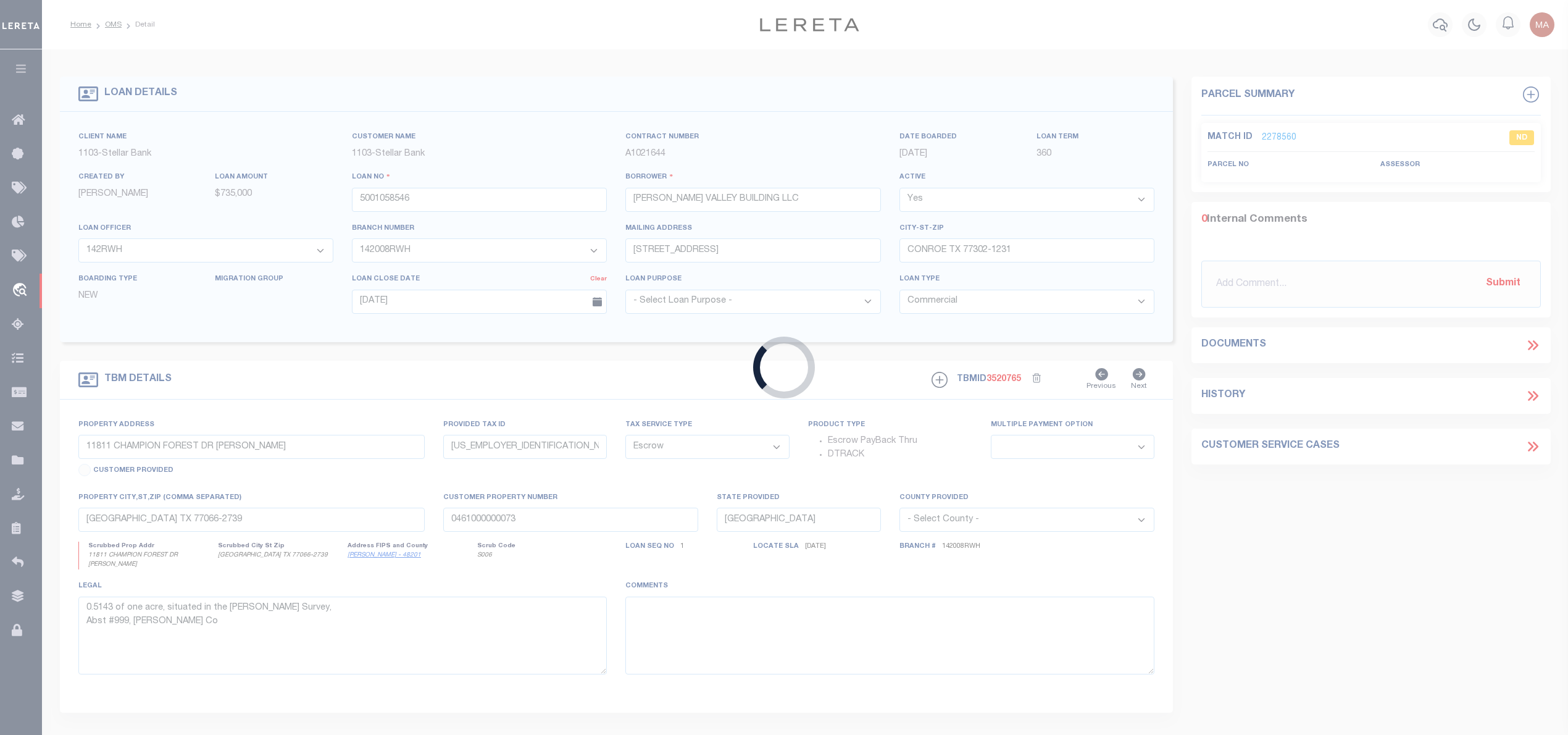
type input "JACKSON WY 83001-9087"
type input "10/02/2025"
select select "NonEscrow"
select select "4574"
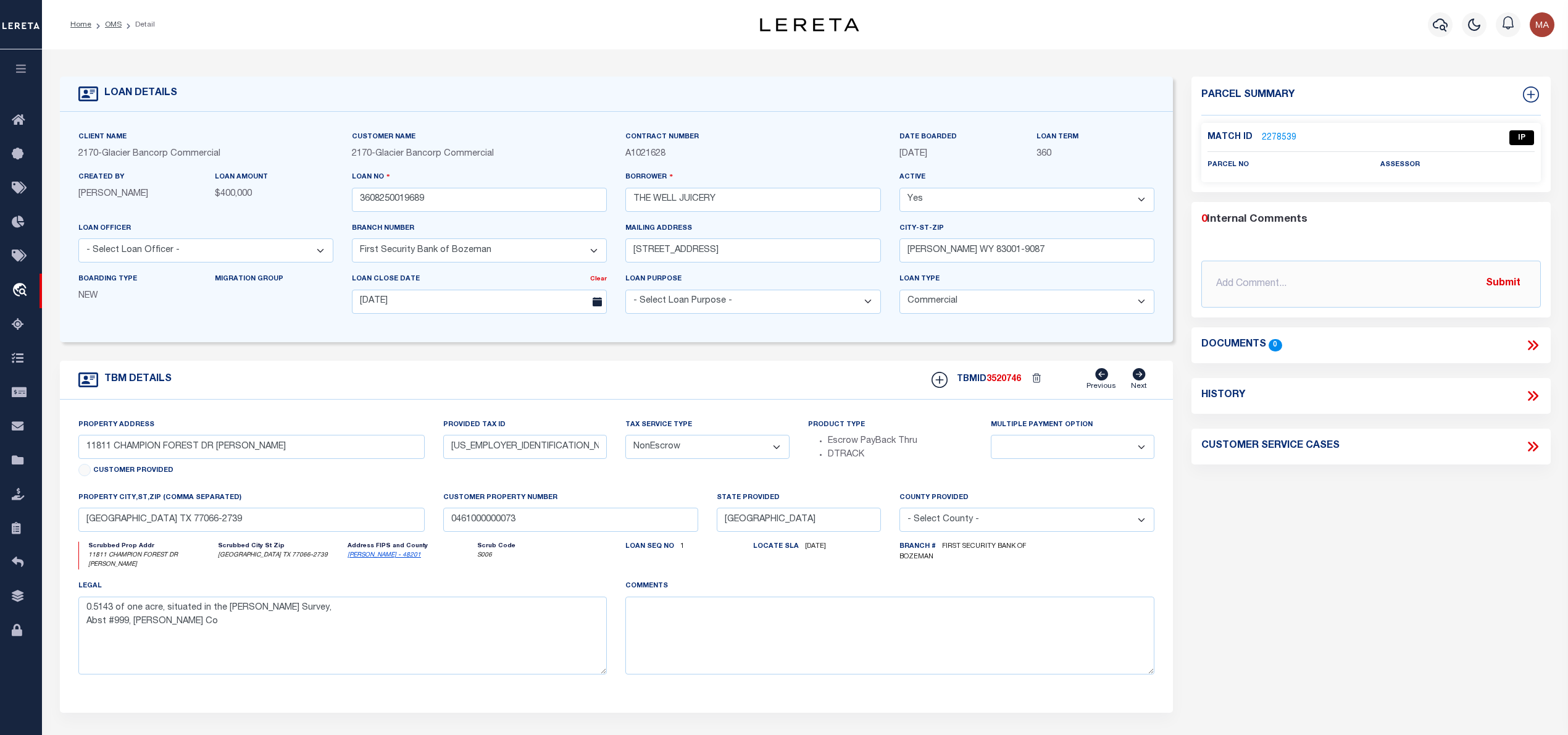
type input "110 EAST MAIN STREET"
type input "00REE581"
select select
type input "MANHATTAN MT 59741"
type input "MT"
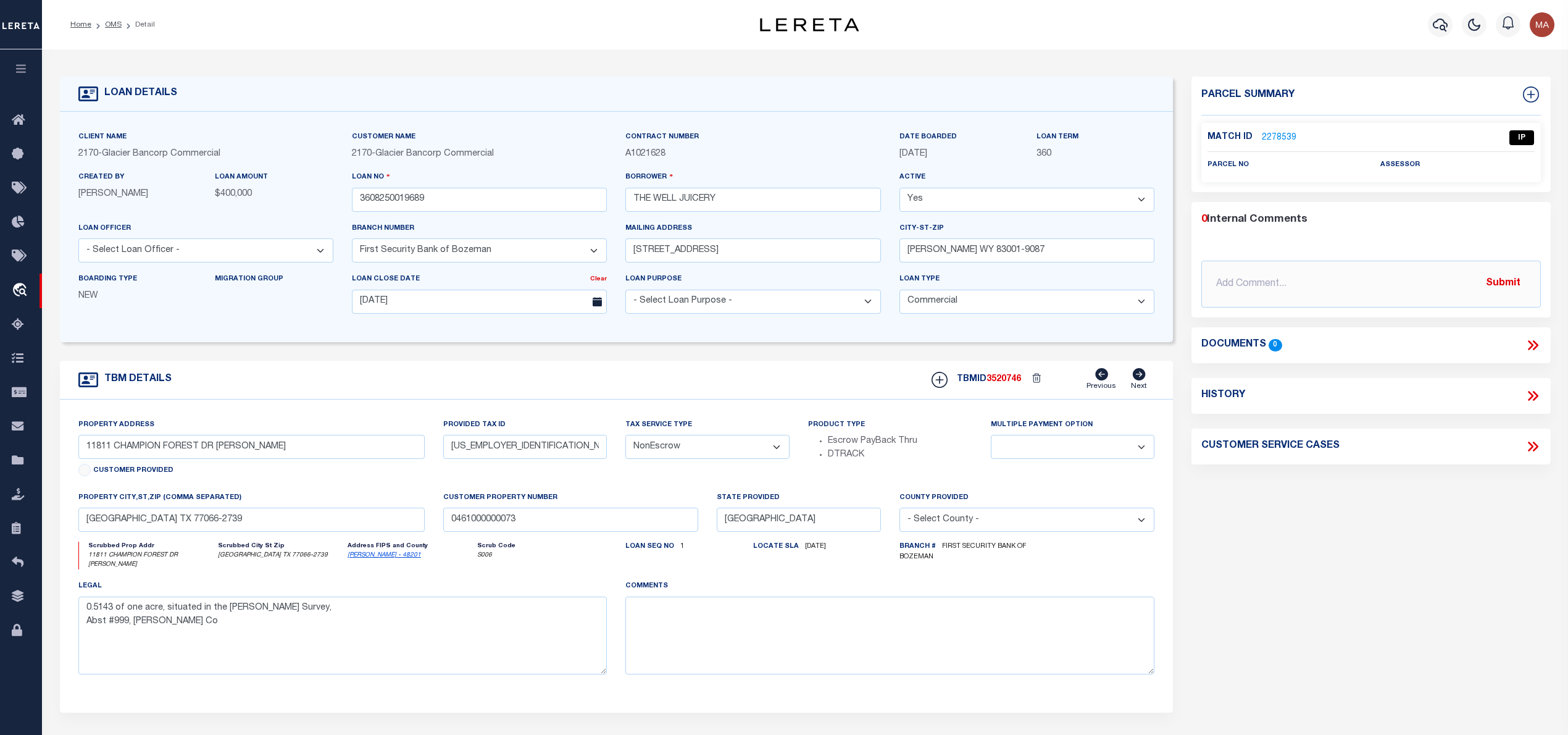
type textarea "LOTS 4, 5, AND 6 IN BLOCK 19 OF THE ORIGINAL PLAT OF MANHATTAN, GALLATIN COUNTY…"
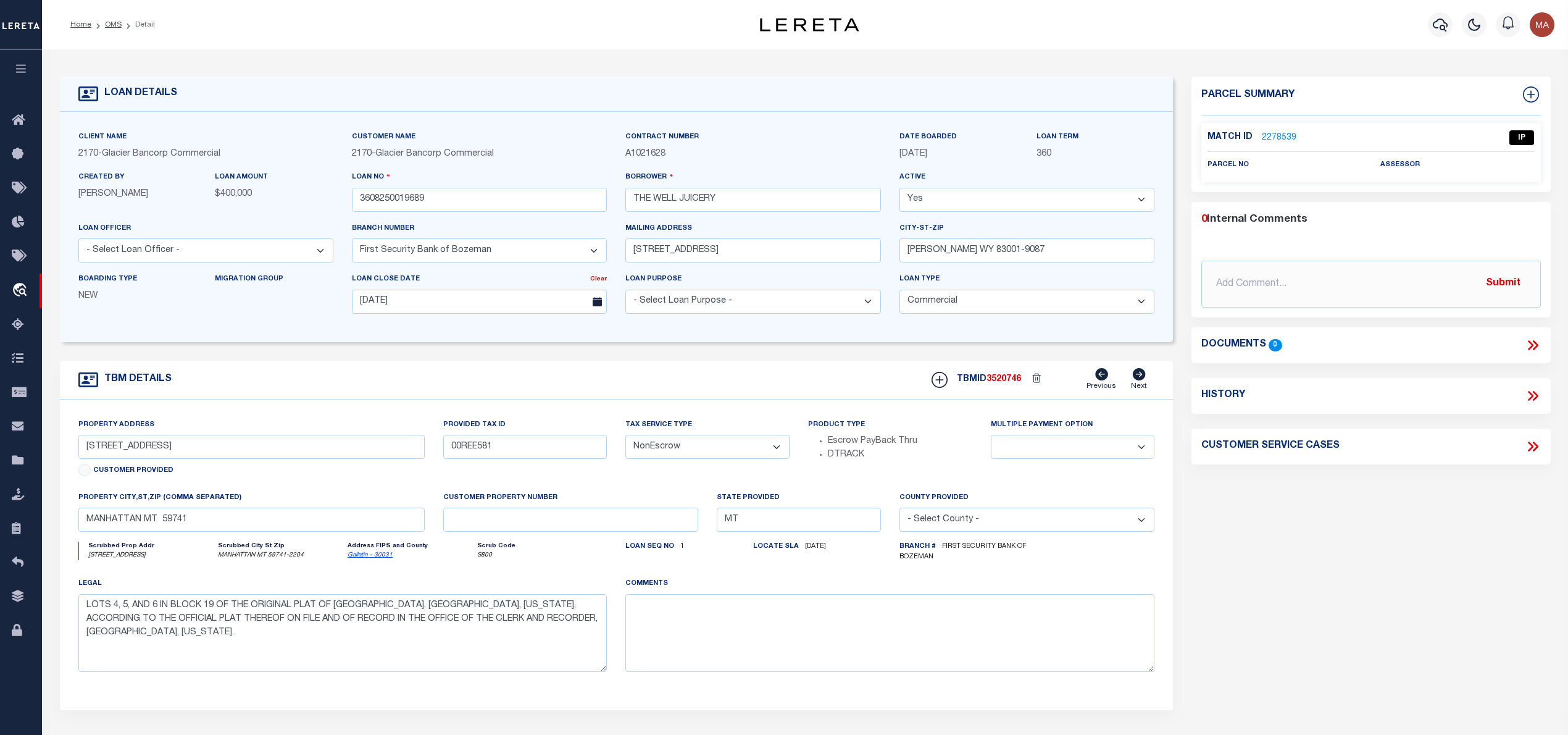
click at [1276, 138] on link "2278539" at bounding box center [1279, 138] width 35 height 13
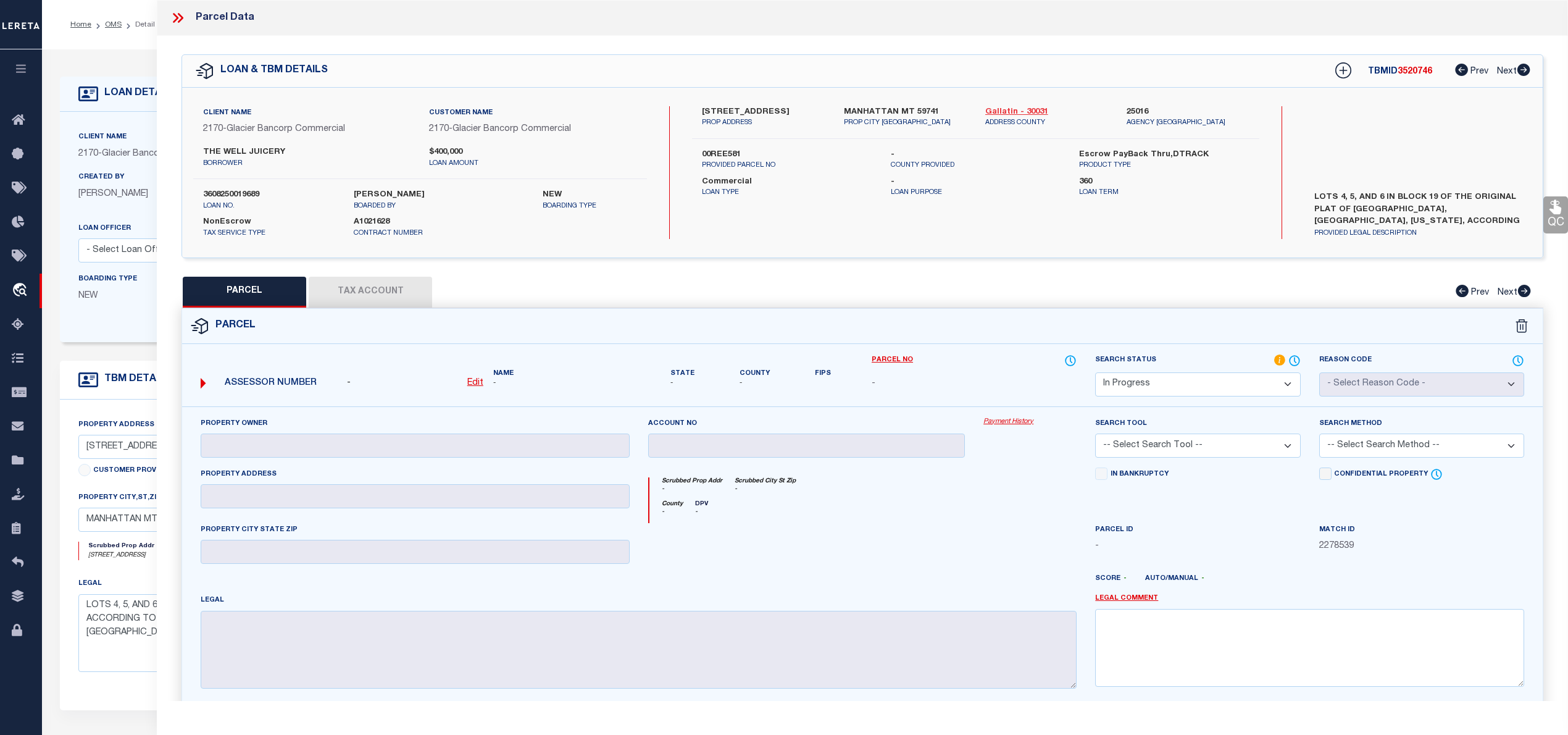
click at [1026, 106] on link "Gallatin - 30031" at bounding box center [1047, 113] width 123 height 13
click at [724, 153] on label "00REE581" at bounding box center [786, 155] width 169 height 13
drag, startPoint x: 698, startPoint y: 109, endPoint x: 774, endPoint y: 105, distance: 76.1
click at [774, 106] on div "110 EAST MAIN STREET PROP ADDRESS" at bounding box center [763, 118] width 141 height 22
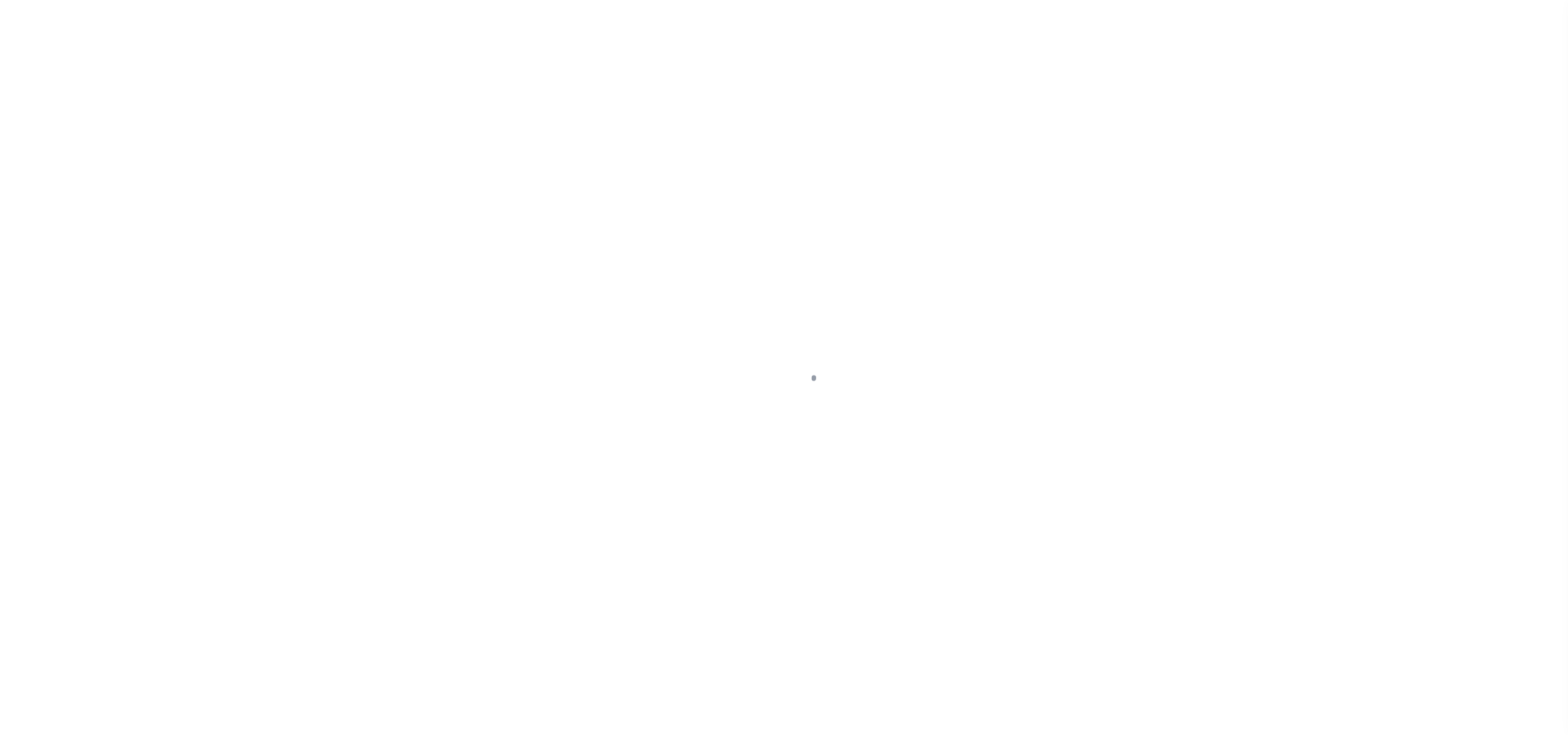
select select "20"
select select "NonEscrow"
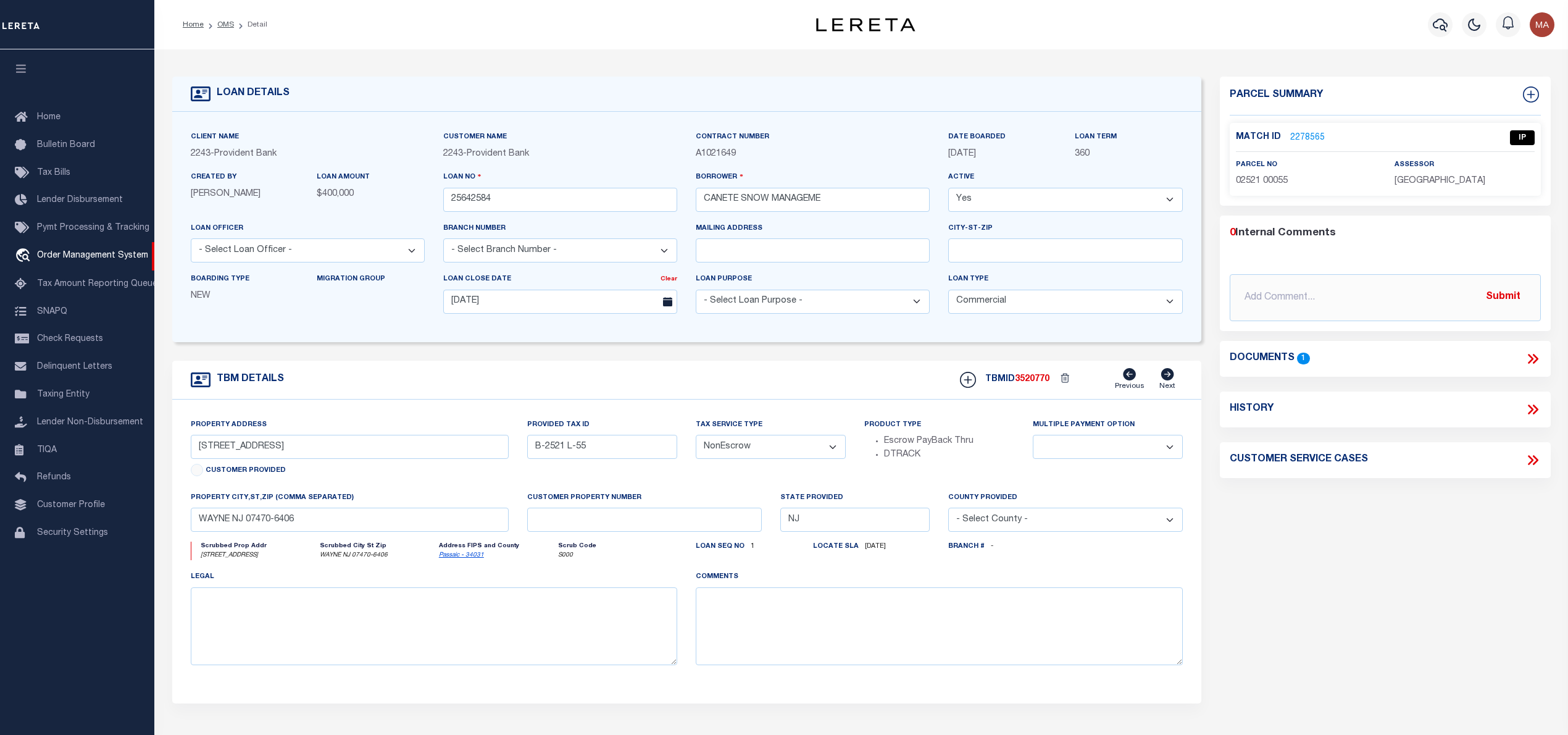
click at [1305, 136] on link "2278565" at bounding box center [1308, 138] width 35 height 13
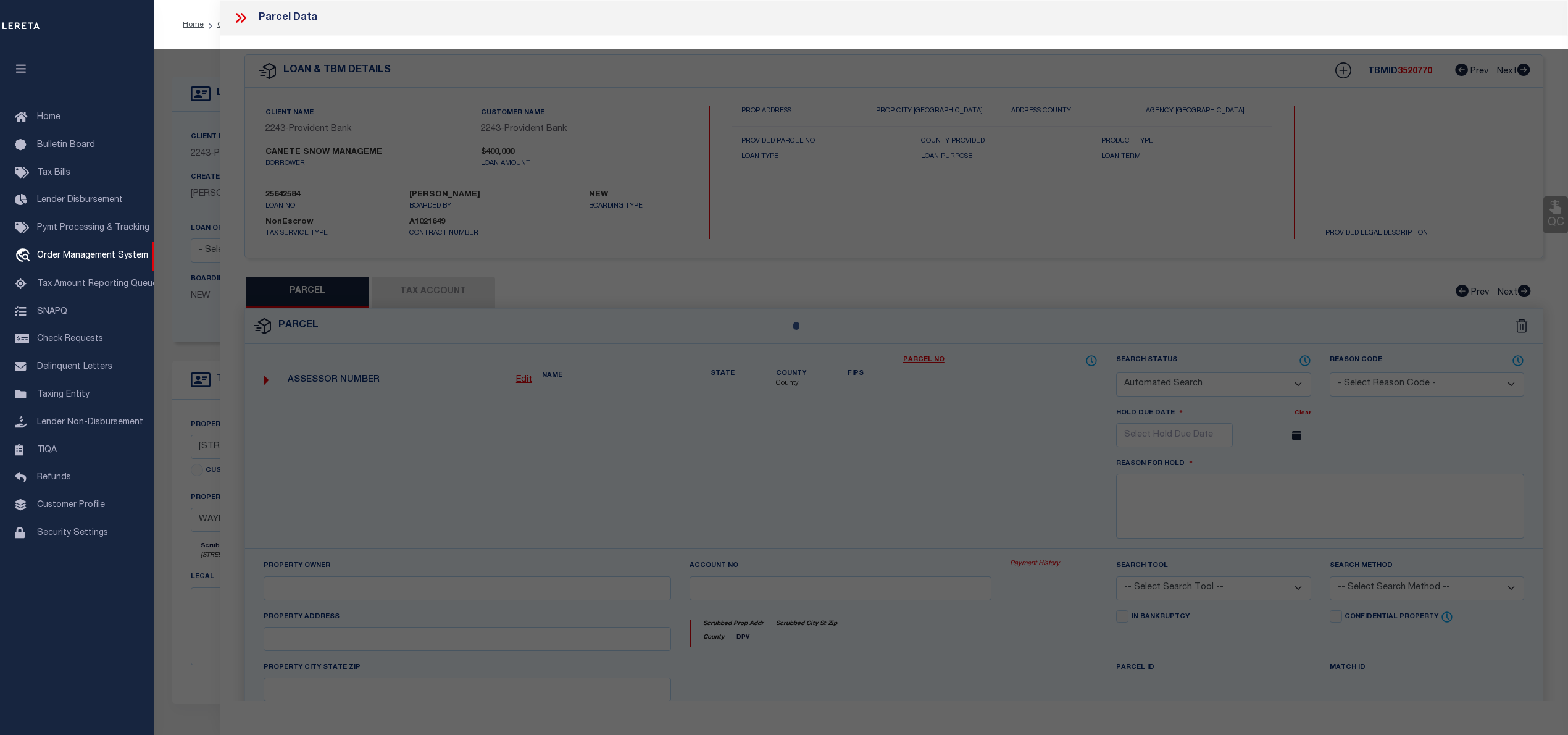
checkbox input "false"
select select "IP"
type input "Black Oak Associates,Llc"
select select "AGW"
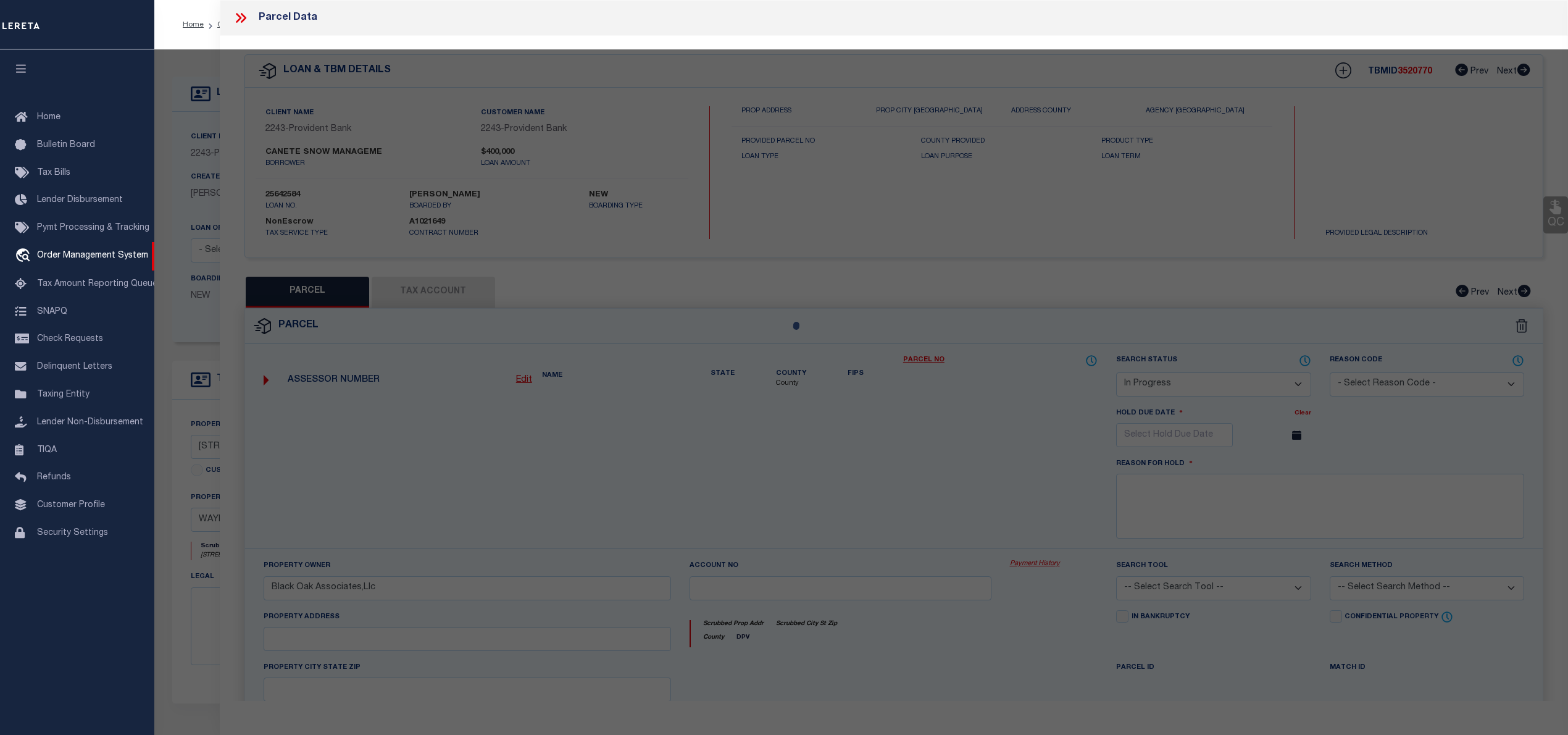
select select "LEG"
type input "[STREET_ADDRESS]"
type input "[GEOGRAPHIC_DATA], [GEOGRAPHIC_DATA]"
type textarea "Block: 2521 Lot: 55"
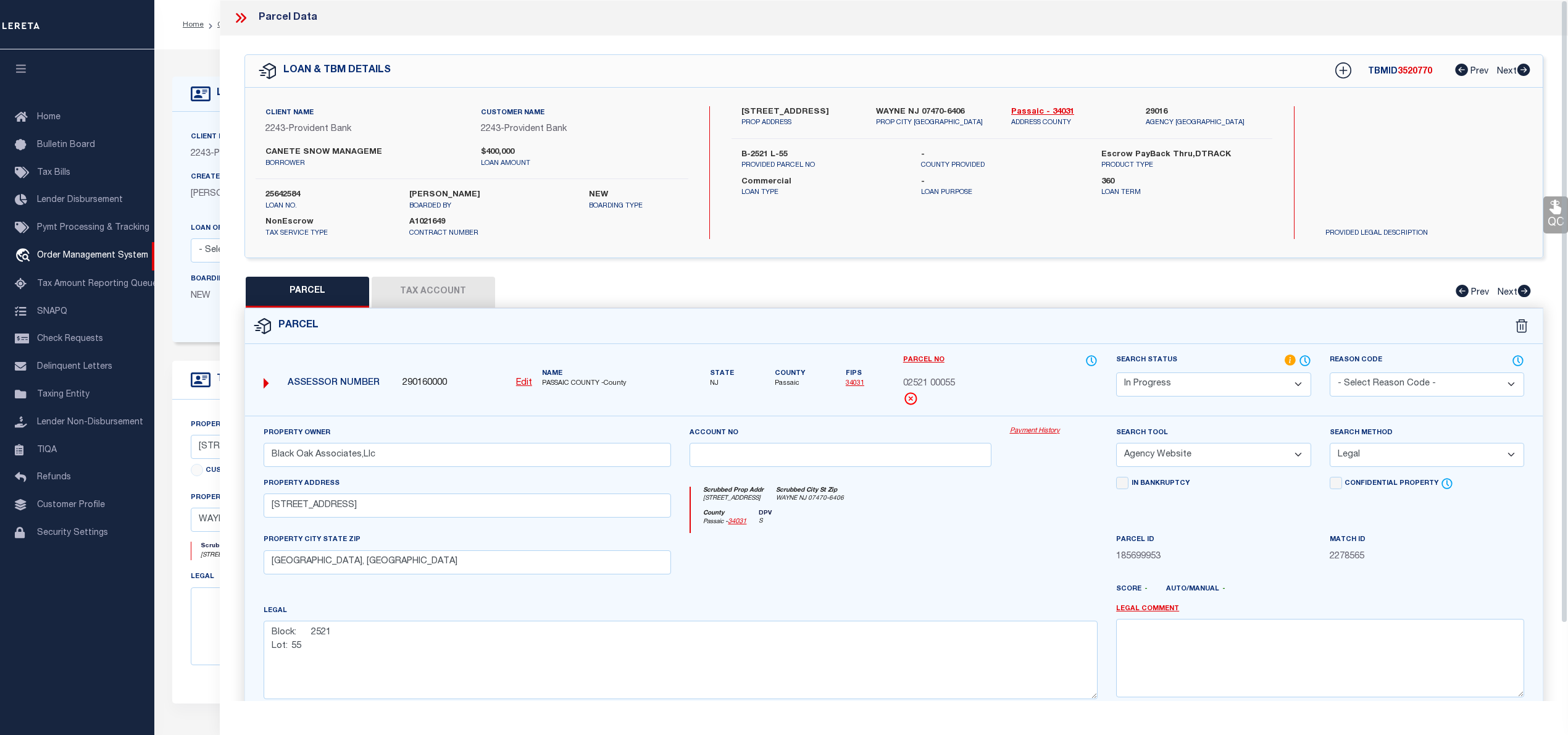
click at [244, 18] on icon at bounding box center [240, 18] width 16 height 16
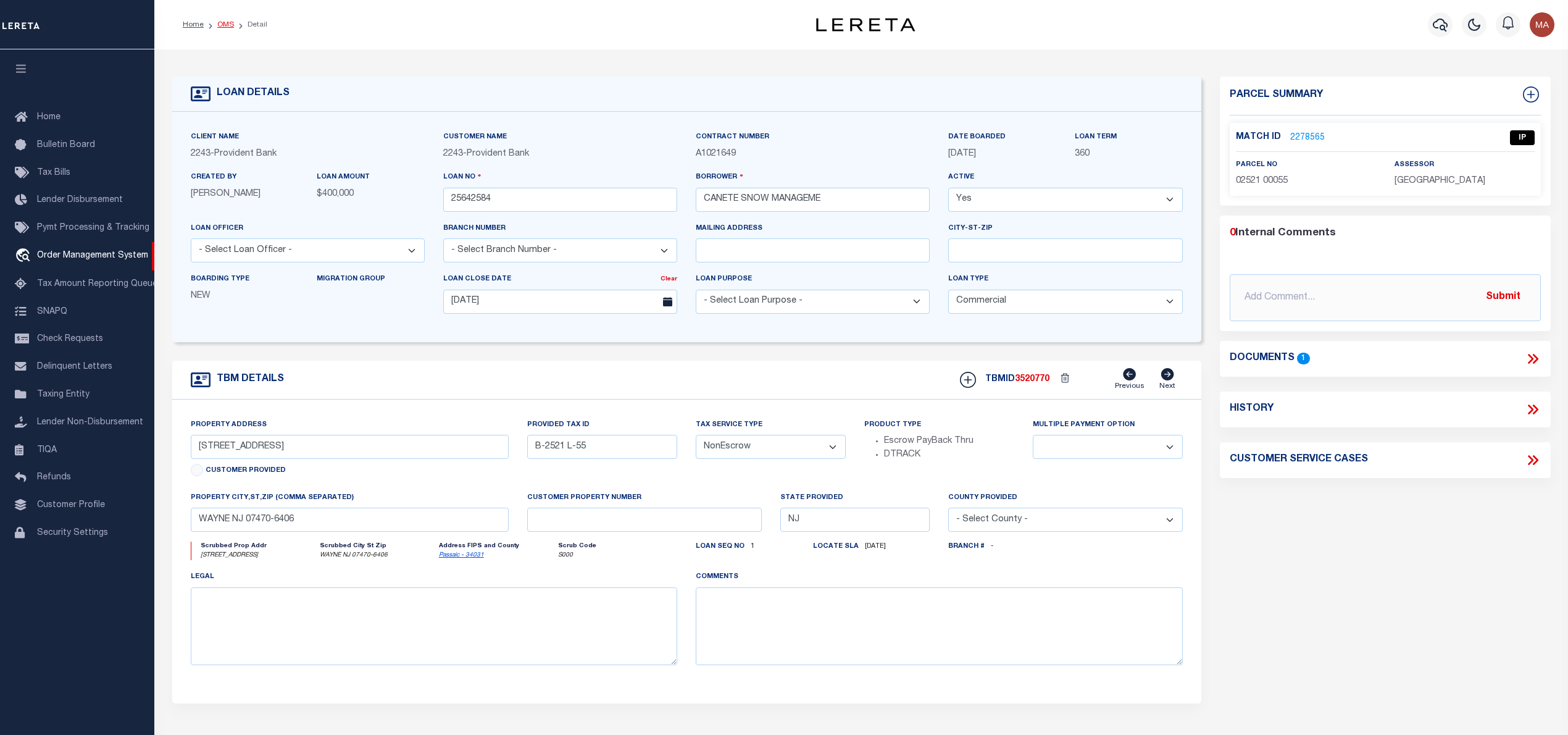
click at [223, 22] on link "OMS" at bounding box center [225, 24] width 17 height 7
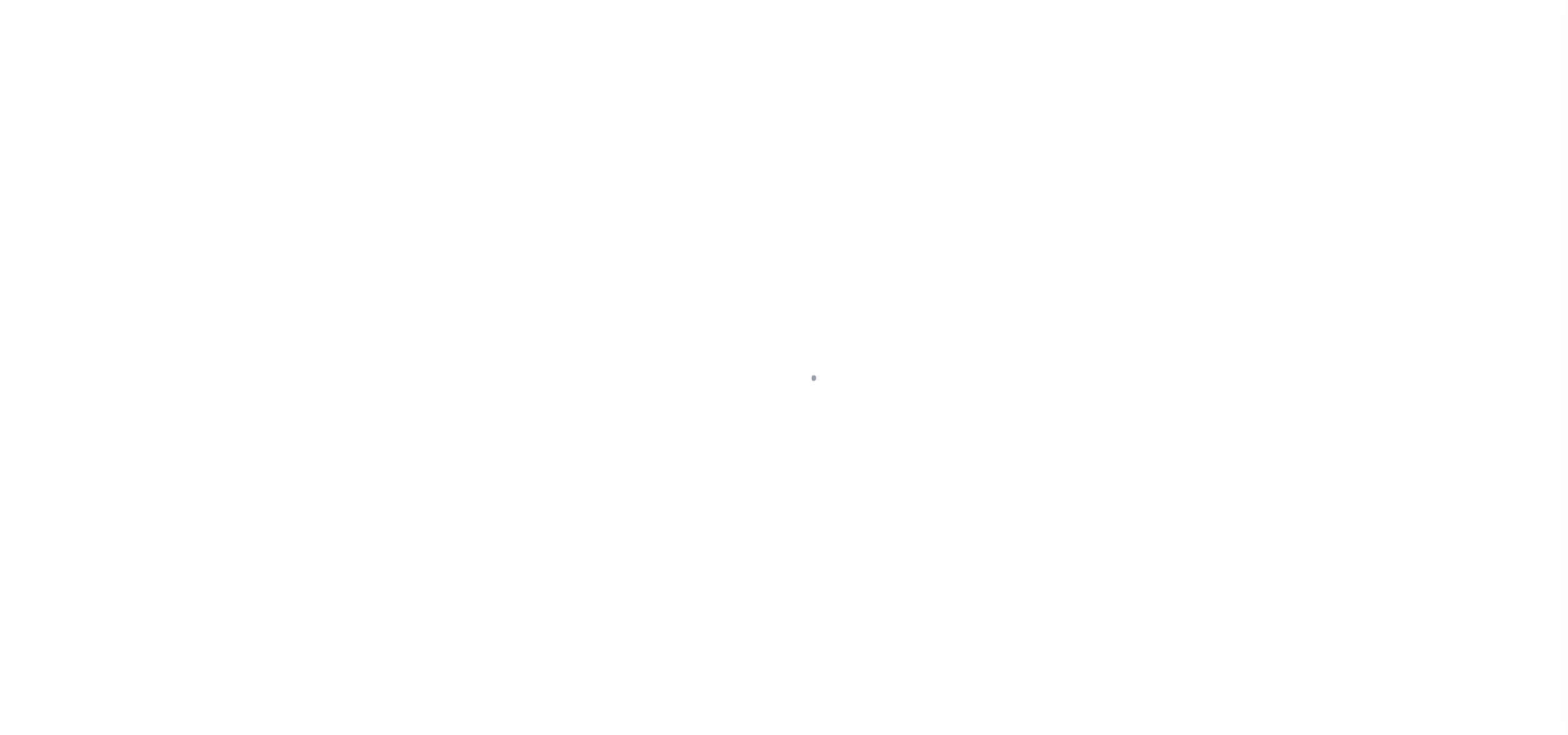
select select "20"
select select "NonEscrow"
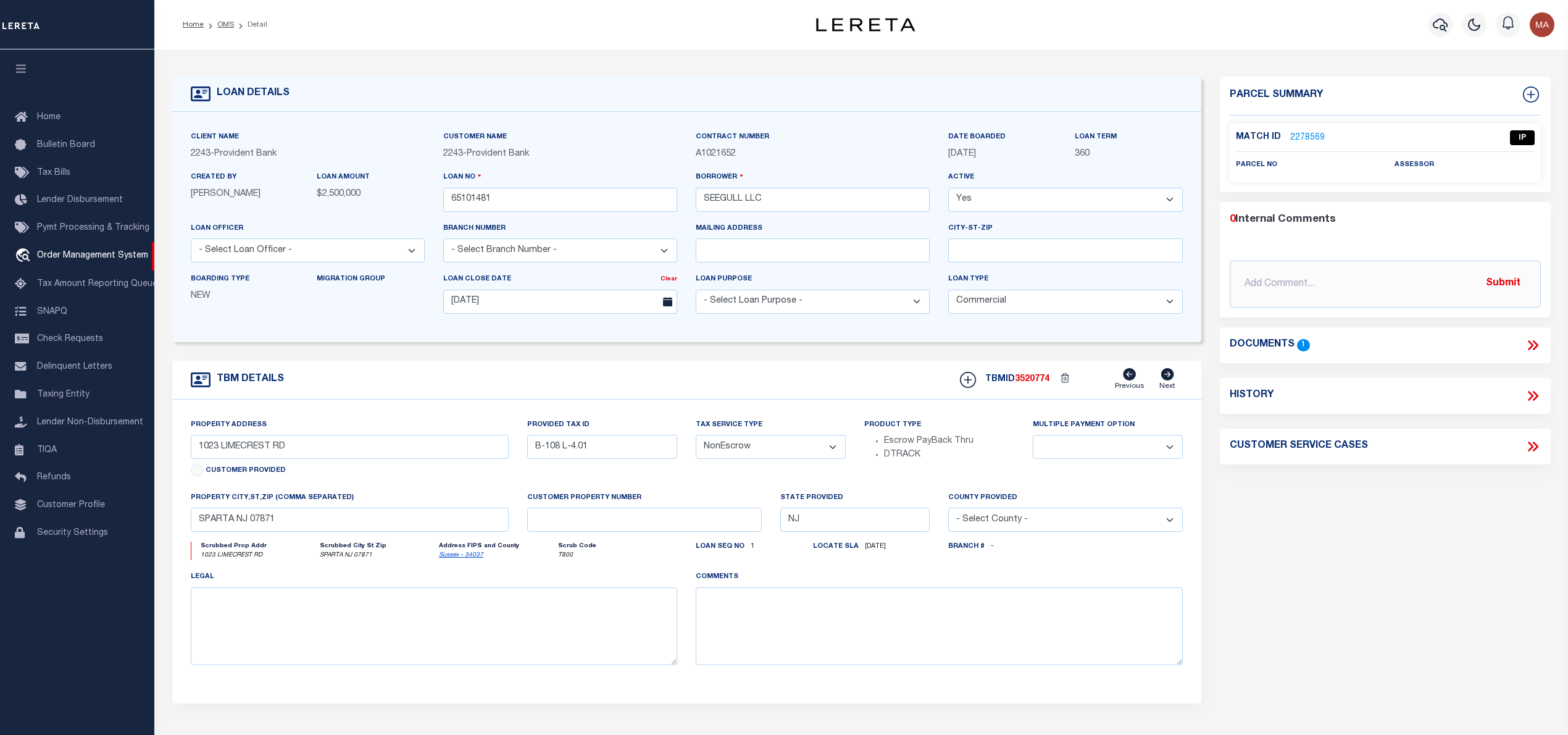
click at [1295, 132] on link "2278569" at bounding box center [1308, 138] width 35 height 13
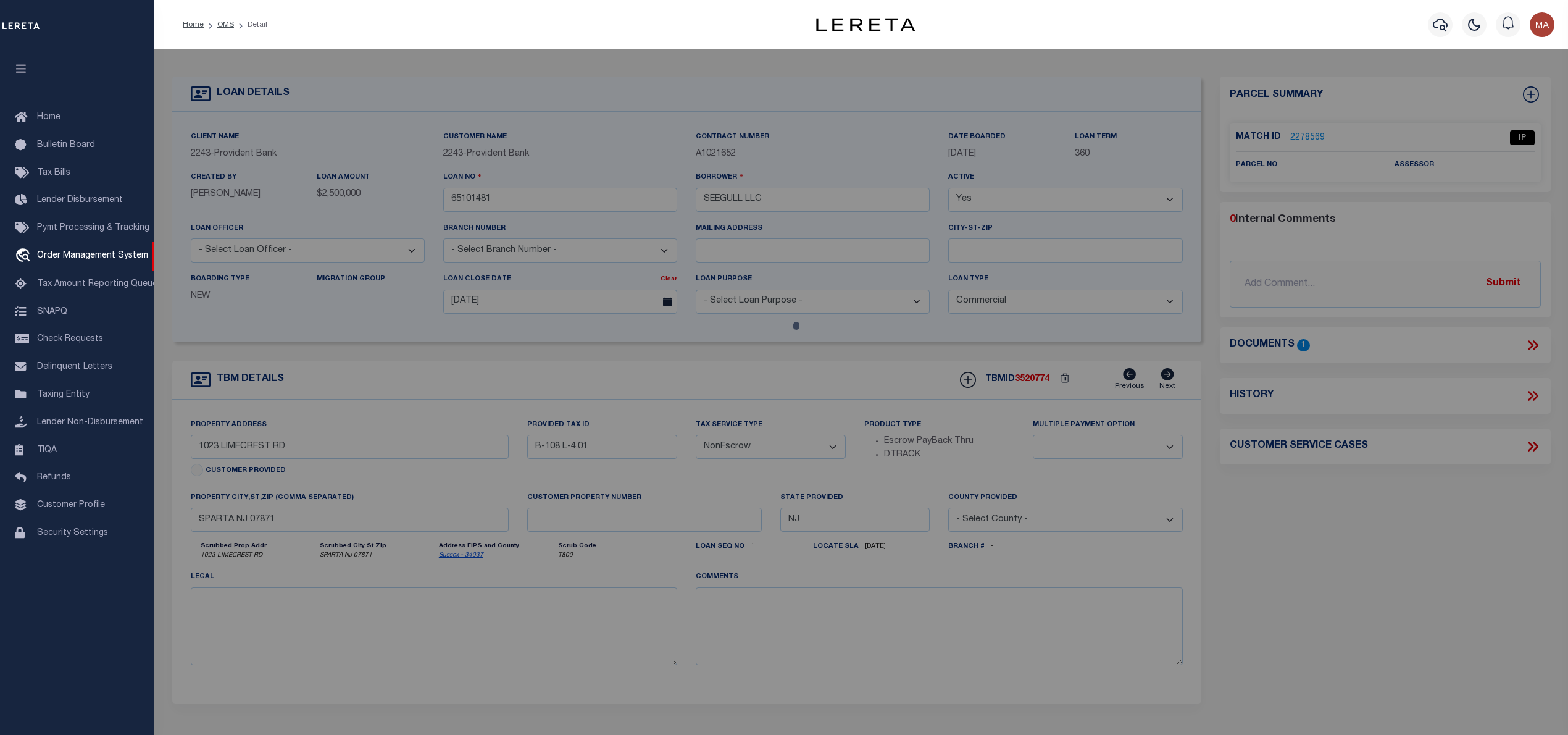
checkbox input "false"
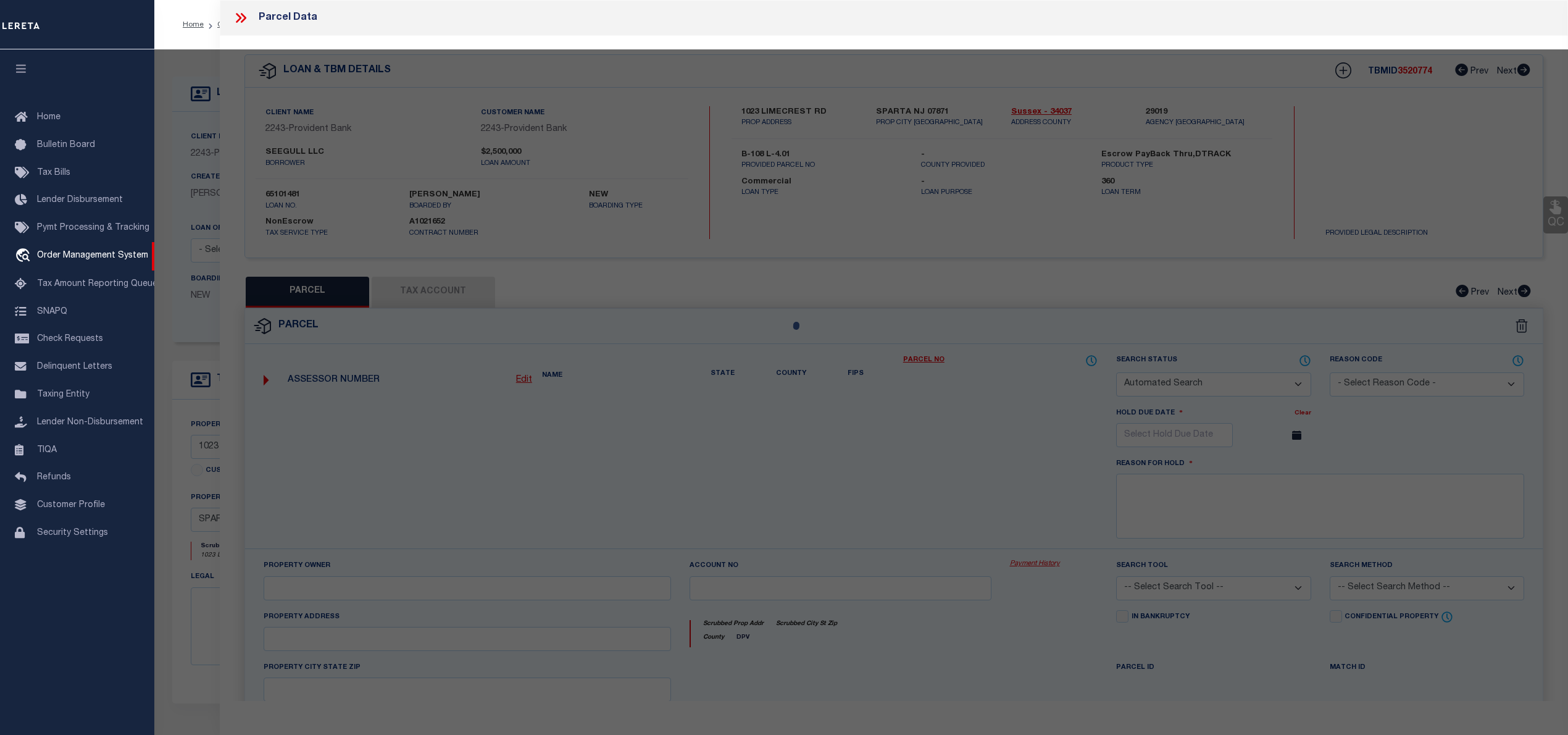
select select "IP"
checkbox input "false"
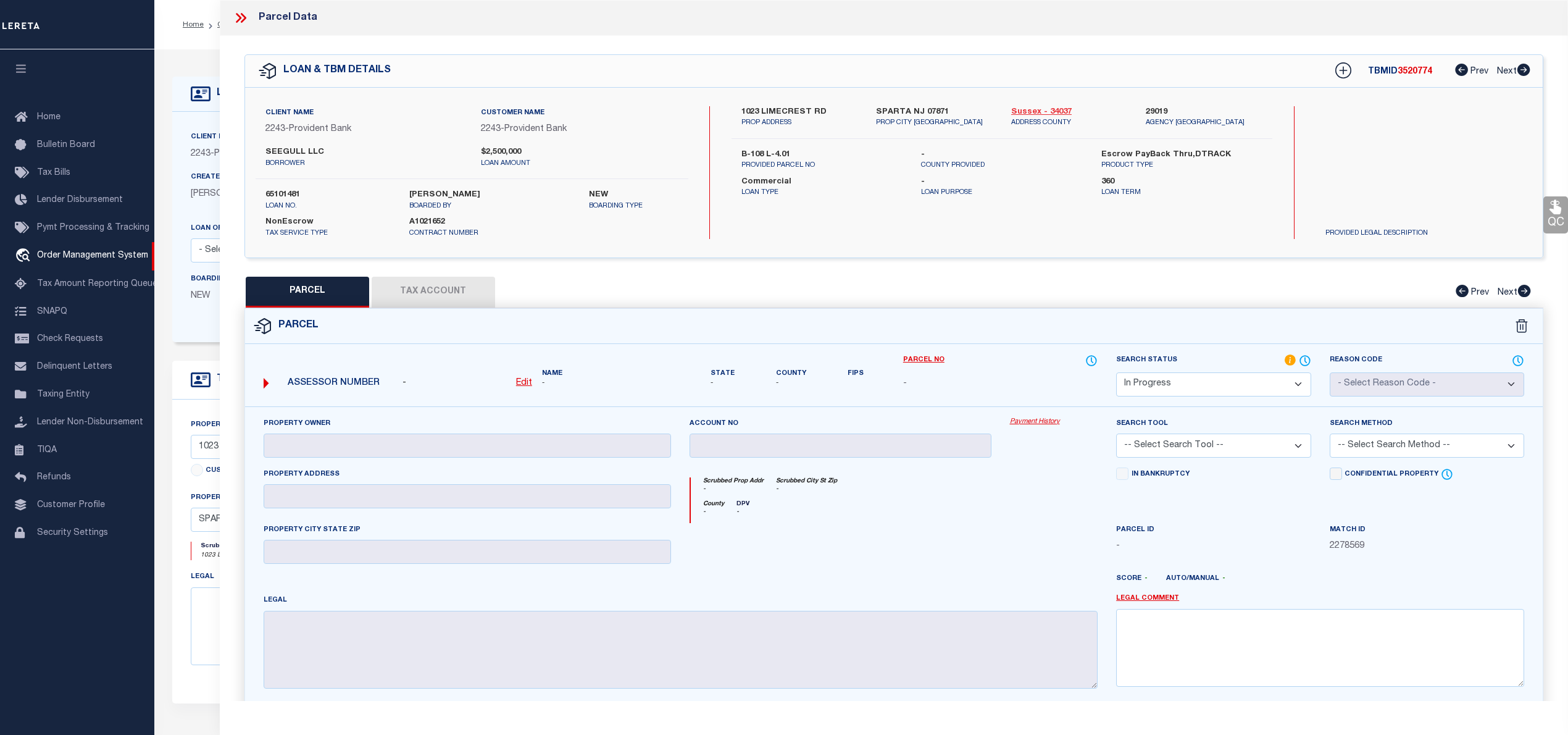
click at [1038, 112] on link "Sussex - 34037" at bounding box center [1069, 113] width 116 height 13
click at [761, 111] on label "1023 LIMECREST RD" at bounding box center [799, 113] width 116 height 13
copy div "1023 LIMECREST RD"
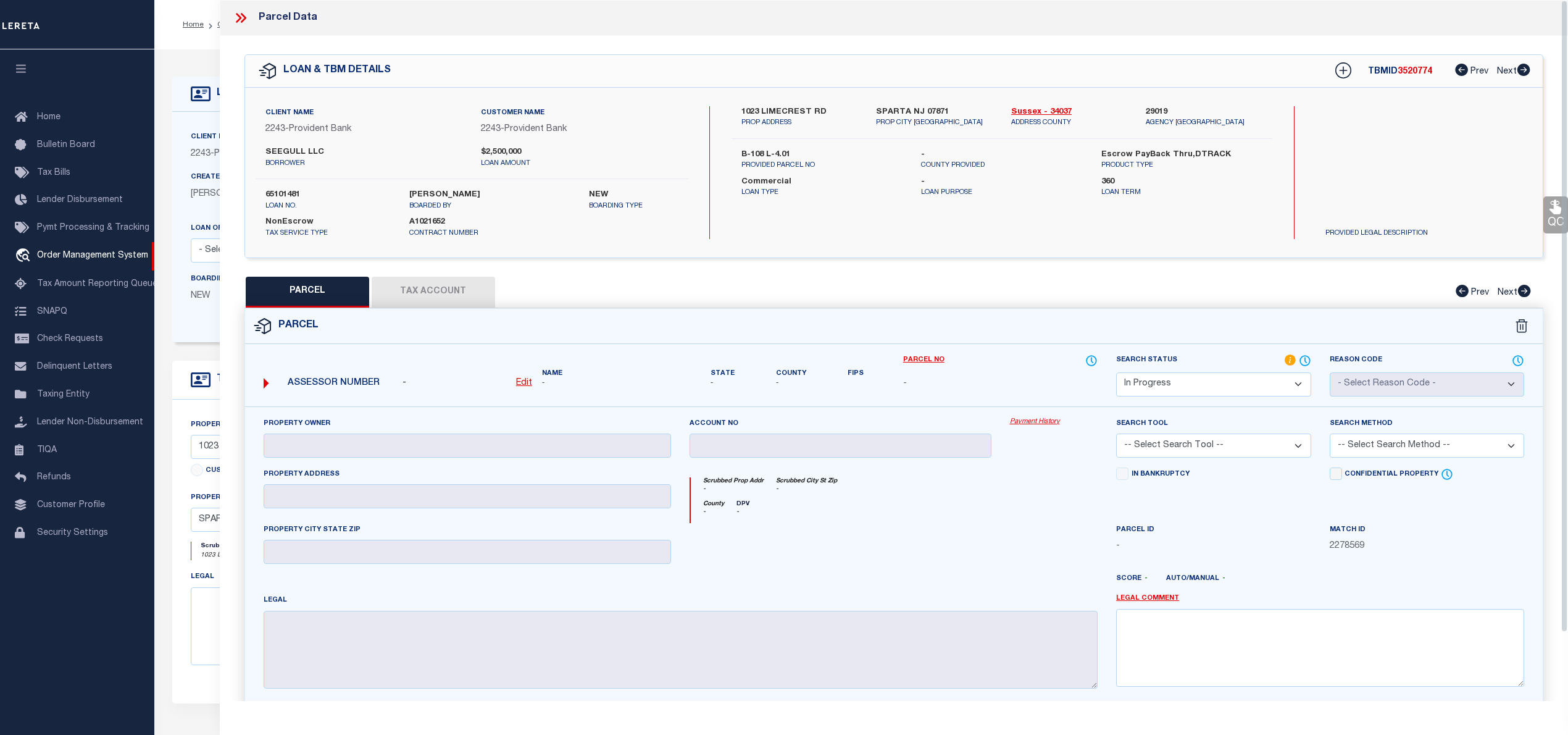
click at [892, 106] on label "SPARTA NJ 07871" at bounding box center [933, 113] width 116 height 13
click at [528, 382] on u "Edit" at bounding box center [524, 382] width 16 height 9
select select "IP"
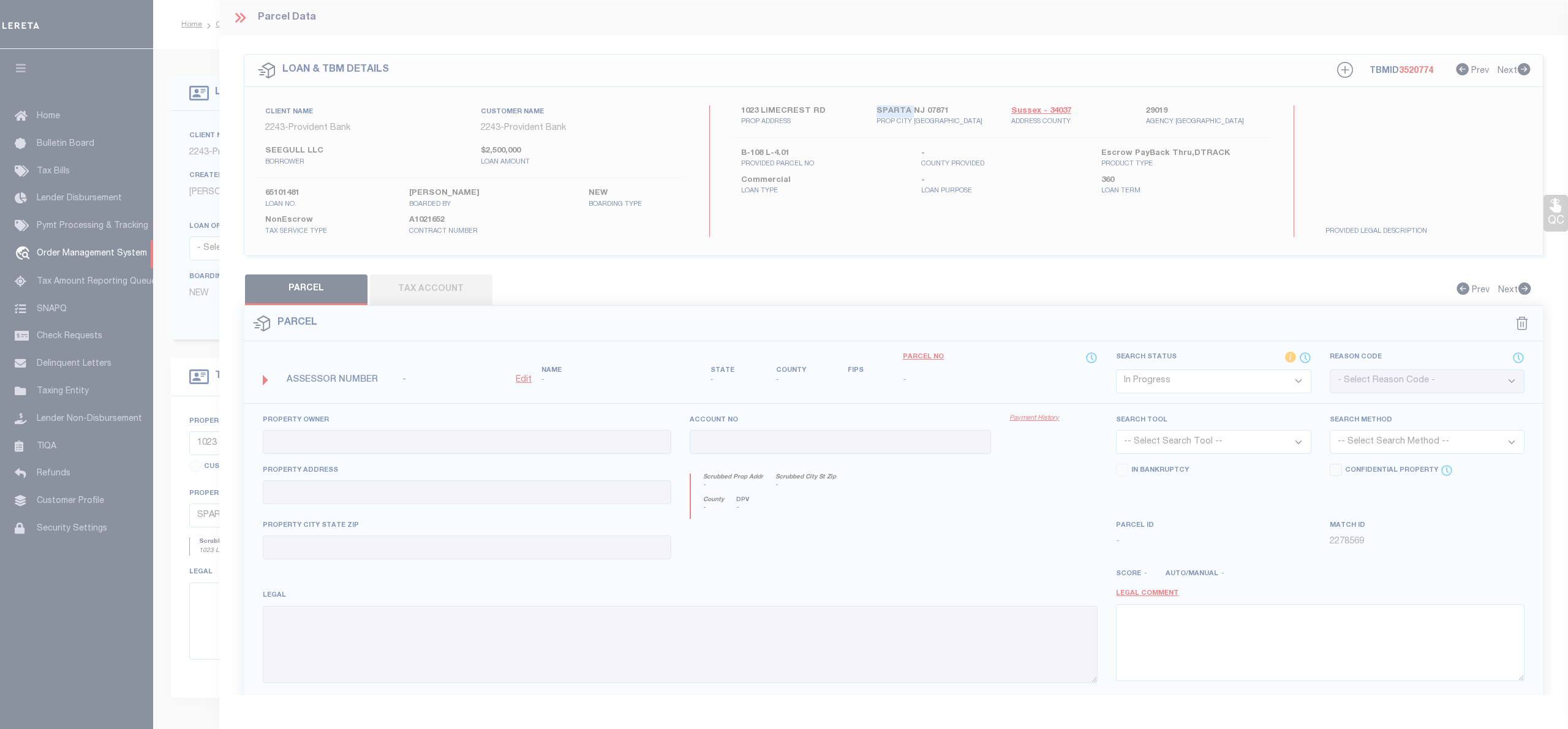
type textarea "-"
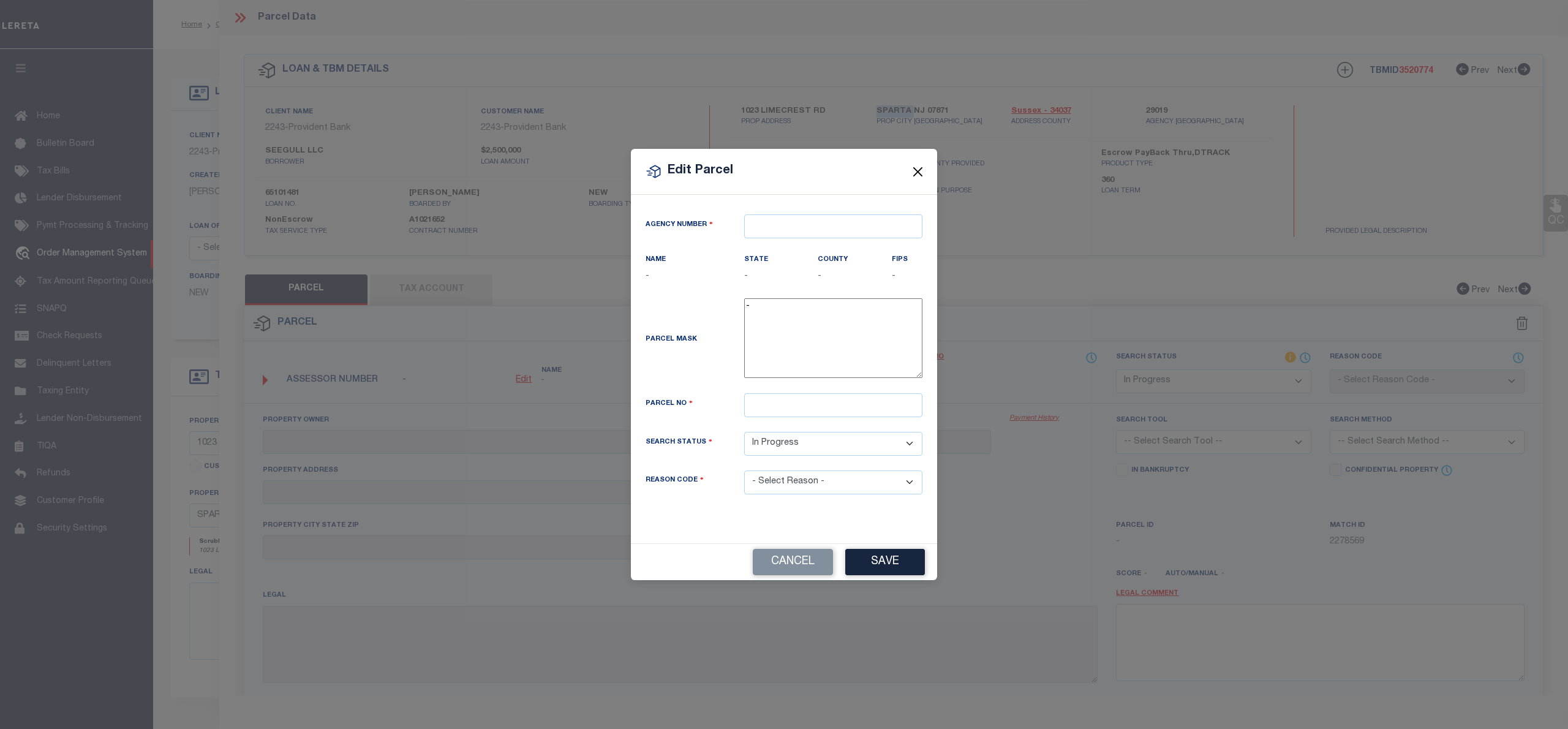
click at [914, 163] on button "Close" at bounding box center [918, 171] width 16 height 16
